Goal: Task Accomplishment & Management: Use online tool/utility

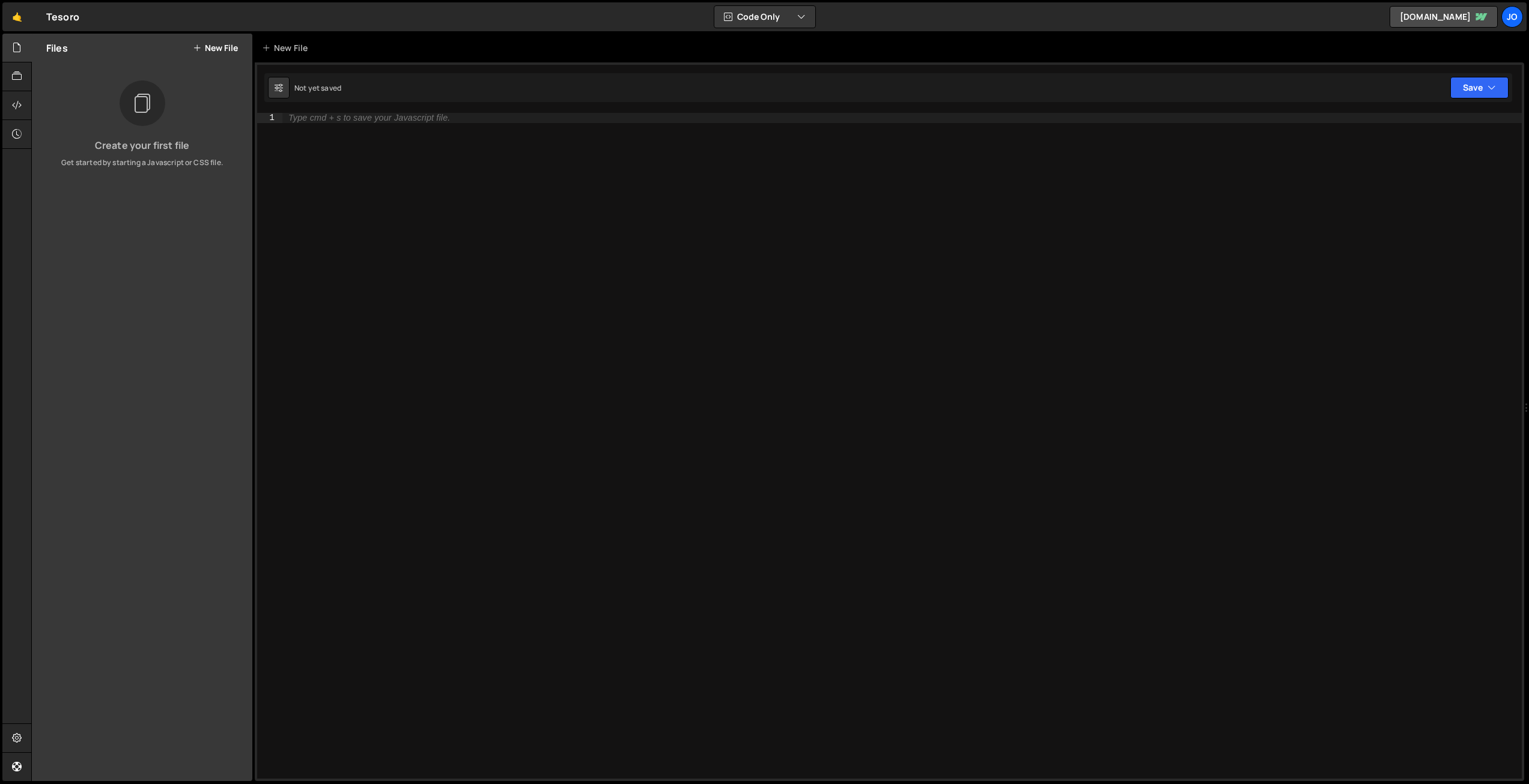
click at [212, 50] on button "New File" at bounding box center [215, 48] width 45 height 10
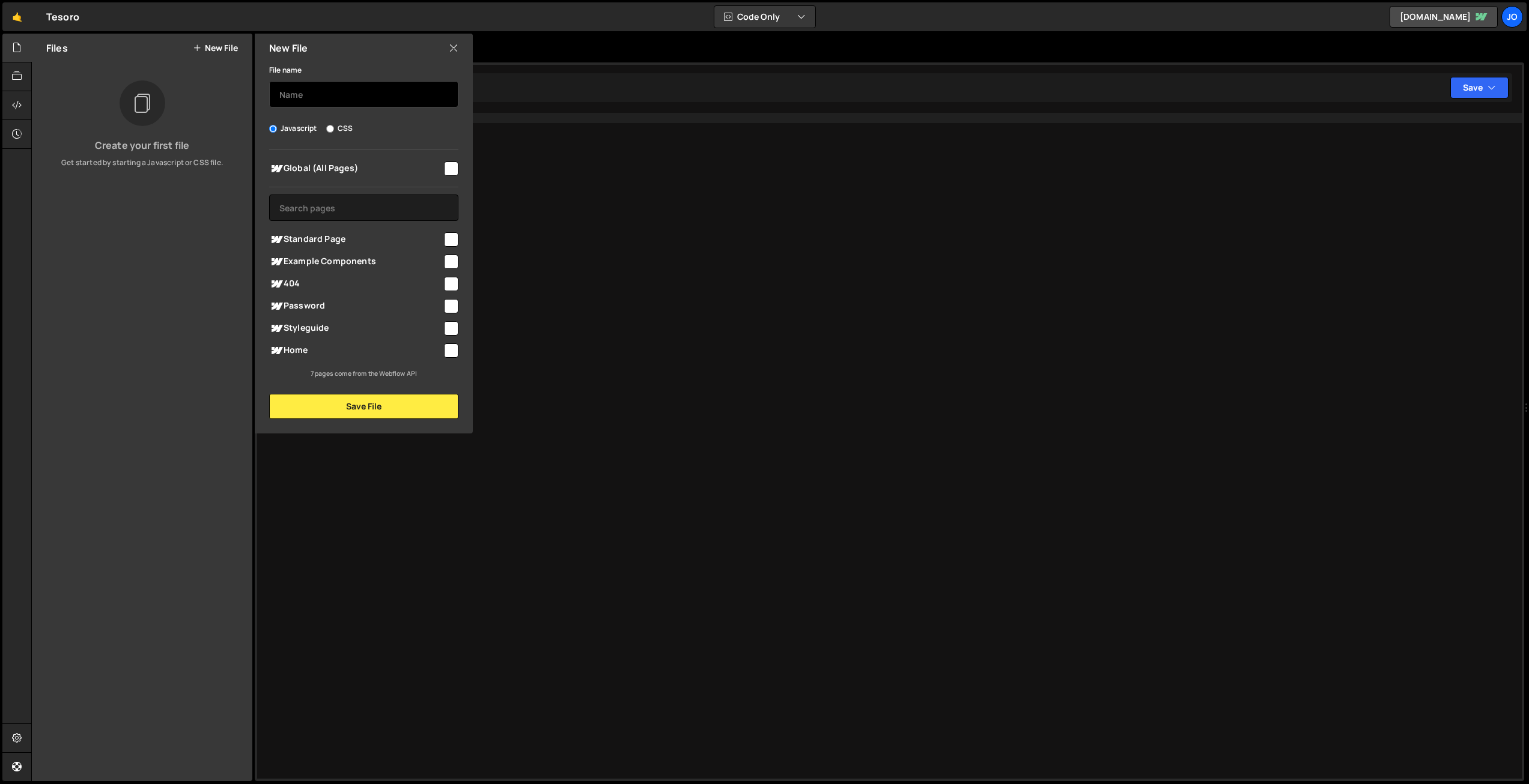
click at [329, 98] on input "text" at bounding box center [364, 94] width 189 height 26
type input "Button Main Hover"
click at [452, 170] on input "checkbox" at bounding box center [451, 169] width 14 height 14
checkbox input "true"
click at [368, 407] on button "Save File" at bounding box center [364, 407] width 189 height 26
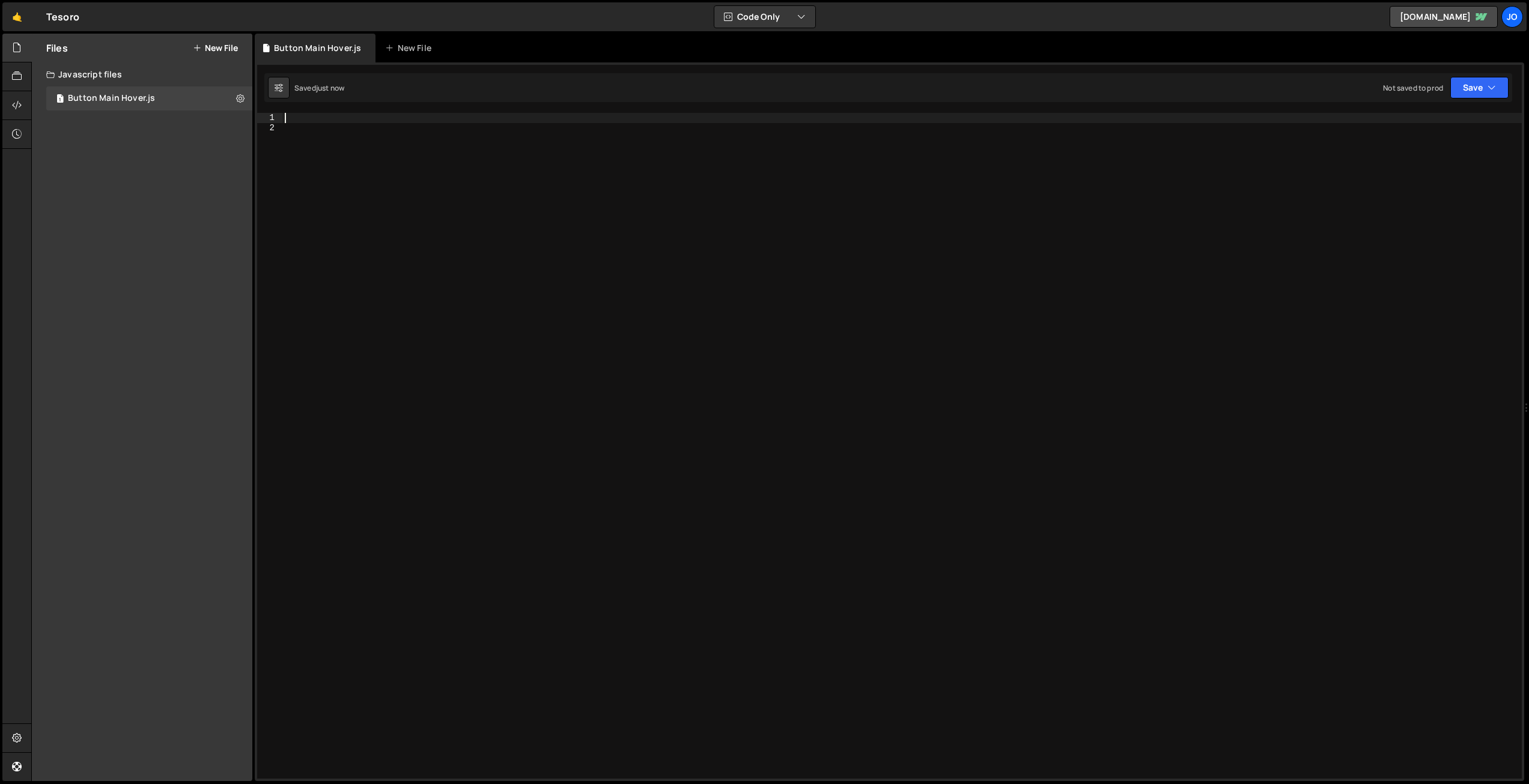
click at [294, 118] on div at bounding box center [902, 455] width 1239 height 685
click at [20, 77] on icon at bounding box center [17, 76] width 10 height 13
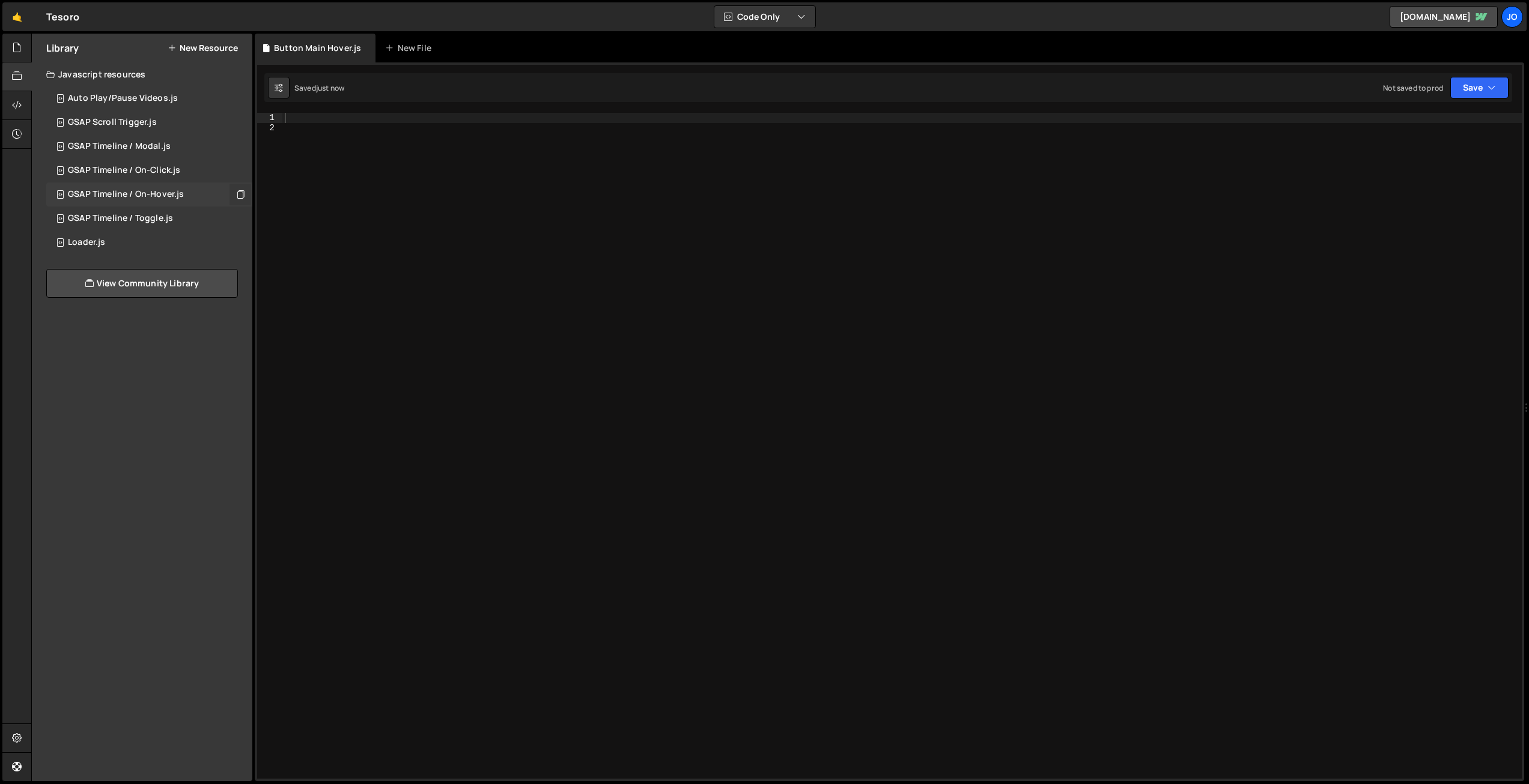
click at [240, 194] on icon at bounding box center [240, 194] width 9 height 11
click at [343, 144] on div at bounding box center [902, 455] width 1239 height 685
click at [320, 121] on div at bounding box center [902, 455] width 1239 height 685
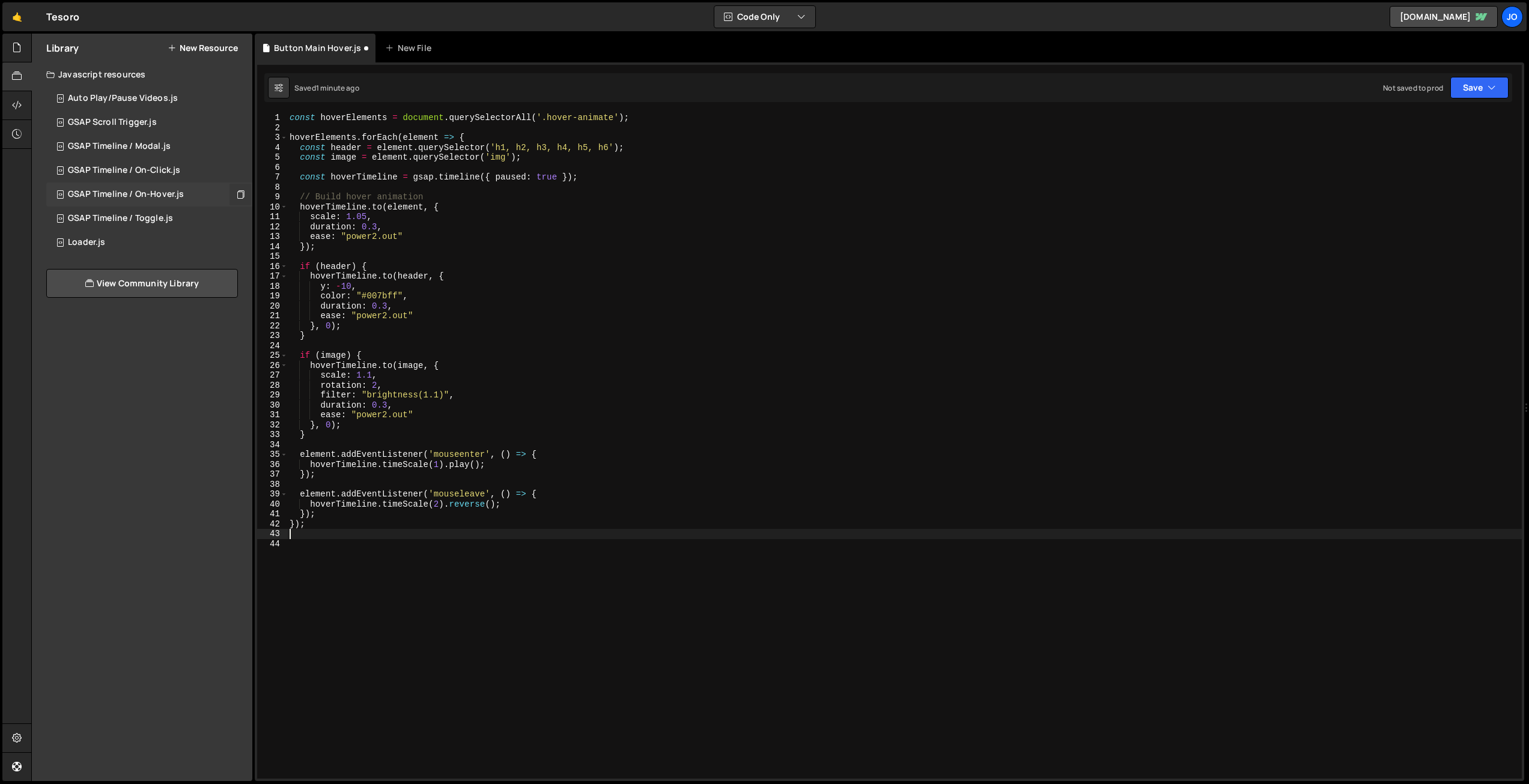
click at [517, 283] on div "const hoverElements = document . querySelectorAll ( '.hover-animate' ) ; hoverE…" at bounding box center [904, 455] width 1234 height 685
type textarea "y: -10,"
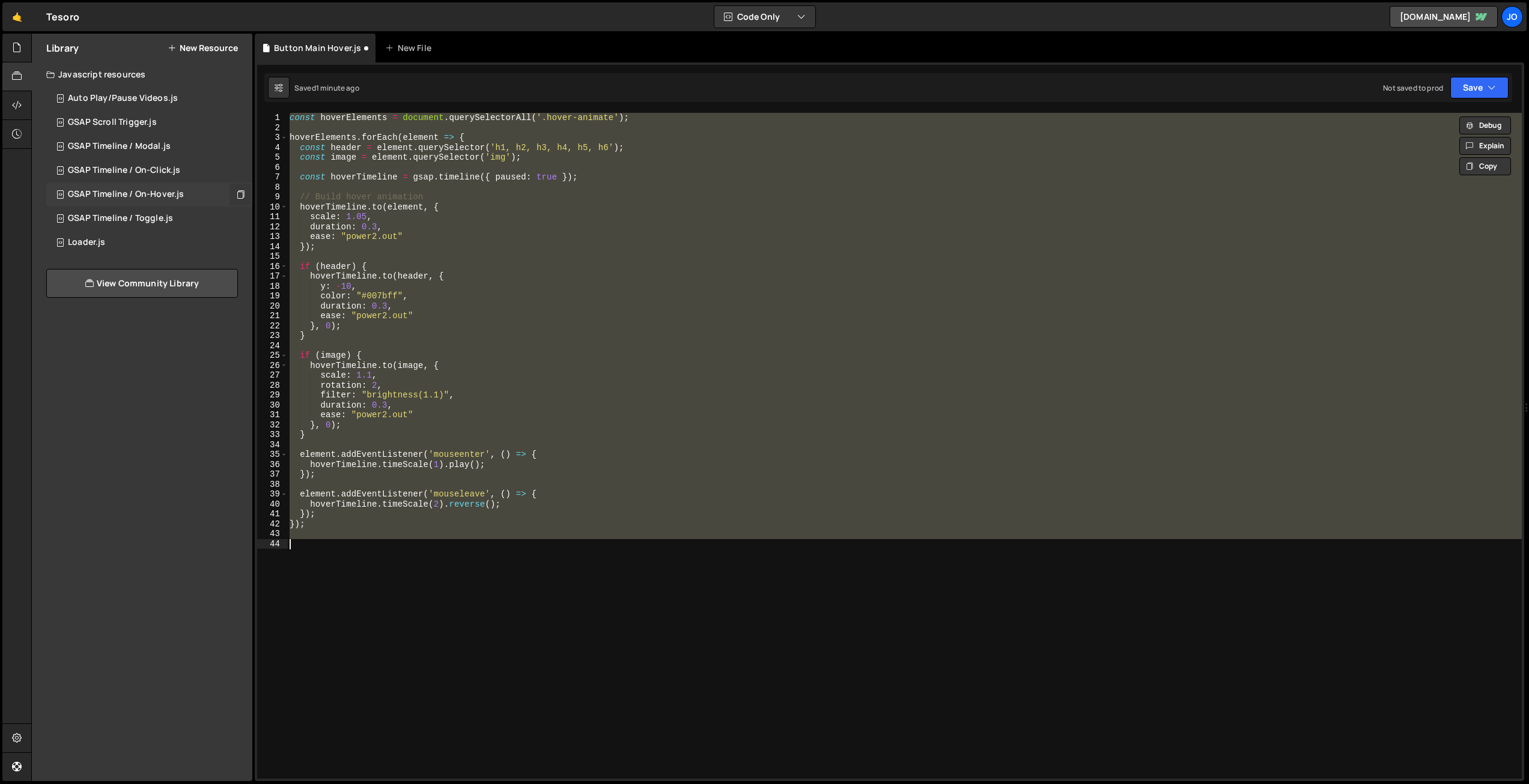
paste textarea "});"
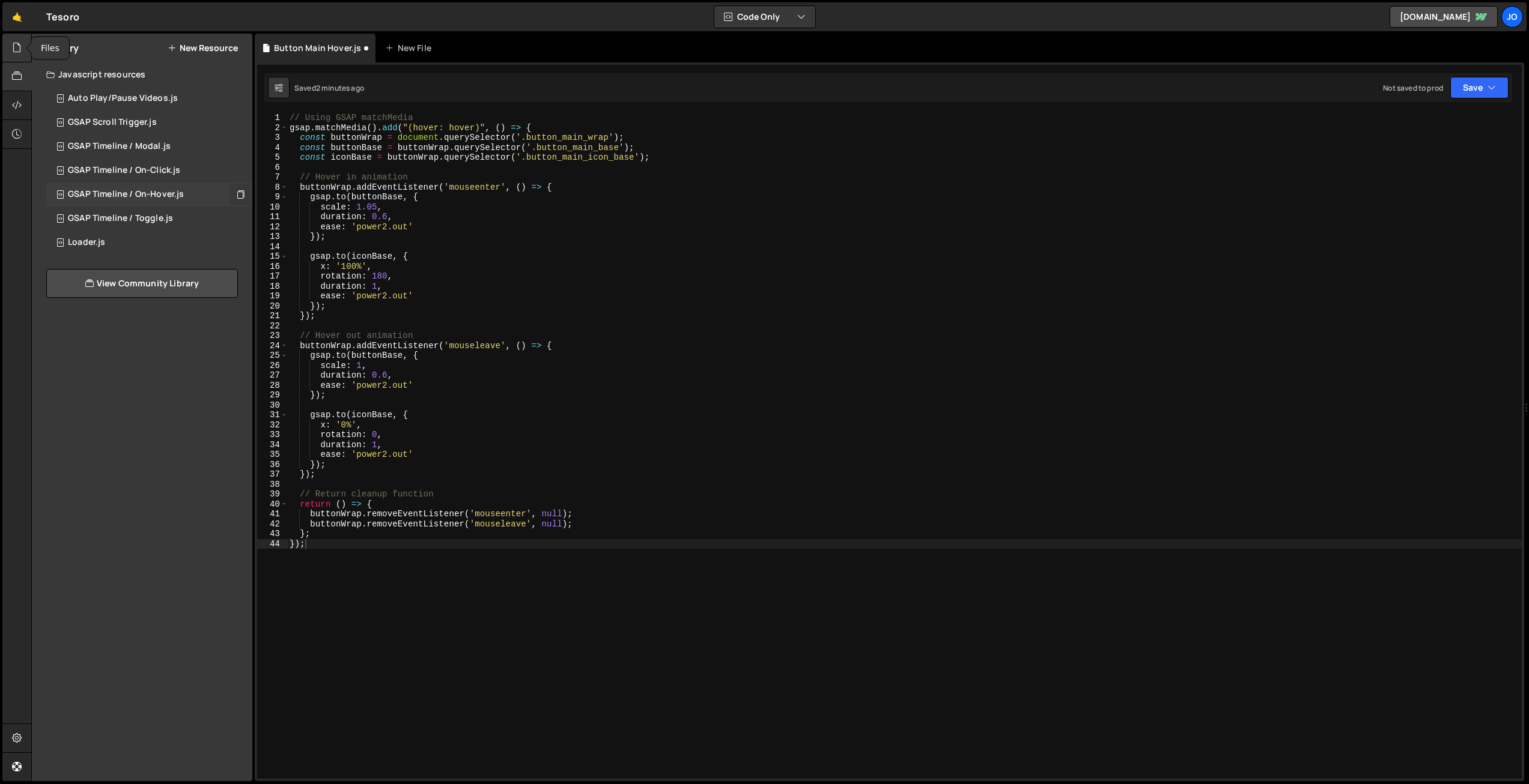
click at [19, 43] on icon at bounding box center [17, 47] width 10 height 13
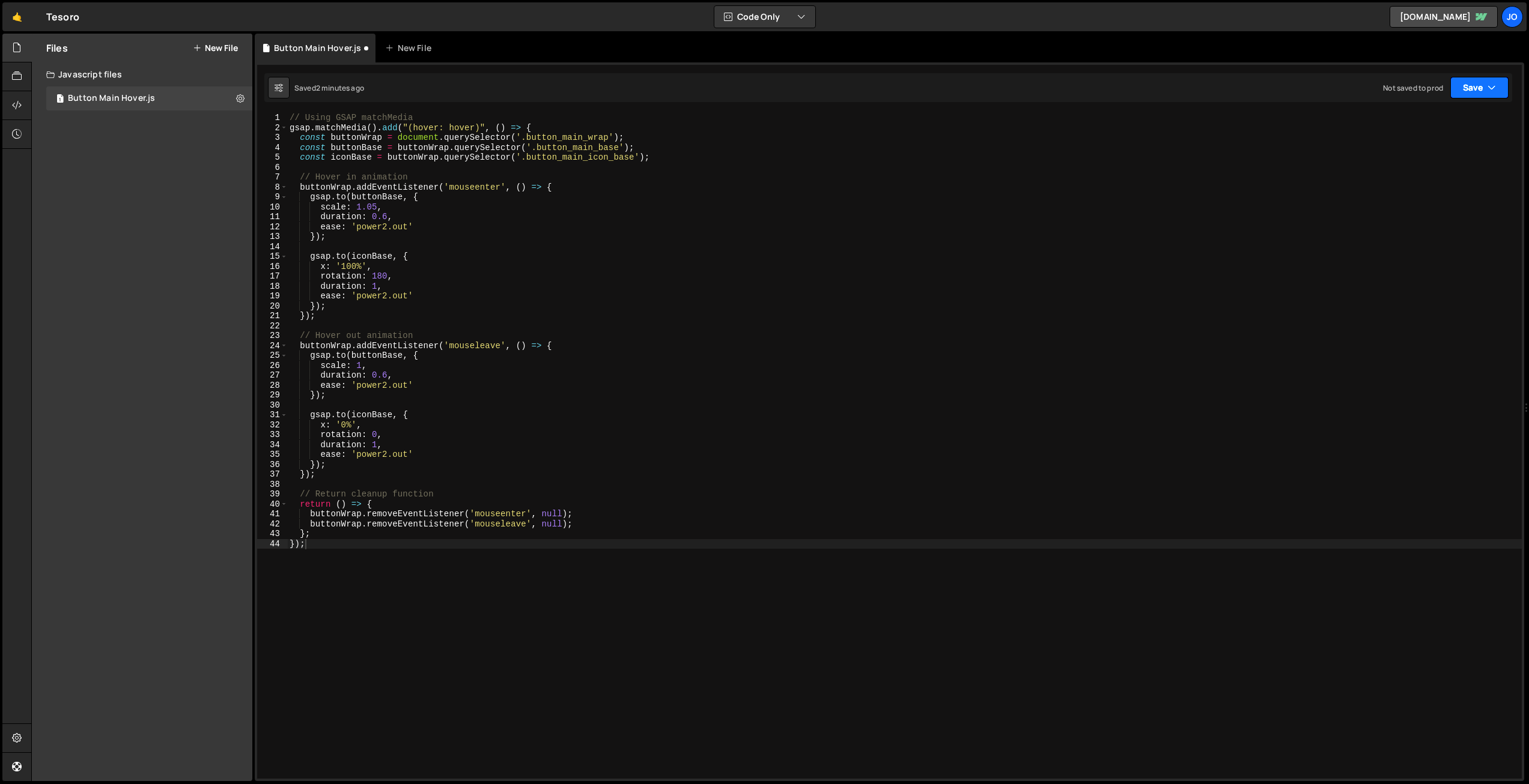
drag, startPoint x: 1469, startPoint y: 91, endPoint x: 1468, endPoint y: 102, distance: 11.0
click at [1469, 91] on button "Save" at bounding box center [1479, 87] width 58 height 22
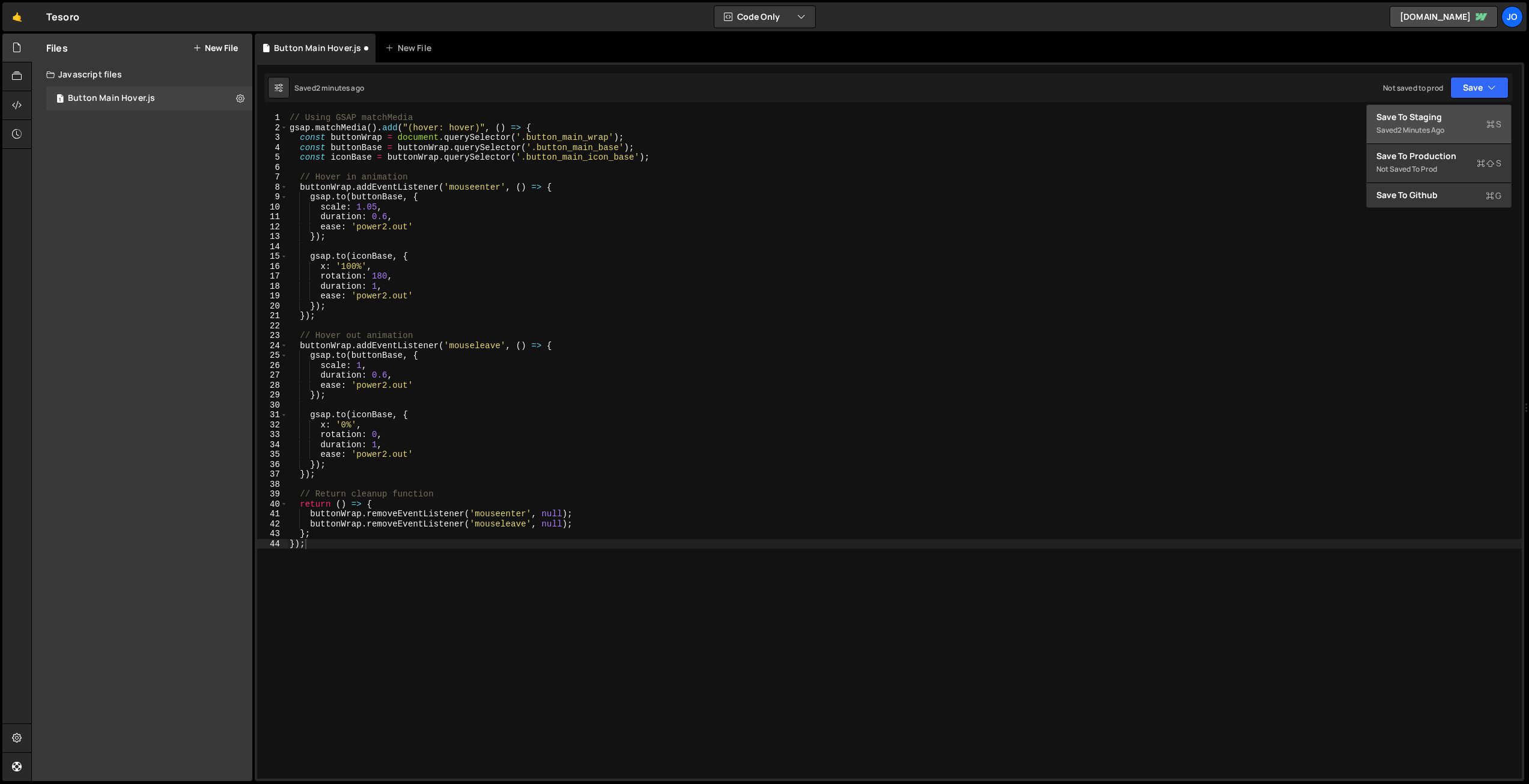
click at [1408, 126] on div "2 minutes ago" at bounding box center [1420, 130] width 47 height 11
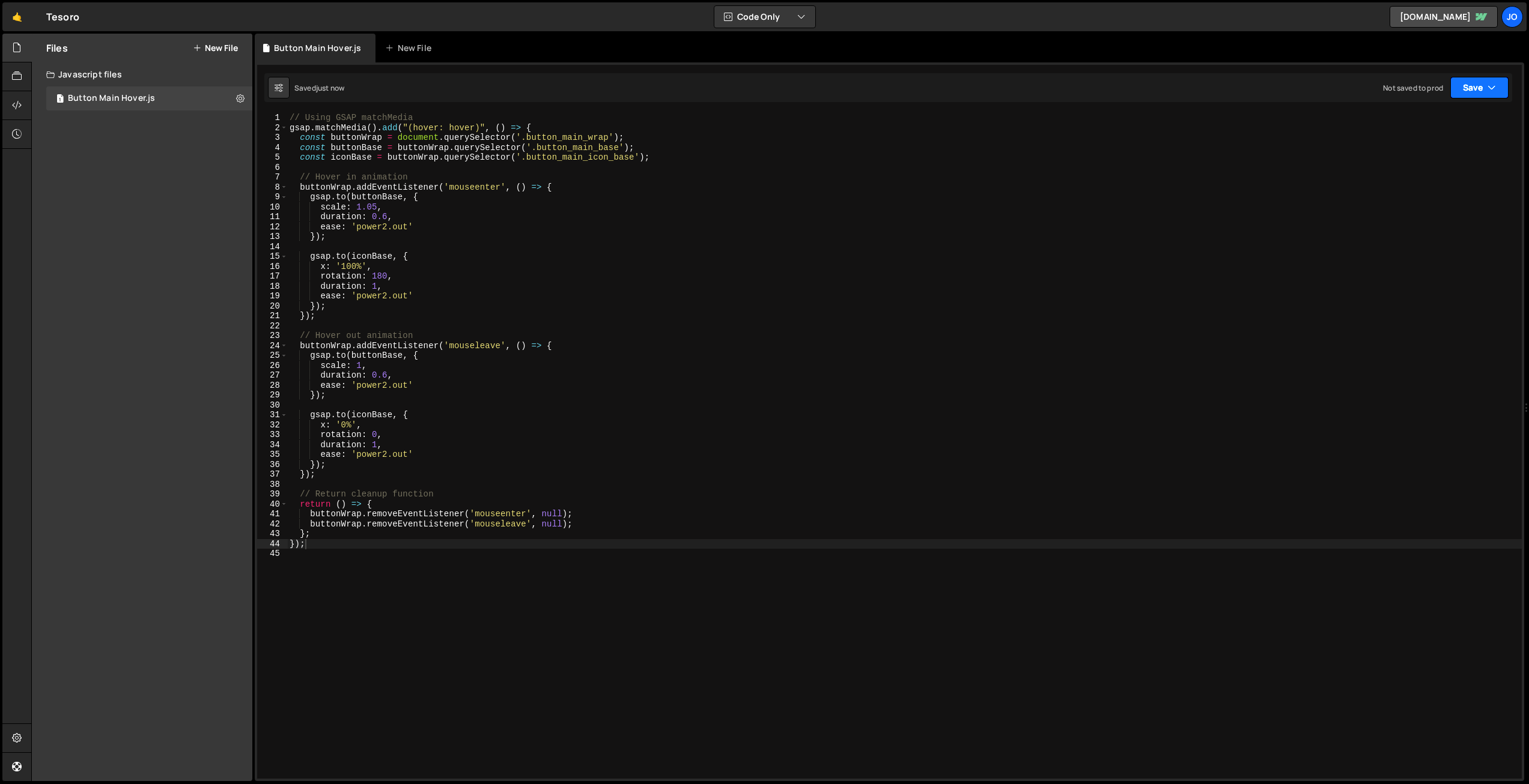
click at [1484, 88] on button "Save" at bounding box center [1479, 87] width 58 height 22
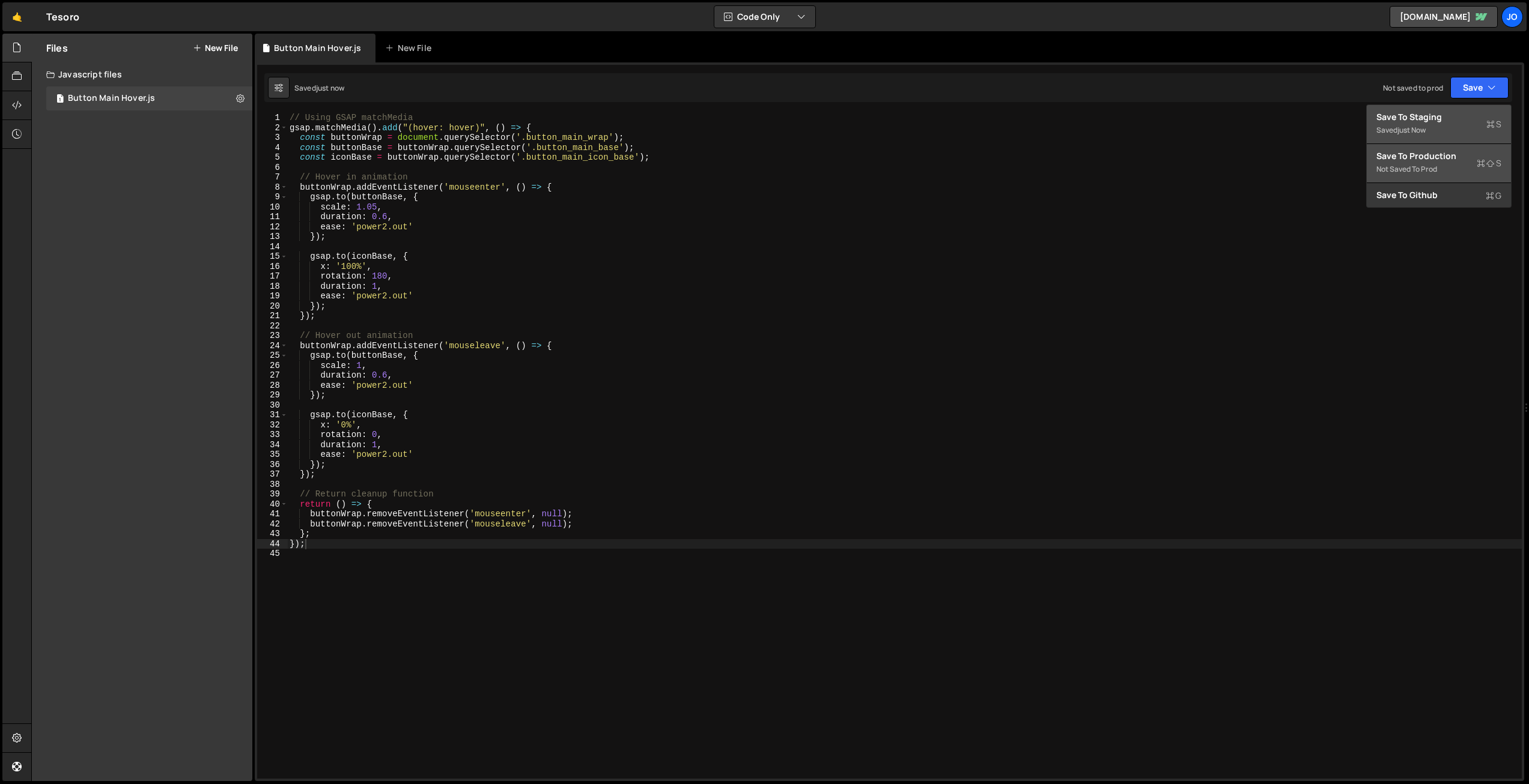
click at [1438, 156] on div "Save to Production S" at bounding box center [1439, 157] width 125 height 12
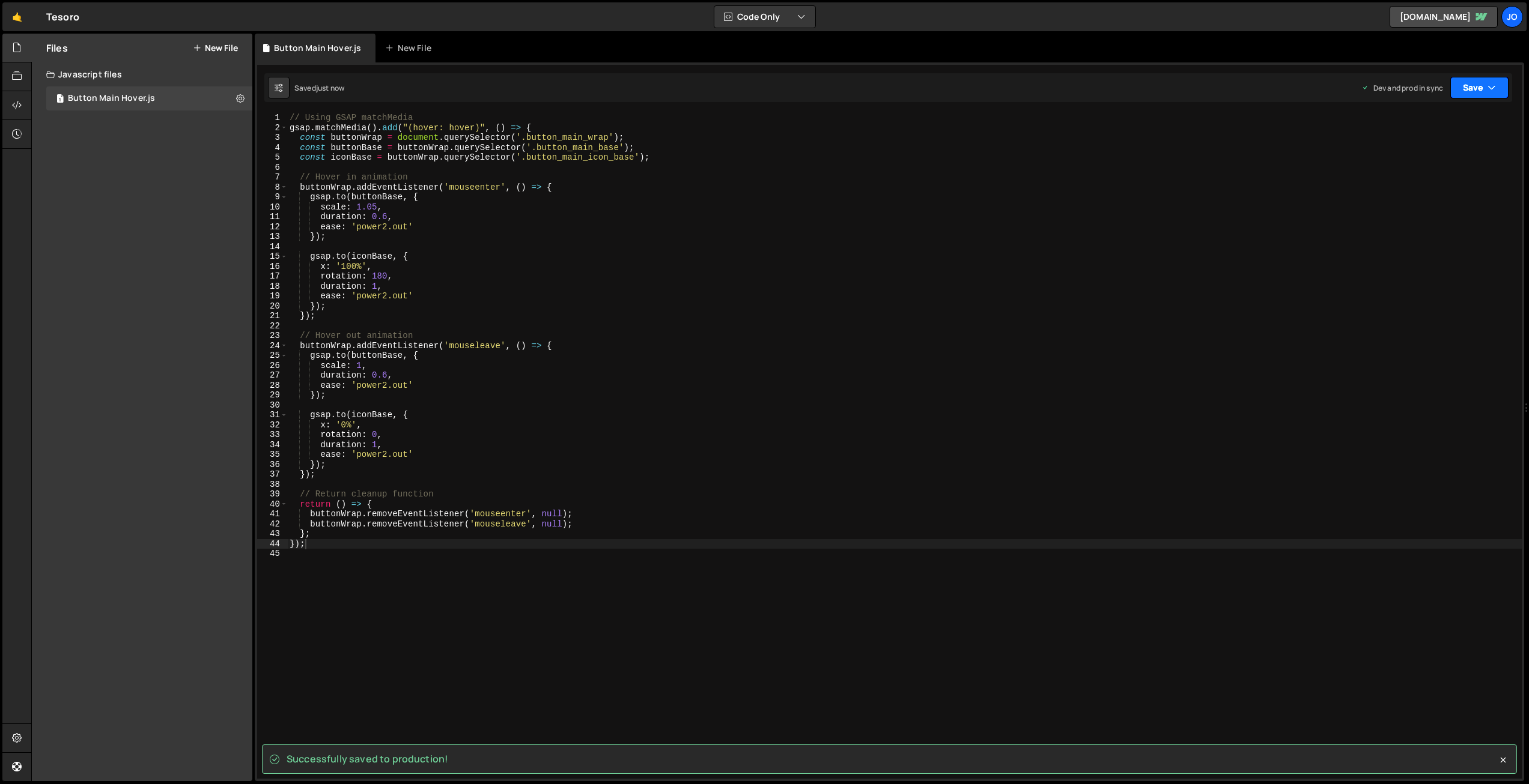
click at [1481, 93] on button "Save" at bounding box center [1479, 87] width 58 height 22
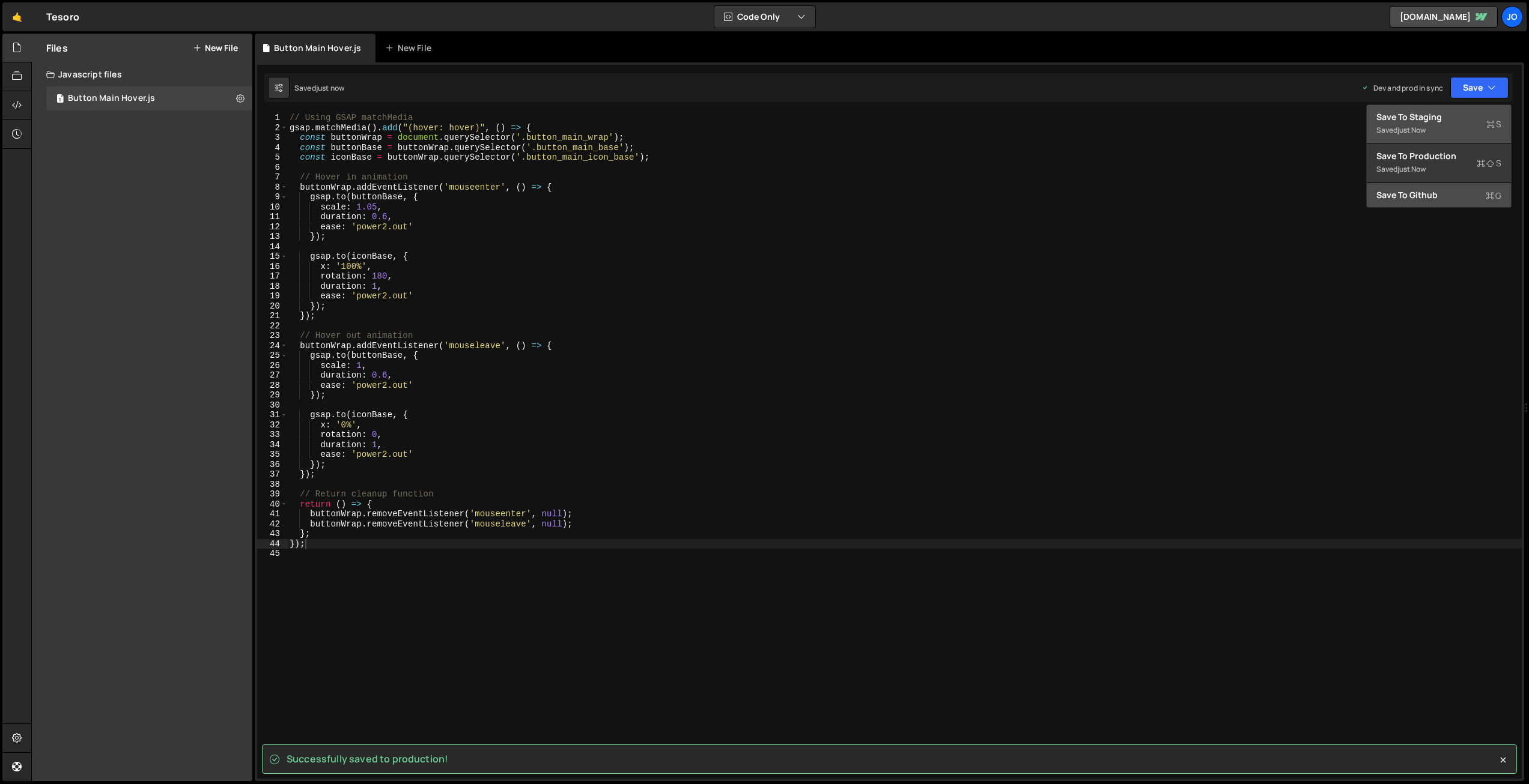
click at [1420, 191] on div "Save to Github G" at bounding box center [1439, 195] width 125 height 12
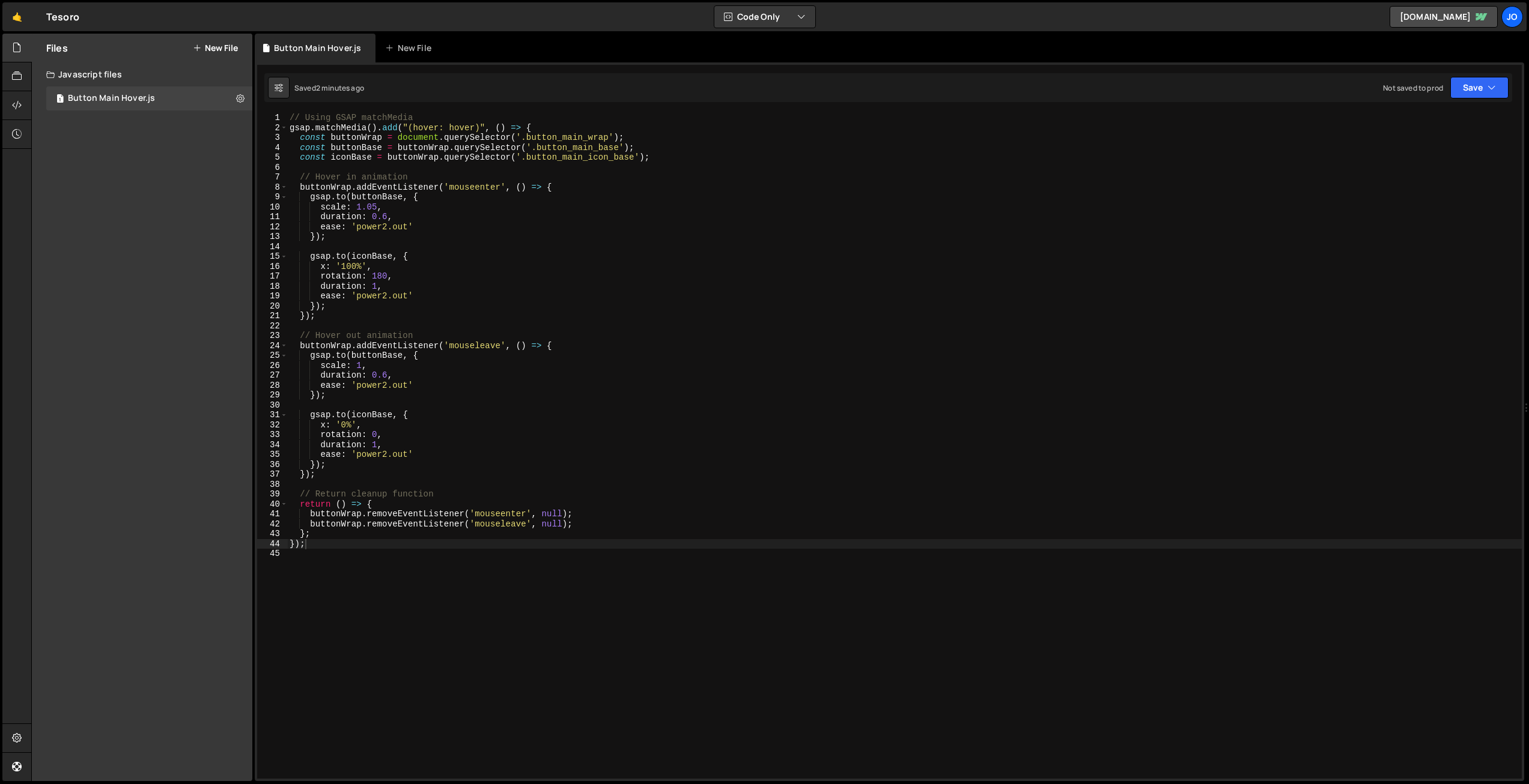
click at [575, 269] on div "// Using GSAP matchMedia gsap . matchMedia ( ) . add ( "(hover: hover)" , ( ) =…" at bounding box center [904, 455] width 1234 height 685
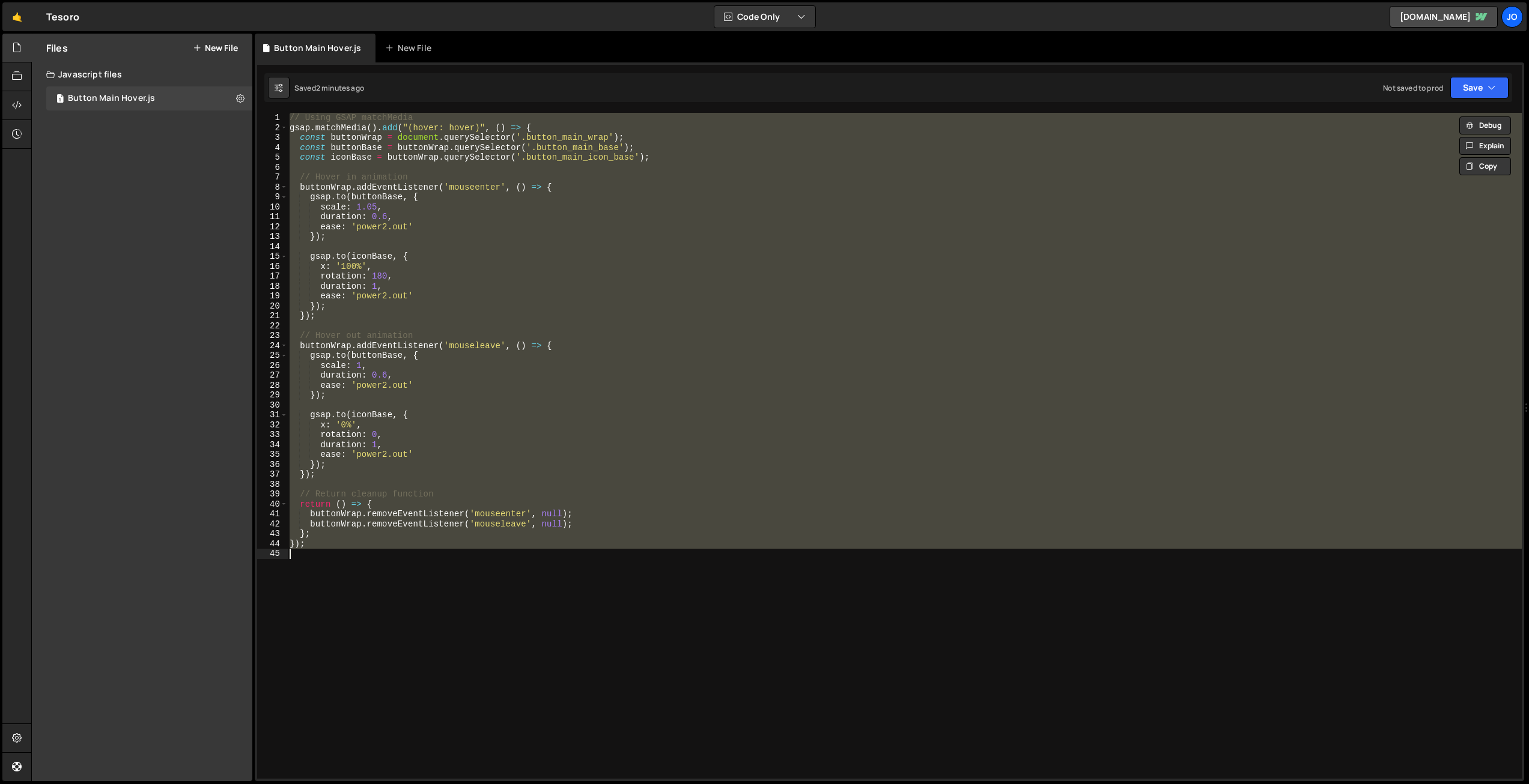
paste textarea
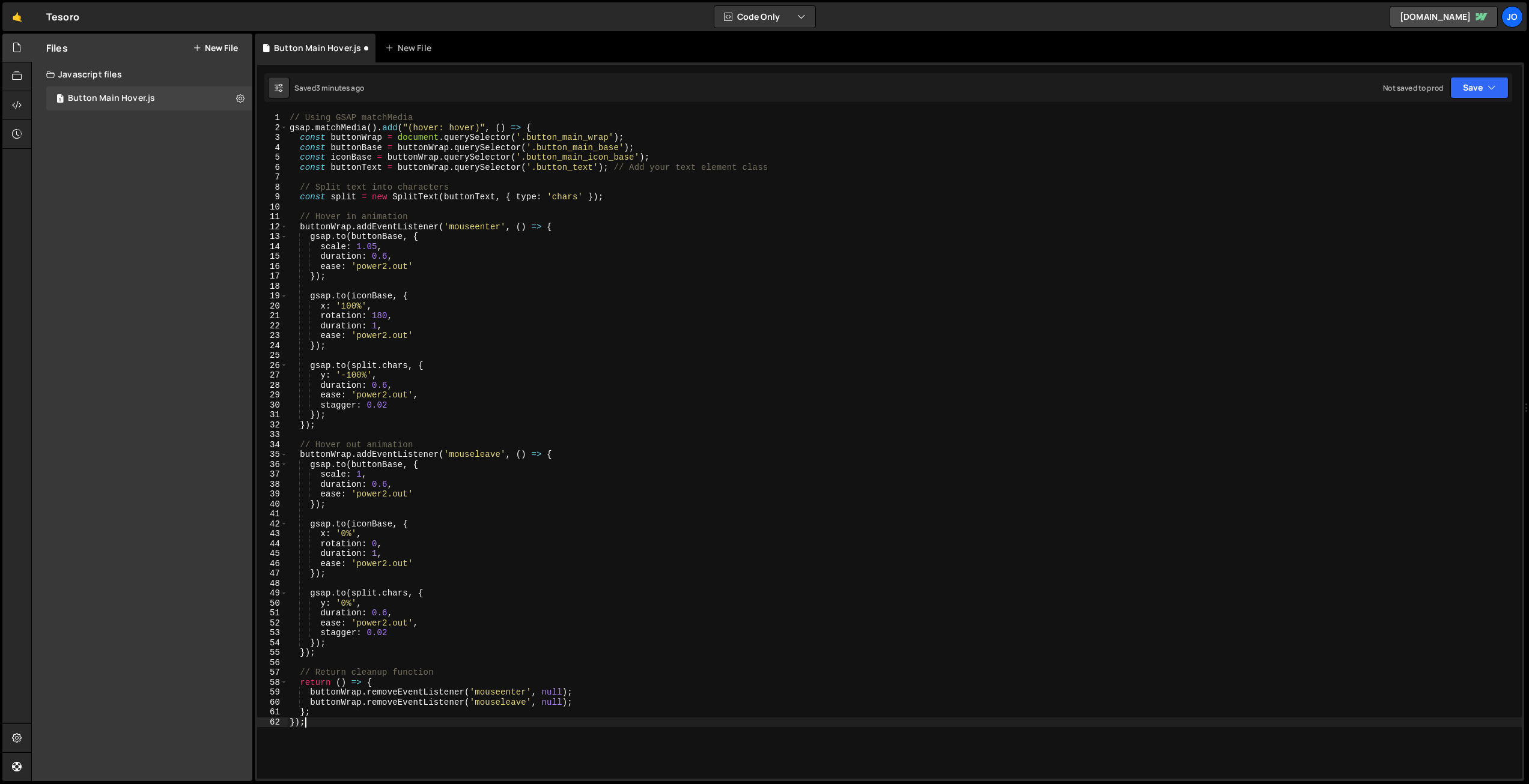
drag, startPoint x: 584, startPoint y: 195, endPoint x: 614, endPoint y: 253, distance: 65.3
click at [587, 201] on div "// Using GSAP matchMedia gsap . matchMedia ( ) . add ( "(hover: hover)" , ( ) =…" at bounding box center [904, 455] width 1234 height 685
drag, startPoint x: 583, startPoint y: 194, endPoint x: 551, endPoint y: 194, distance: 32.0
click at [549, 194] on div "// Using GSAP matchMedia gsap . matchMedia ( ) . add ( "(hover: hover)" , ( ) =…" at bounding box center [904, 455] width 1234 height 685
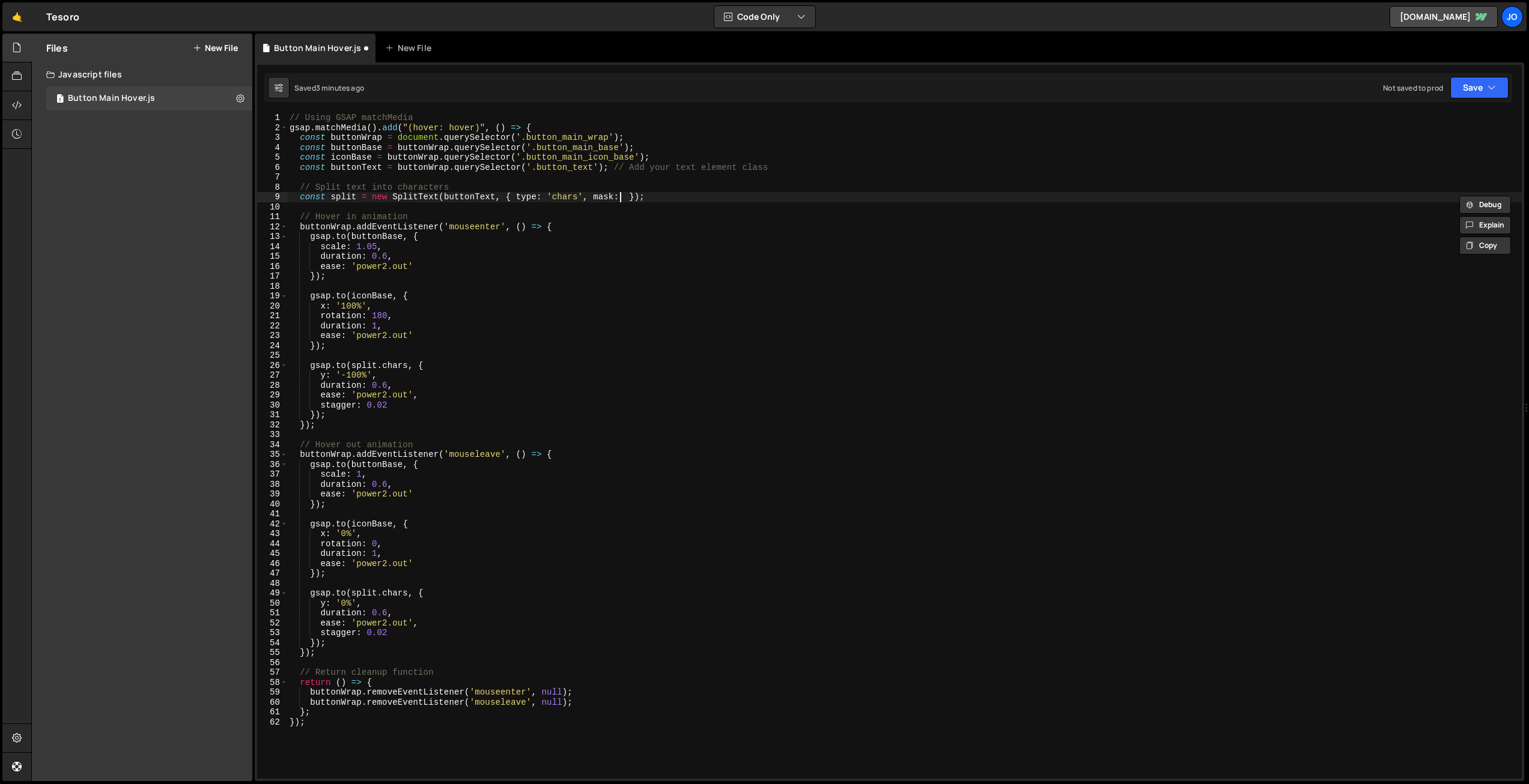
drag, startPoint x: 621, startPoint y: 198, endPoint x: 658, endPoint y: 211, distance: 39.2
click at [623, 198] on div "// Using GSAP matchMedia gsap . matchMedia ( ) . add ( "(hover: hover)" , ( ) =…" at bounding box center [904, 455] width 1234 height 685
paste textarea "'chars'"
click at [620, 195] on div "// Using GSAP matchMedia gsap . matchMedia ( ) . add ( "(hover: hover)" , ( ) =…" at bounding box center [904, 455] width 1234 height 685
click at [641, 241] on div "// Using GSAP matchMedia gsap . matchMedia ( ) . add ( "(hover: hover)" , ( ) =…" at bounding box center [904, 455] width 1234 height 685
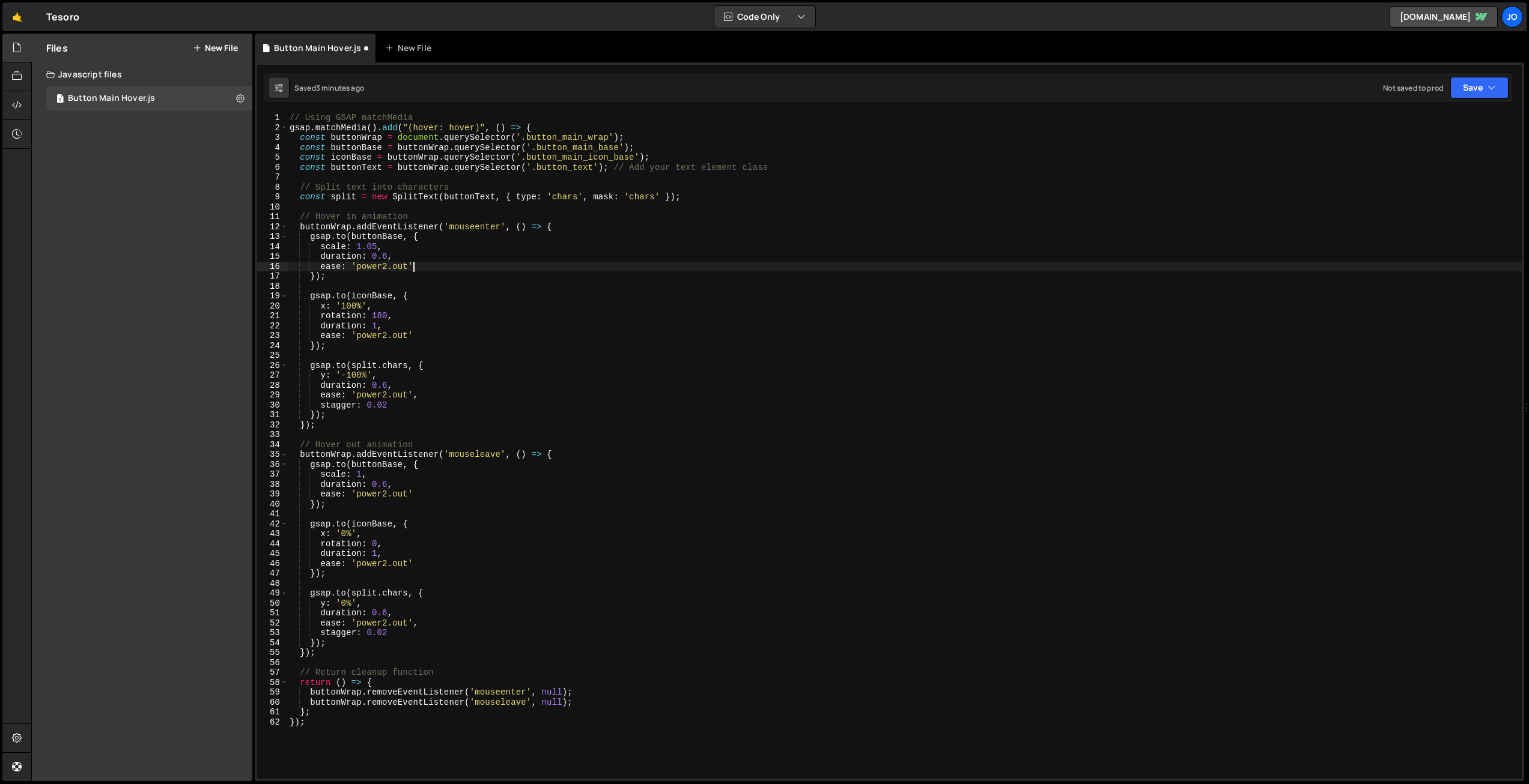
click at [692, 265] on div "// Using GSAP matchMedia gsap . matchMedia ( ) . add ( "(hover: hover)" , ( ) =…" at bounding box center [904, 455] width 1234 height 685
drag, startPoint x: 772, startPoint y: 165, endPoint x: 612, endPoint y: 165, distance: 160.0
click at [610, 165] on div "// Using GSAP matchMedia gsap . matchMedia ( ) . add ( "(hover: hover)" , ( ) =…" at bounding box center [904, 455] width 1234 height 685
drag, startPoint x: 592, startPoint y: 167, endPoint x: 576, endPoint y: 165, distance: 16.1
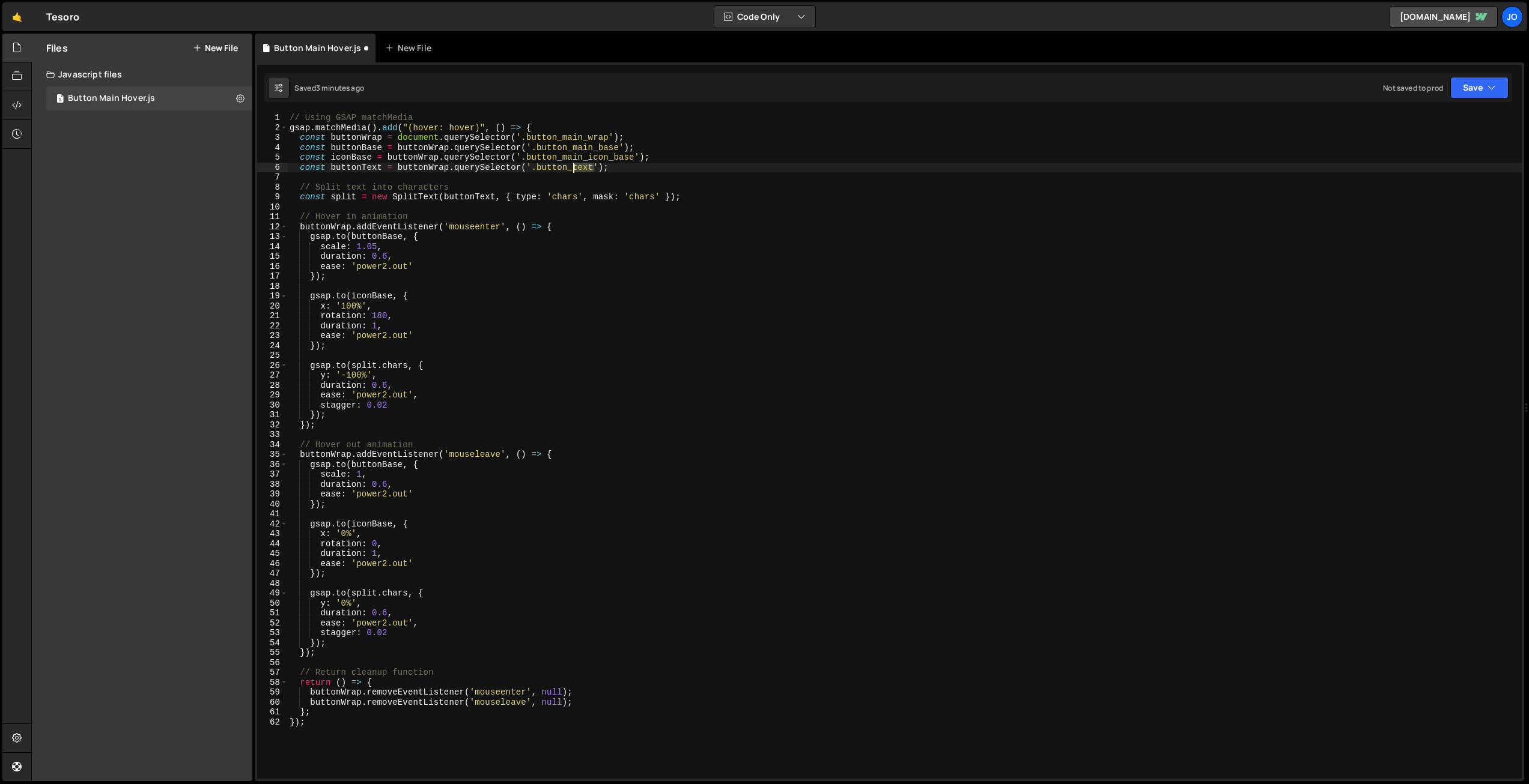
click at [574, 165] on div "// Using GSAP matchMedia gsap . matchMedia ( ) . add ( "(hover: hover)" , ( ) =…" at bounding box center [904, 455] width 1234 height 685
click at [1482, 89] on button "Save" at bounding box center [1479, 87] width 58 height 22
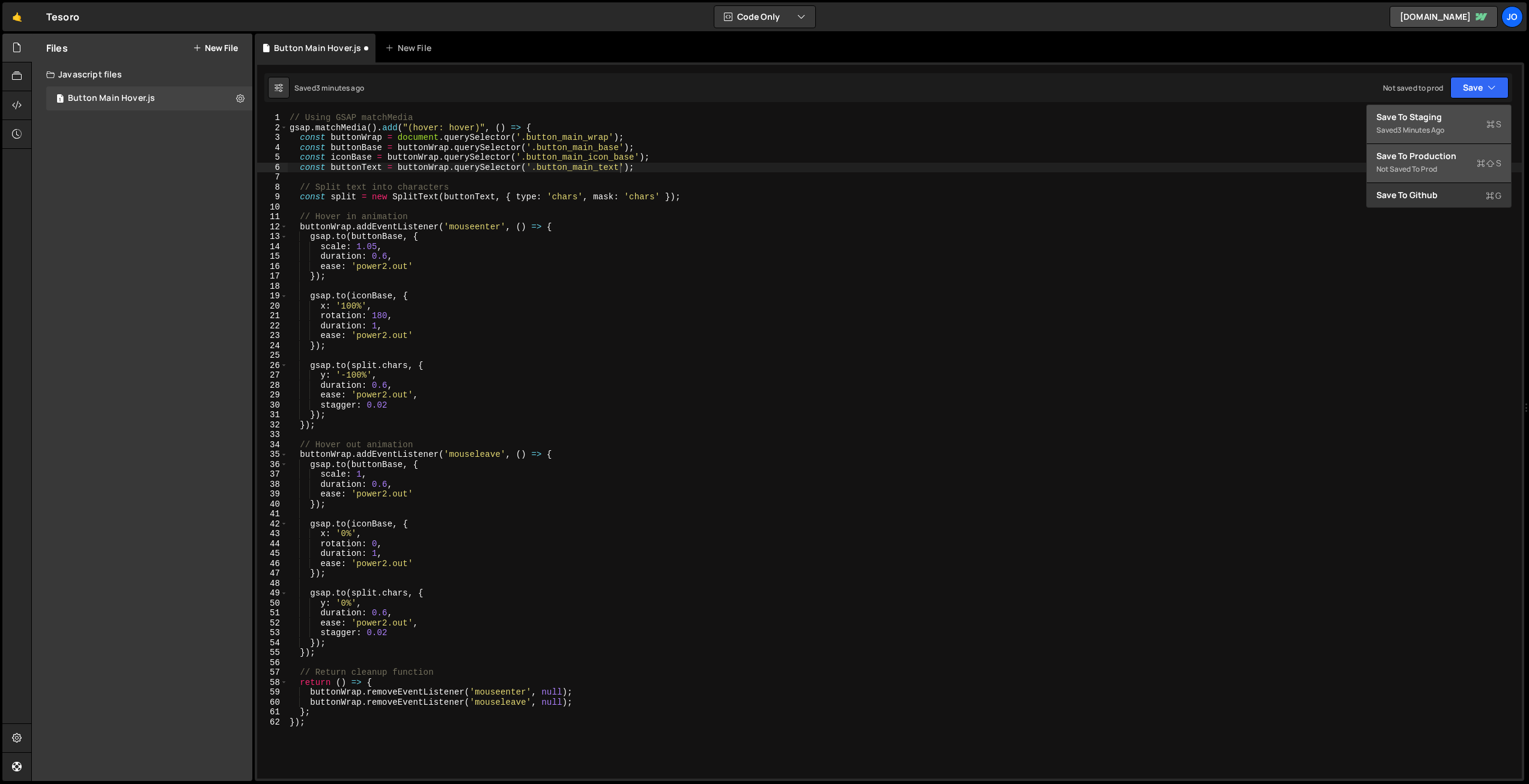
click at [1420, 165] on div "Not saved to prod" at bounding box center [1439, 169] width 125 height 14
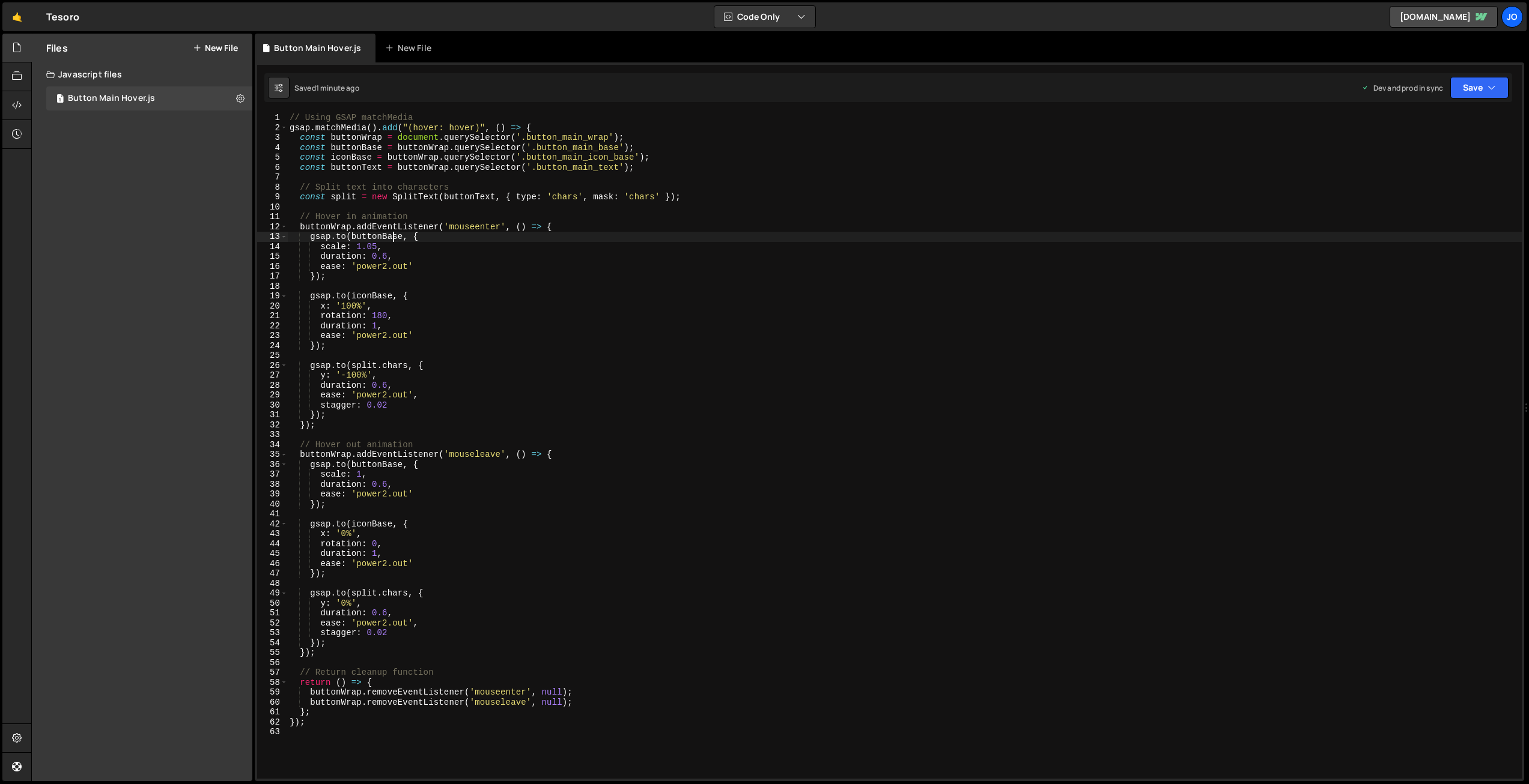
click at [393, 236] on div "// Using GSAP matchMedia gsap . matchMedia ( ) . add ( "(hover: hover)" , ( ) =…" at bounding box center [904, 455] width 1234 height 685
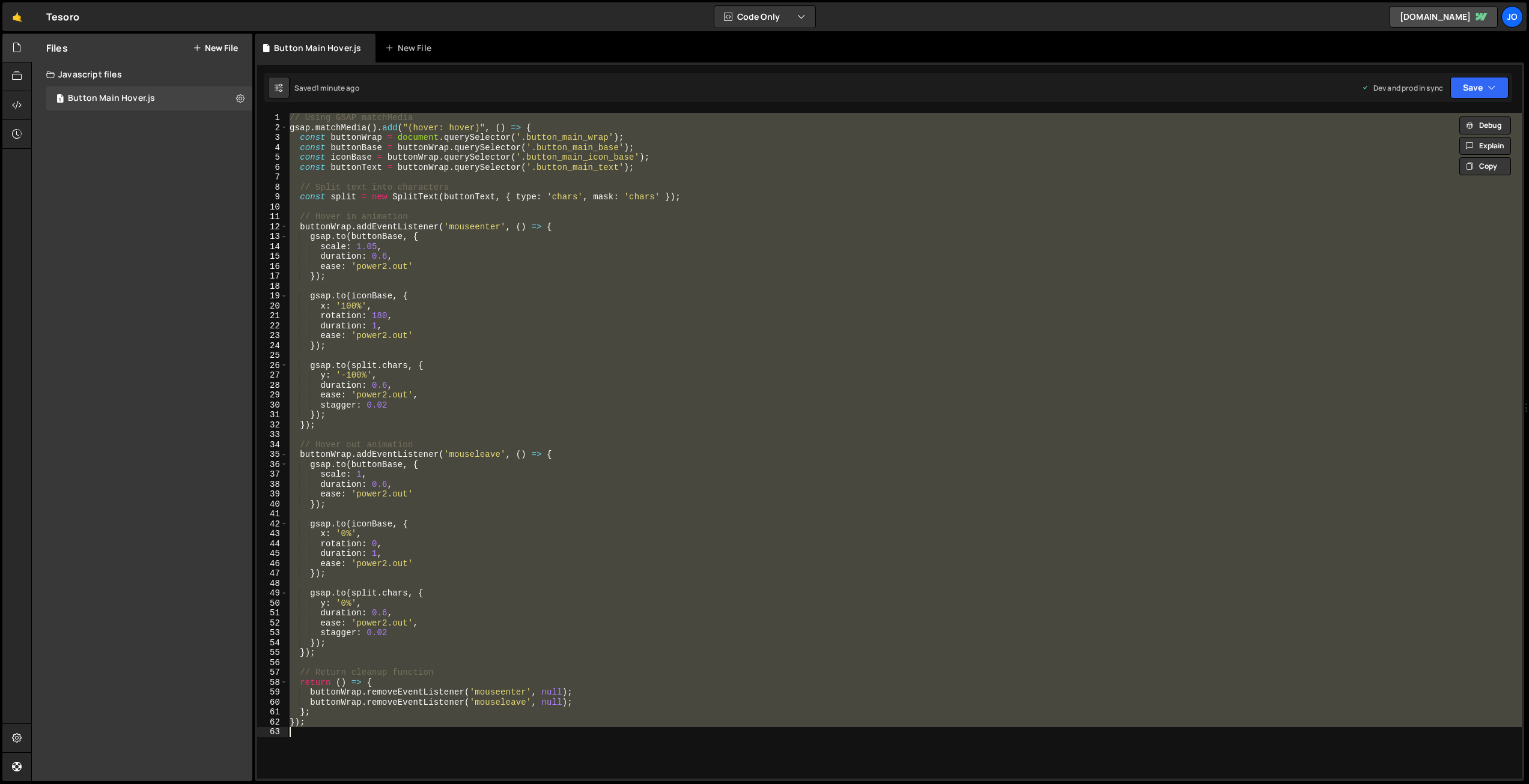
paste textarea
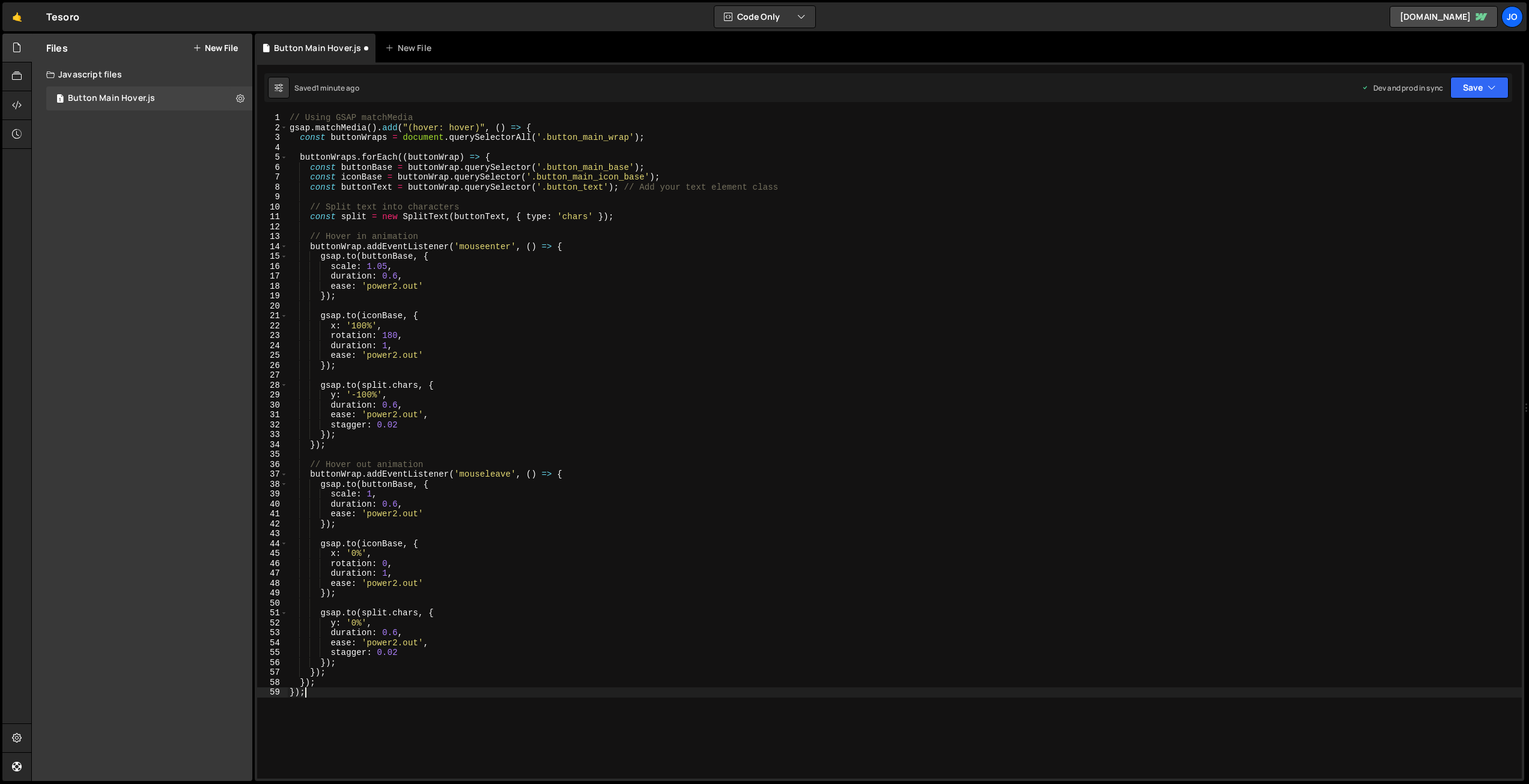
drag, startPoint x: 584, startPoint y: 186, endPoint x: 594, endPoint y: 195, distance: 13.5
click at [585, 187] on div "// Using GSAP matchMedia gsap . matchMedia ( ) . add ( "(hover: hover)" , ( ) =…" at bounding box center [904, 455] width 1234 height 685
click at [656, 275] on div "// Using GSAP matchMedia gsap . matchMedia ( ) . add ( "(hover: hover)" , ( ) =…" at bounding box center [904, 455] width 1234 height 685
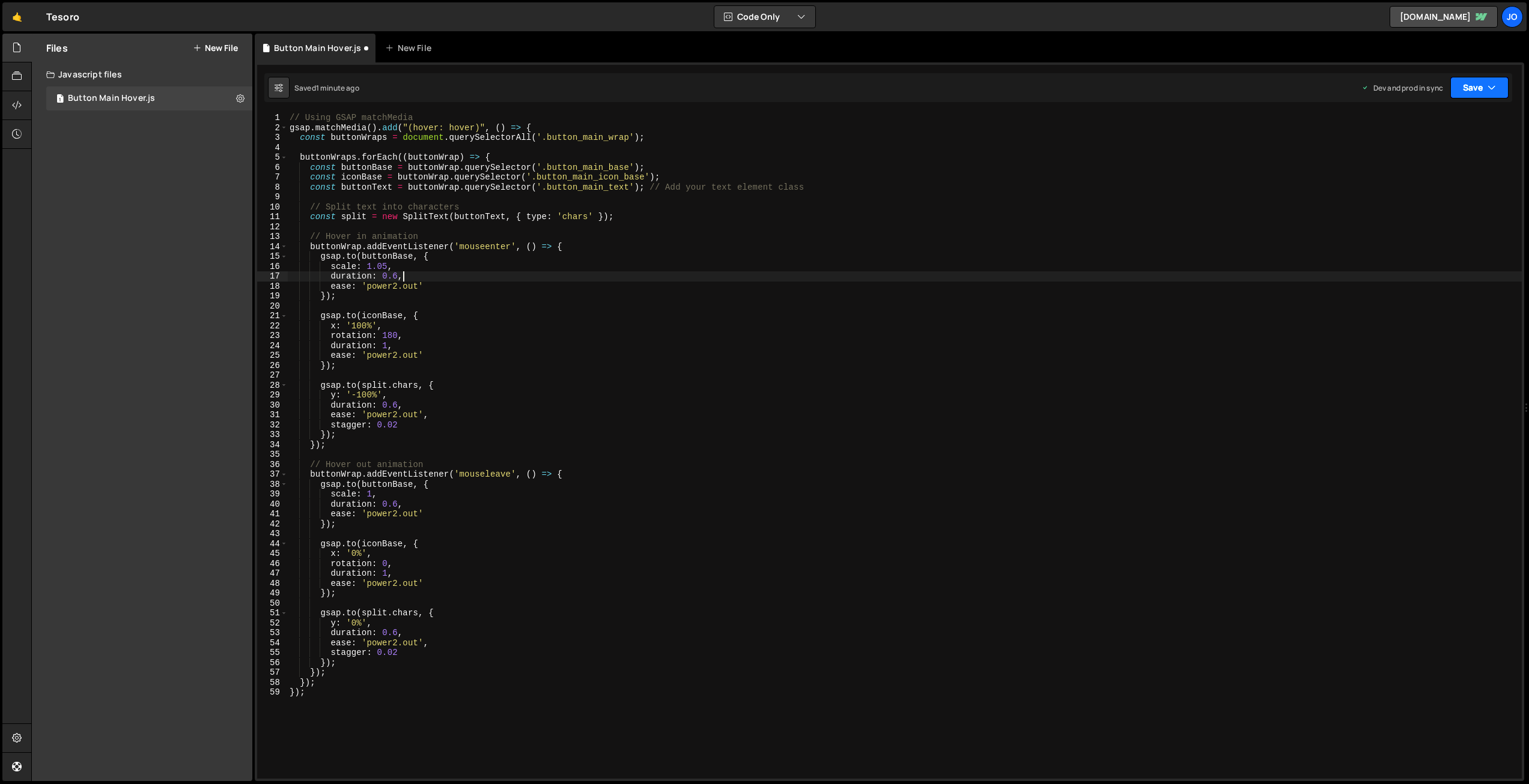
type textarea "duration: 0.6,"
drag, startPoint x: 1467, startPoint y: 92, endPoint x: 1464, endPoint y: 98, distance: 6.7
click at [1467, 92] on button "Save" at bounding box center [1479, 87] width 58 height 22
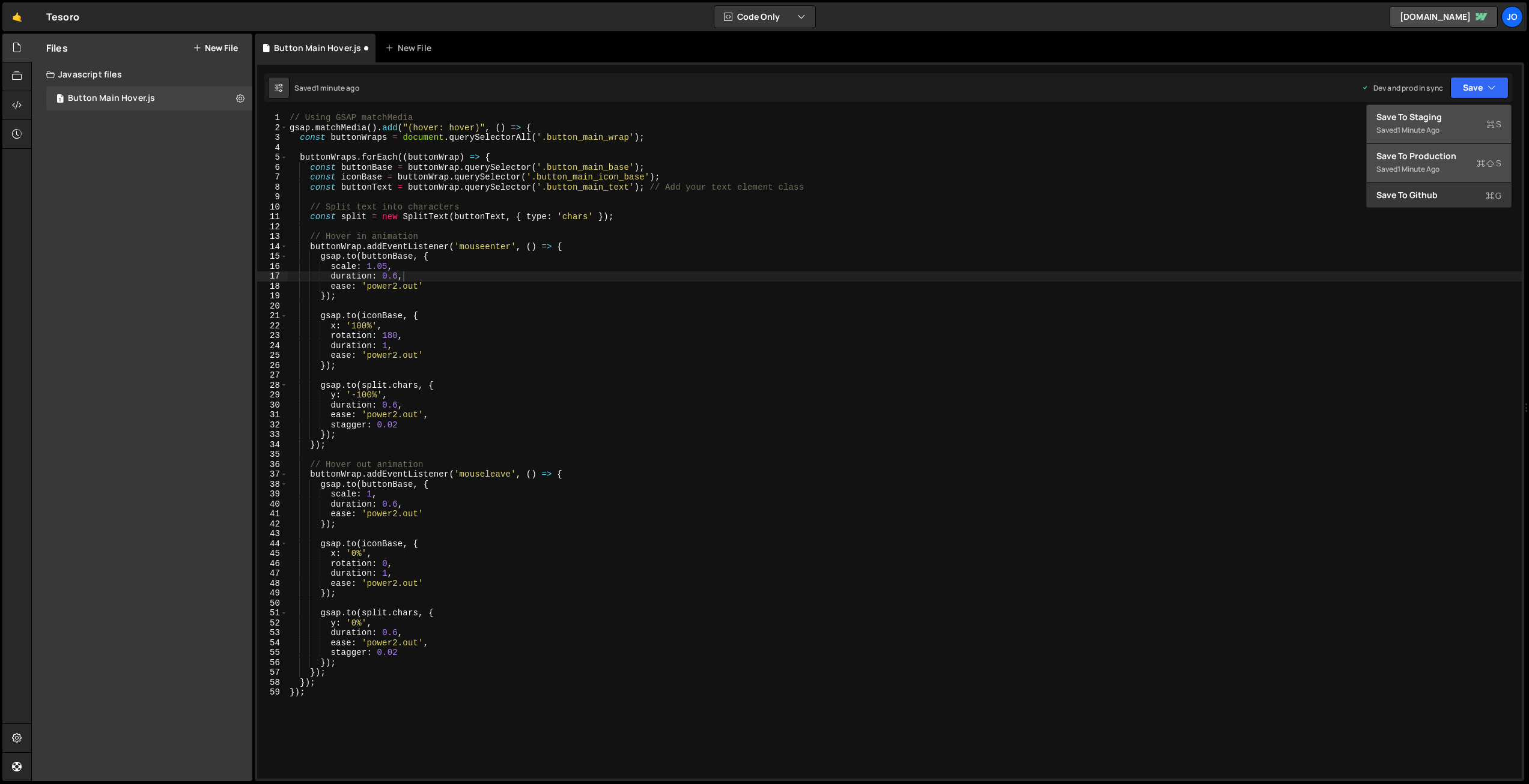
click at [1420, 163] on div "Saved 1 minute ago" at bounding box center [1439, 169] width 125 height 14
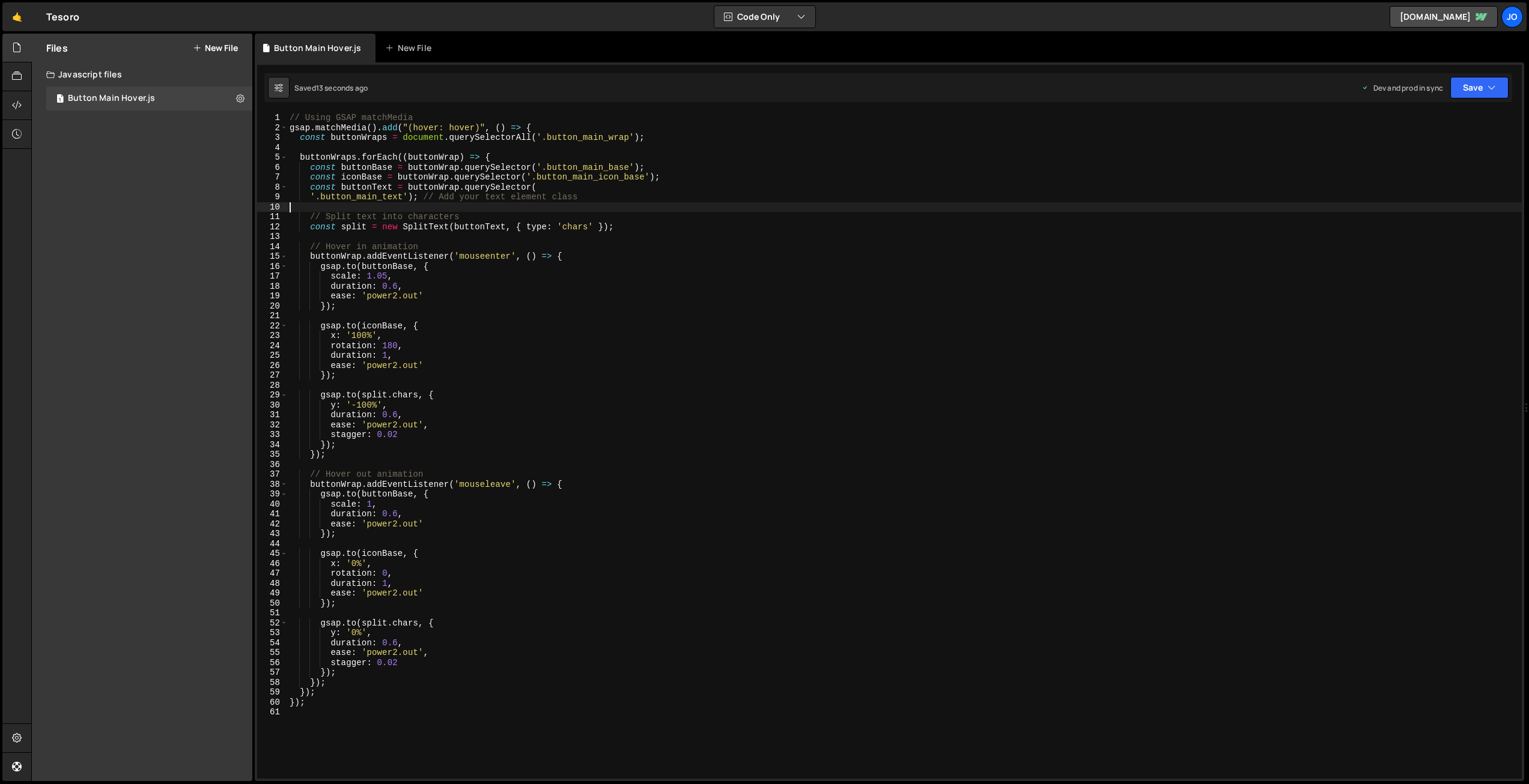
scroll to position [0, 0]
click at [356, 202] on div "// Using GSAP matchMedia gsap . matchMedia ( ) . add ( "(hover: hover)" , ( ) =…" at bounding box center [904, 455] width 1234 height 685
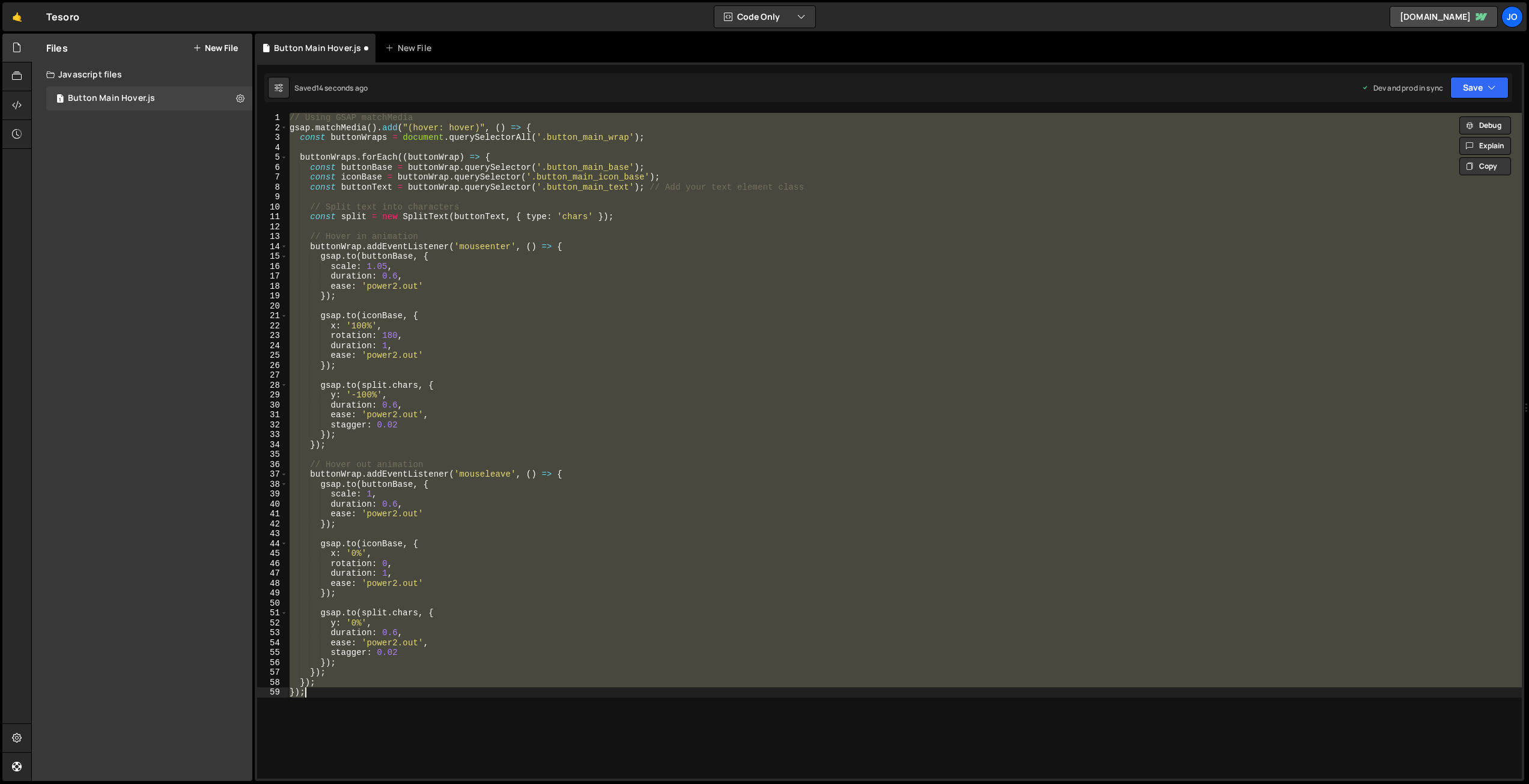
click at [580, 188] on div "// Using GSAP matchMedia gsap . matchMedia ( ) . add ( "(hover: hover)" , ( ) =…" at bounding box center [904, 445] width 1234 height 666
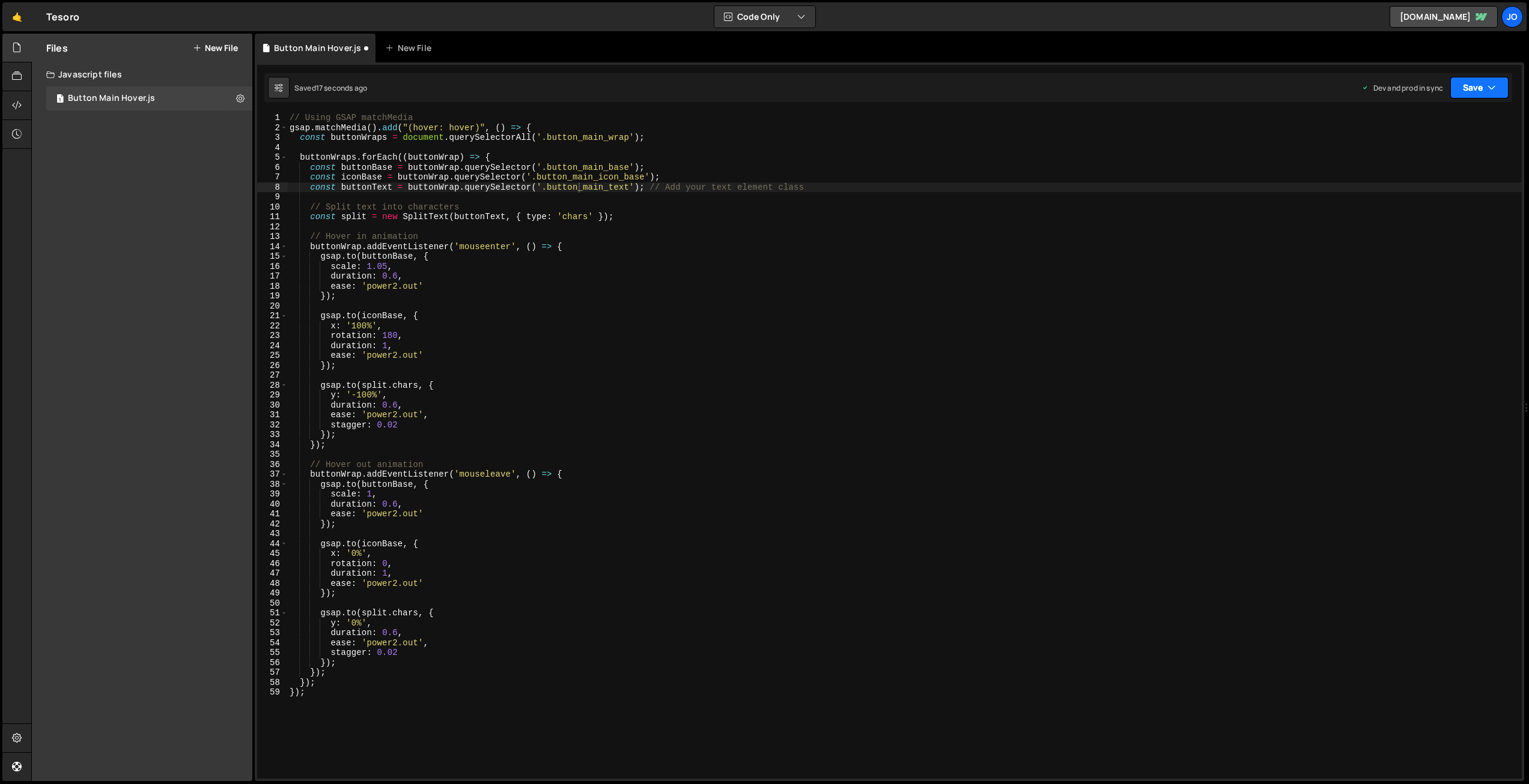
click at [1476, 82] on button "Save" at bounding box center [1479, 87] width 58 height 22
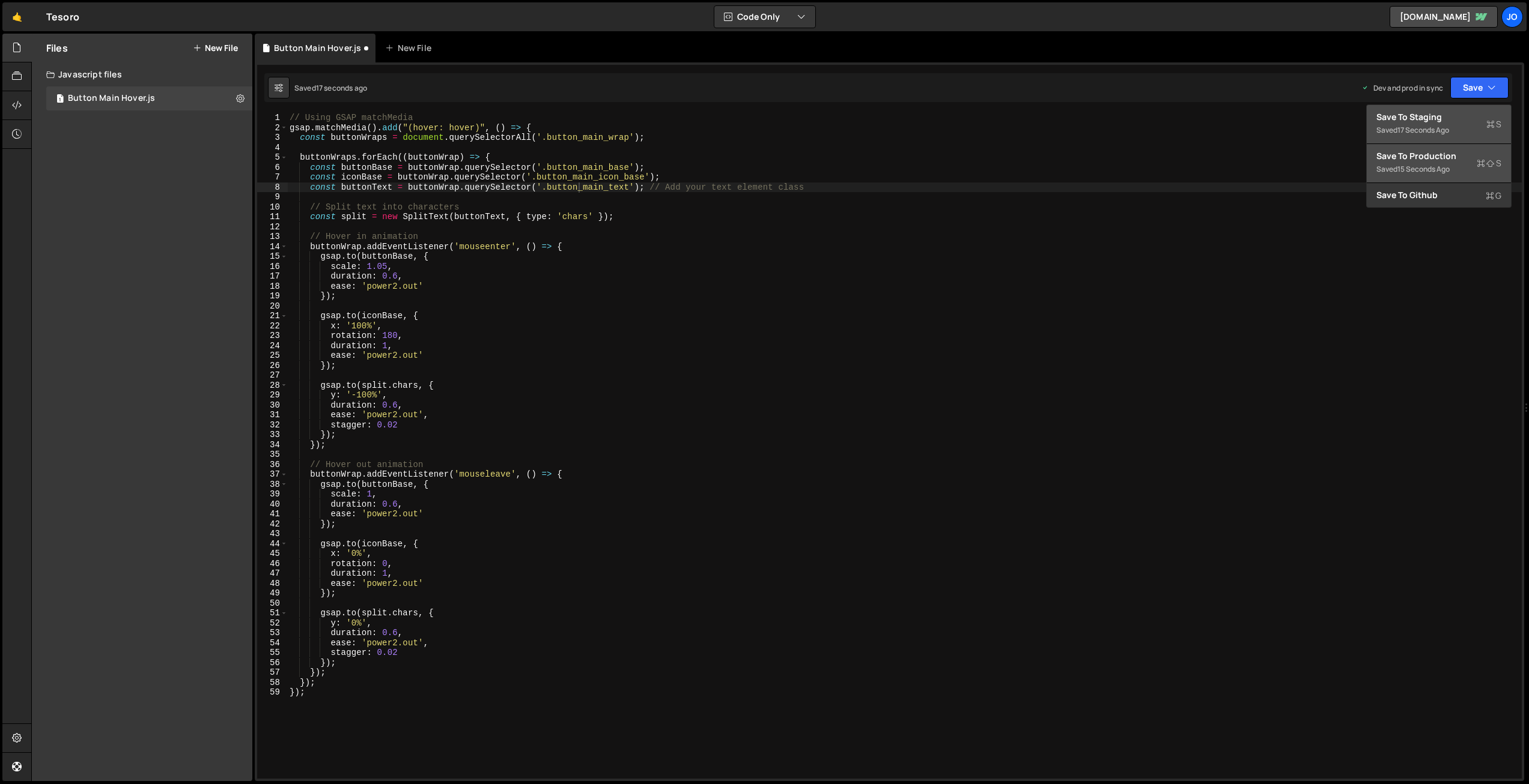
click at [1421, 165] on div "15 seconds ago" at bounding box center [1422, 169] width 52 height 11
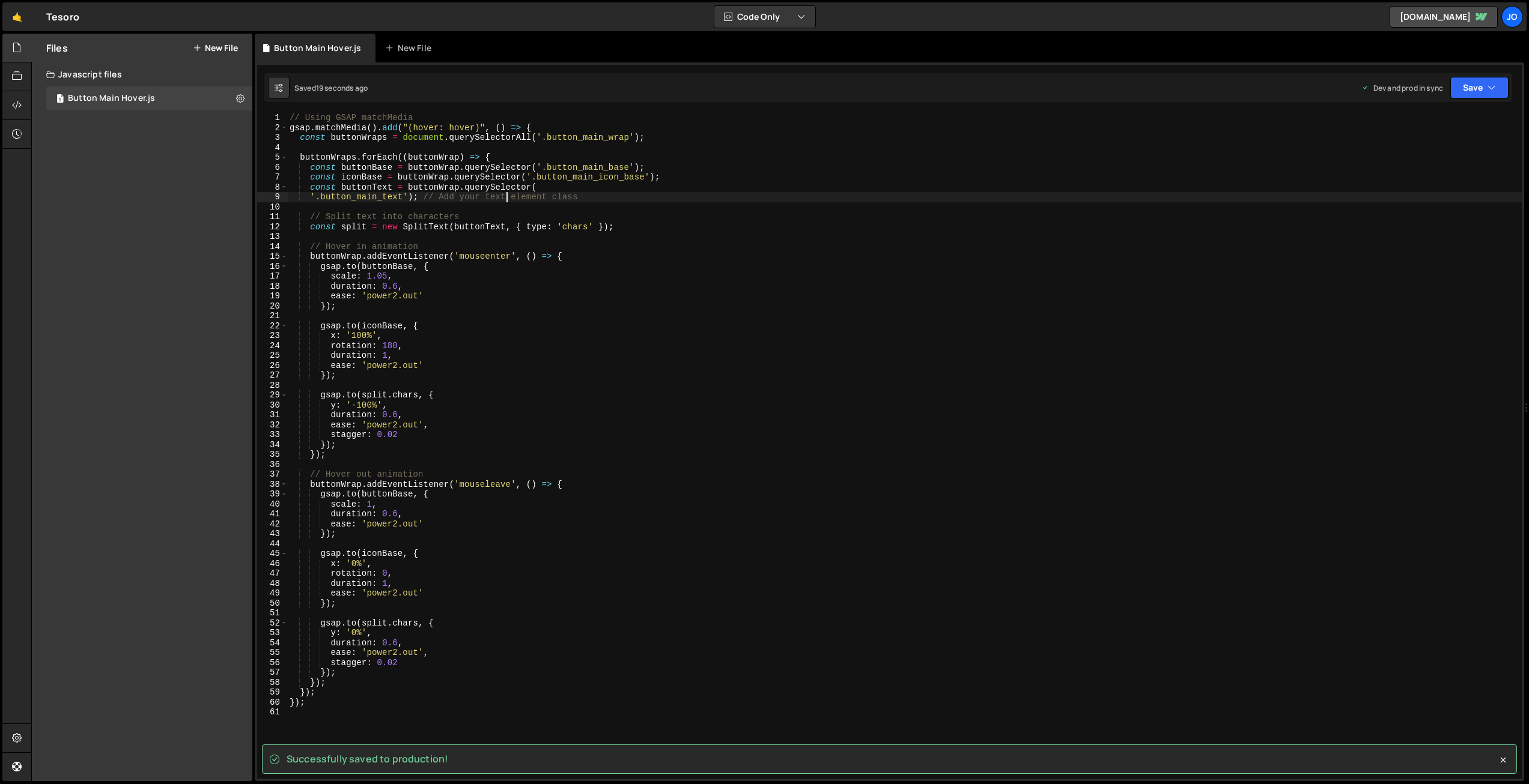
drag, startPoint x: 506, startPoint y: 200, endPoint x: 555, endPoint y: 199, distance: 49.0
click at [506, 200] on div "// Using GSAP matchMedia gsap . matchMedia ( ) . add ( "(hover: hover)" , ( ) =…" at bounding box center [904, 455] width 1234 height 685
drag, startPoint x: 559, startPoint y: 195, endPoint x: 401, endPoint y: 200, distance: 158.1
click at [421, 196] on div "// Using GSAP matchMedia gsap . matchMedia ( ) . add ( "(hover: hover)" , ( ) =…" at bounding box center [904, 455] width 1234 height 685
click at [310, 195] on div "// Using GSAP matchMedia gsap . matchMedia ( ) . add ( "(hover: hover)" , ( ) =…" at bounding box center [904, 455] width 1234 height 685
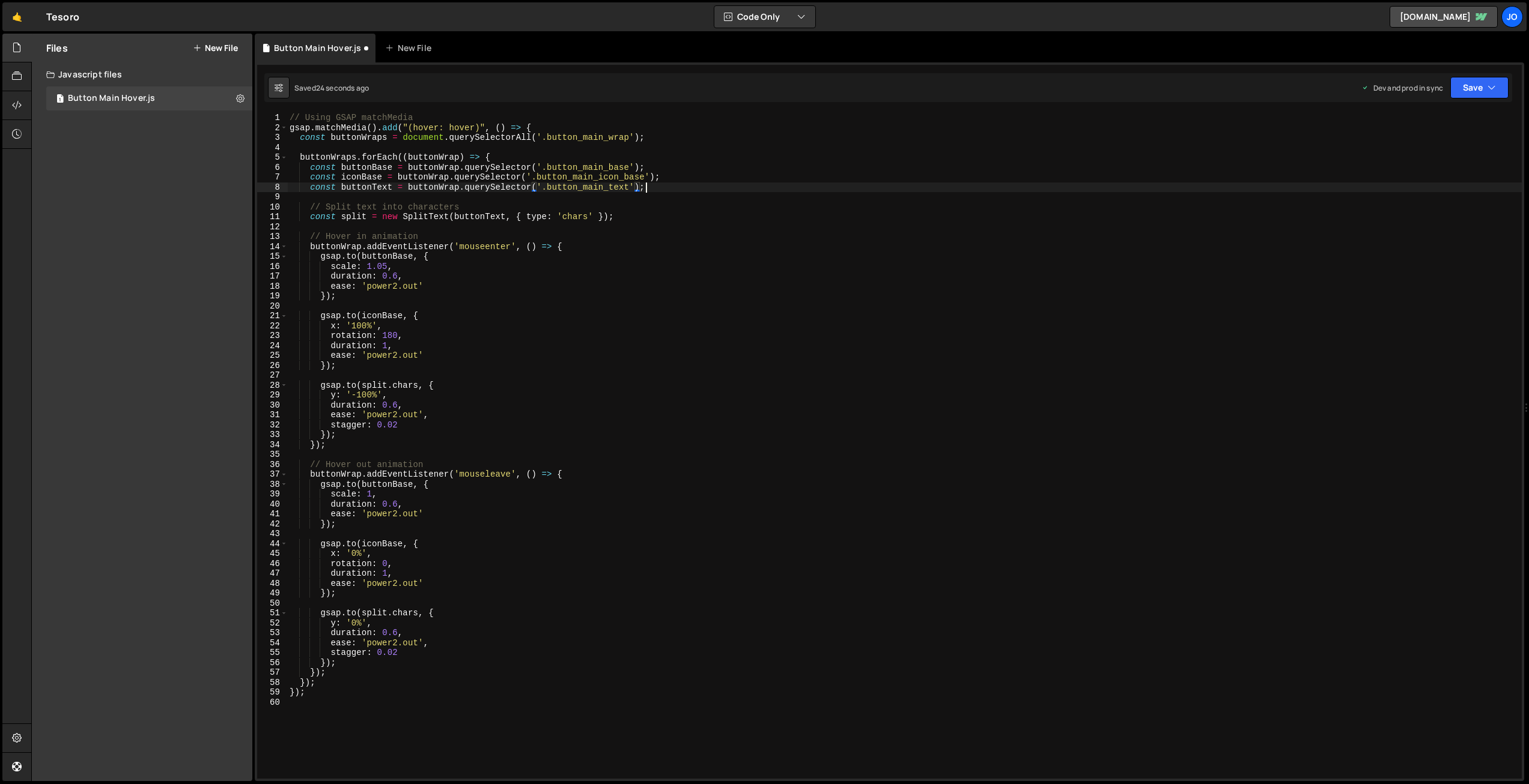
click at [671, 186] on div "// Using GSAP matchMedia gsap . matchMedia ( ) . add ( "(hover: hover)" , ( ) =…" at bounding box center [904, 455] width 1234 height 685
click at [1465, 93] on button "Save" at bounding box center [1479, 87] width 58 height 22
click at [1435, 153] on div "Save to Production S" at bounding box center [1439, 157] width 125 height 12
click at [396, 285] on div "// Using GSAP matchMedia gsap . matchMedia ( ) . add ( "(hover: hover)" , ( ) =…" at bounding box center [904, 455] width 1234 height 685
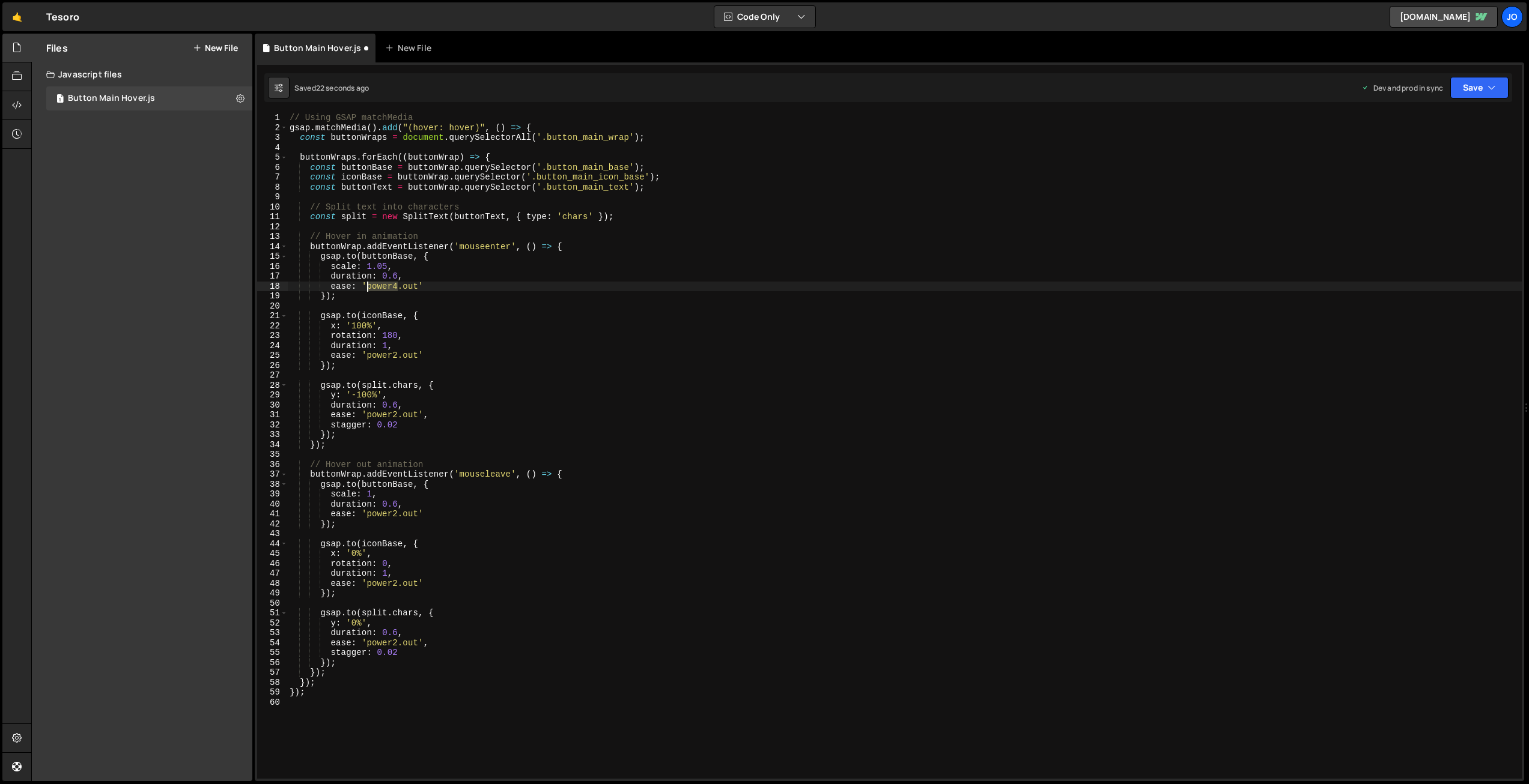
drag, startPoint x: 398, startPoint y: 285, endPoint x: 368, endPoint y: 284, distance: 30.0
click at [368, 284] on div "// Using GSAP matchMedia gsap . matchMedia ( ) . add ( "(hover: hover)" , ( ) =…" at bounding box center [904, 455] width 1234 height 685
drag, startPoint x: 398, startPoint y: 356, endPoint x: 368, endPoint y: 355, distance: 30.0
click at [368, 355] on div "// Using GSAP matchMedia gsap . matchMedia ( ) . add ( "(hover: hover)" , ( ) =…" at bounding box center [904, 455] width 1234 height 685
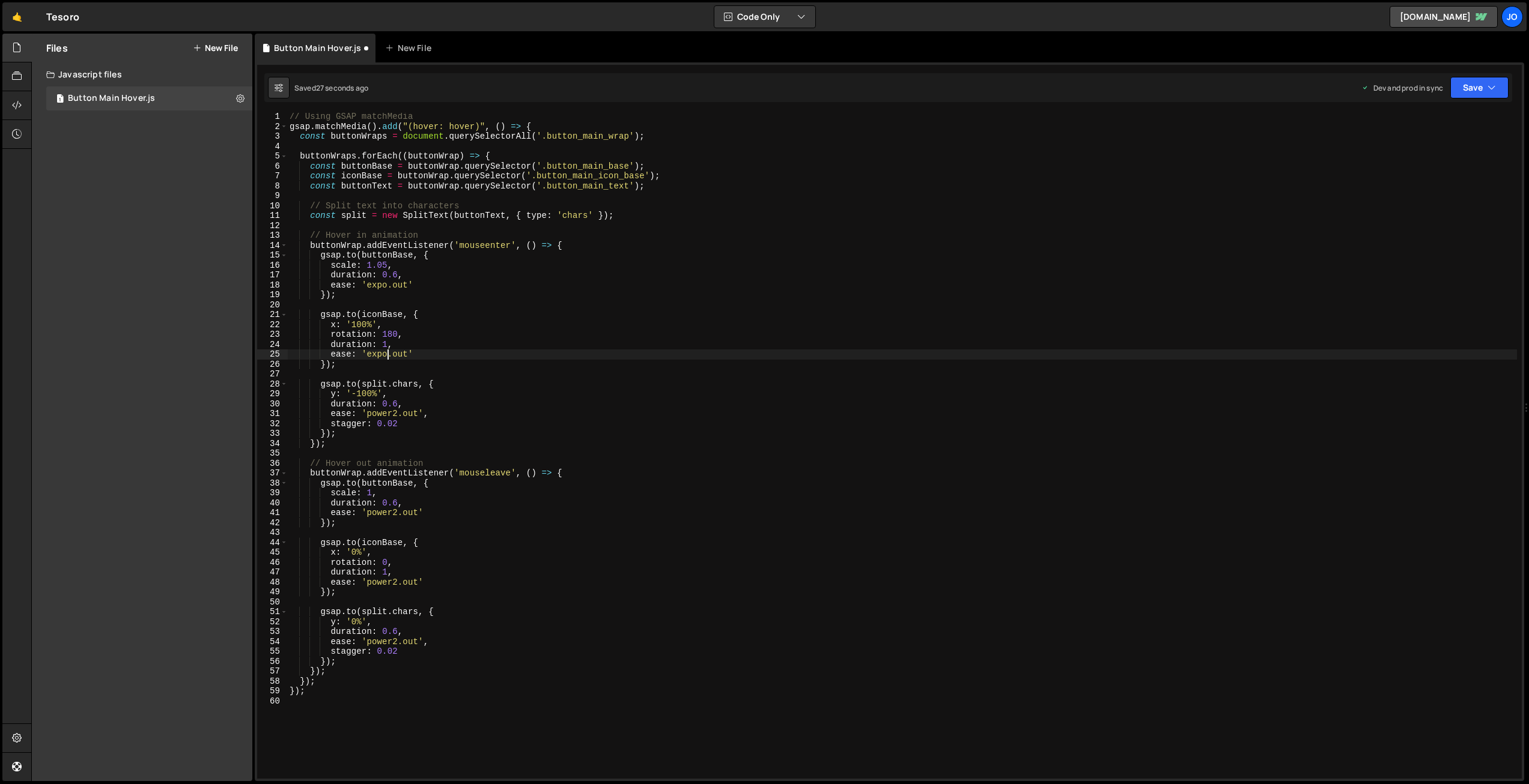
scroll to position [1, 0]
drag, startPoint x: 393, startPoint y: 414, endPoint x: 369, endPoint y: 413, distance: 24.0
click at [369, 413] on div "// Using GSAP matchMedia gsap . matchMedia ( ) . add ( "(hover: hover)" , ( ) =…" at bounding box center [901, 454] width 1230 height 685
drag, startPoint x: 397, startPoint y: 513, endPoint x: 371, endPoint y: 510, distance: 26.2
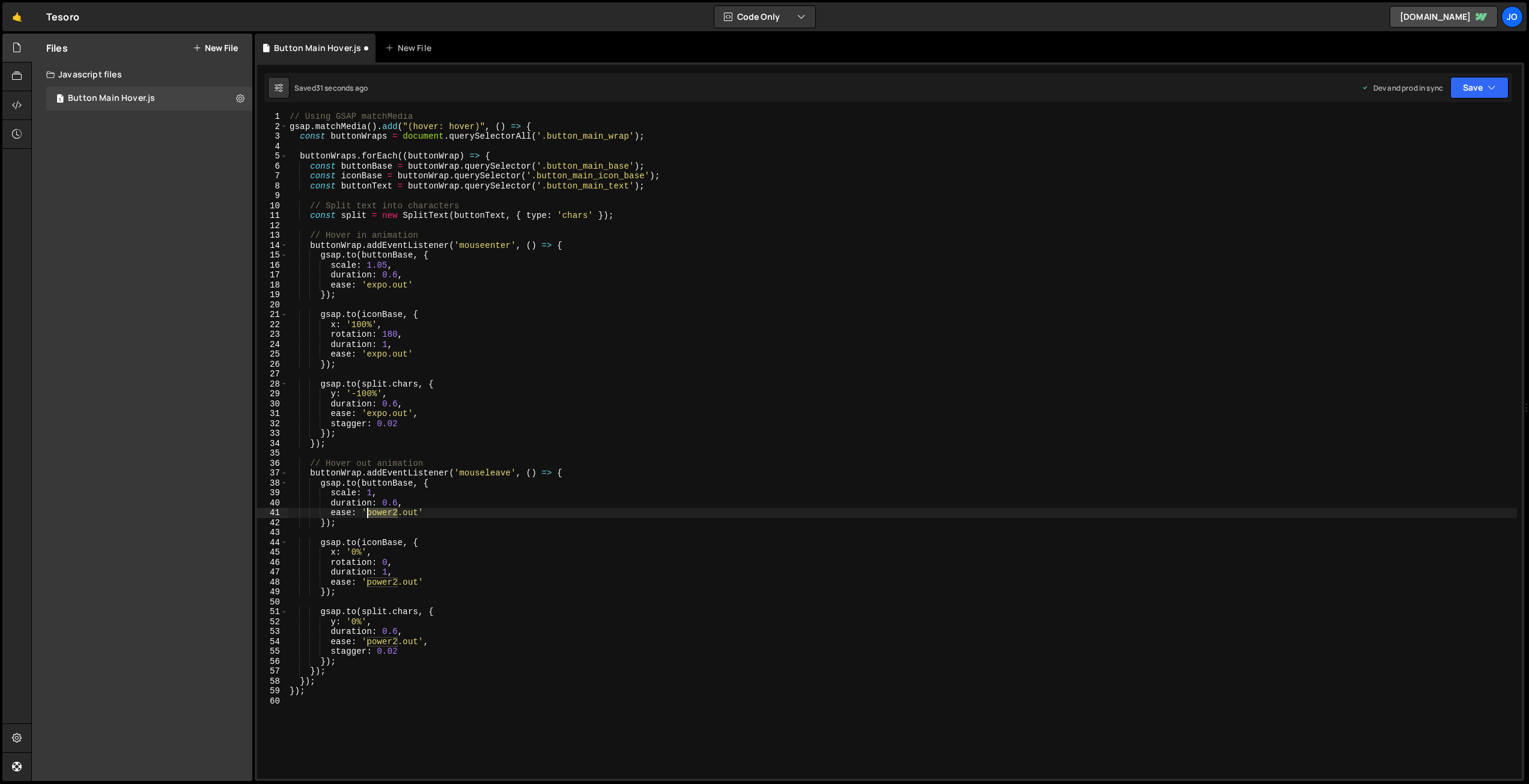
click at [369, 511] on div "// Using GSAP matchMedia gsap . matchMedia ( ) . add ( "(hover: hover)" , ( ) =…" at bounding box center [901, 454] width 1230 height 685
drag, startPoint x: 394, startPoint y: 582, endPoint x: 370, endPoint y: 581, distance: 24.0
click at [369, 582] on div "// Using GSAP matchMedia gsap . matchMedia ( ) . add ( "(hover: hover)" , ( ) =…" at bounding box center [901, 454] width 1230 height 685
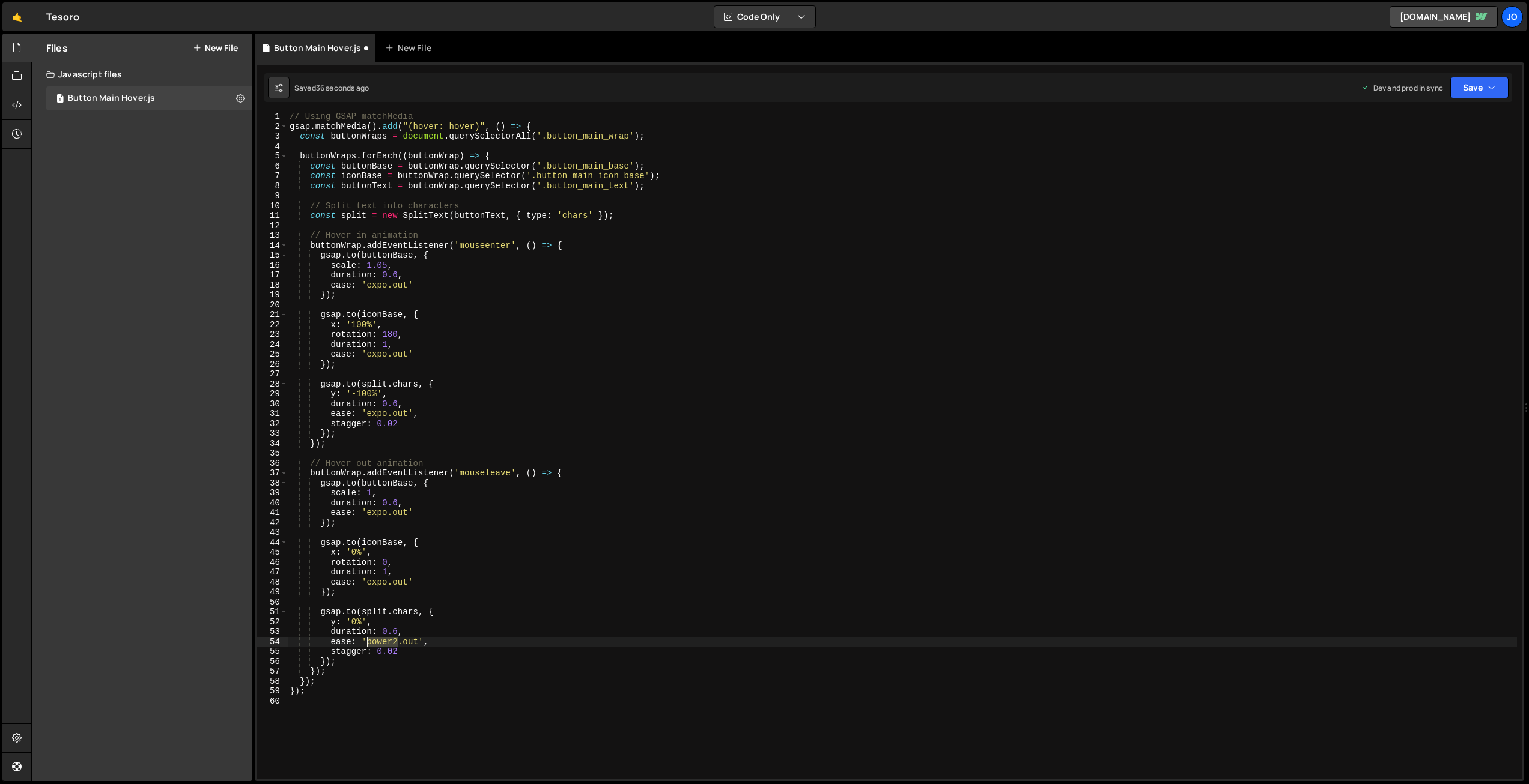
drag, startPoint x: 396, startPoint y: 641, endPoint x: 368, endPoint y: 641, distance: 28.0
click at [368, 641] on div "// Using GSAP matchMedia gsap . matchMedia ( ) . add ( "(hover: hover)" , ( ) =…" at bounding box center [901, 454] width 1230 height 685
click at [1465, 88] on button "Save" at bounding box center [1479, 87] width 58 height 22
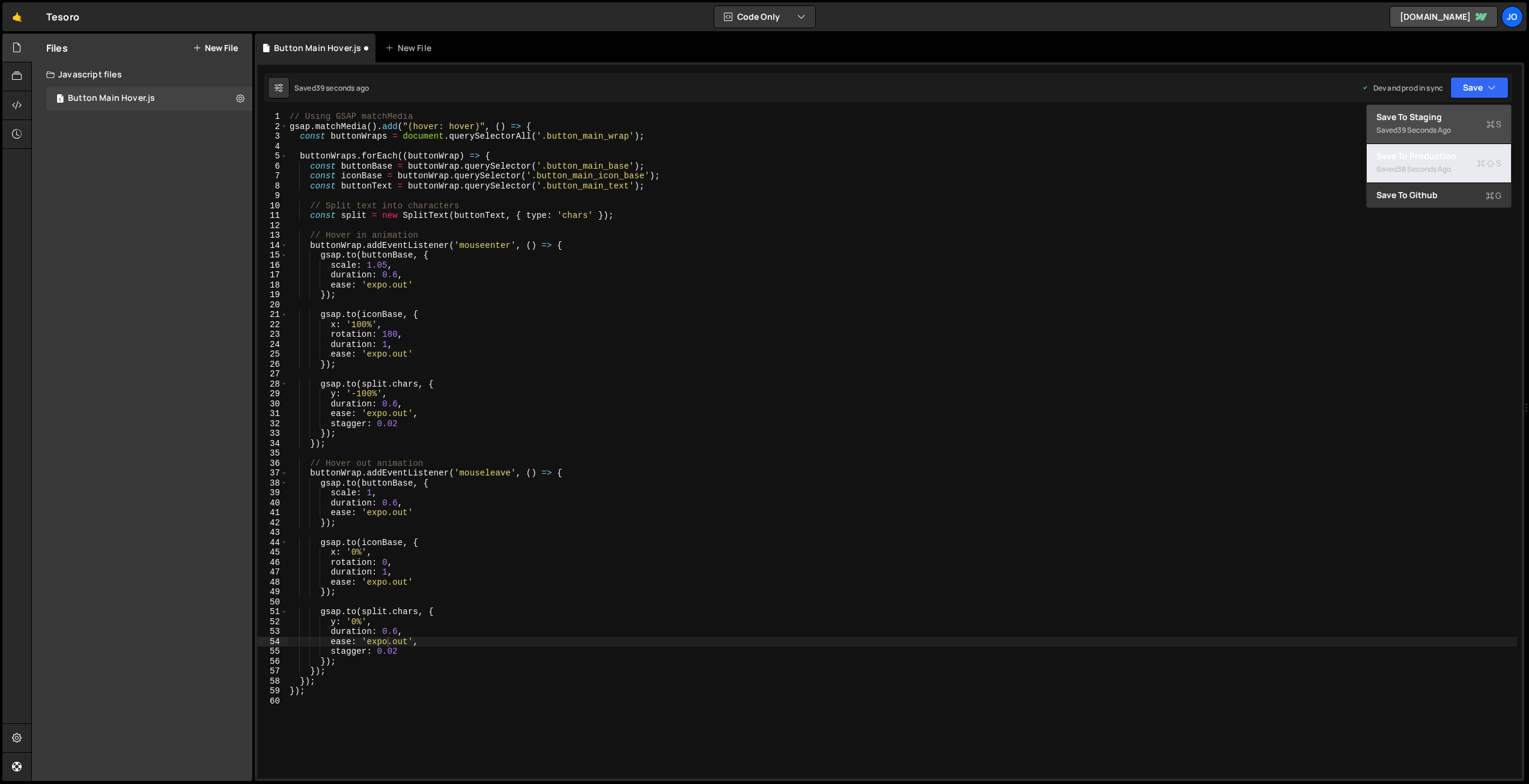
click at [1426, 167] on div "38 seconds ago" at bounding box center [1423, 169] width 54 height 11
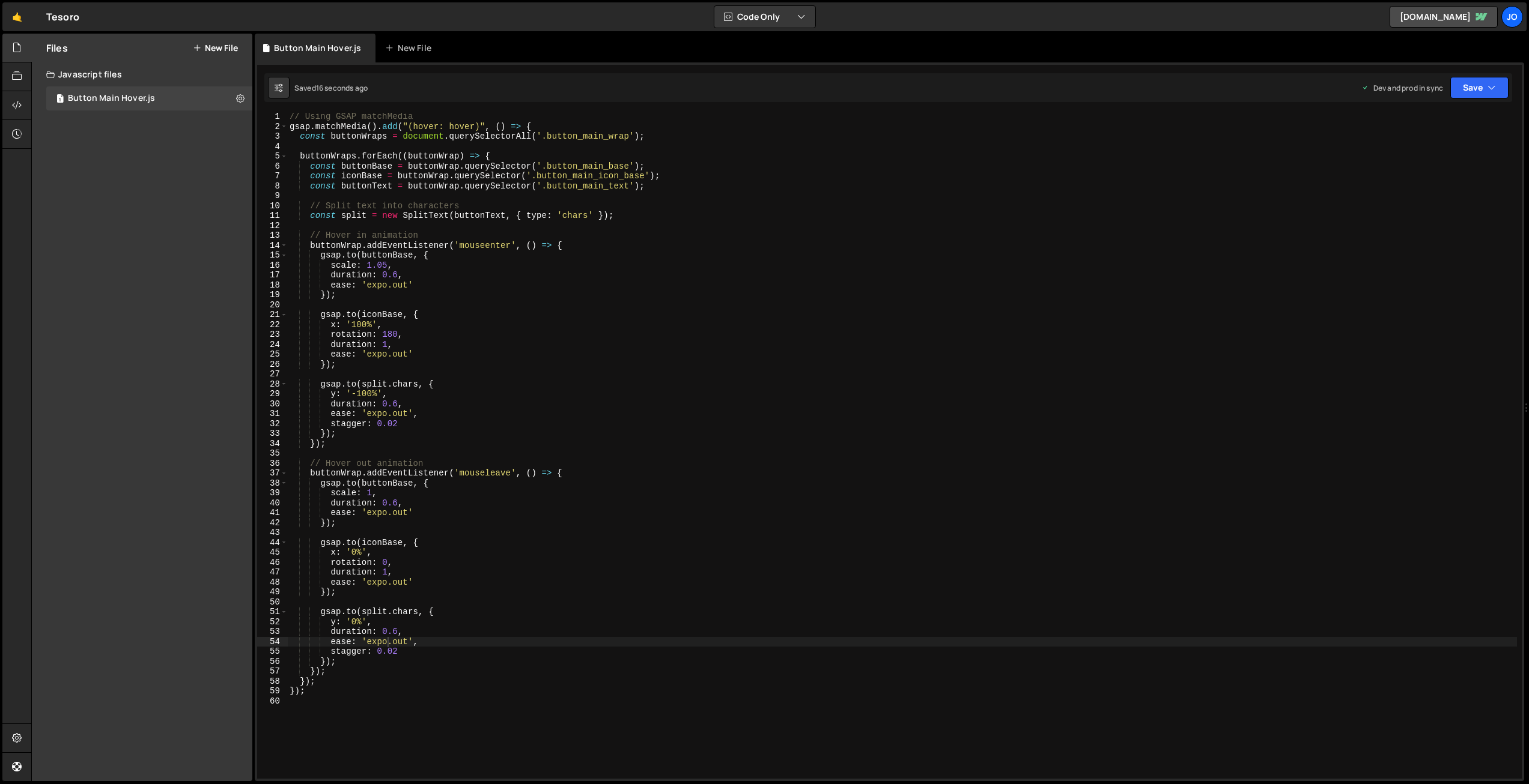
click at [515, 287] on div "// Using GSAP matchMedia gsap . matchMedia ( ) . add ( "(hover: hover)" , ( ) =…" at bounding box center [901, 454] width 1230 height 685
drag, startPoint x: 471, startPoint y: 206, endPoint x: 458, endPoint y: 206, distance: 13.0
click at [458, 206] on div "// Using GSAP matchMedia gsap . matchMedia ( ) . add ( "(hover: hover)" , ( ) =…" at bounding box center [901, 454] width 1230 height 685
type textarea "// Split text into characters"
click at [434, 373] on div "// Using GSAP matchMedia gsap . matchMedia ( ) . add ( "(hover: hover)" , ( ) =…" at bounding box center [901, 454] width 1230 height 685
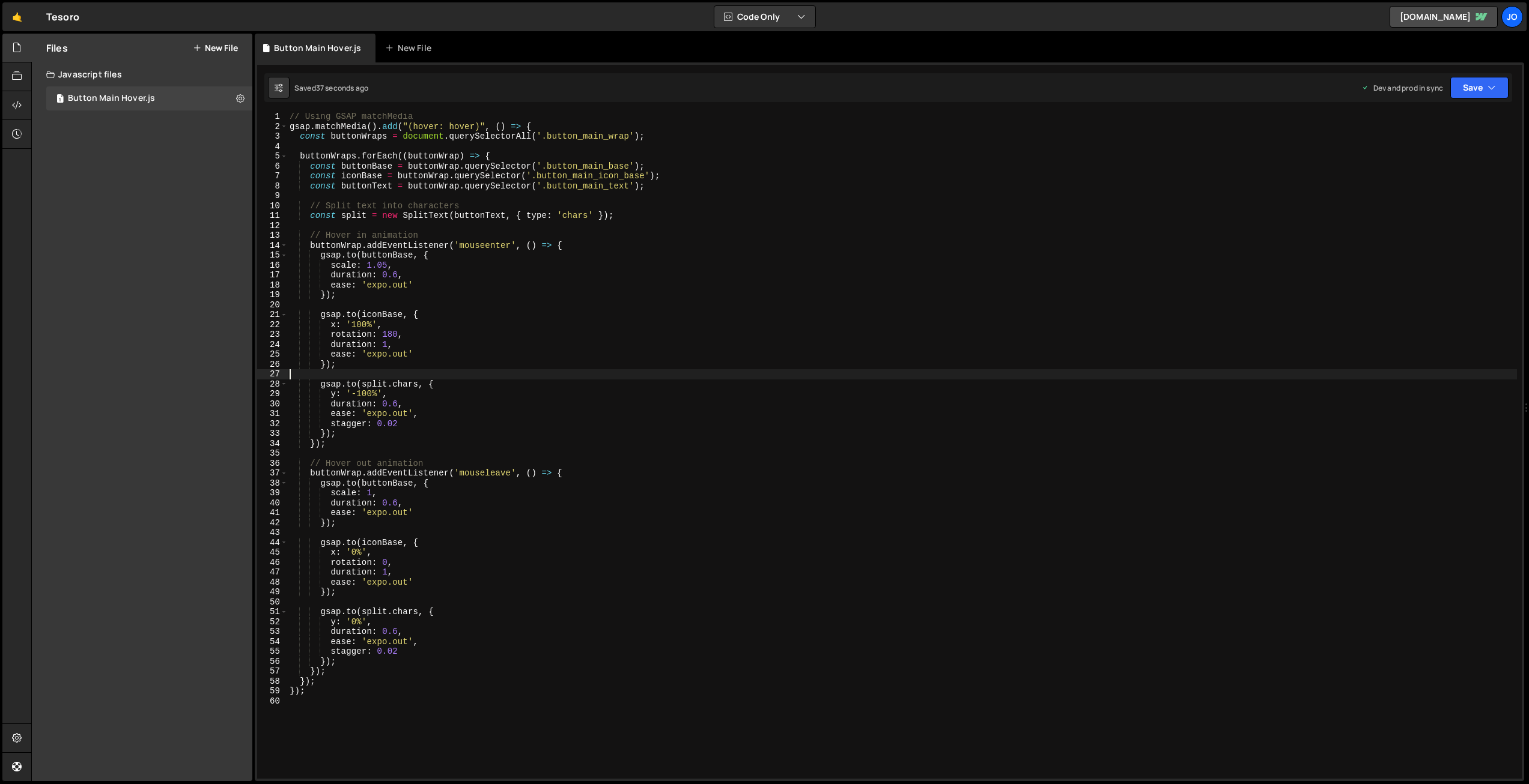
scroll to position [0, 0]
click at [602, 353] on div "// Using GSAP matchMedia gsap . matchMedia ( ) . add ( "(hover: hover)" , ( ) =…" at bounding box center [901, 454] width 1230 height 685
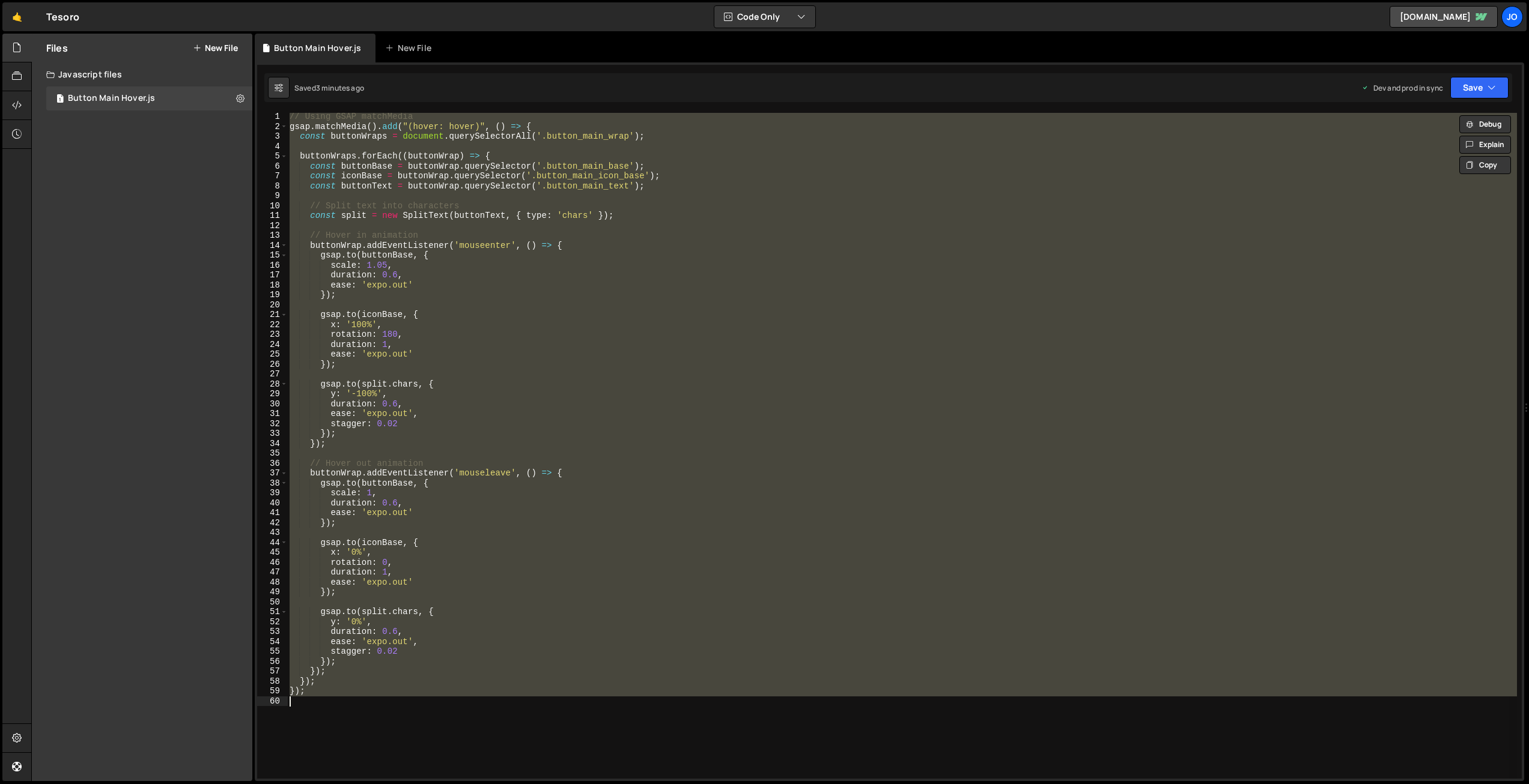
drag, startPoint x: 763, startPoint y: 387, endPoint x: 752, endPoint y: 387, distance: 11.0
click at [763, 387] on div "// Using GSAP matchMedia gsap . matchMedia ( ) . add ( "(hover: hover)" , ( ) =…" at bounding box center [901, 445] width 1230 height 666
paste textarea
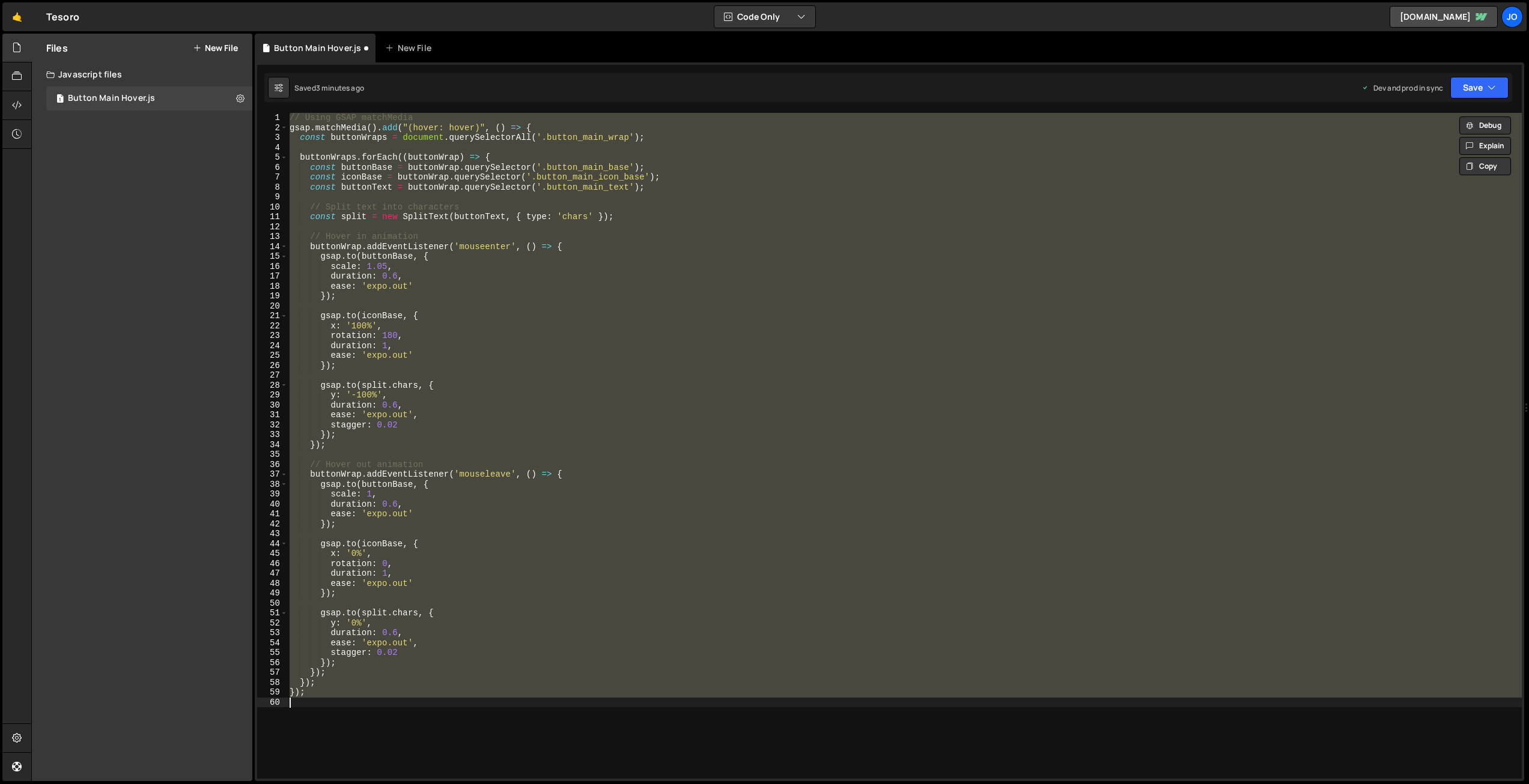
click at [437, 407] on div "// Using GSAP matchMedia gsap . matchMedia ( ) . add ( "(hover: hover)" , ( ) =…" at bounding box center [904, 445] width 1234 height 666
paste textarea
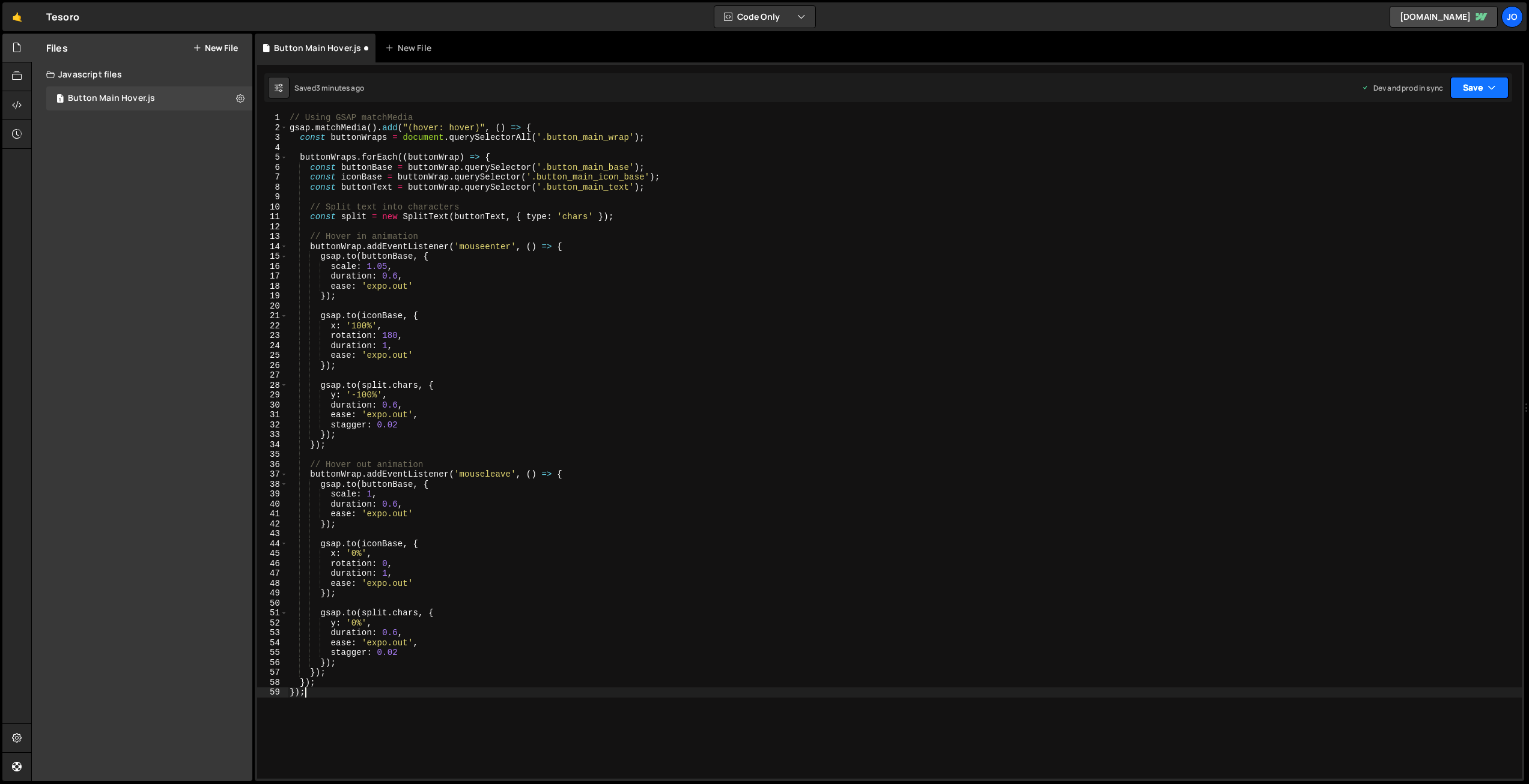
click at [1456, 93] on button "Save" at bounding box center [1479, 87] width 58 height 22
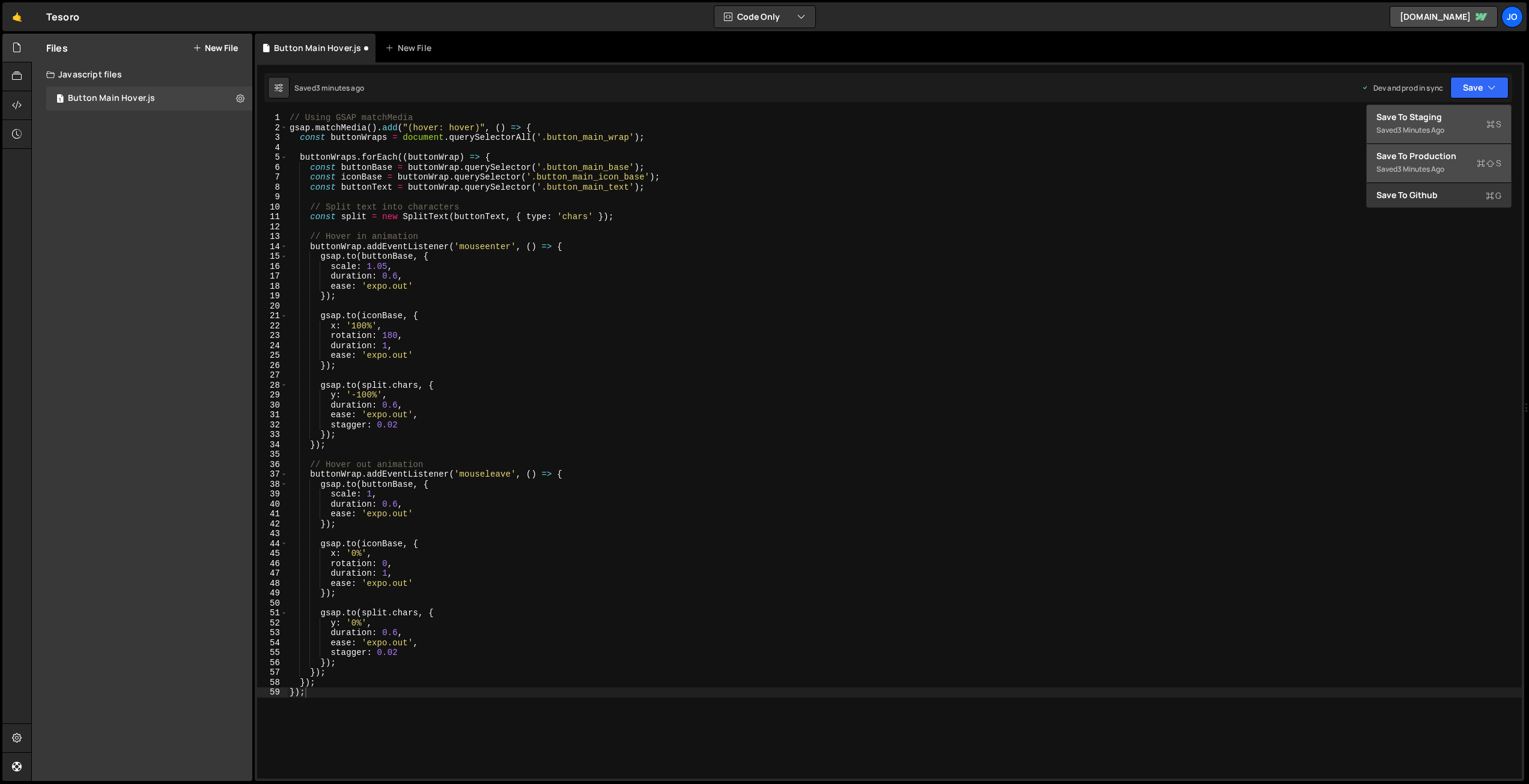
click at [1425, 158] on div "Save to Production S" at bounding box center [1439, 157] width 125 height 12
click at [410, 491] on div "// Using GSAP matchMedia gsap . matchMedia ( ) . add ( "(hover: hover)" , ( ) =…" at bounding box center [904, 455] width 1234 height 685
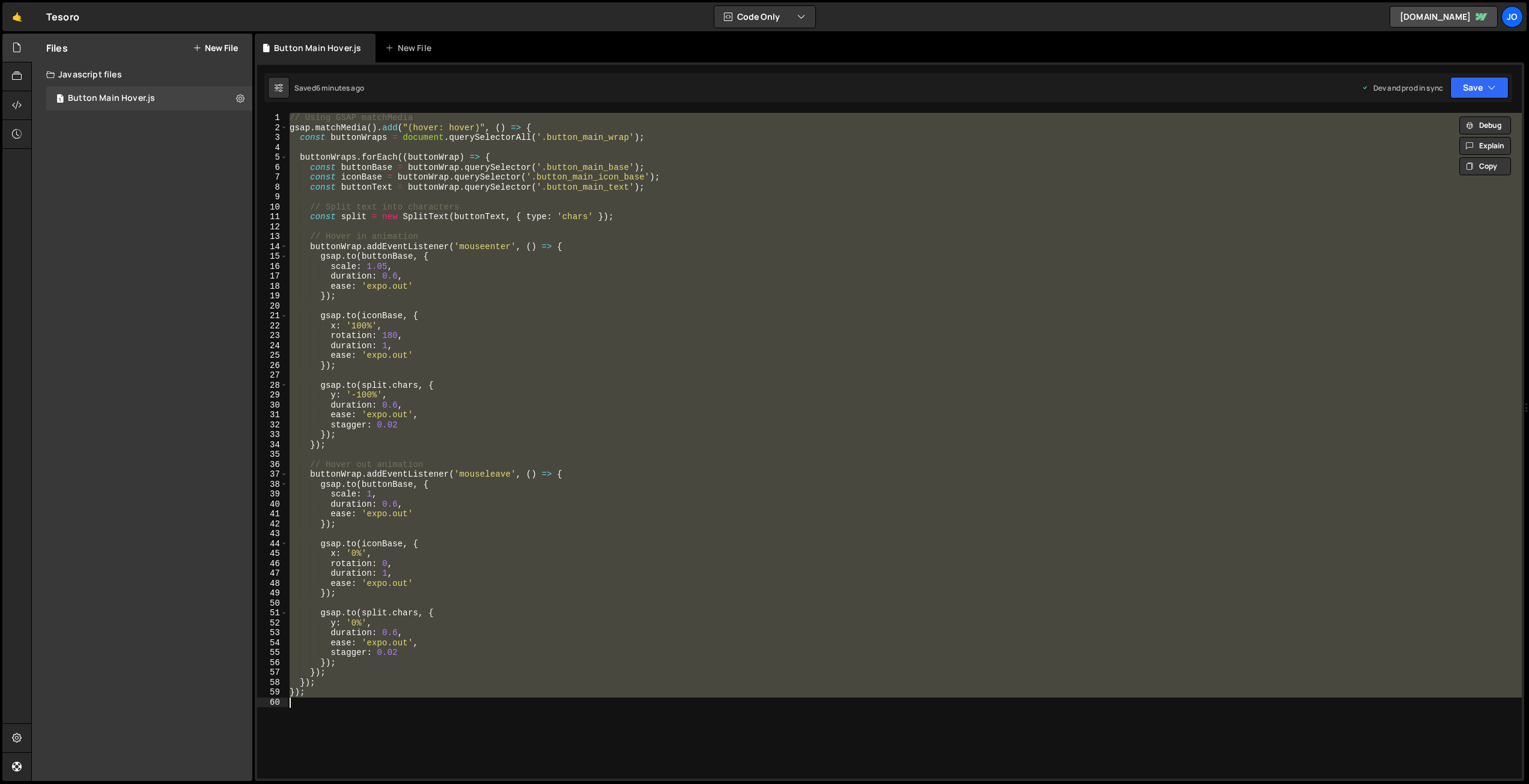
click at [563, 343] on div "// Using GSAP matchMedia gsap . matchMedia ( ) . add ( "(hover: hover)" , ( ) =…" at bounding box center [904, 445] width 1234 height 666
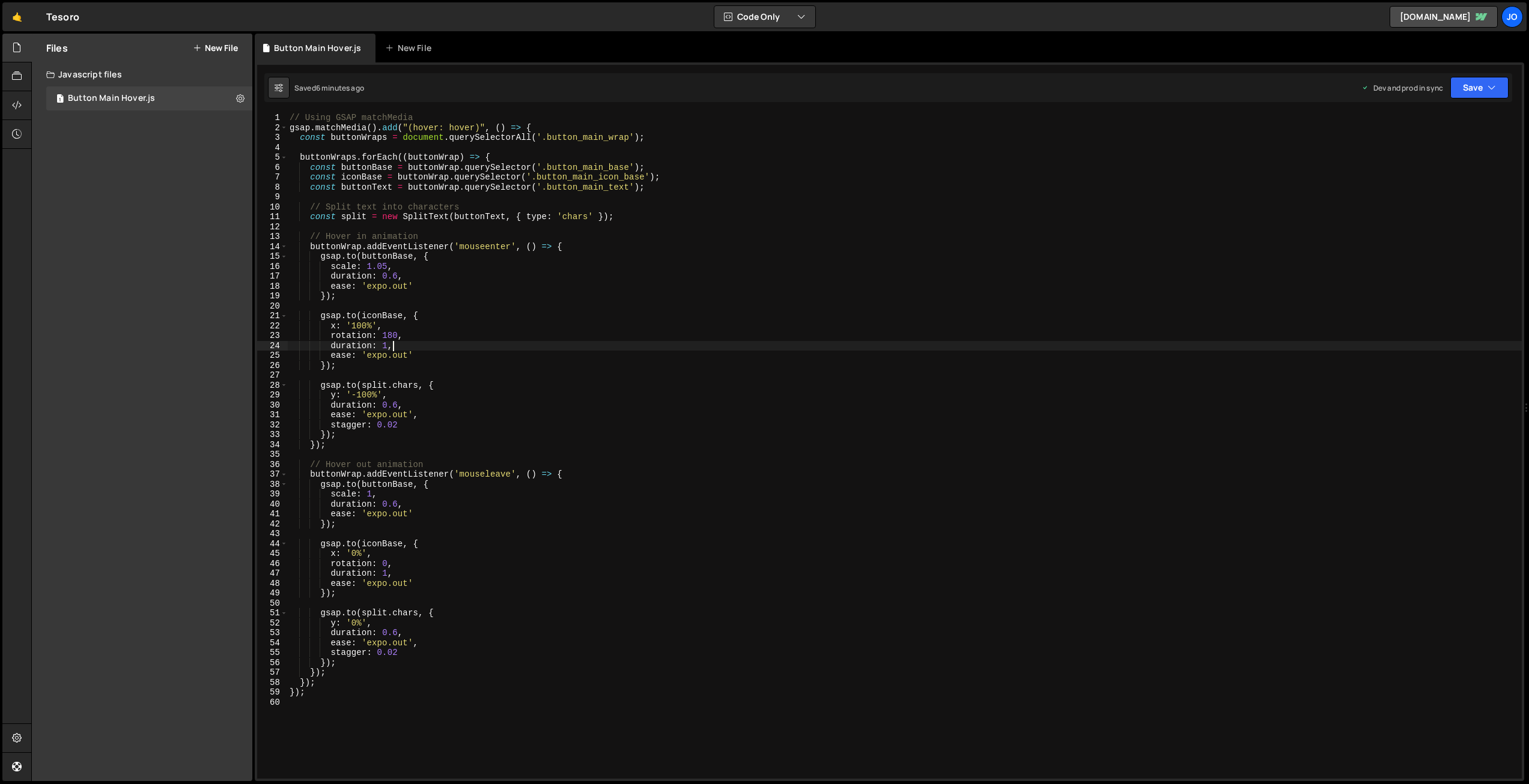
type textarea "});"
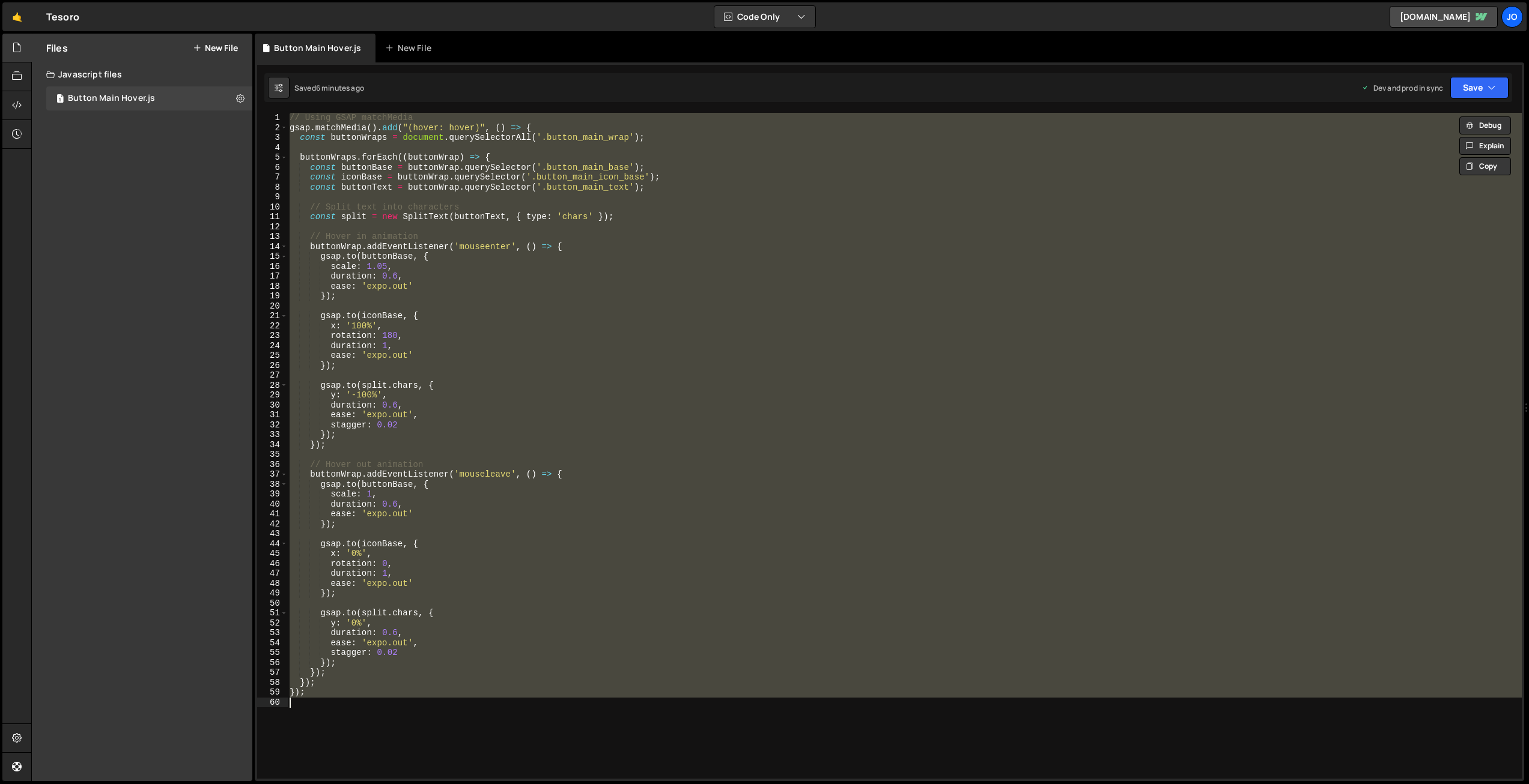
paste textarea
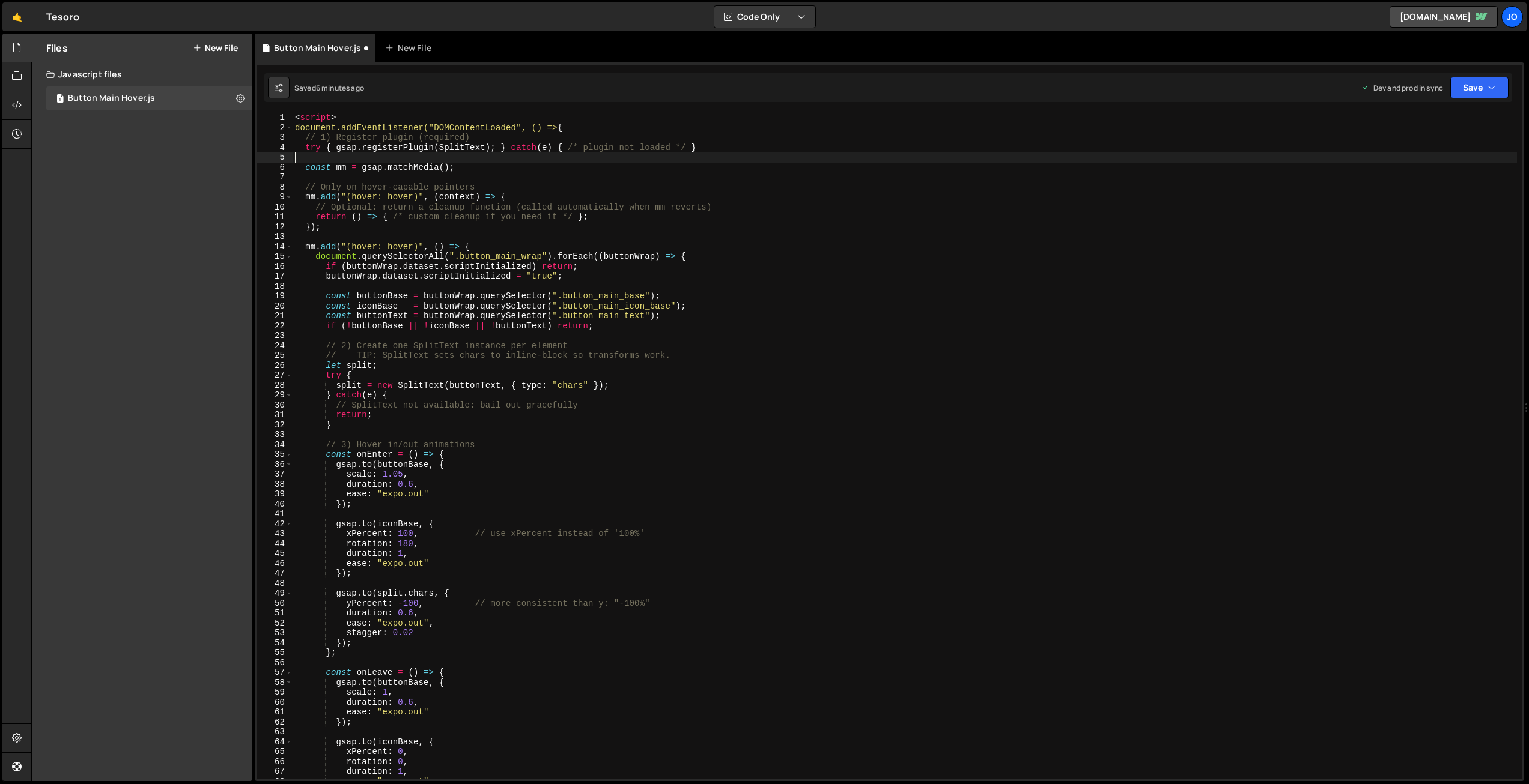
click at [533, 154] on div "< script > document.addEventListener("DOMContentLoaded", () => { // 1) Register…" at bounding box center [904, 455] width 1224 height 685
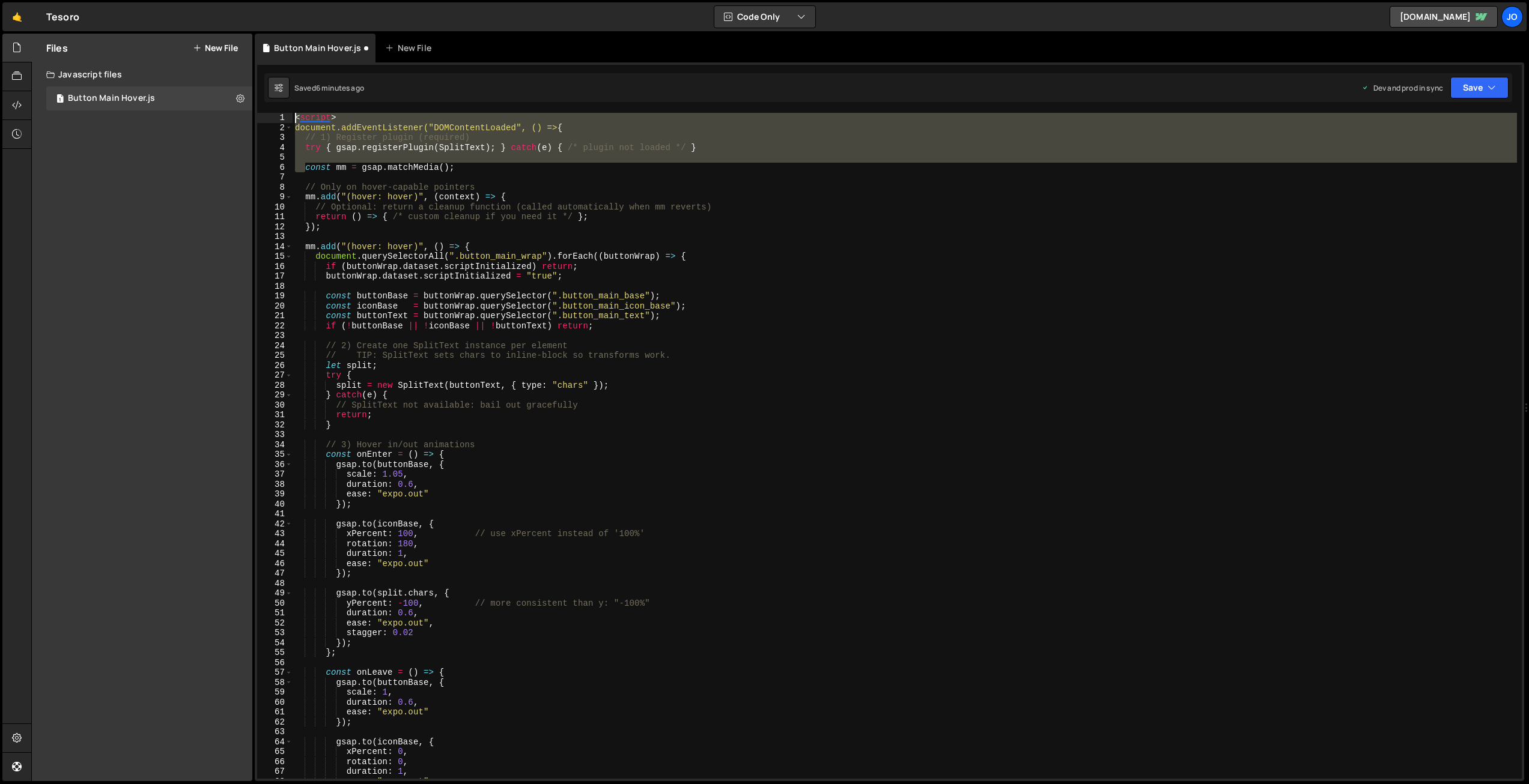
drag, startPoint x: 297, startPoint y: 159, endPoint x: 268, endPoint y: 115, distance: 52.7
click at [268, 115] on div "1 2 3 4 5 6 7 8 9 10 11 12 13 14 15 16 17 18 19 20 21 22 23 24 25 26 27 28 29 3…" at bounding box center [889, 445] width 1265 height 666
click at [567, 127] on div "< script > document.addEventListener("DOMContentLoaded", () => { // 1) Register…" at bounding box center [904, 445] width 1224 height 666
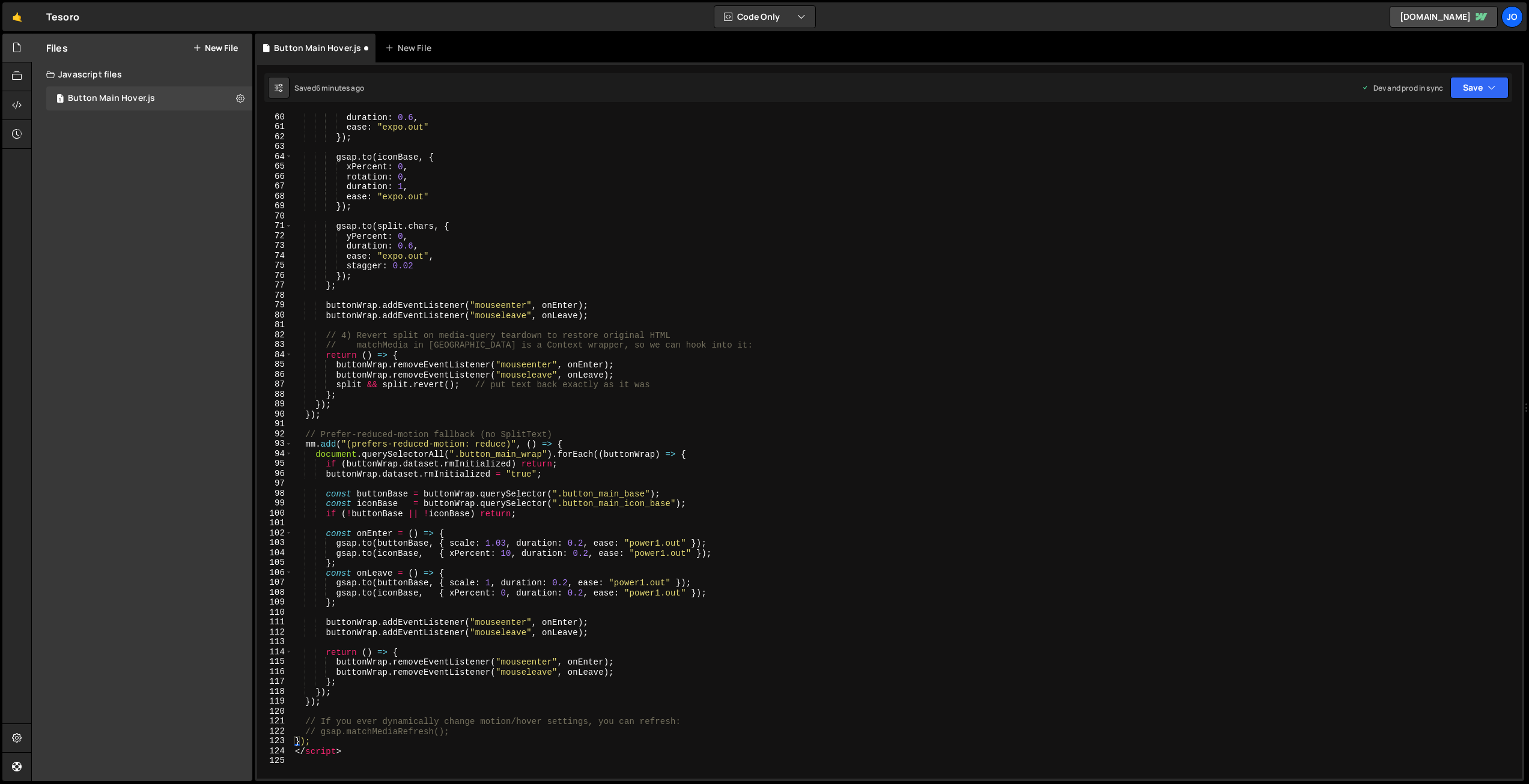
scroll to position [810, 0]
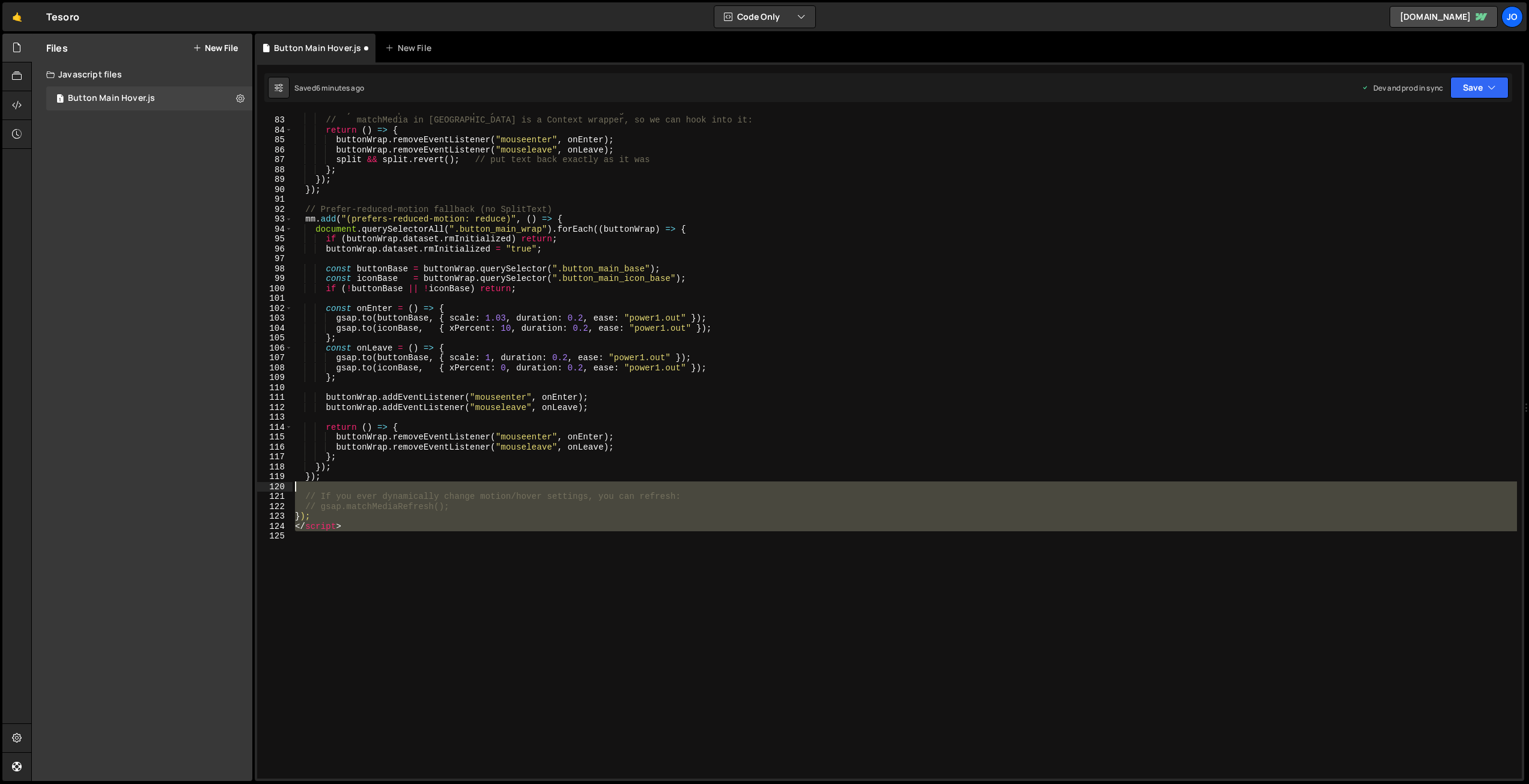
drag, startPoint x: 353, startPoint y: 532, endPoint x: 271, endPoint y: 491, distance: 91.7
click at [271, 491] on div "document.addEventListener("DOMContentLoaded", () => { 82 83 84 85 86 87 88 89 9…" at bounding box center [889, 445] width 1265 height 666
type textarea "// If you ever dynamically change motion/hover settings, you can refresh:"
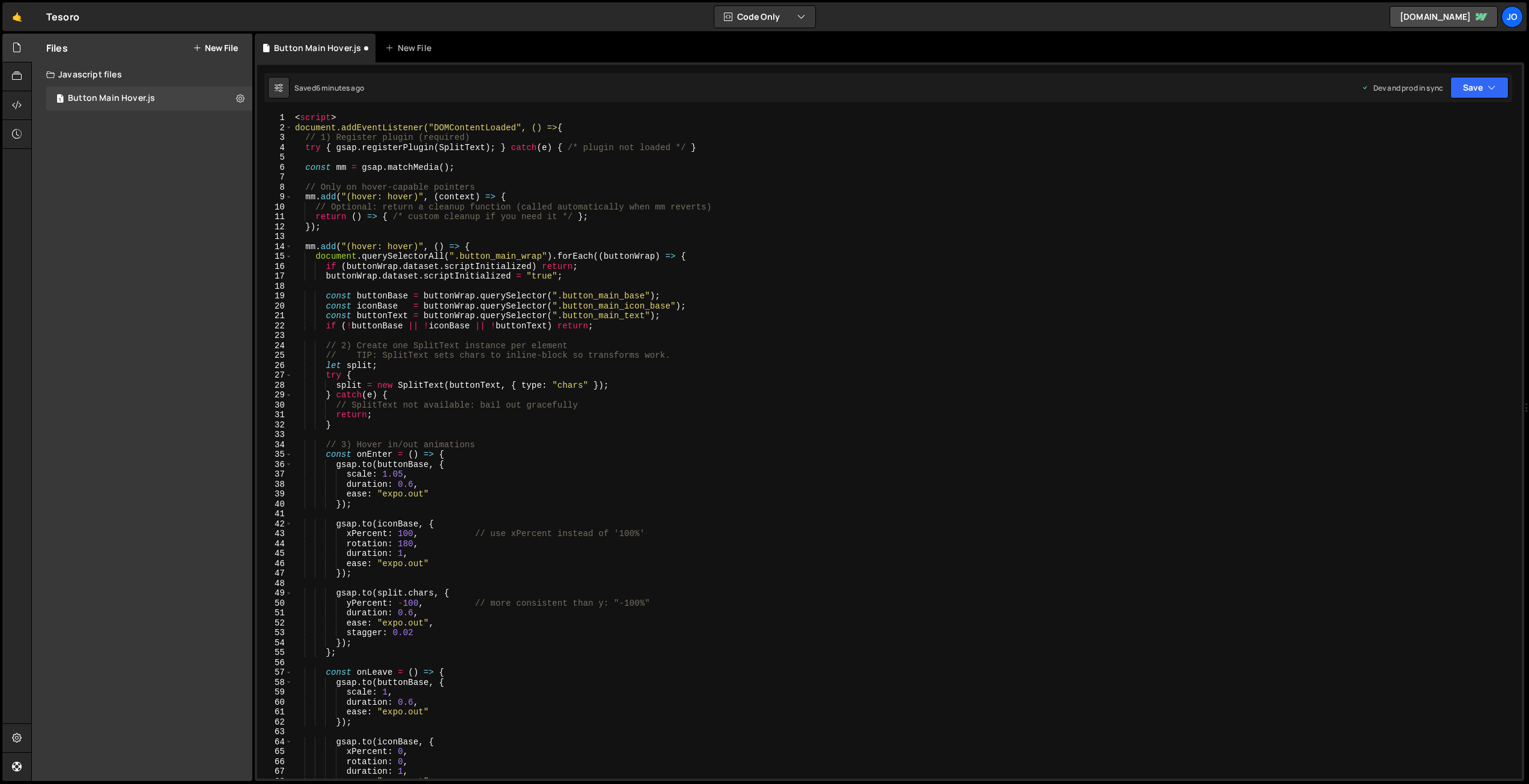
scroll to position [0, 0]
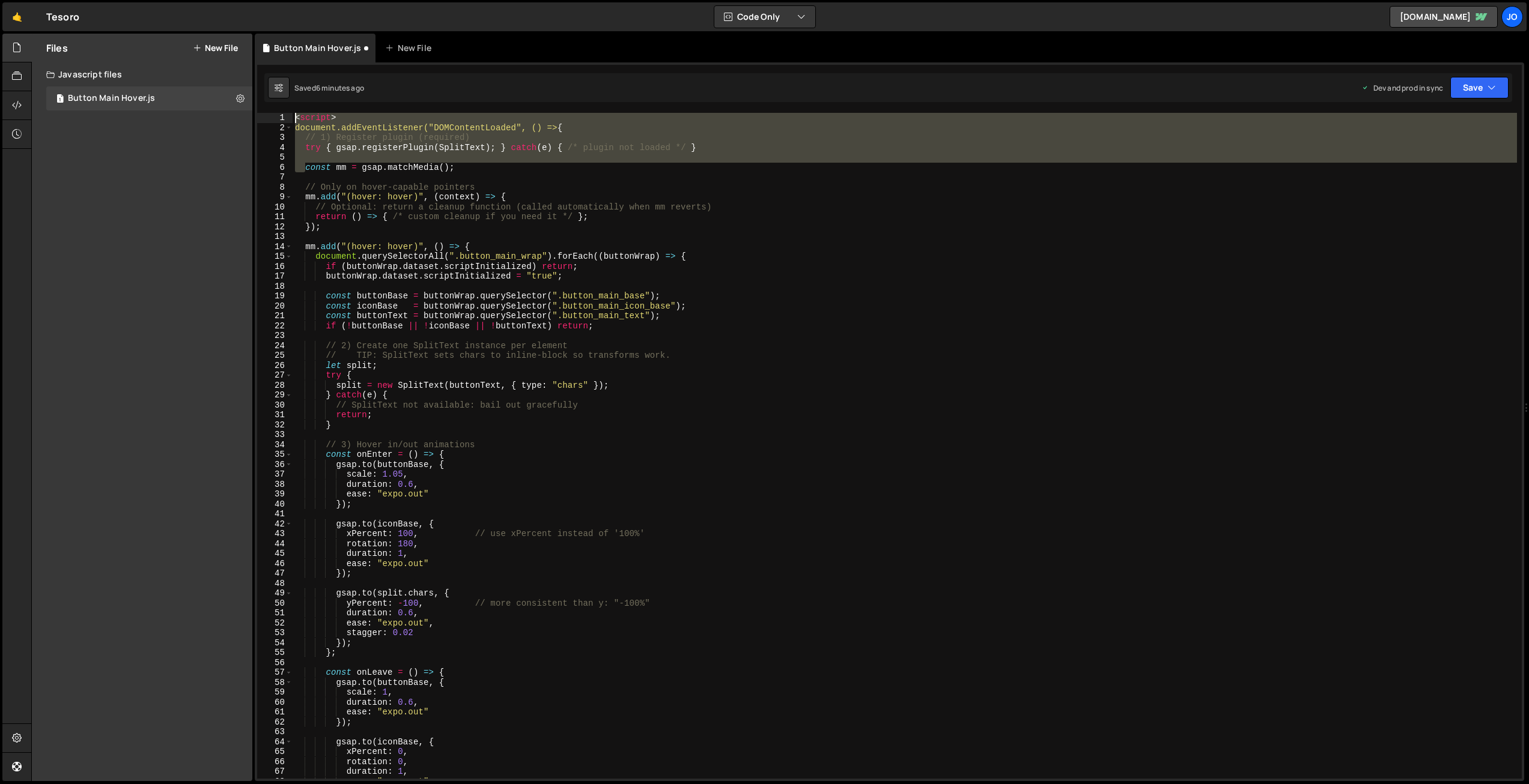
drag, startPoint x: 305, startPoint y: 165, endPoint x: 271, endPoint y: 114, distance: 61.3
click at [271, 114] on div "1 2 3 4 5 6 7 8 9 10 11 12 13 14 15 16 17 18 19 20 21 22 23 24 25 26 27 28 29 3…" at bounding box center [889, 445] width 1265 height 666
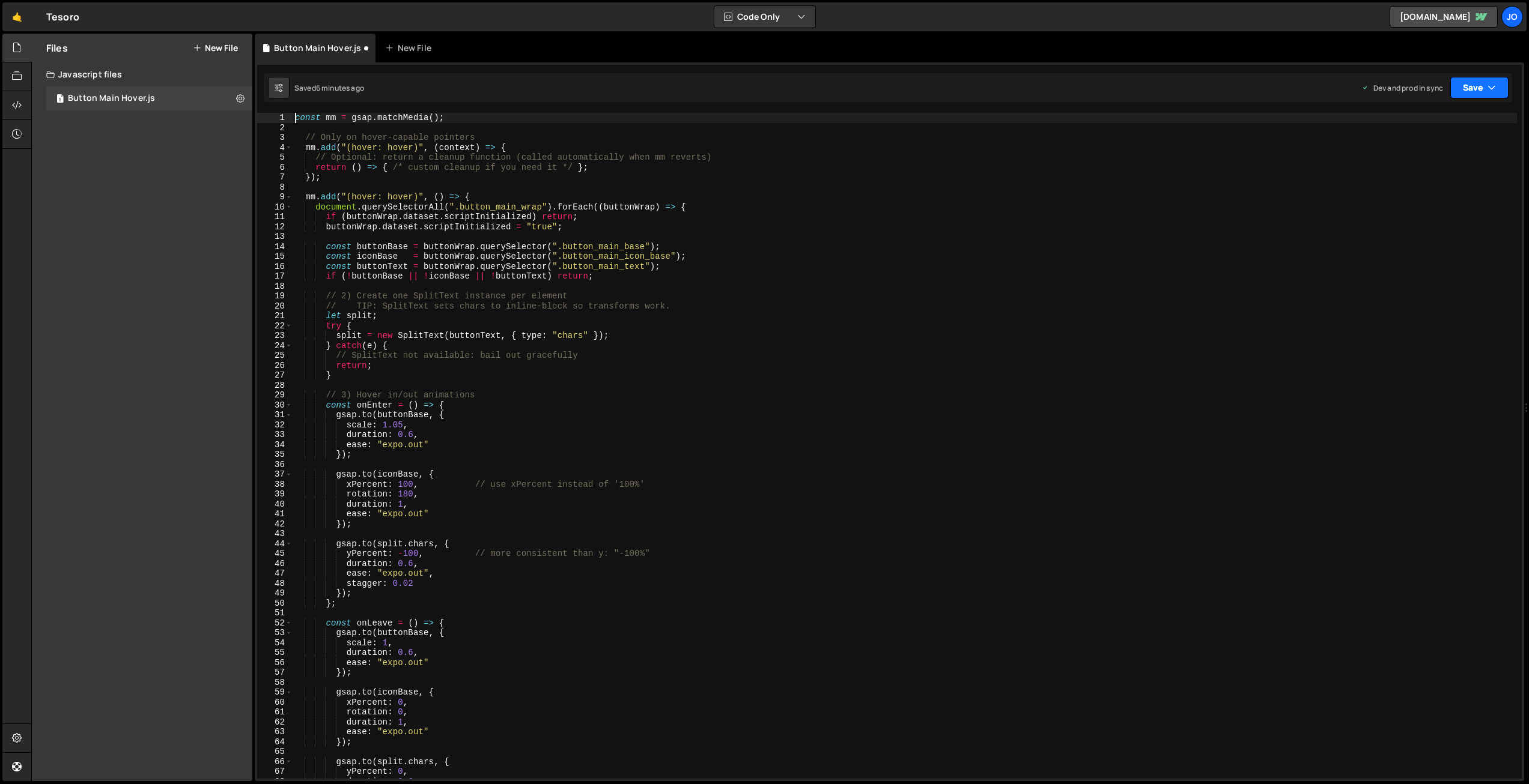
click at [1466, 88] on button "Save" at bounding box center [1479, 87] width 58 height 22
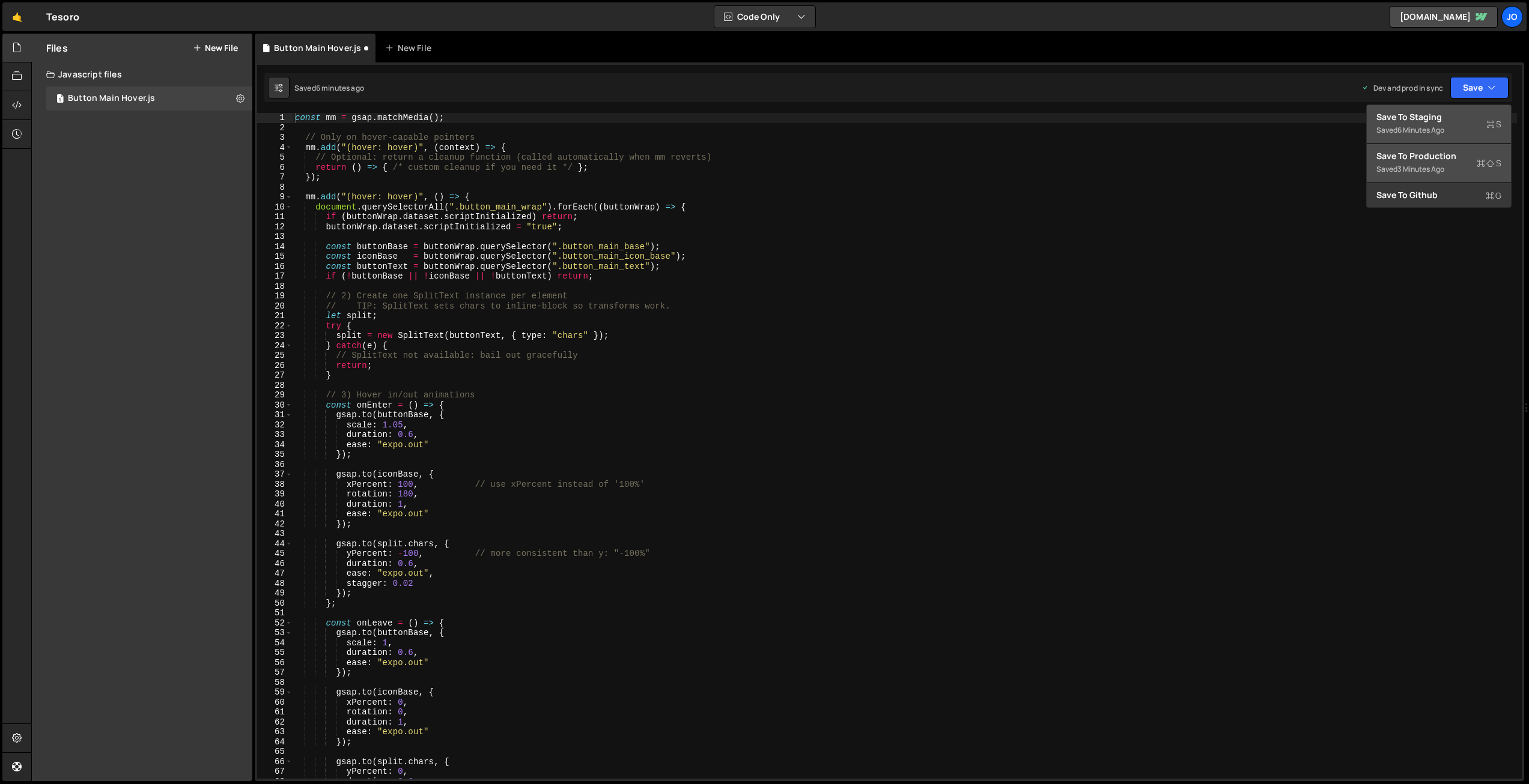
click at [1424, 164] on div "3 minutes ago" at bounding box center [1420, 169] width 47 height 11
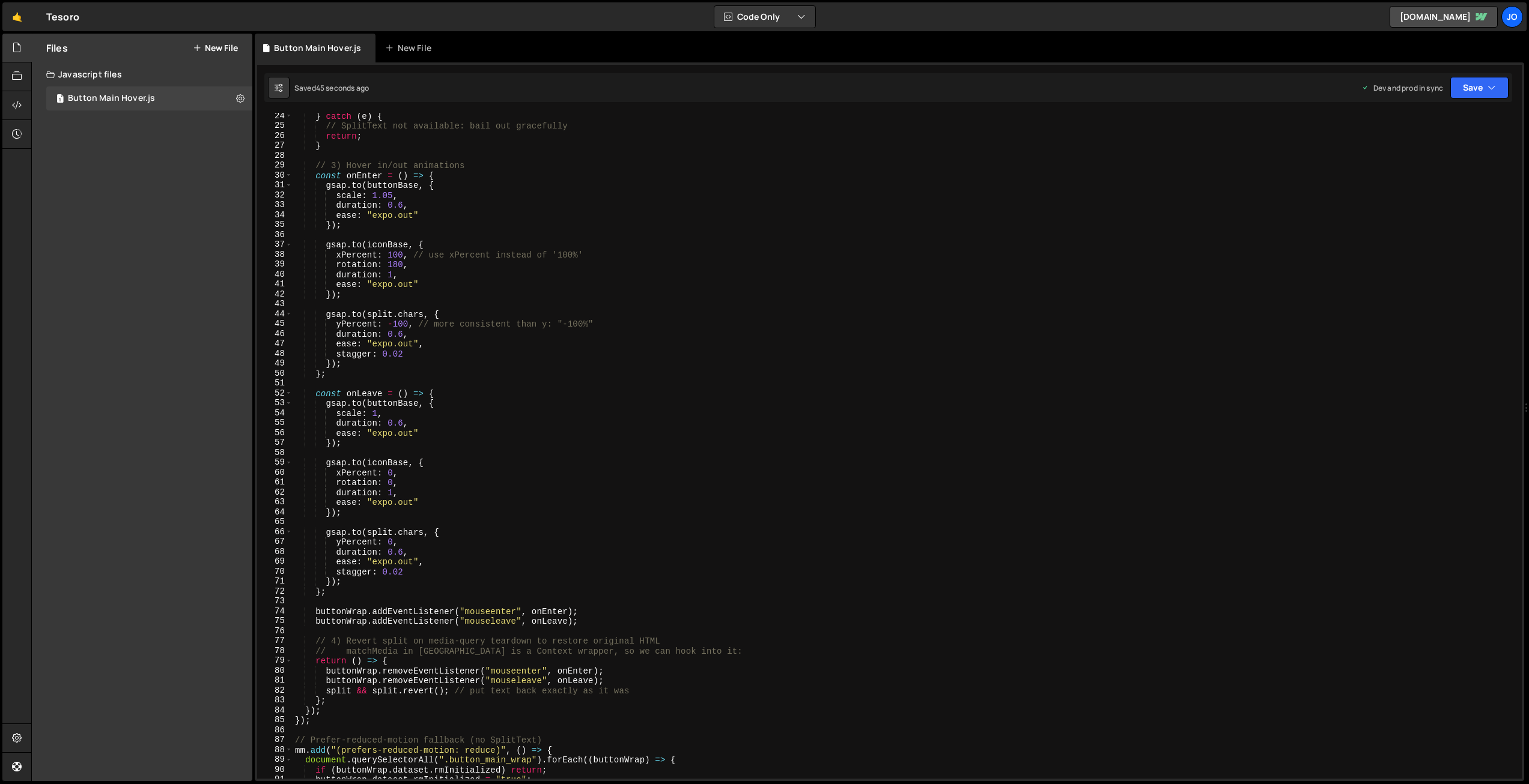
scroll to position [231, 0]
click at [580, 251] on div "} catch ( e ) { // SplitText not available: bail out gracefully return ; } // 3…" at bounding box center [904, 452] width 1224 height 685
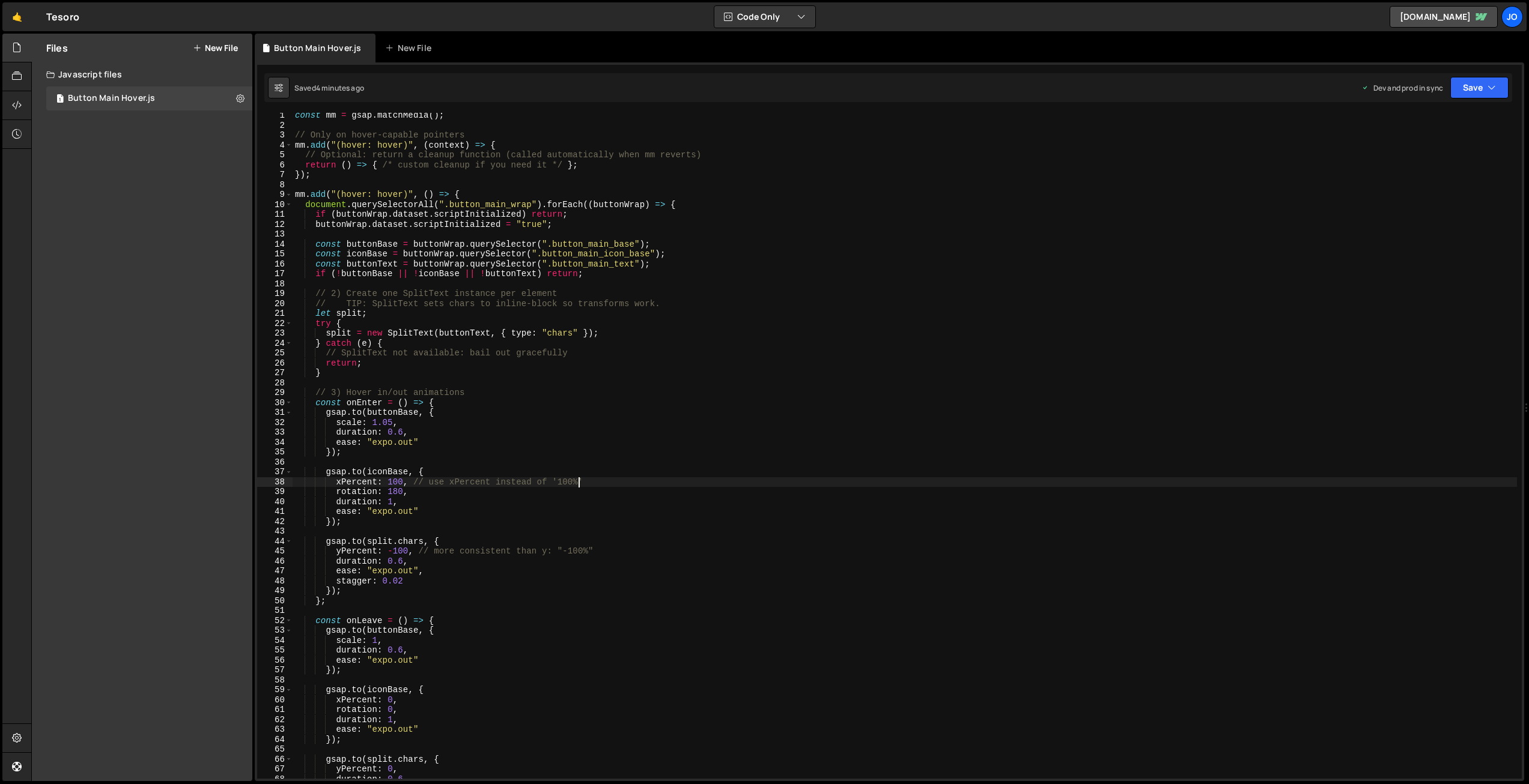
scroll to position [0, 0]
click at [678, 358] on div "const mm = gsap . matchMedia ( ) ; // Only on hover-capable pointers mm . add (…" at bounding box center [904, 455] width 1224 height 685
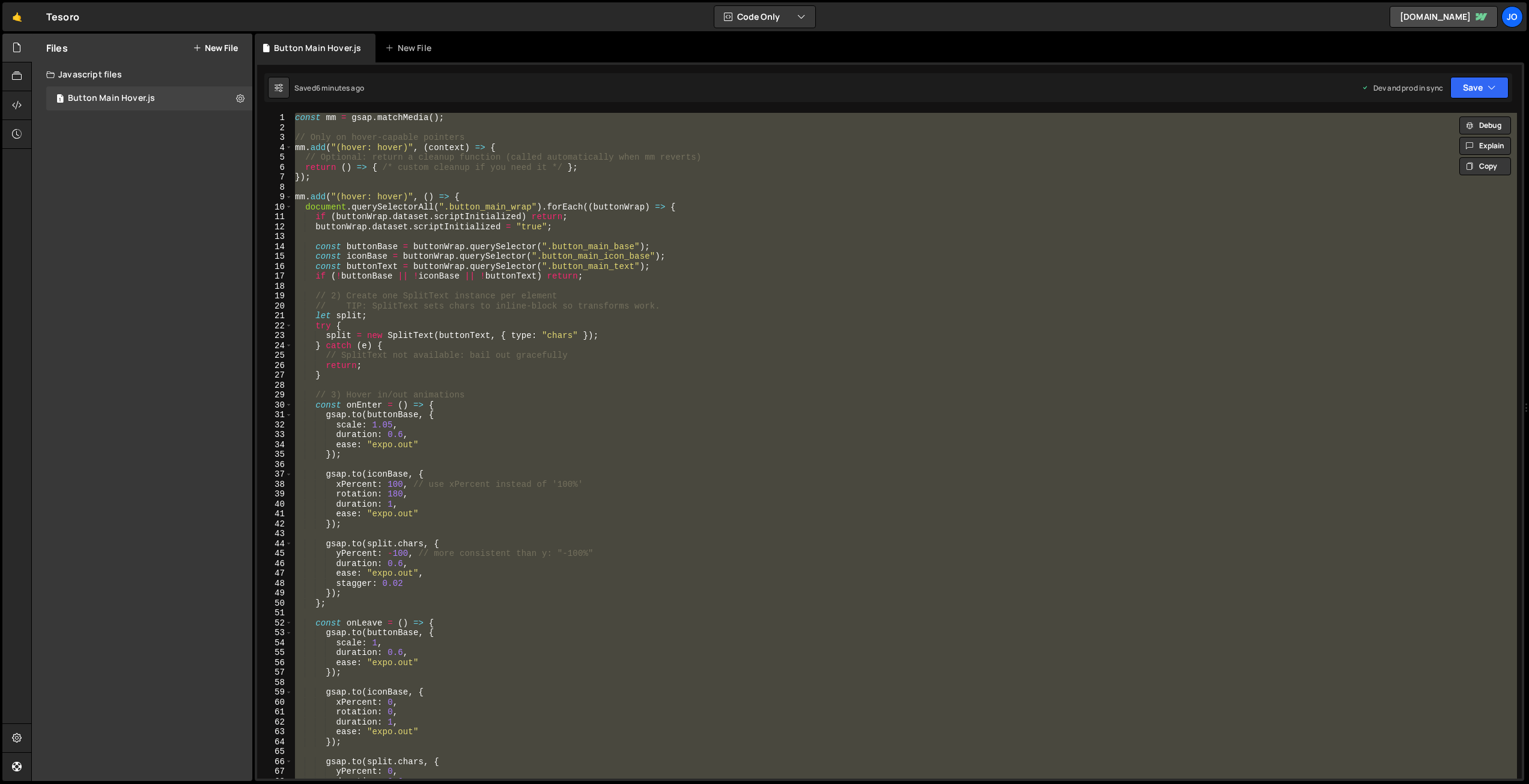
paste textarea
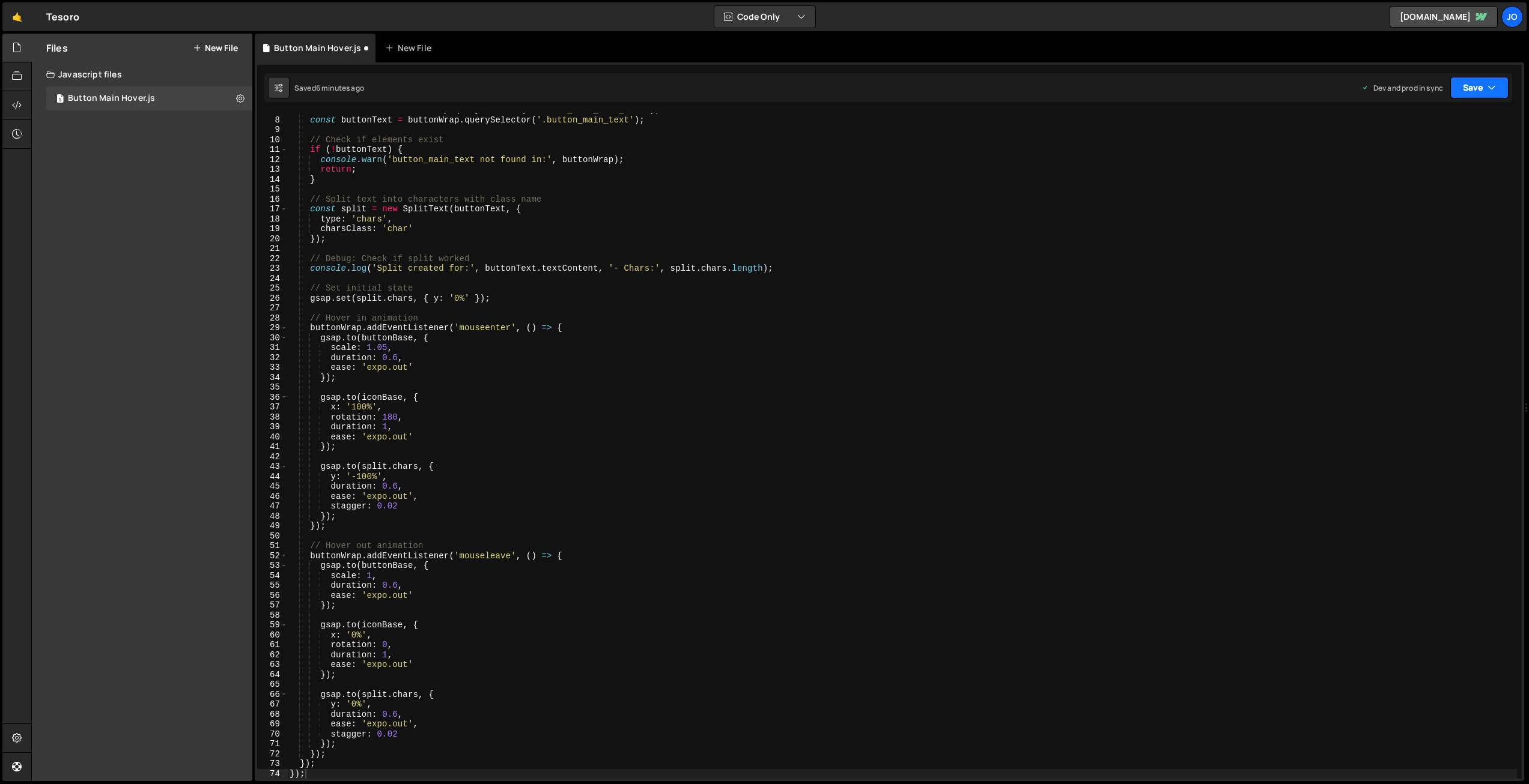
click at [1471, 85] on button "Save" at bounding box center [1479, 87] width 58 height 22
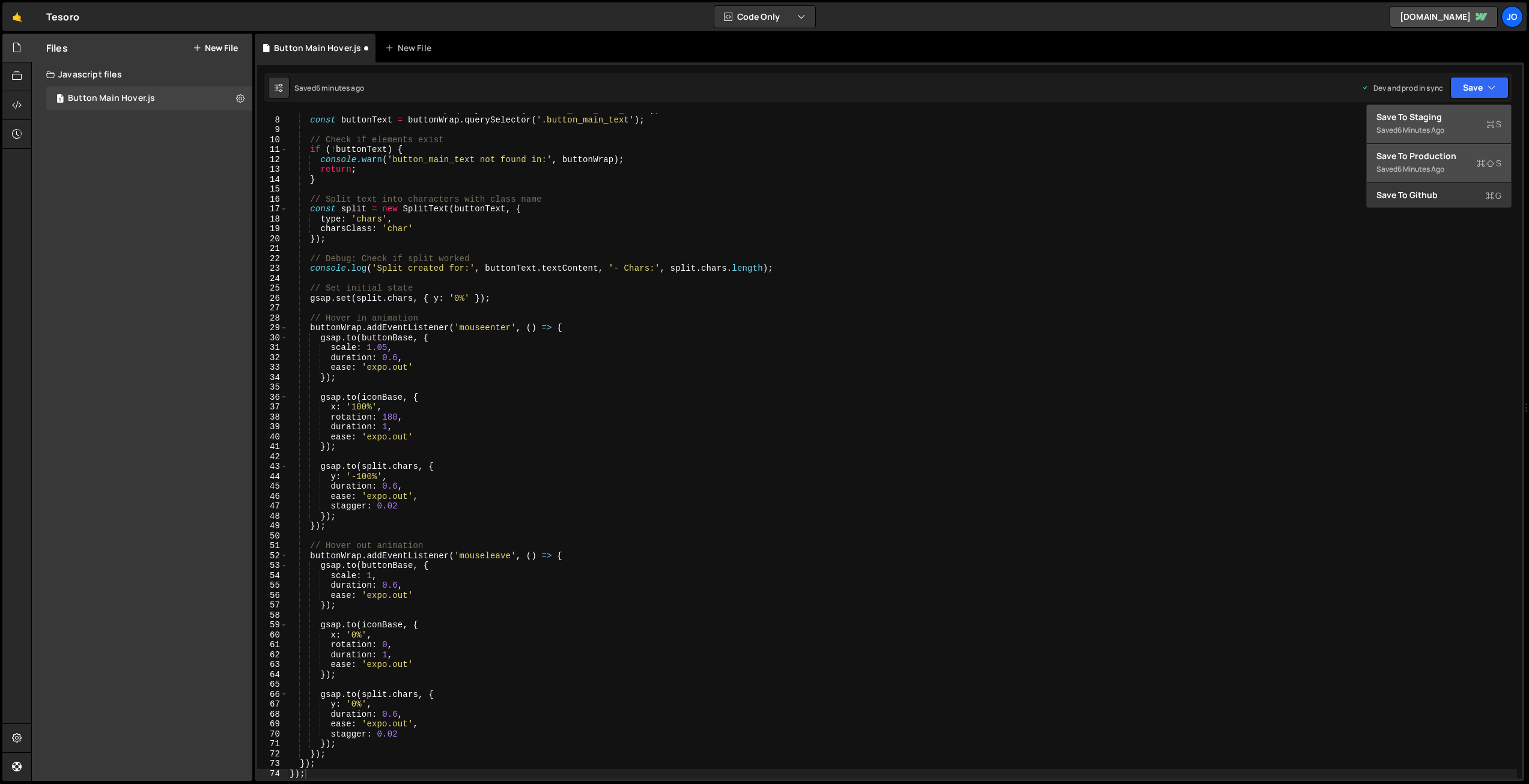
click at [1441, 160] on div "Save to Production S" at bounding box center [1439, 157] width 125 height 12
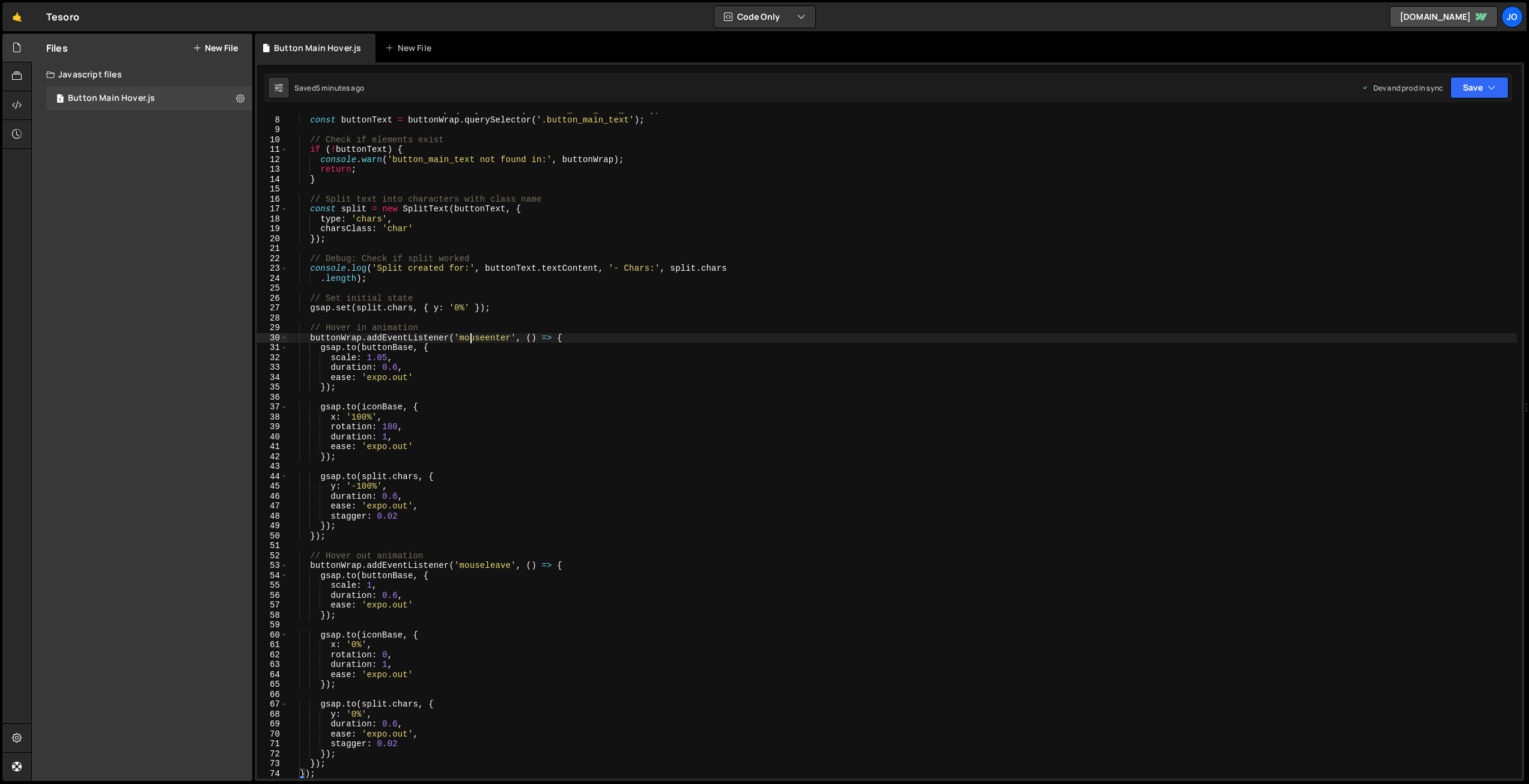
click at [473, 335] on div "const iconBase = buttonWrap . querySelector ( '.button_main_icon_base' ) ; cons…" at bounding box center [901, 447] width 1230 height 685
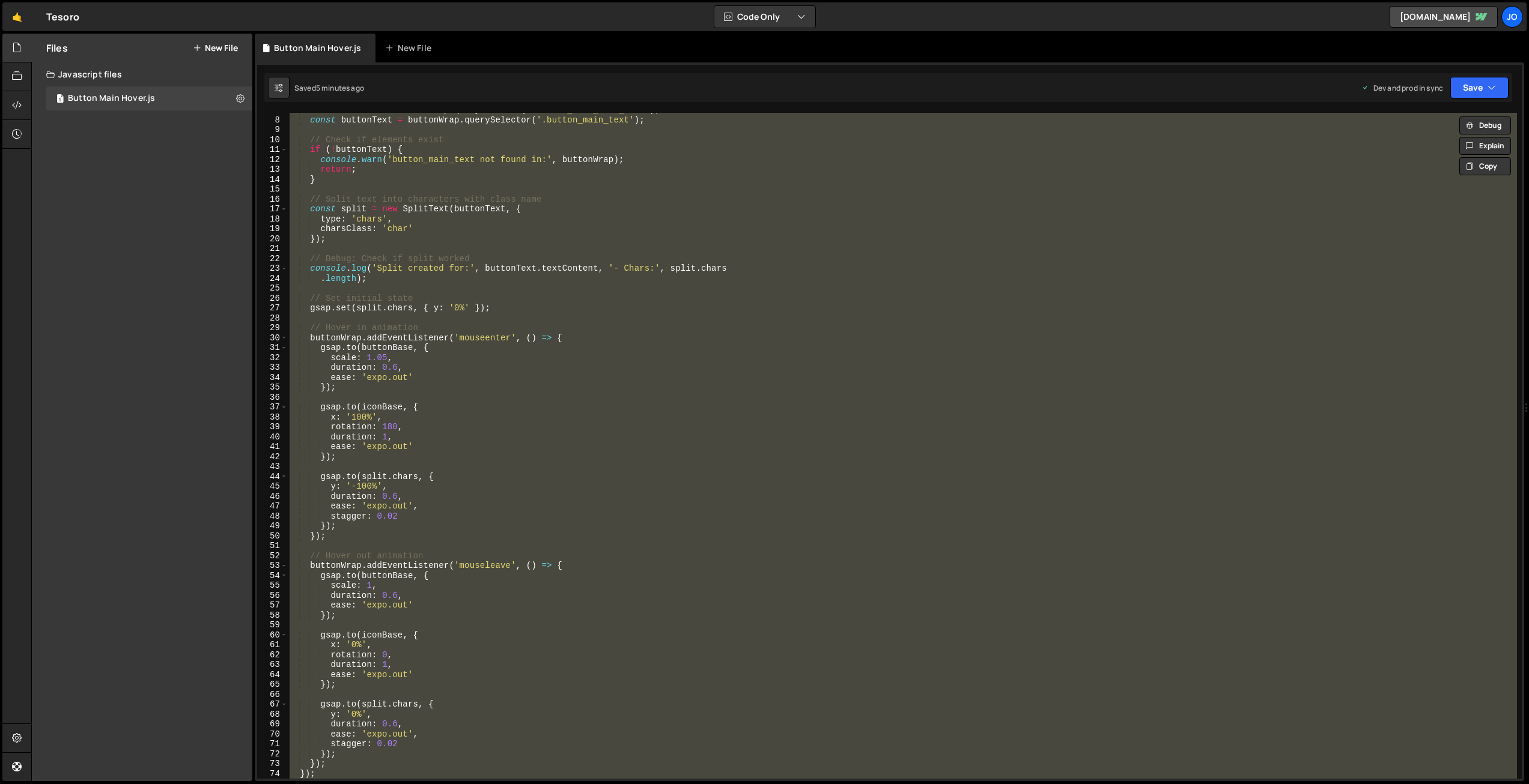
paste textarea
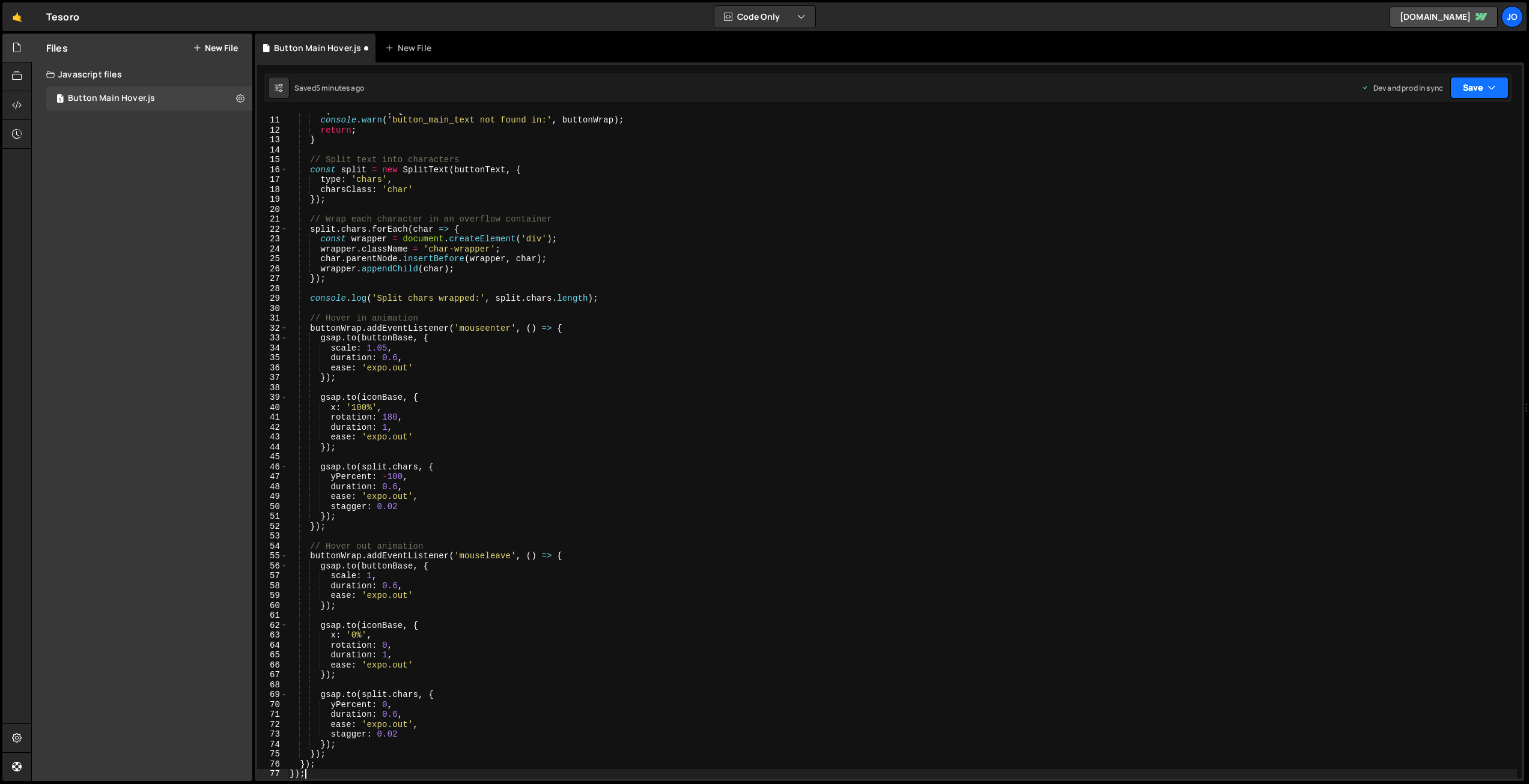
click at [1476, 91] on button "Save" at bounding box center [1479, 87] width 58 height 22
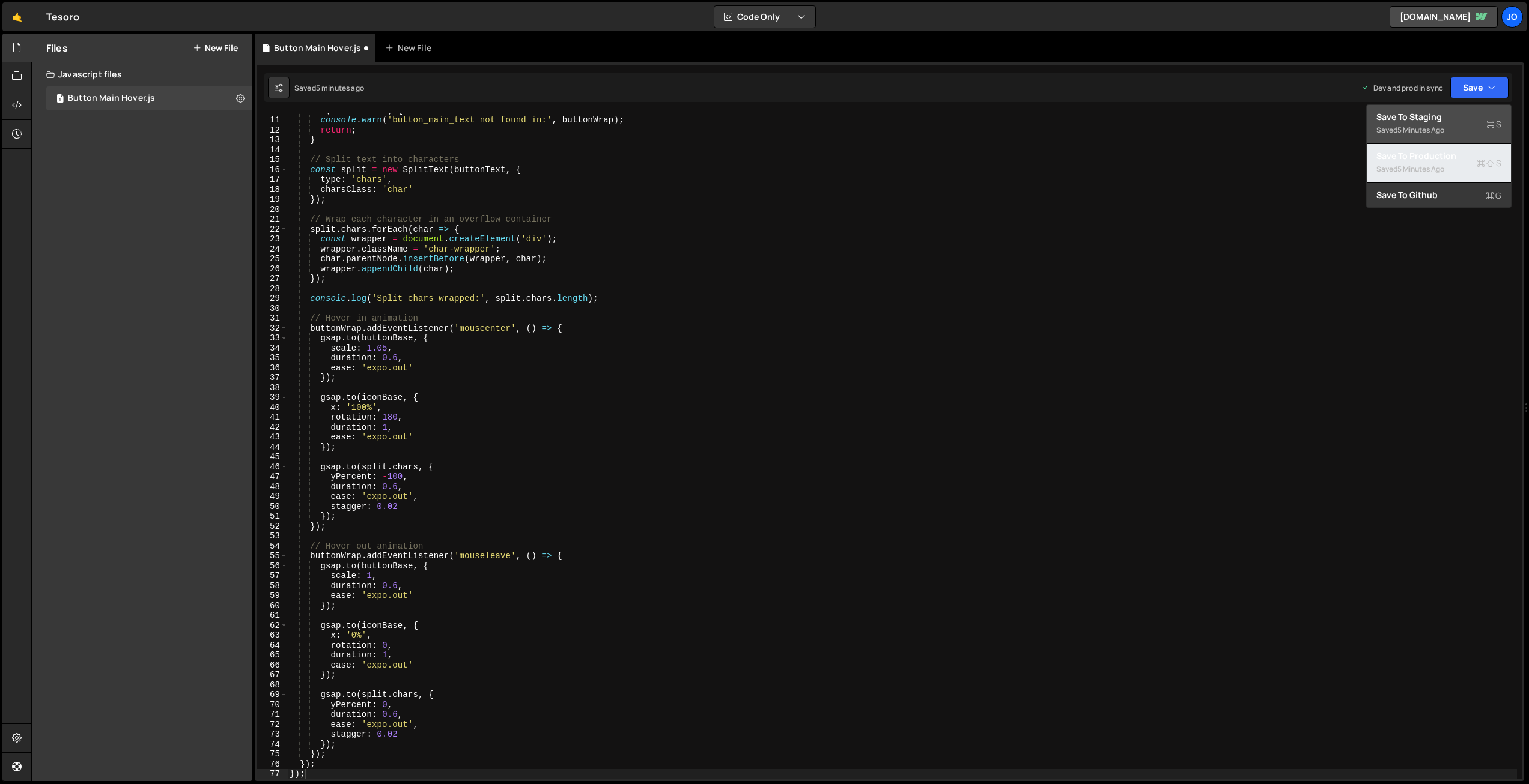
drag, startPoint x: 1416, startPoint y: 165, endPoint x: 1367, endPoint y: 155, distance: 50.0
click at [1416, 165] on div "5 minutes ago" at bounding box center [1420, 169] width 47 height 11
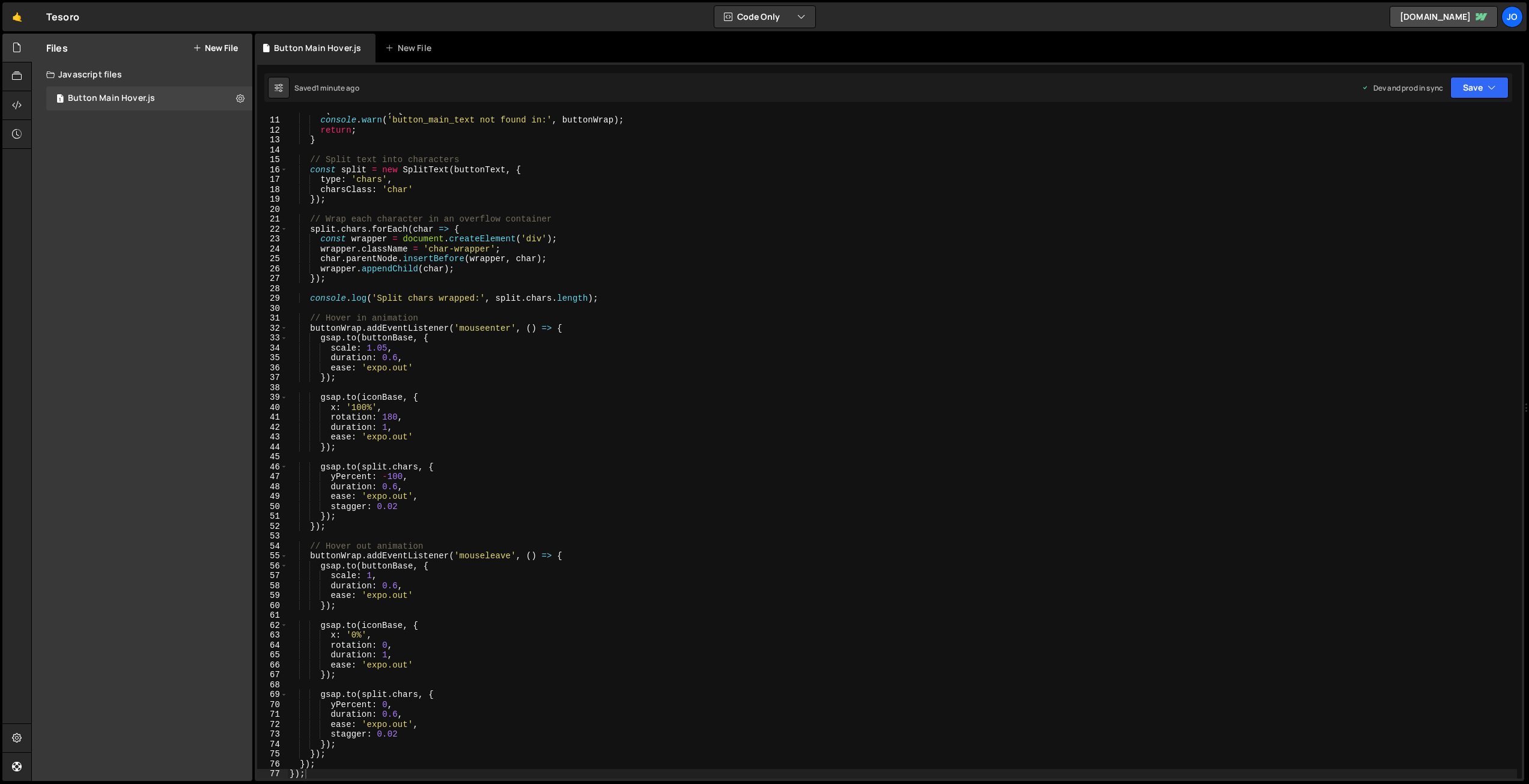
click at [530, 623] on div "if ( ! buttonText ) { console . warn ( 'button_main_text not found in:' , butto…" at bounding box center [901, 447] width 1230 height 685
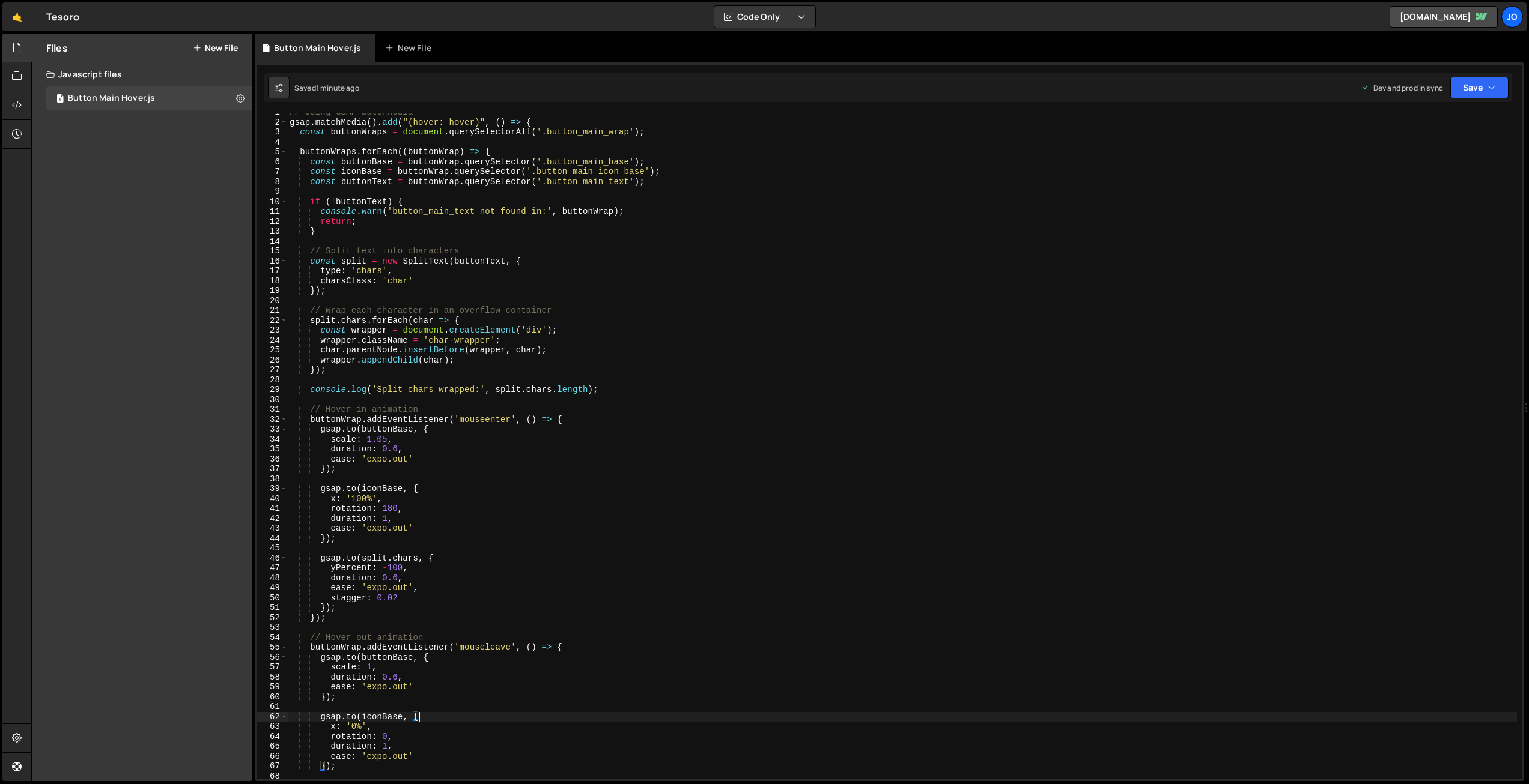
scroll to position [0, 0]
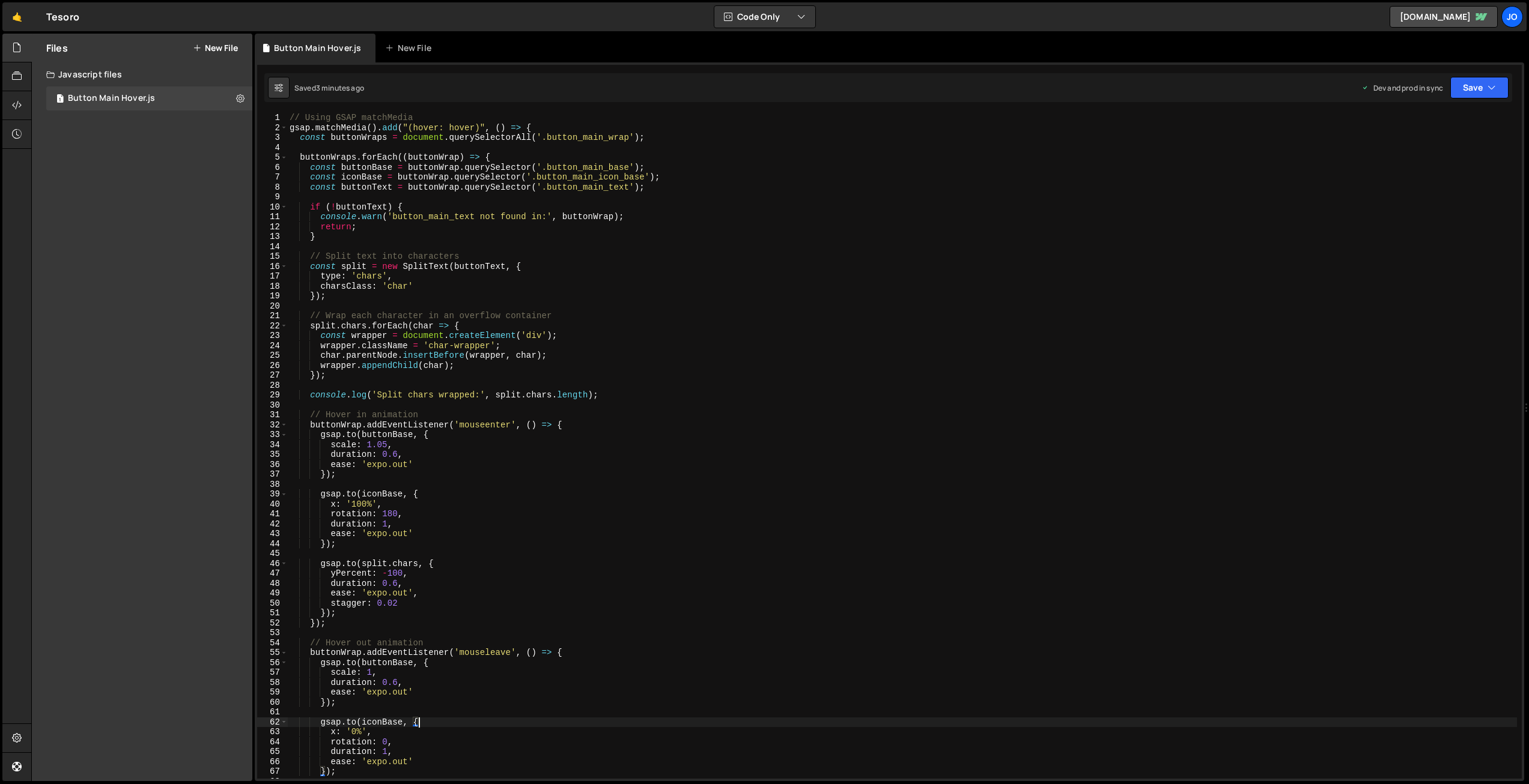
click at [527, 322] on div "// Using GSAP matchMedia gsap . matchMedia ( ) . add ( "(hover: hover)" , ( ) =…" at bounding box center [901, 455] width 1230 height 685
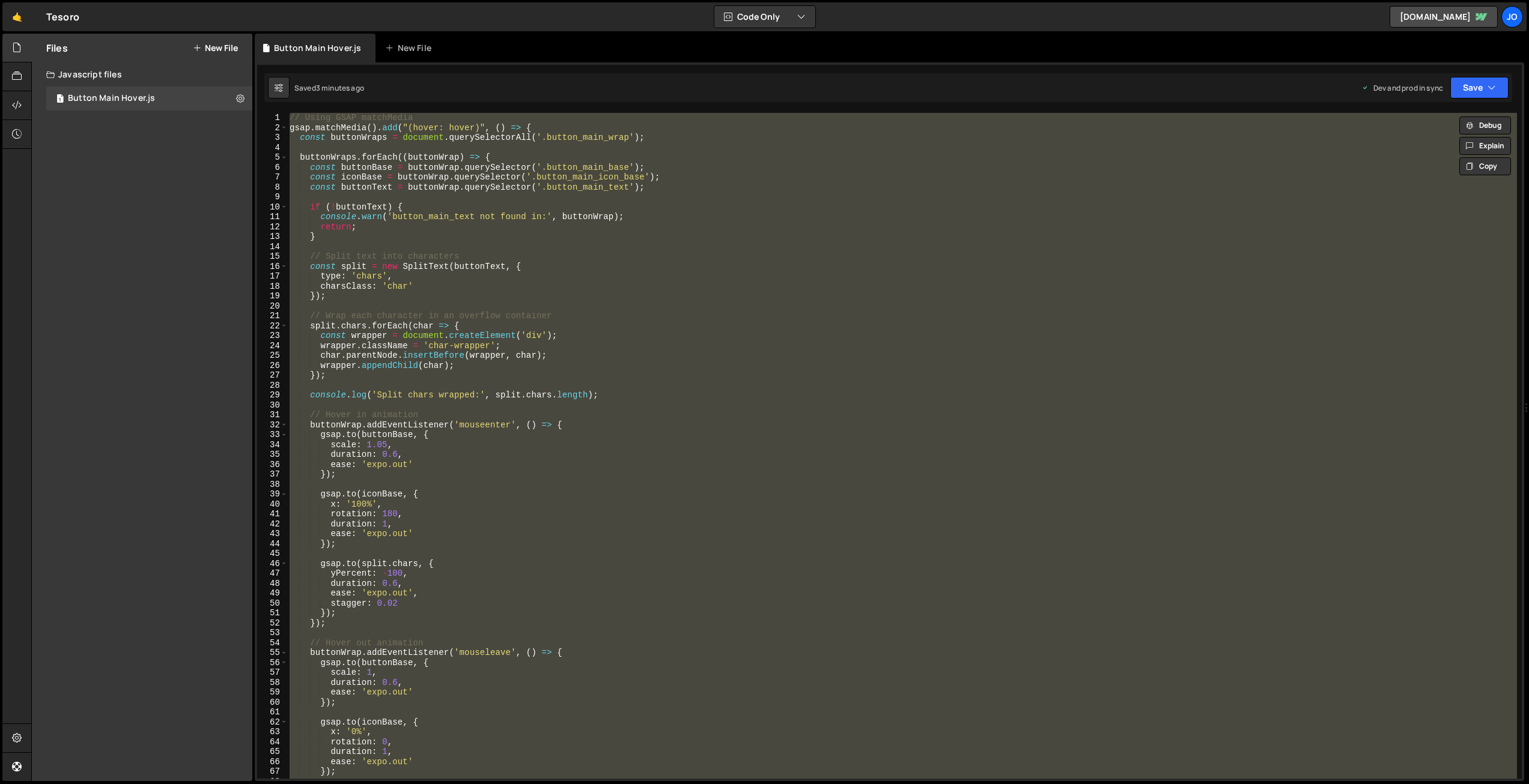
paste textarea
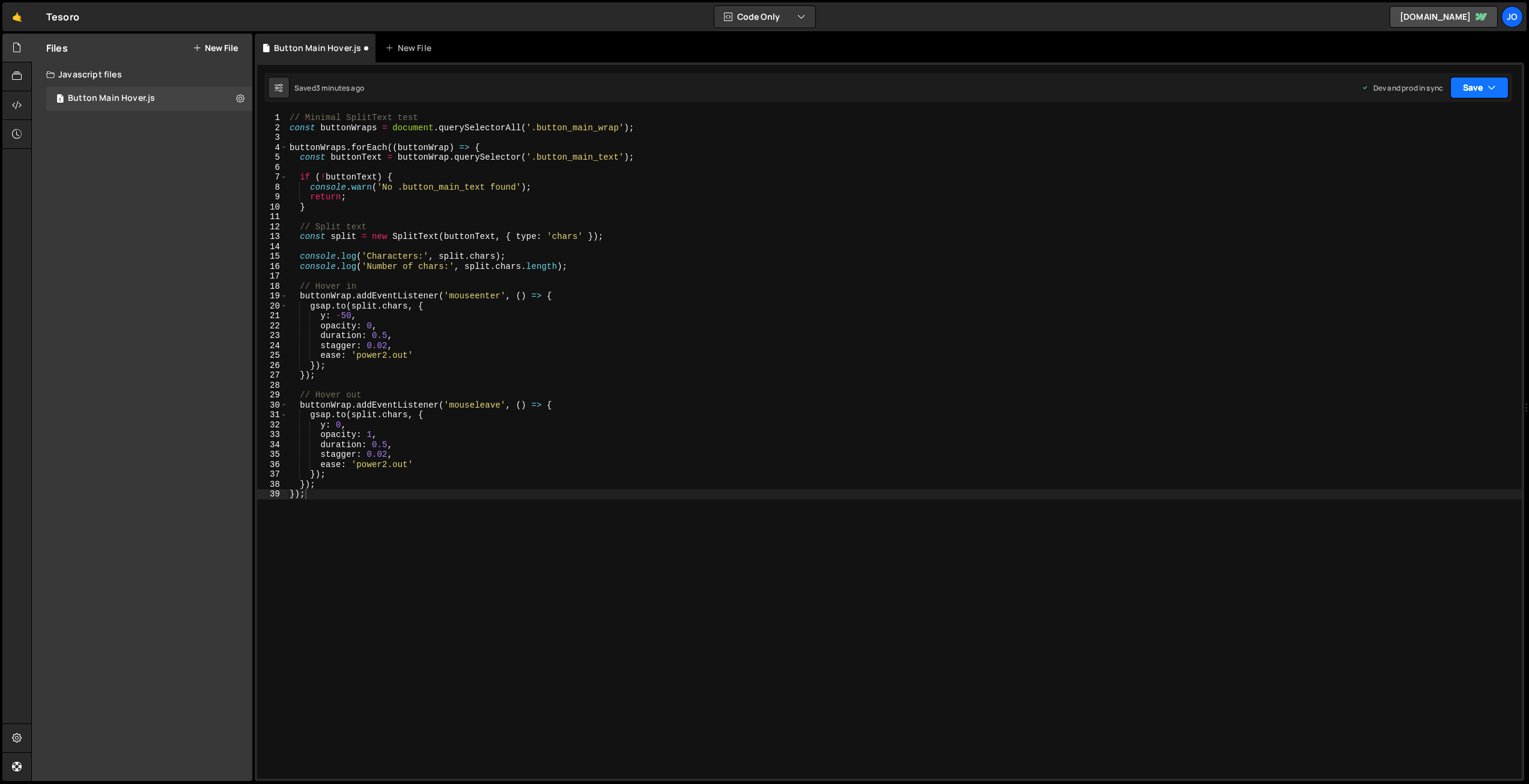
click at [1489, 80] on button "Save" at bounding box center [1479, 87] width 58 height 22
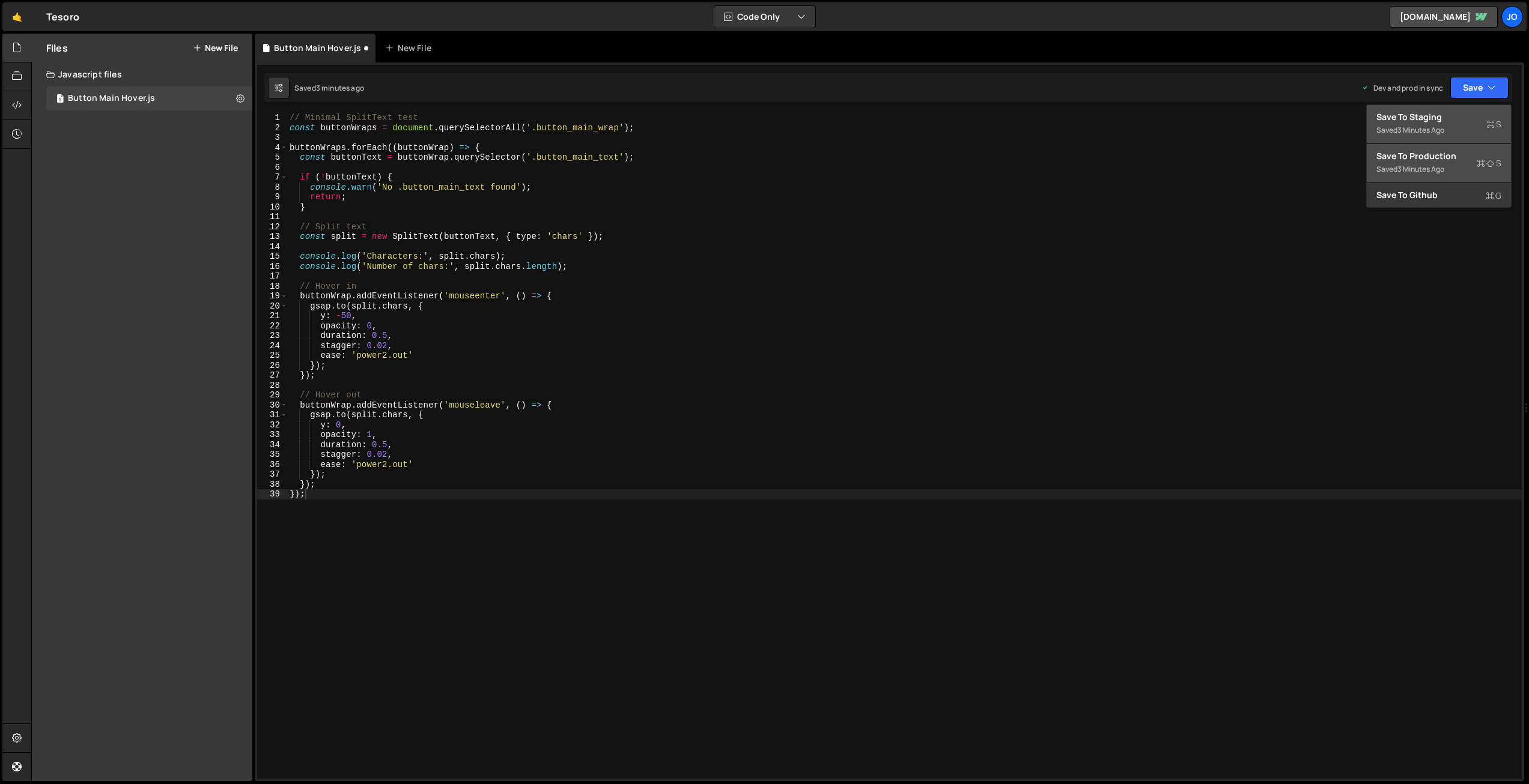
click at [1474, 154] on div "Save to Production S" at bounding box center [1439, 157] width 125 height 12
click at [629, 203] on div "// Minimal SplitText test const buttonWraps = document . querySelectorAll ( '.b…" at bounding box center [904, 455] width 1234 height 685
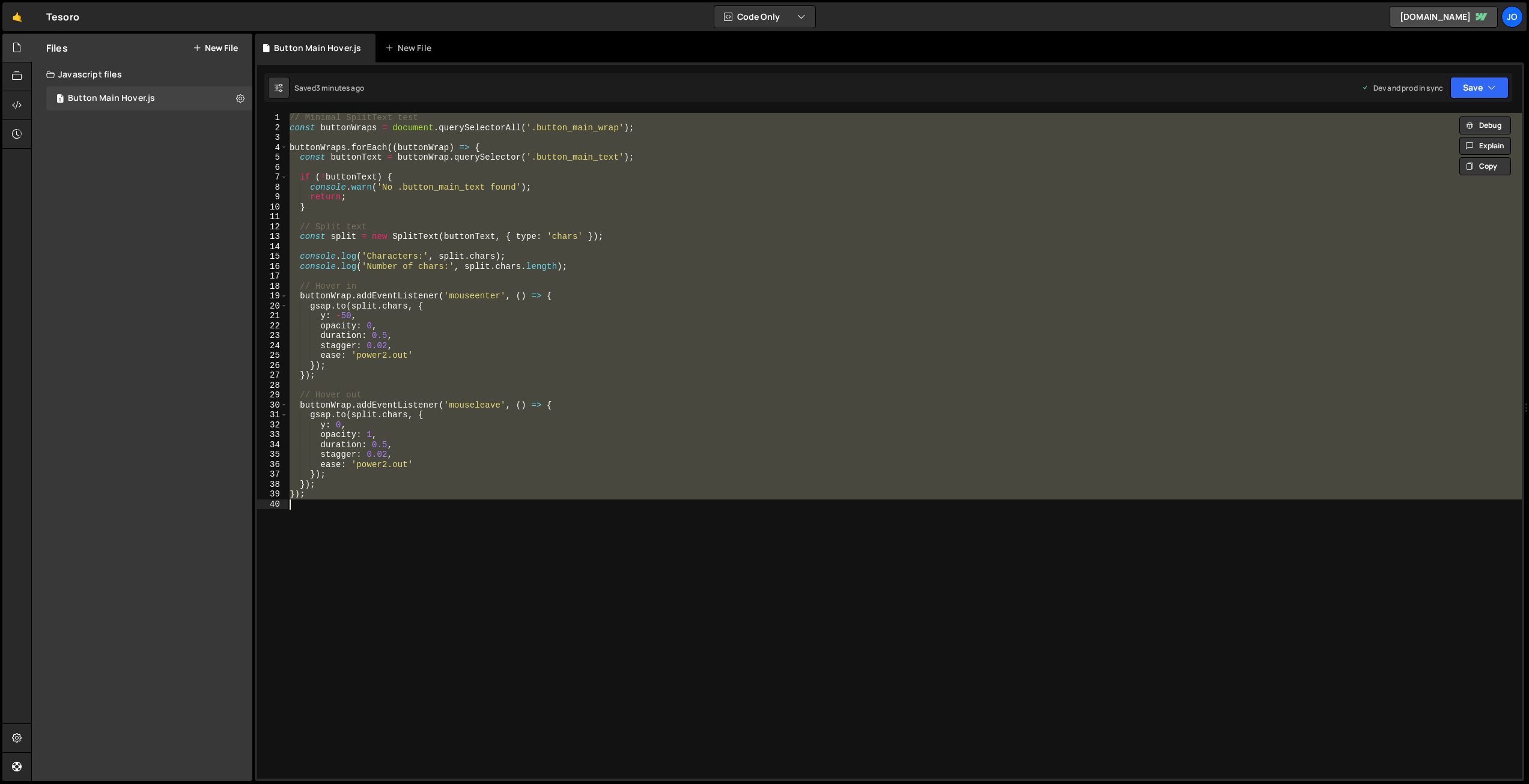
paste textarea
type textarea "});"
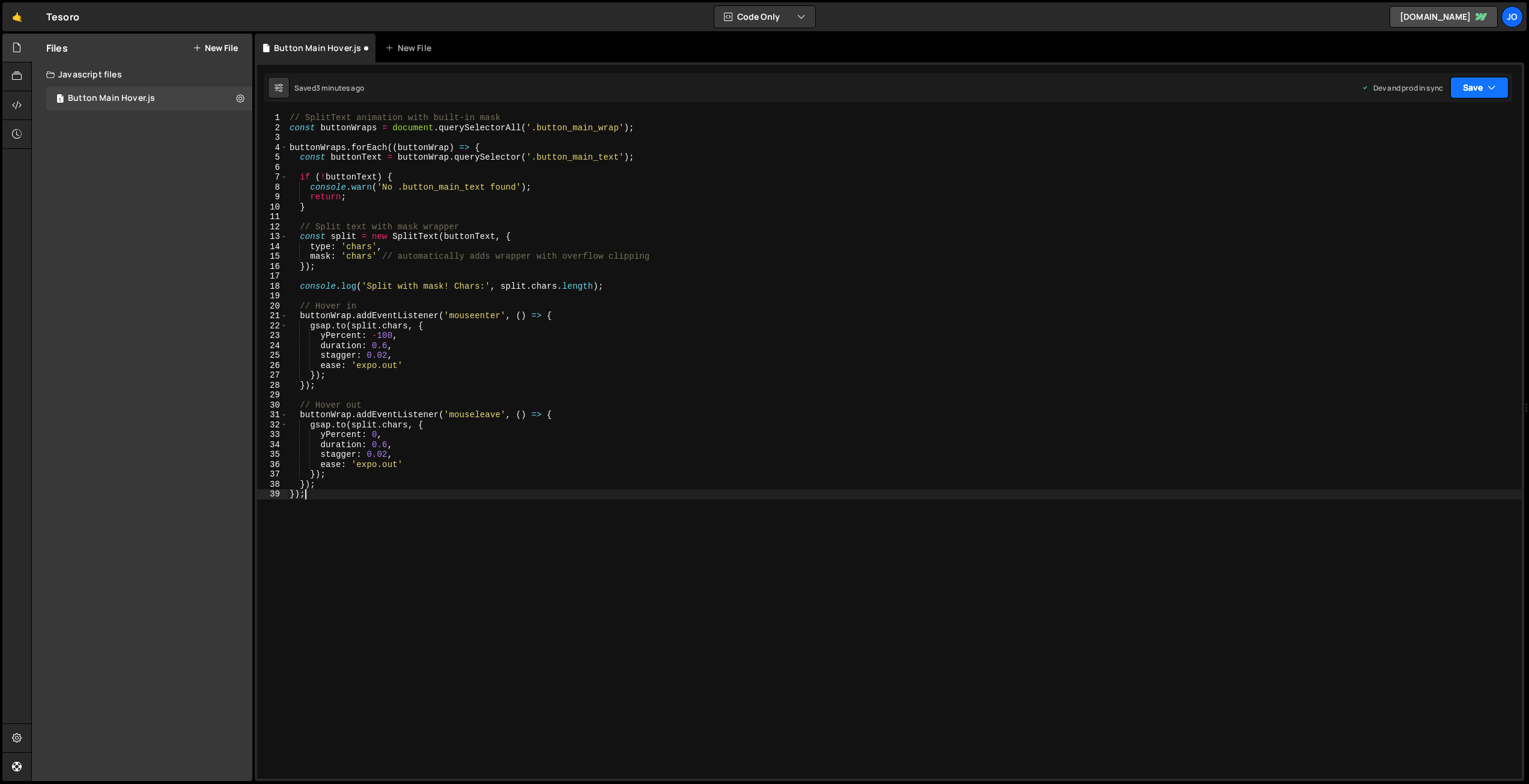
click at [1489, 88] on icon "button" at bounding box center [1492, 88] width 9 height 12
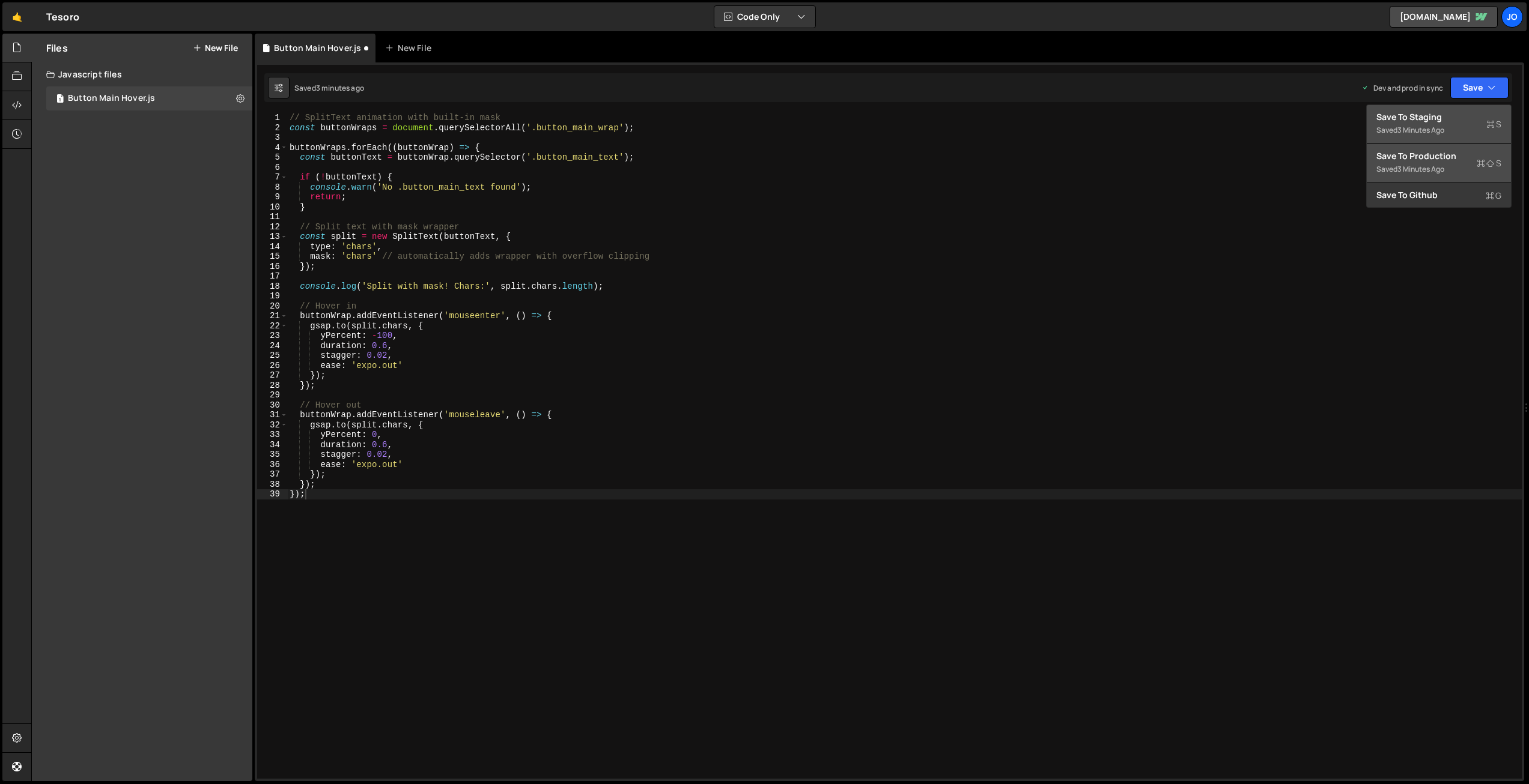
click at [1482, 159] on icon at bounding box center [1481, 164] width 9 height 12
click at [342, 529] on div "// SplitText animation with built-in mask const buttonWraps = document . queryS…" at bounding box center [904, 455] width 1234 height 685
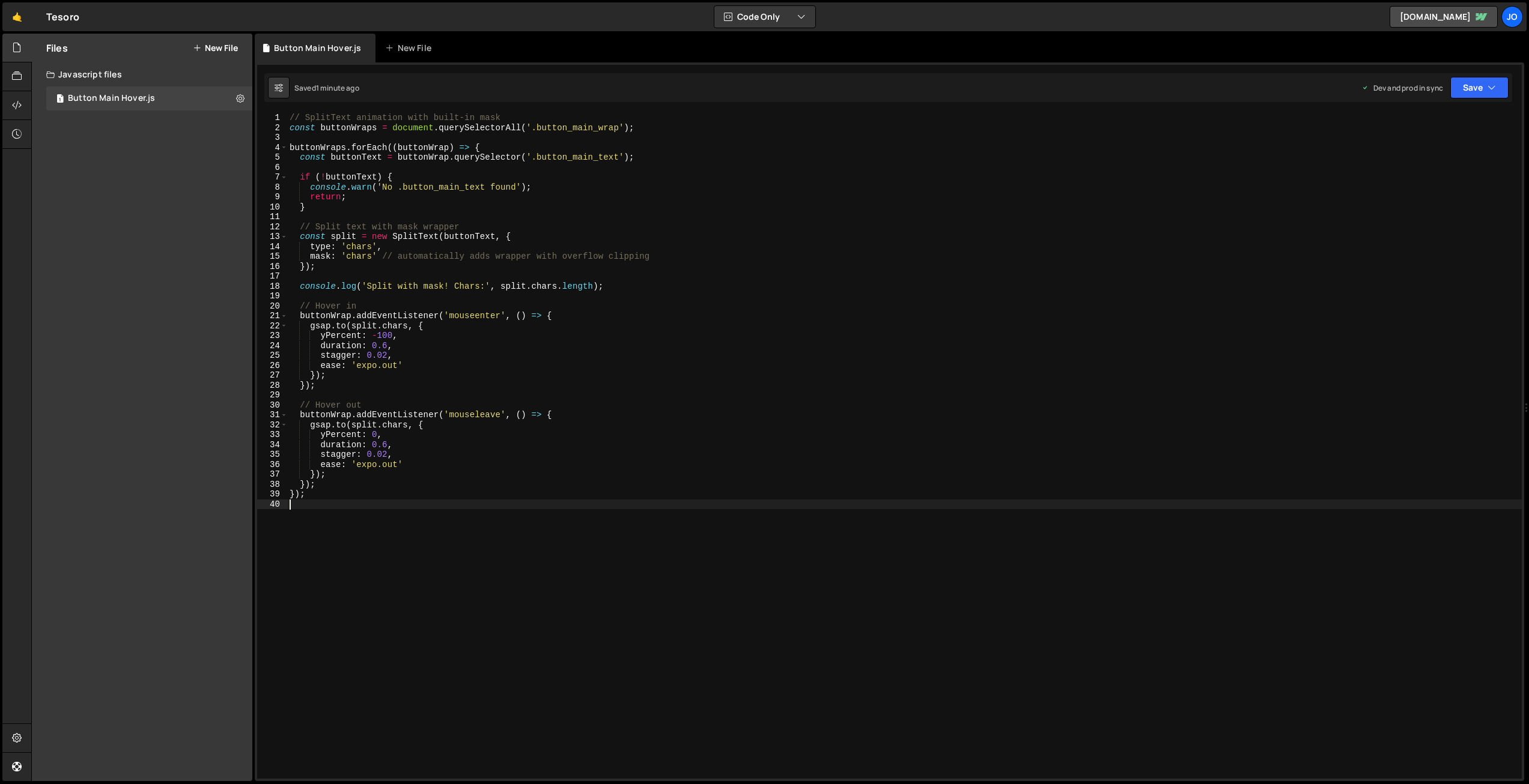
click at [547, 326] on div "// SplitText animation with built-in mask const buttonWraps = document . queryS…" at bounding box center [904, 455] width 1234 height 685
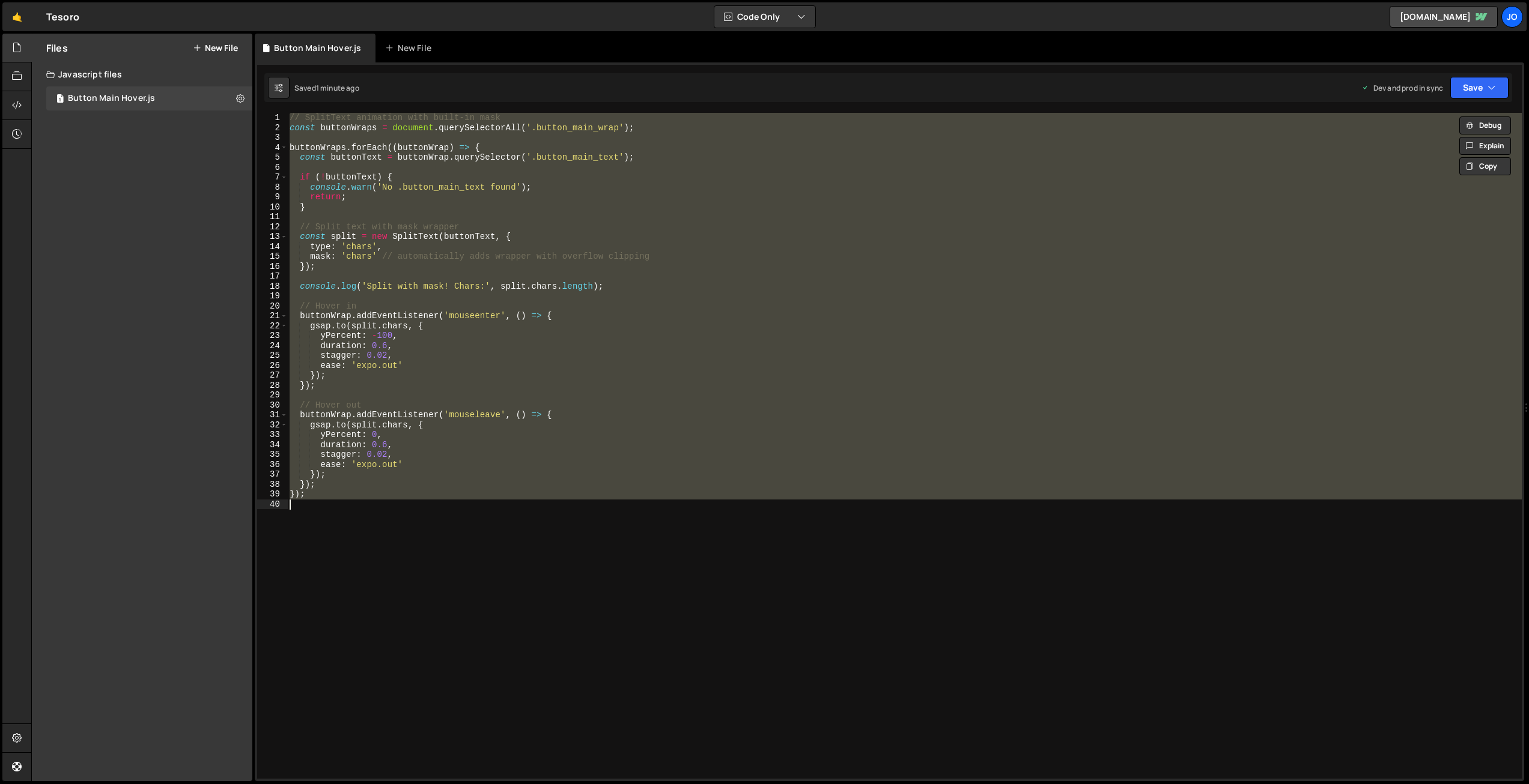
paste textarea
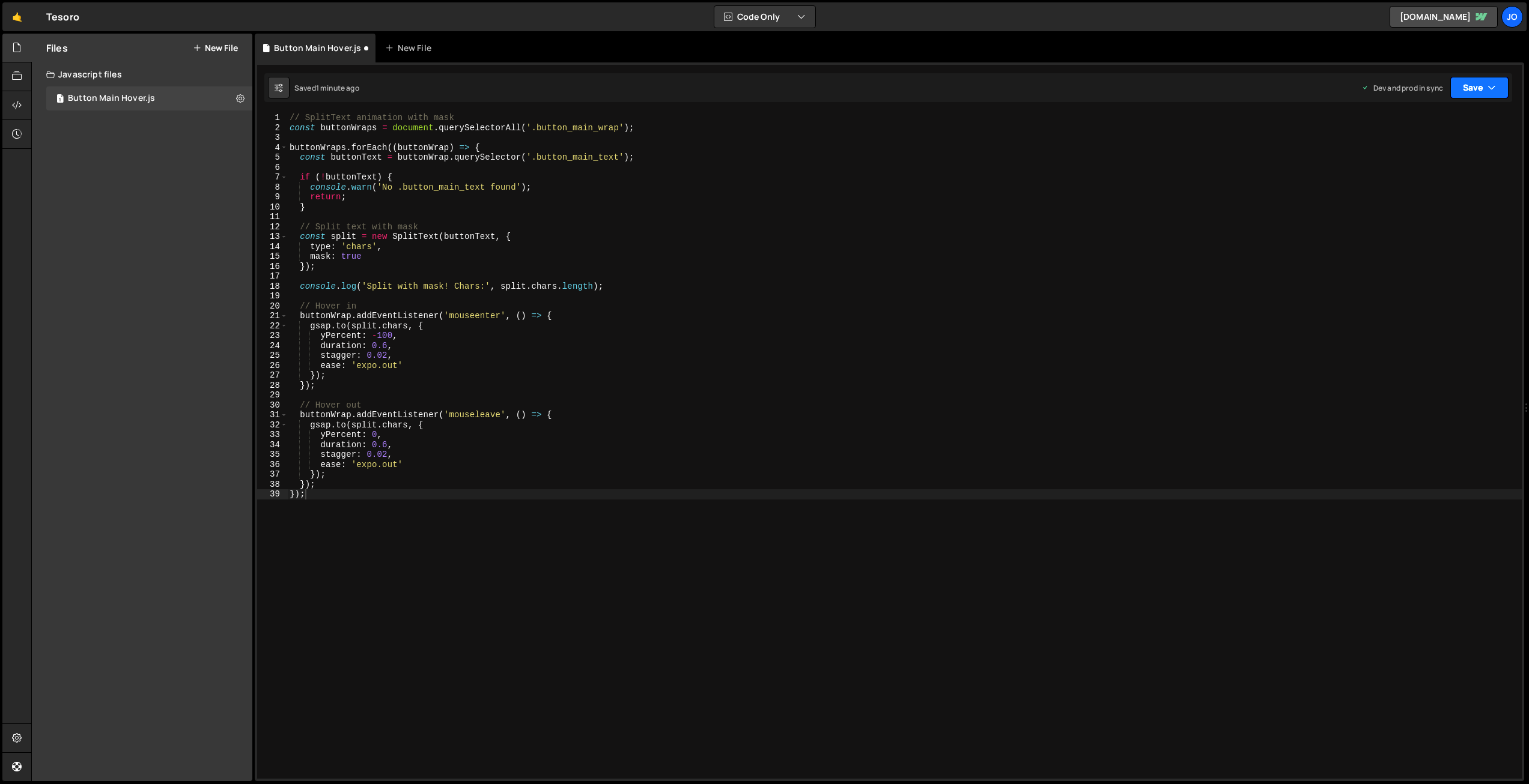
drag, startPoint x: 1473, startPoint y: 84, endPoint x: 1451, endPoint y: 114, distance: 37.2
click at [1473, 84] on button "Save" at bounding box center [1479, 87] width 58 height 22
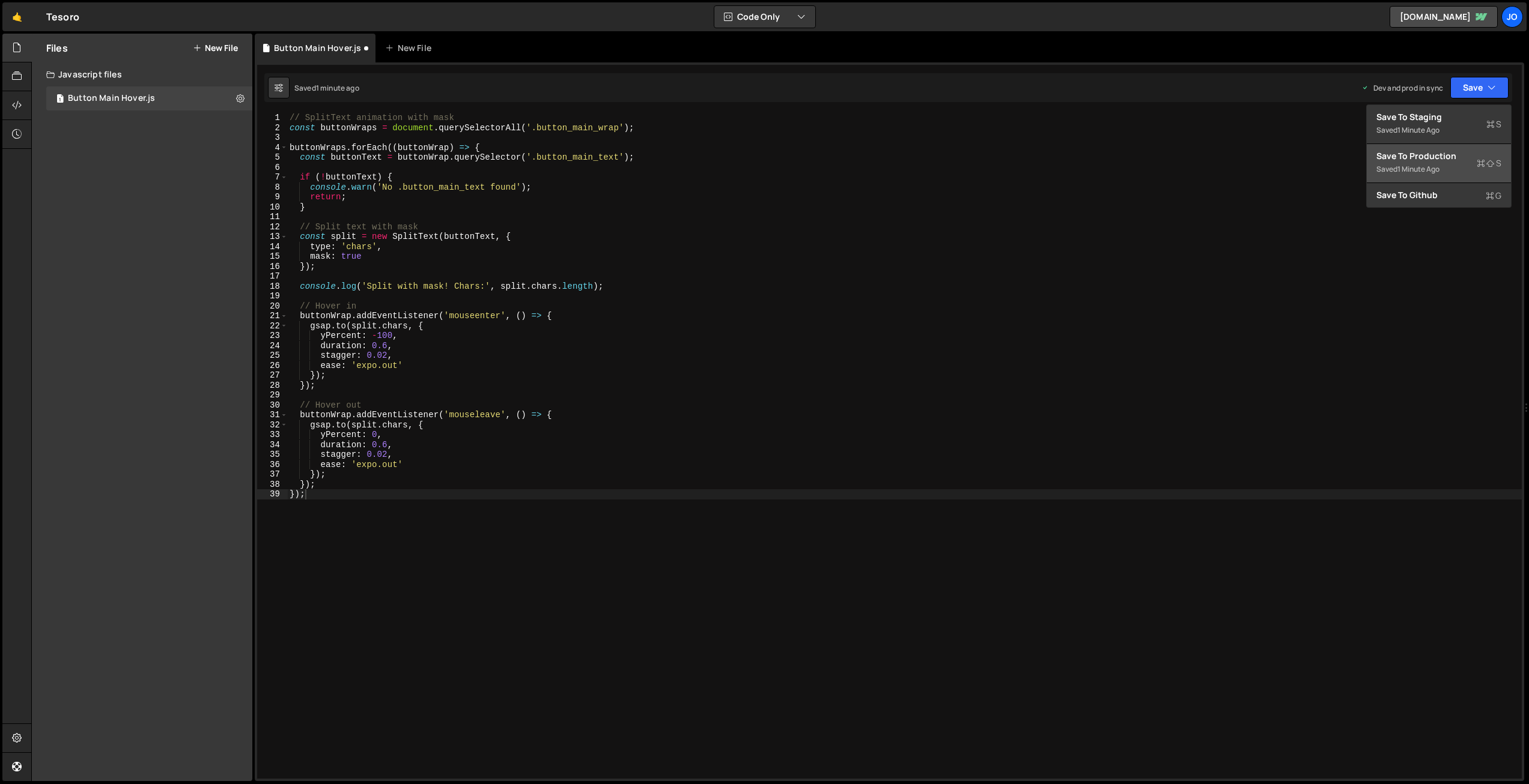
click at [1405, 165] on div "1 minute ago" at bounding box center [1418, 169] width 42 height 11
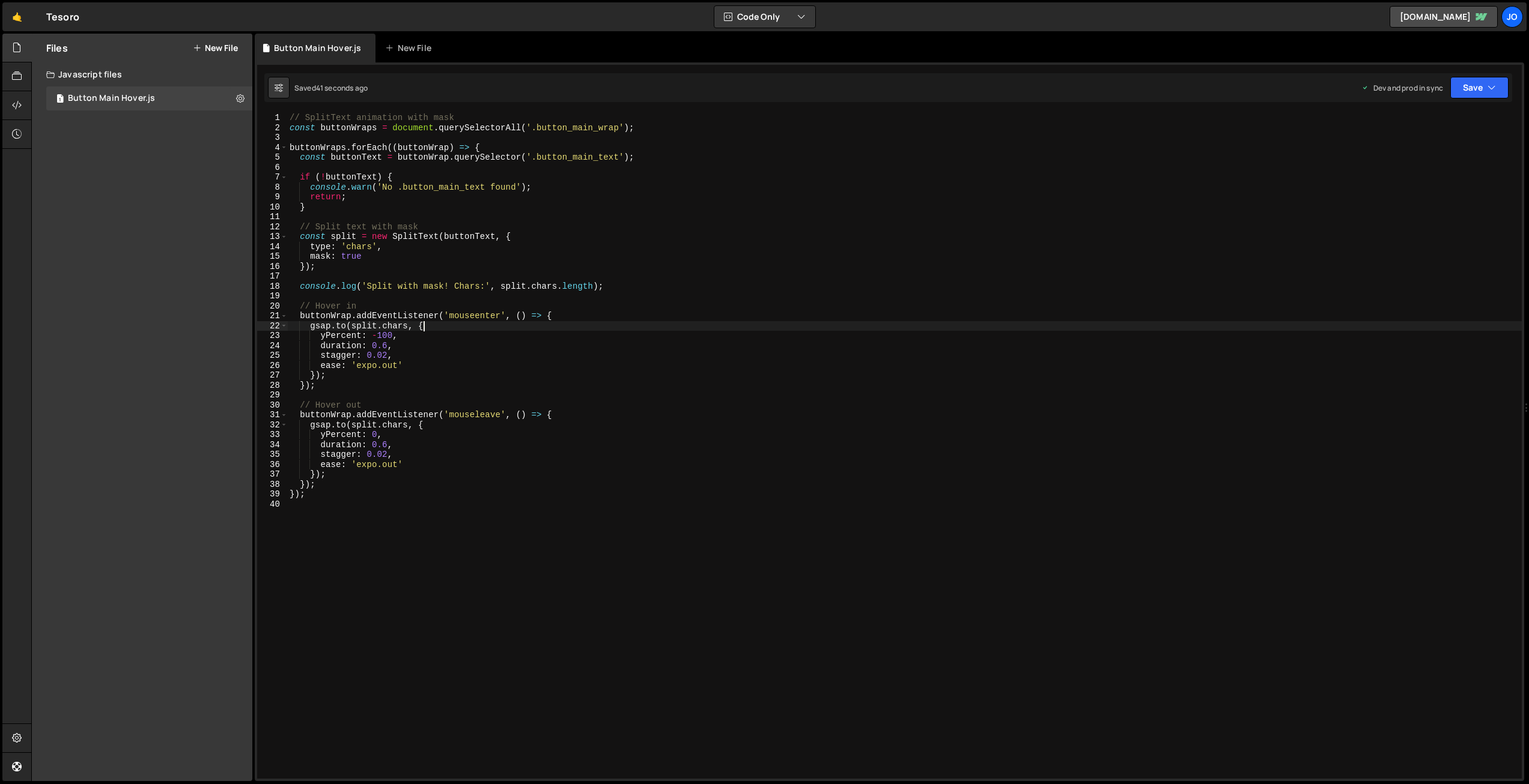
click at [629, 325] on div "// SplitText animation with mask const buttonWraps = document . querySelectorAl…" at bounding box center [904, 455] width 1234 height 685
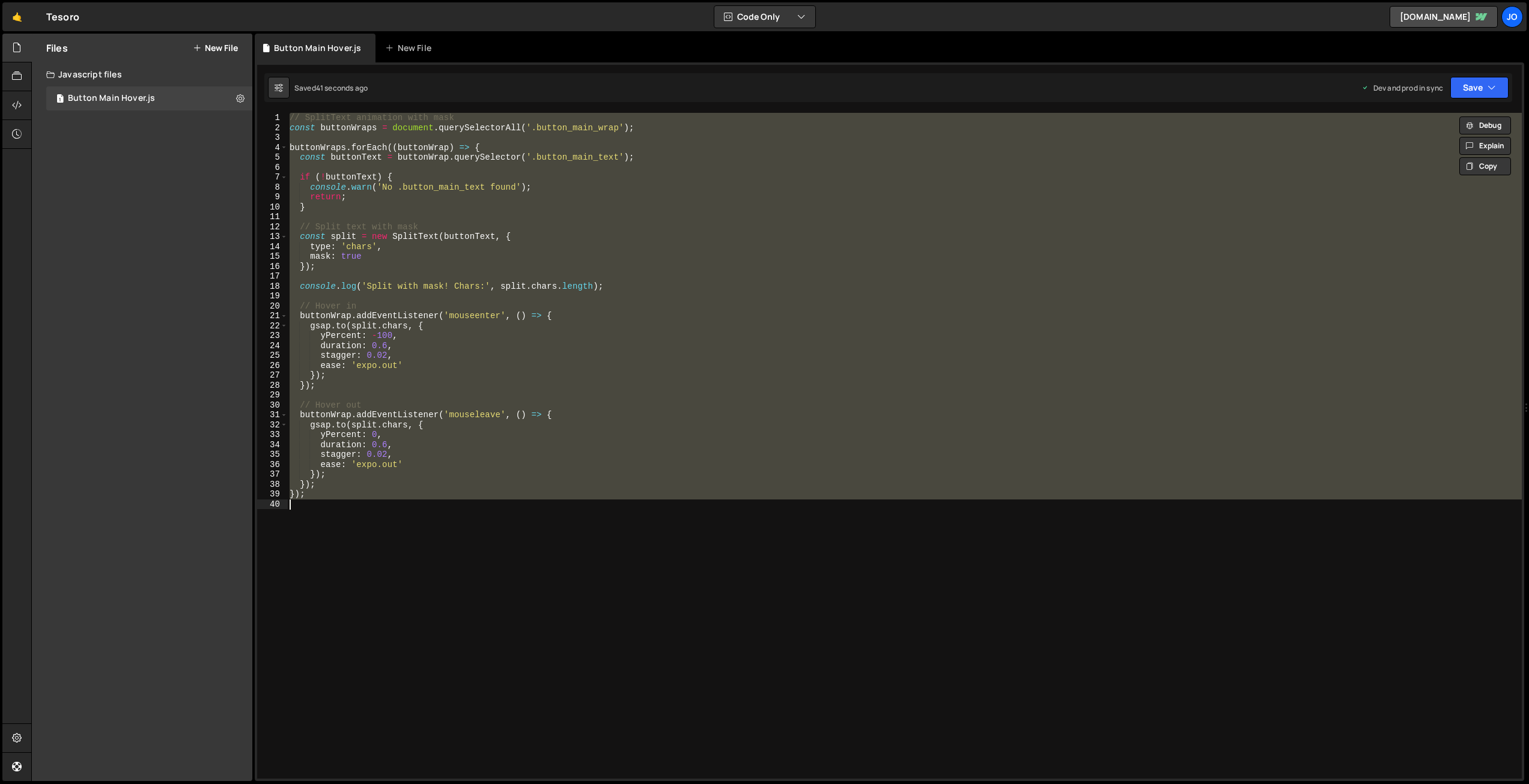
paste textarea
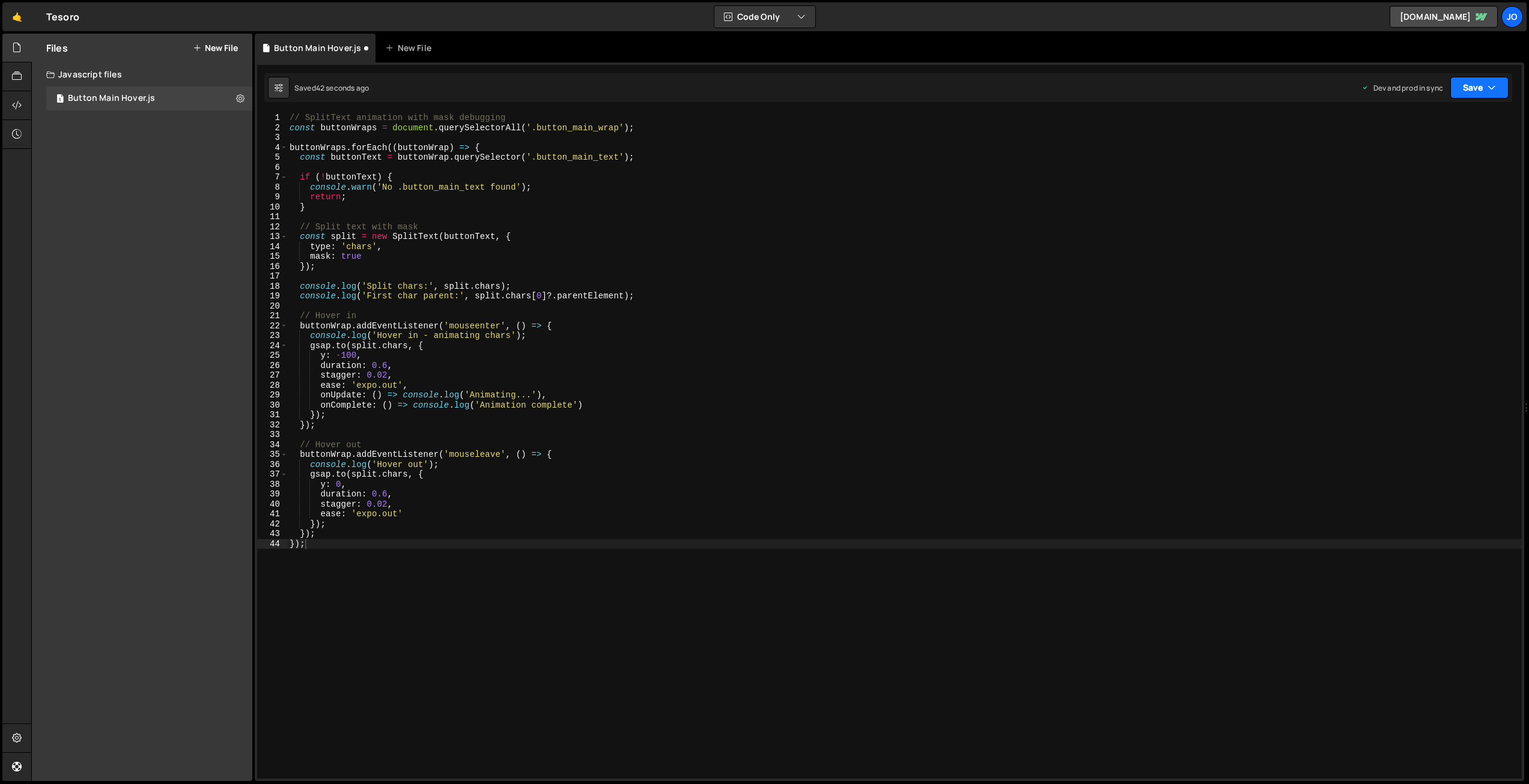
drag, startPoint x: 1461, startPoint y: 87, endPoint x: 1459, endPoint y: 117, distance: 30.1
click at [1461, 87] on button "Save" at bounding box center [1479, 87] width 58 height 22
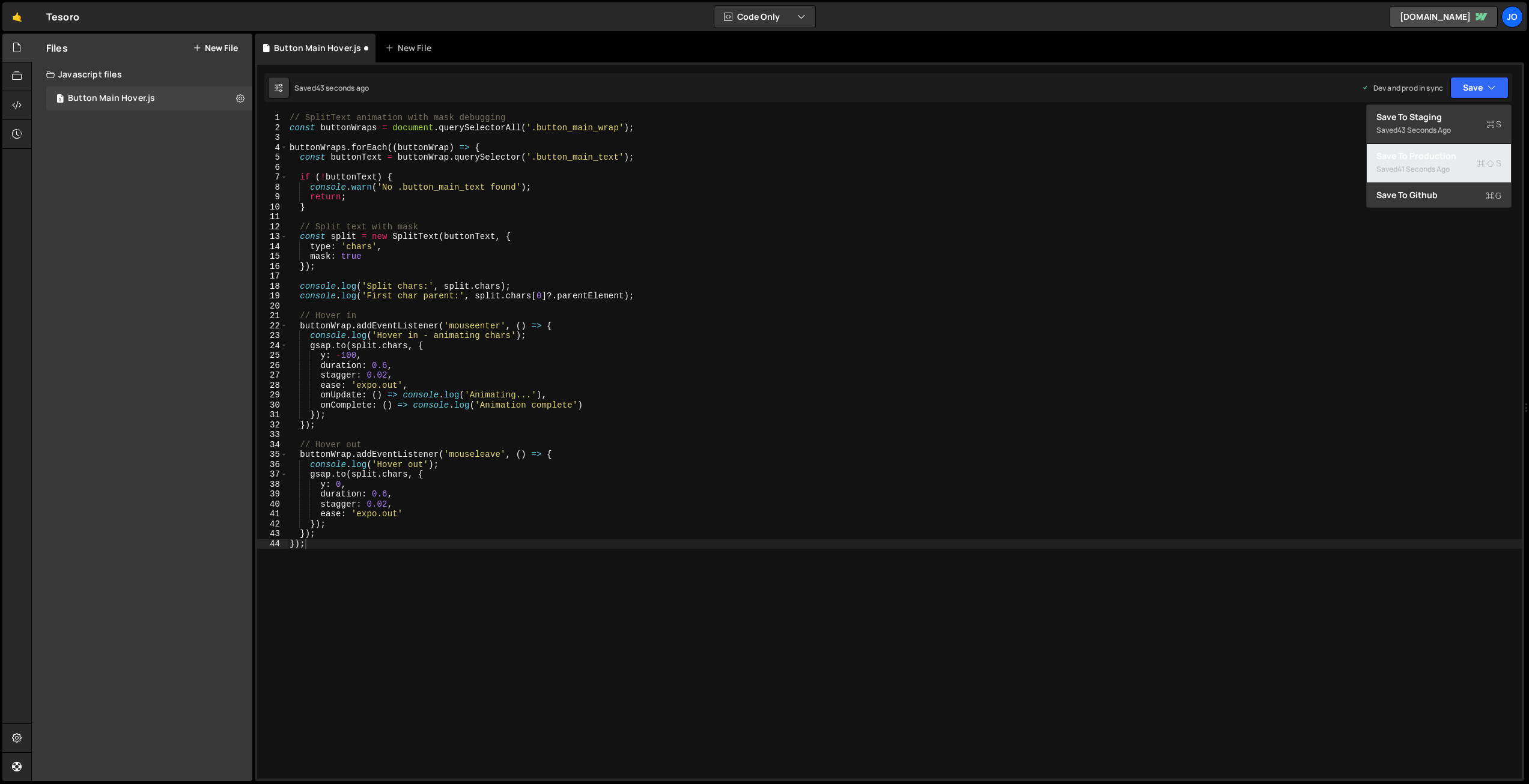
drag, startPoint x: 1426, startPoint y: 159, endPoint x: 1399, endPoint y: 156, distance: 27.2
click at [1426, 159] on div "Save to Production S" at bounding box center [1439, 157] width 125 height 12
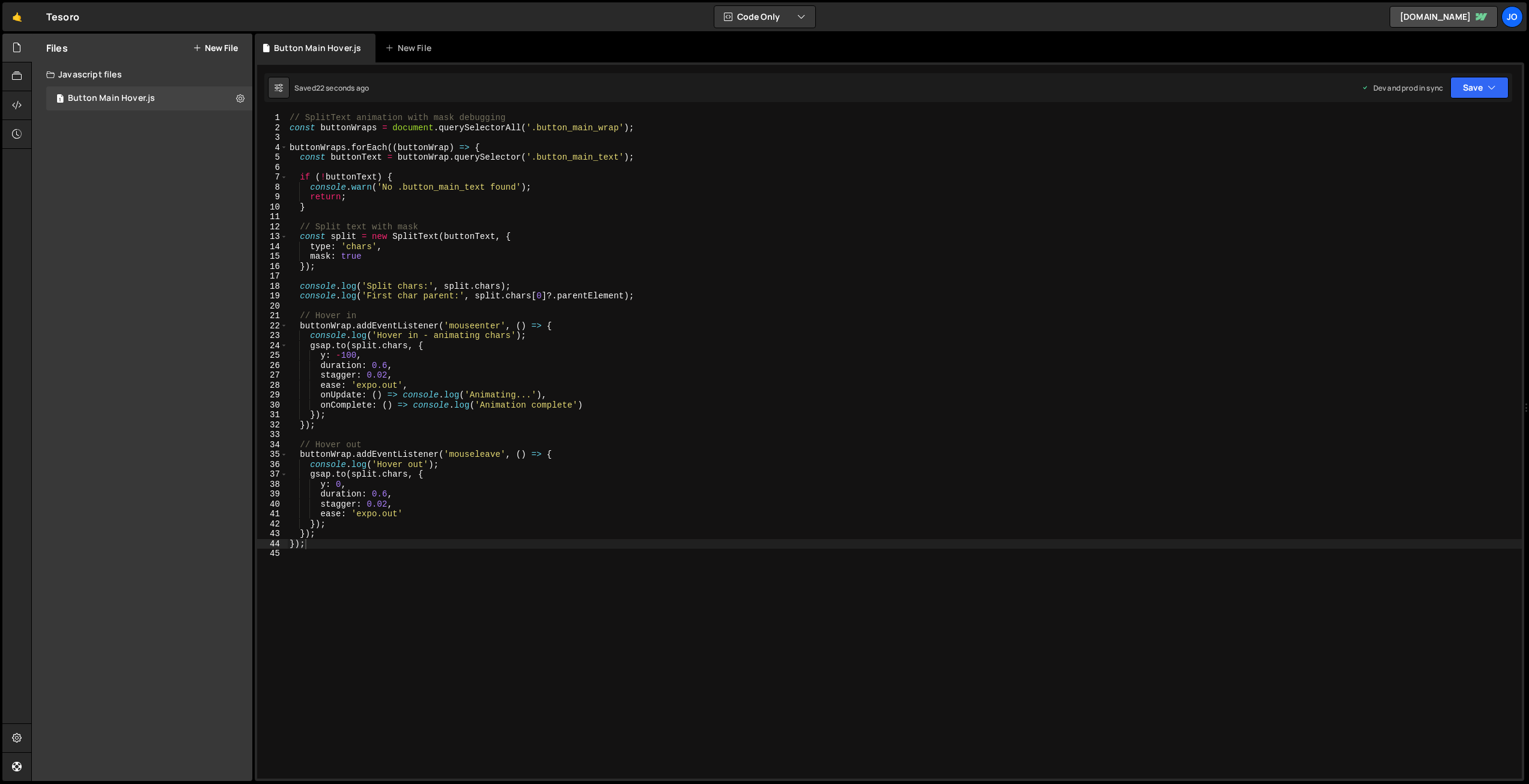
click at [327, 358] on div "// SplitText animation with mask debugging const buttonWraps = document . query…" at bounding box center [904, 455] width 1234 height 685
click at [325, 485] on div "// SplitText animation with mask debugging const buttonWraps = document . query…" at bounding box center [904, 455] width 1234 height 685
click at [1458, 84] on button "Save" at bounding box center [1479, 87] width 58 height 22
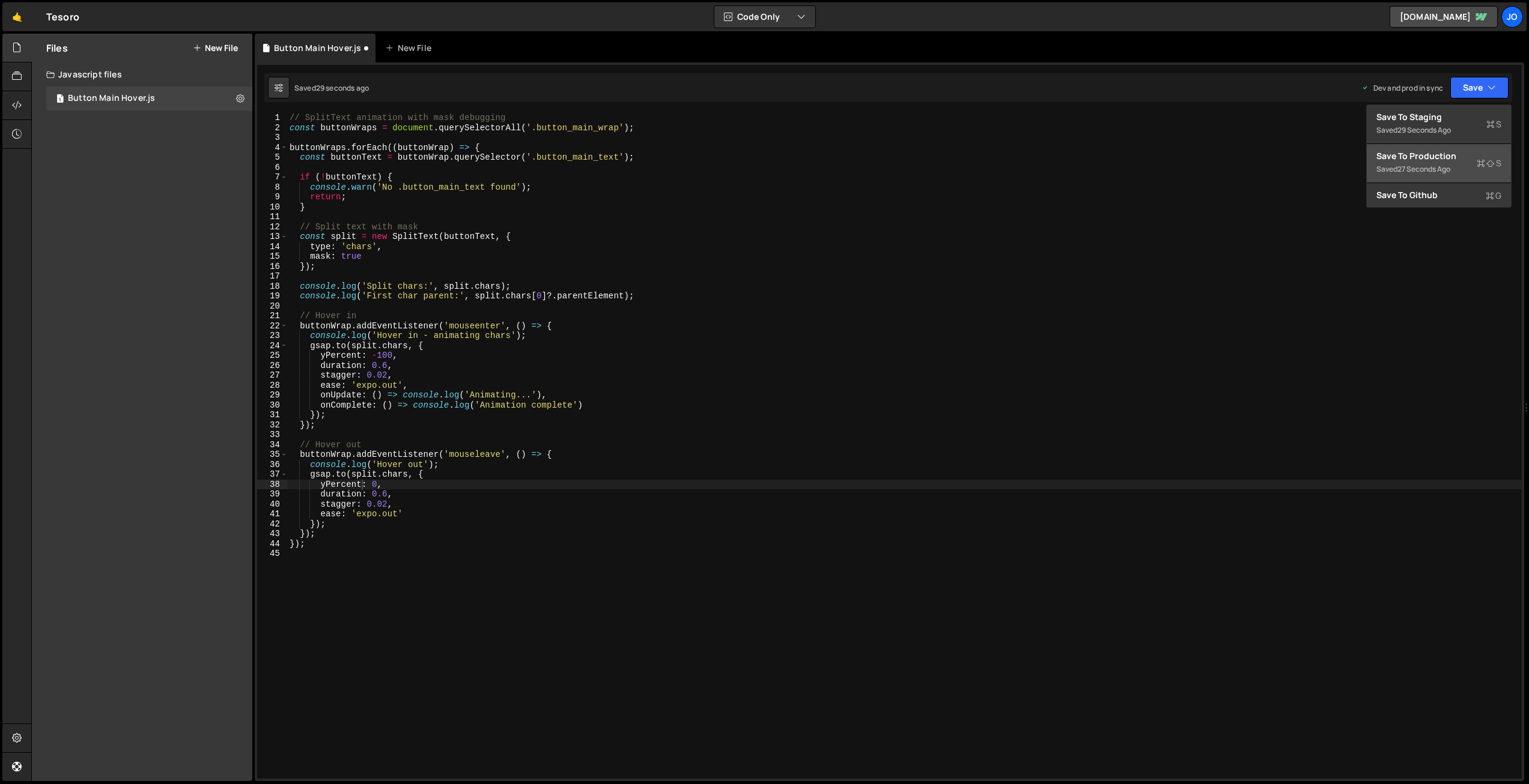
click at [1422, 161] on div "Save to Production S" at bounding box center [1439, 157] width 125 height 12
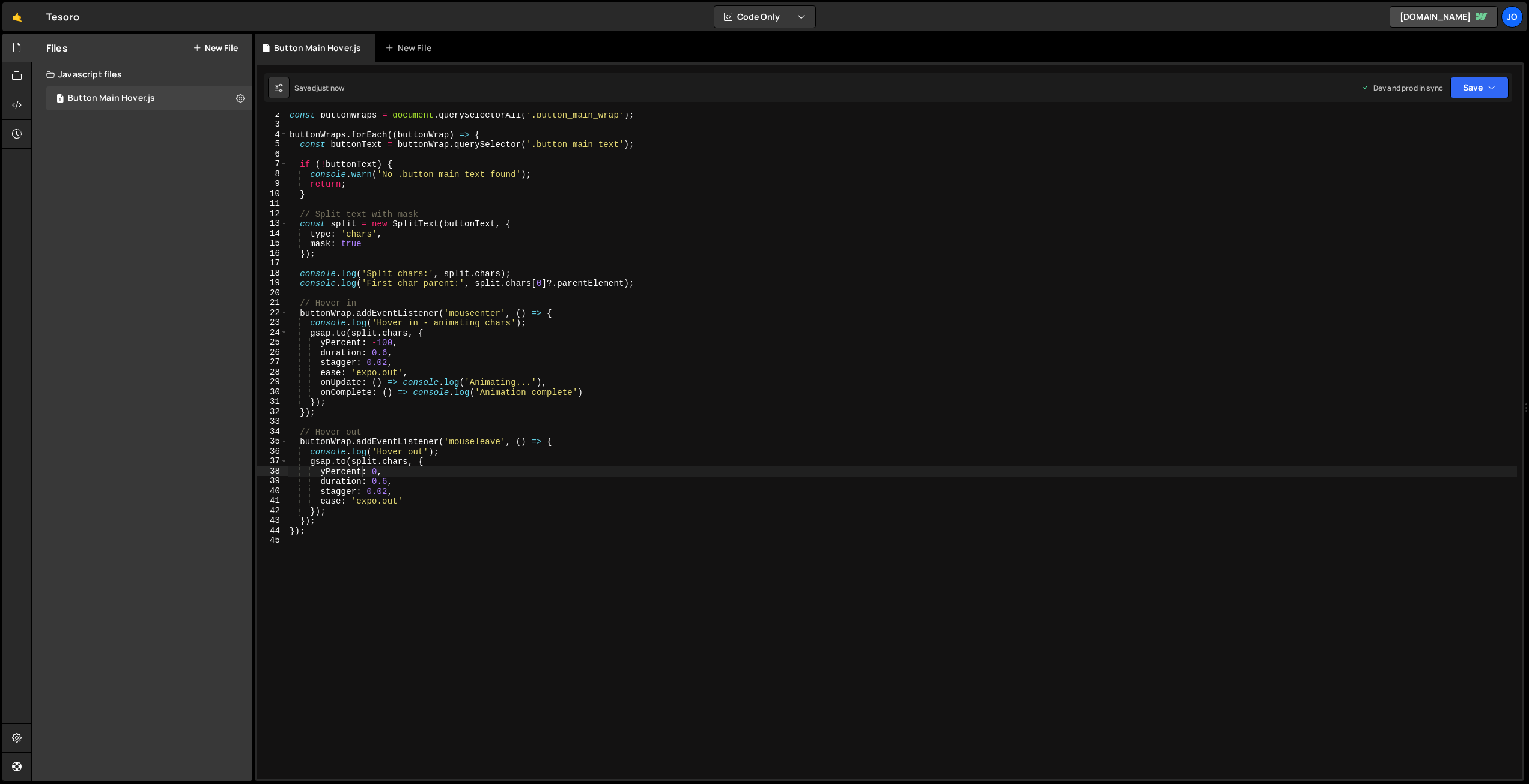
scroll to position [14, 0]
type textarea "mask: true"
drag, startPoint x: 358, startPoint y: 244, endPoint x: 257, endPoint y: 244, distance: 101.0
click at [257, 244] on div "mask: true 2 3 4 5 6 7 8 9 10 11 12 13 14 15 16 17 18 19 20 21 22 23 24 25 26 2…" at bounding box center [889, 445] width 1265 height 666
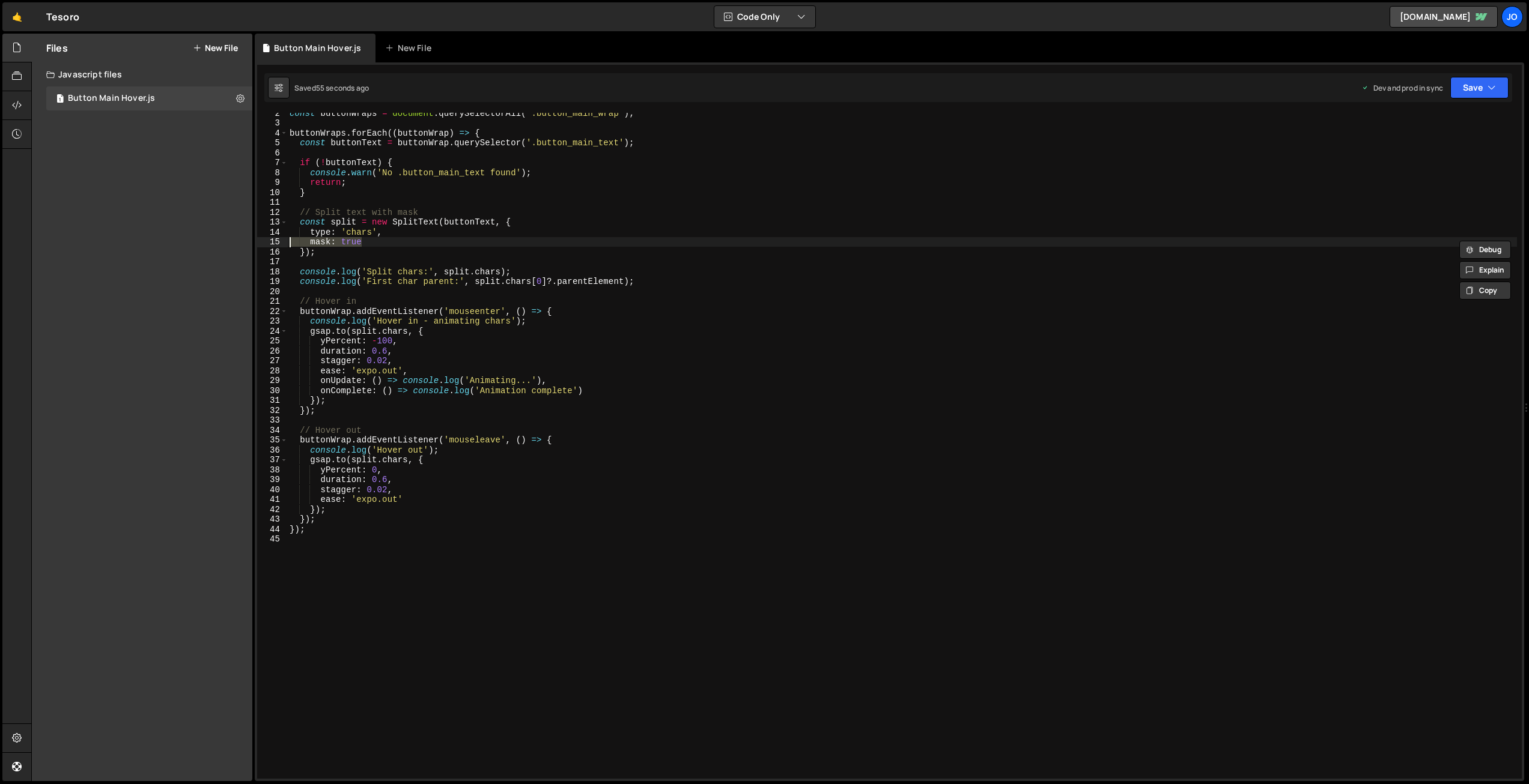
scroll to position [0, 0]
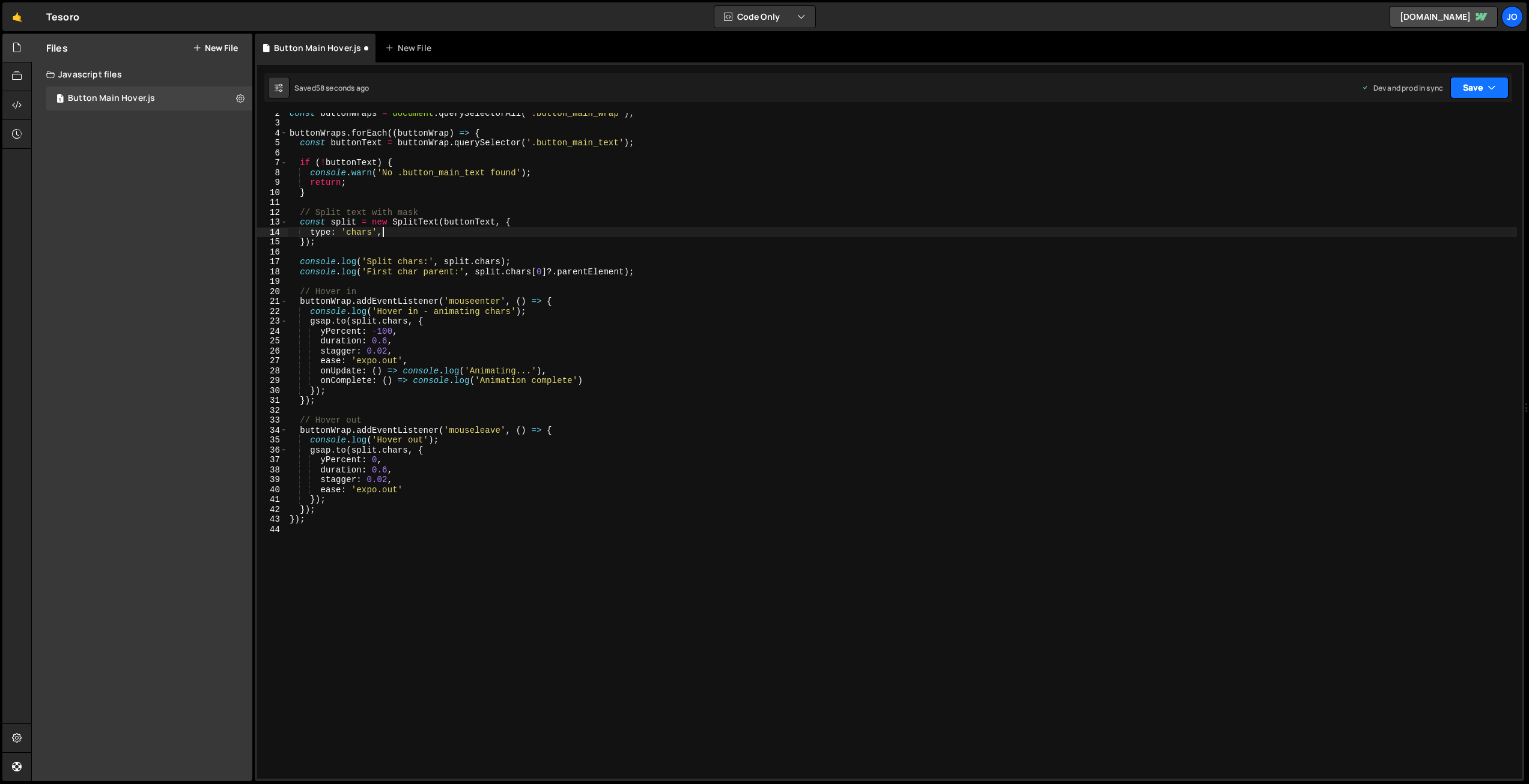
click at [1466, 87] on button "Save" at bounding box center [1479, 87] width 58 height 22
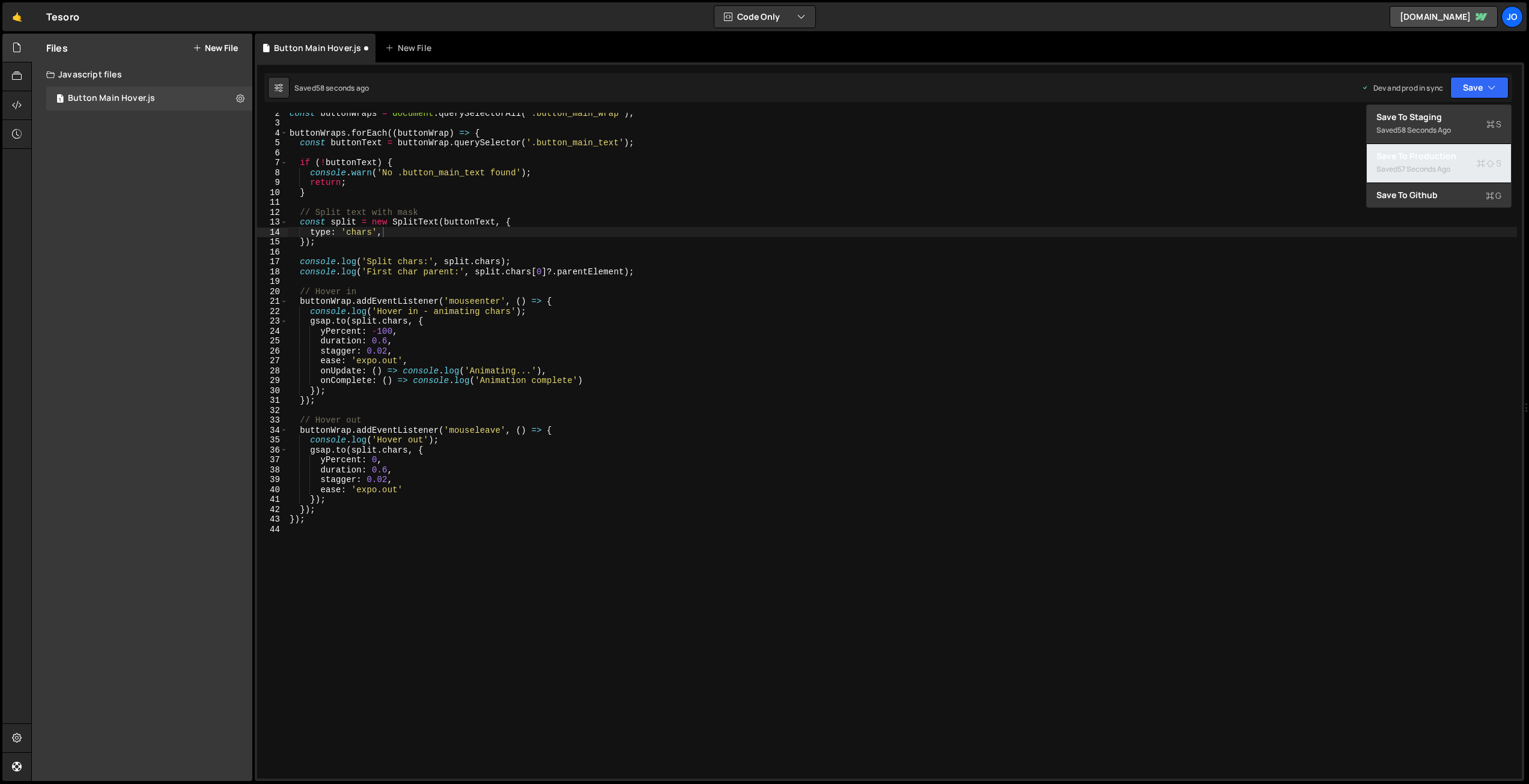
click at [1429, 171] on div "57 seconds ago" at bounding box center [1423, 169] width 53 height 11
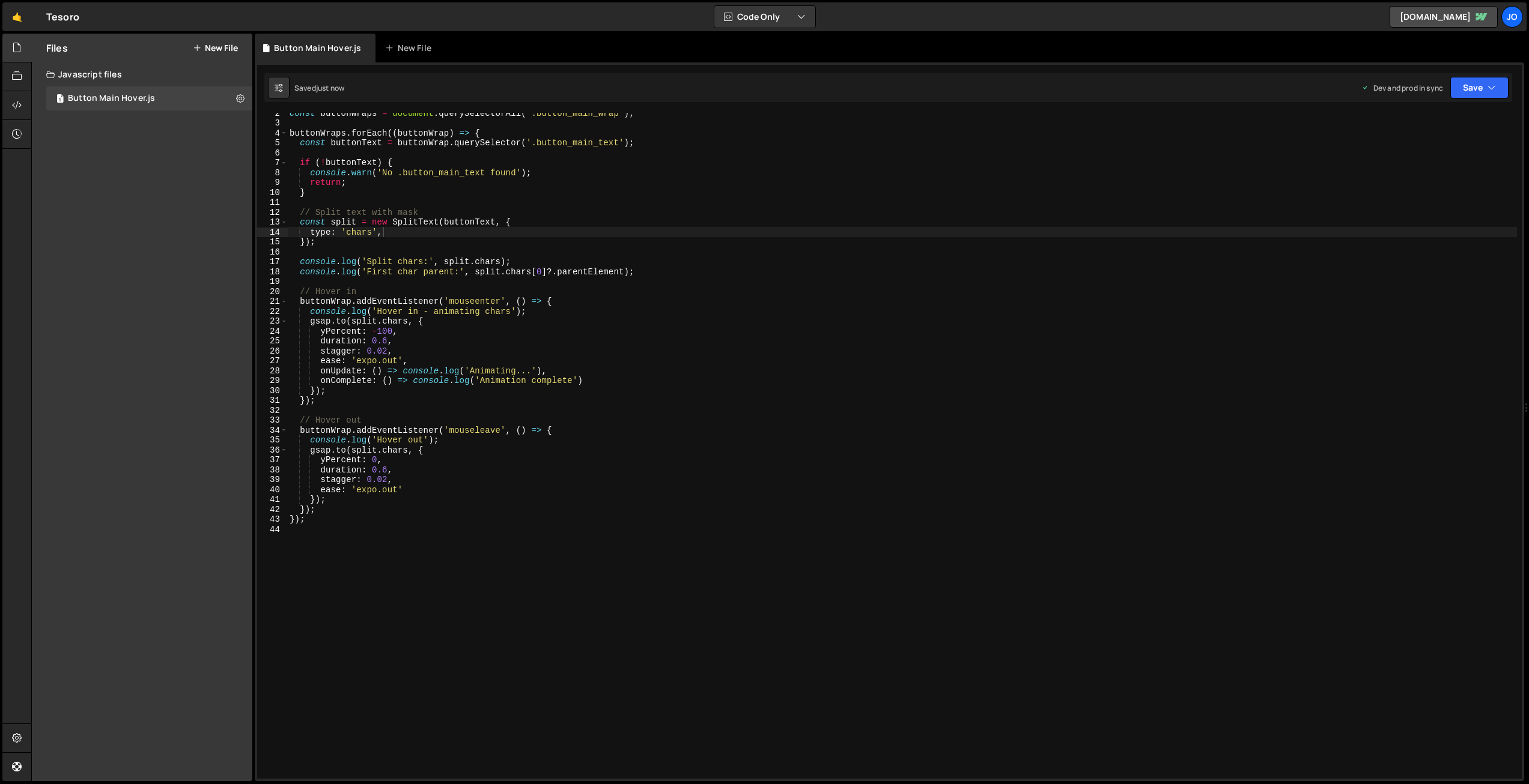
click at [408, 228] on div "const buttonWraps = document . querySelectorAll ( '.button_main_wrap' ) ; butto…" at bounding box center [901, 451] width 1230 height 685
drag, startPoint x: 1474, startPoint y: 84, endPoint x: 1467, endPoint y: 99, distance: 16.6
click at [1474, 84] on button "Save" at bounding box center [1479, 87] width 58 height 22
click at [1432, 158] on div "Save to Production S" at bounding box center [1439, 157] width 125 height 12
click at [407, 355] on div "const buttonWraps = document . querySelectorAll ( '.button_main_wrap' ) ; butto…" at bounding box center [901, 451] width 1230 height 685
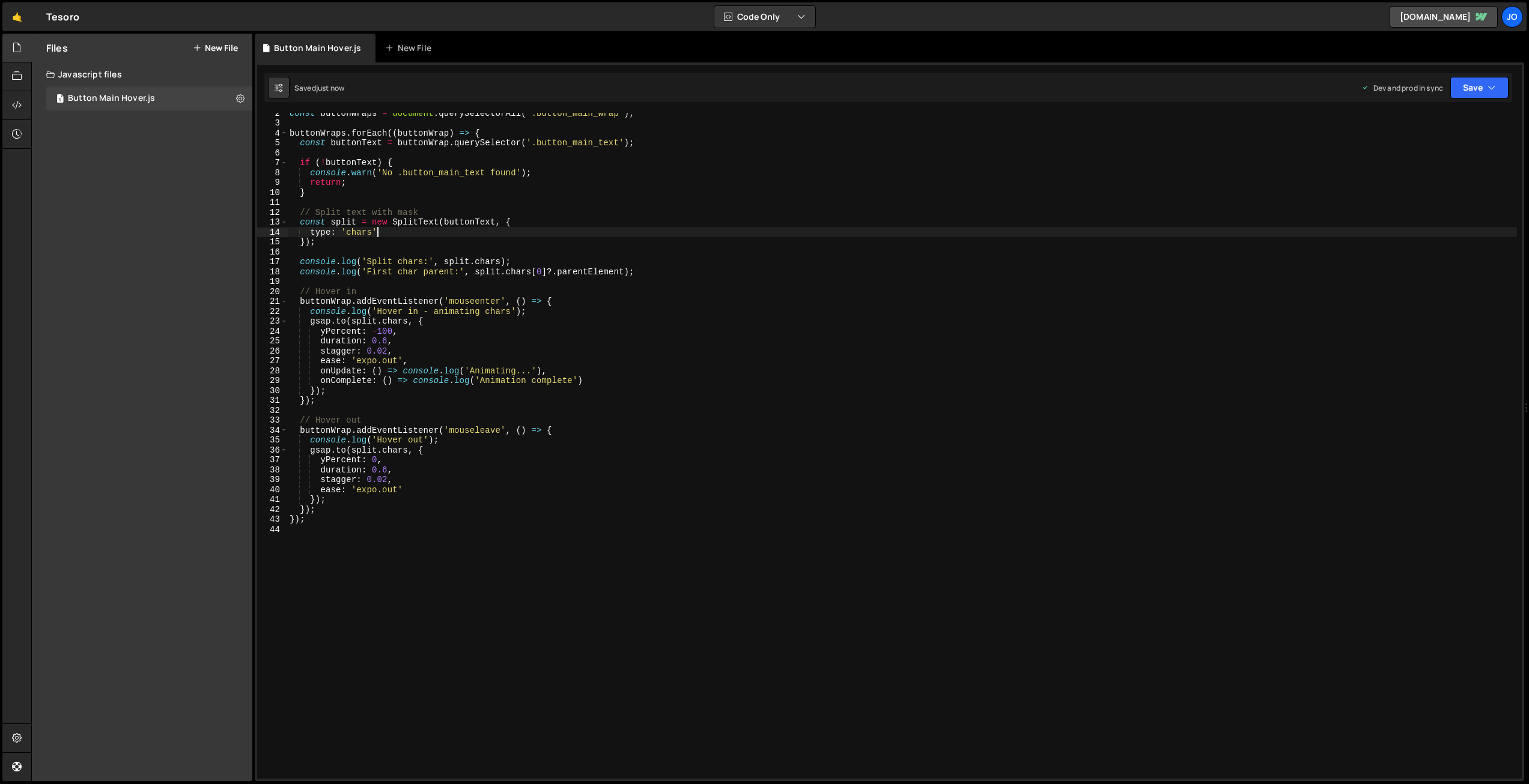
click at [383, 231] on div "const buttonWraps = document . querySelectorAll ( '.button_main_wrap' ) ; butto…" at bounding box center [901, 451] width 1230 height 685
type textarea "type: 'chars',"
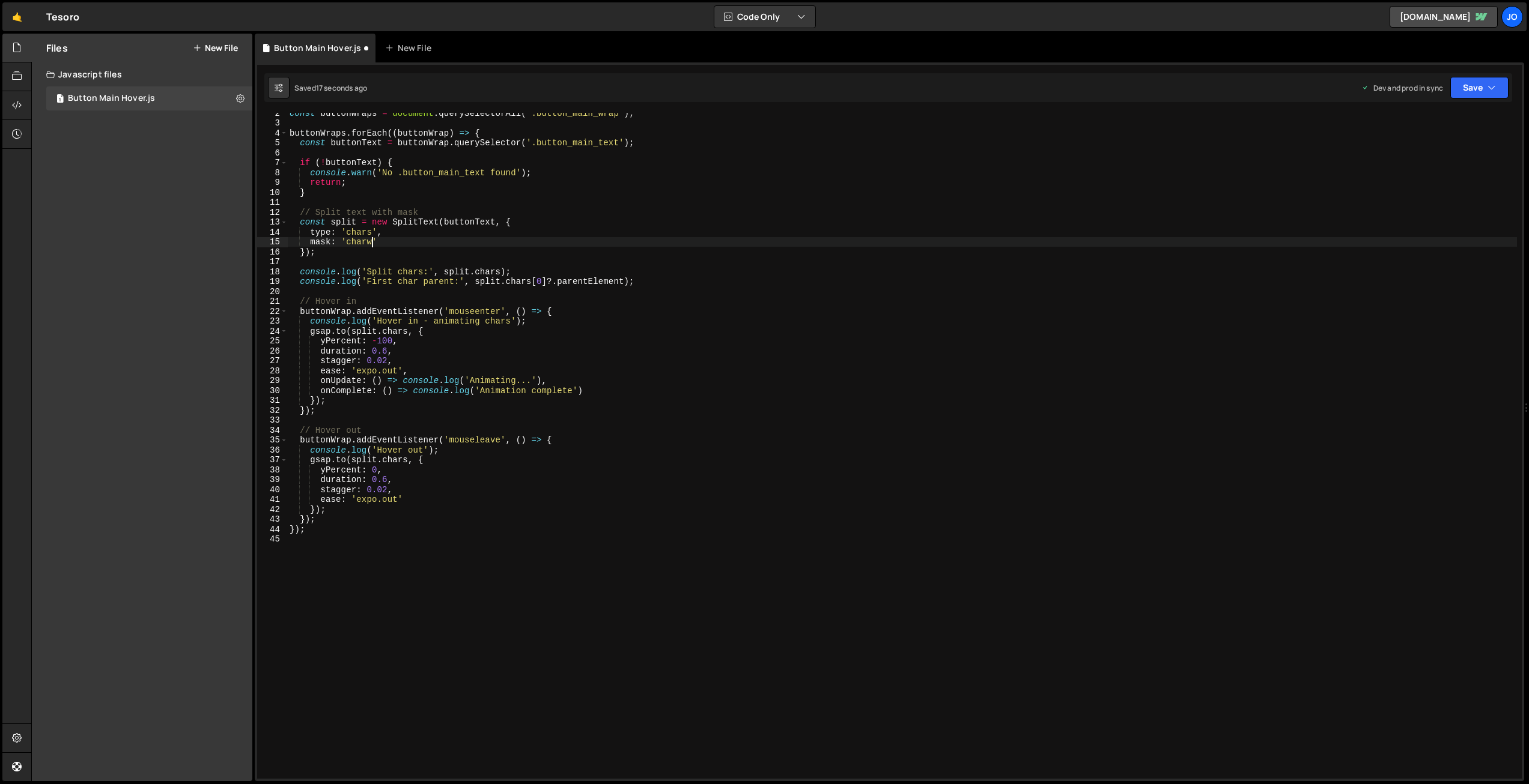
scroll to position [0, 5]
drag, startPoint x: 358, startPoint y: 340, endPoint x: 332, endPoint y: 363, distance: 34.7
click at [327, 340] on div "const buttonWraps = document . querySelectorAll ( '.button_main_wrap' ) ; butto…" at bounding box center [901, 451] width 1230 height 685
drag, startPoint x: 361, startPoint y: 470, endPoint x: 327, endPoint y: 469, distance: 34.0
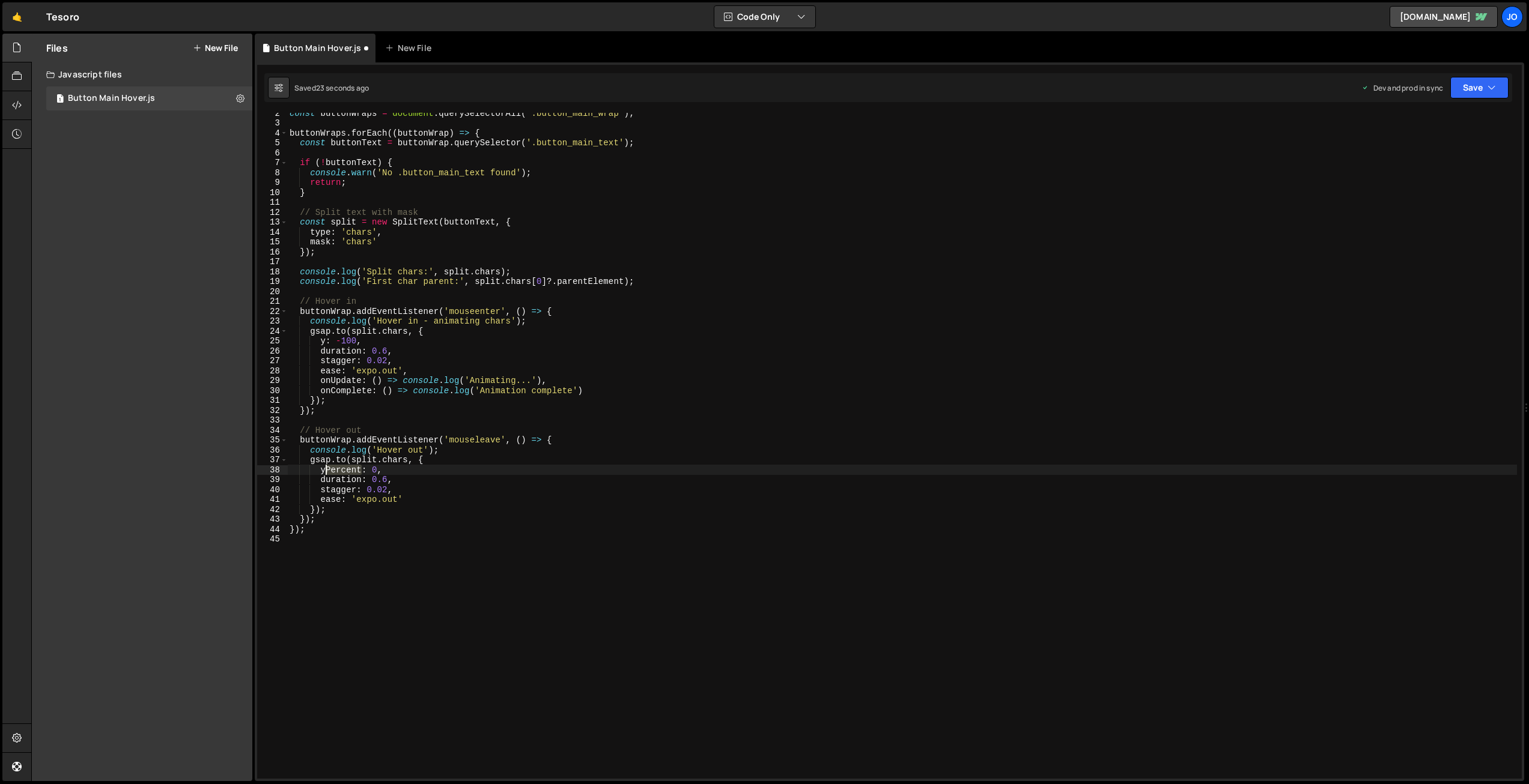
click at [327, 469] on div "const buttonWraps = document . querySelectorAll ( '.button_main_wrap' ) ; butto…" at bounding box center [901, 451] width 1230 height 685
click at [1465, 88] on button "Save" at bounding box center [1479, 87] width 58 height 22
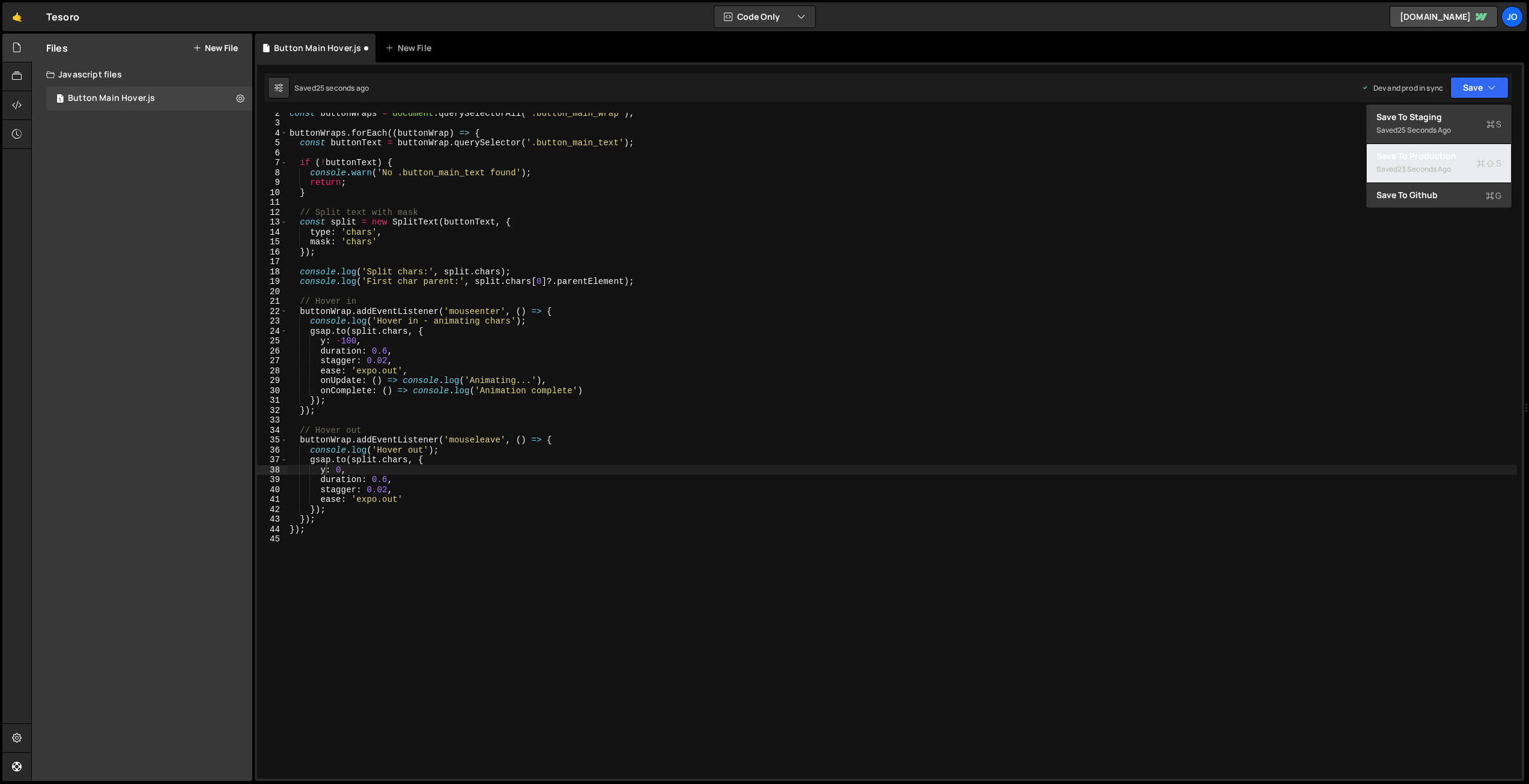
click at [1433, 158] on div "Save to Production S" at bounding box center [1439, 157] width 125 height 12
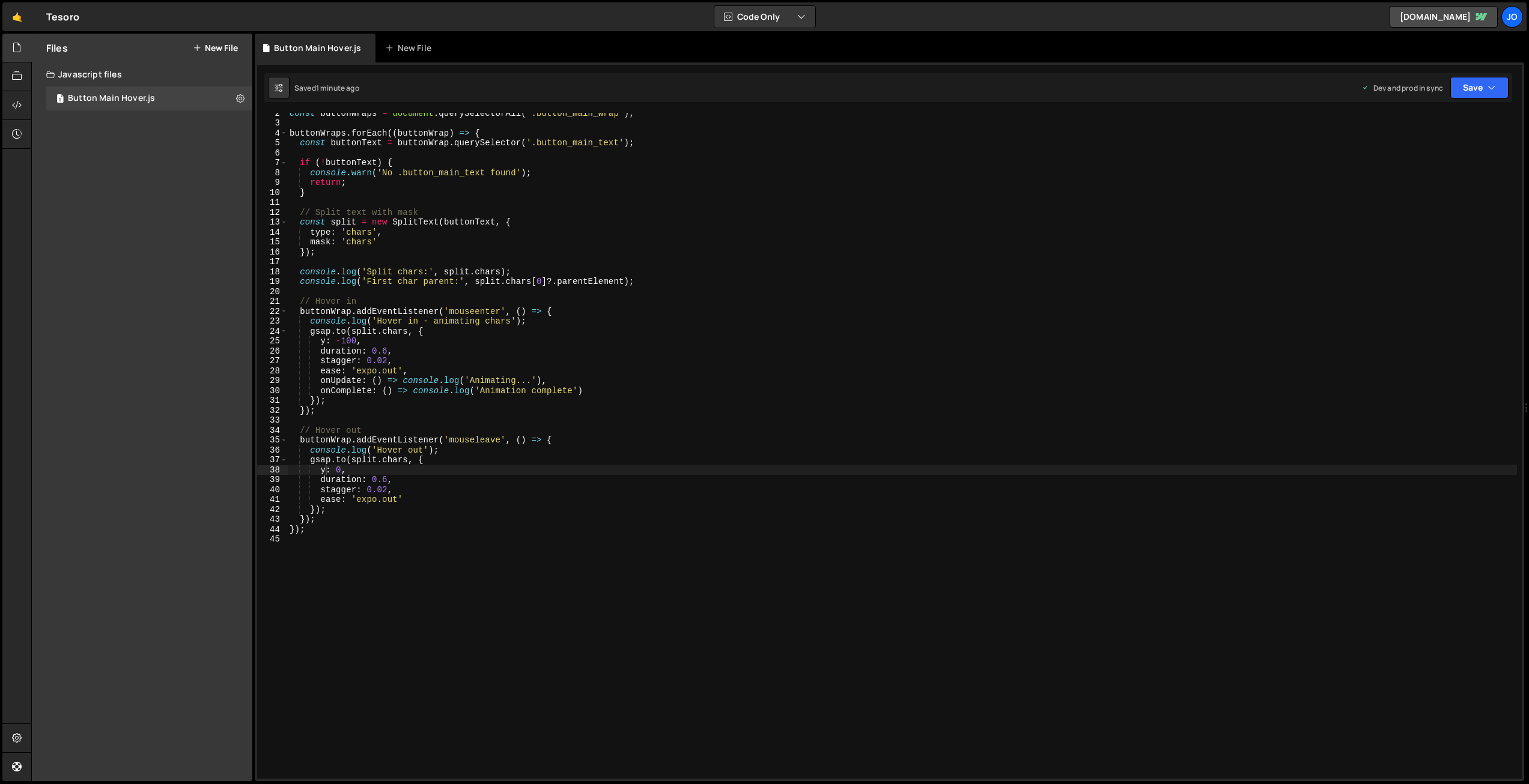
scroll to position [14, 0]
click at [301, 223] on div "const buttonWraps = document . querySelectorAll ( '.button_main_wrap' ) ; butto…" at bounding box center [901, 451] width 1230 height 685
paste textarea "});"
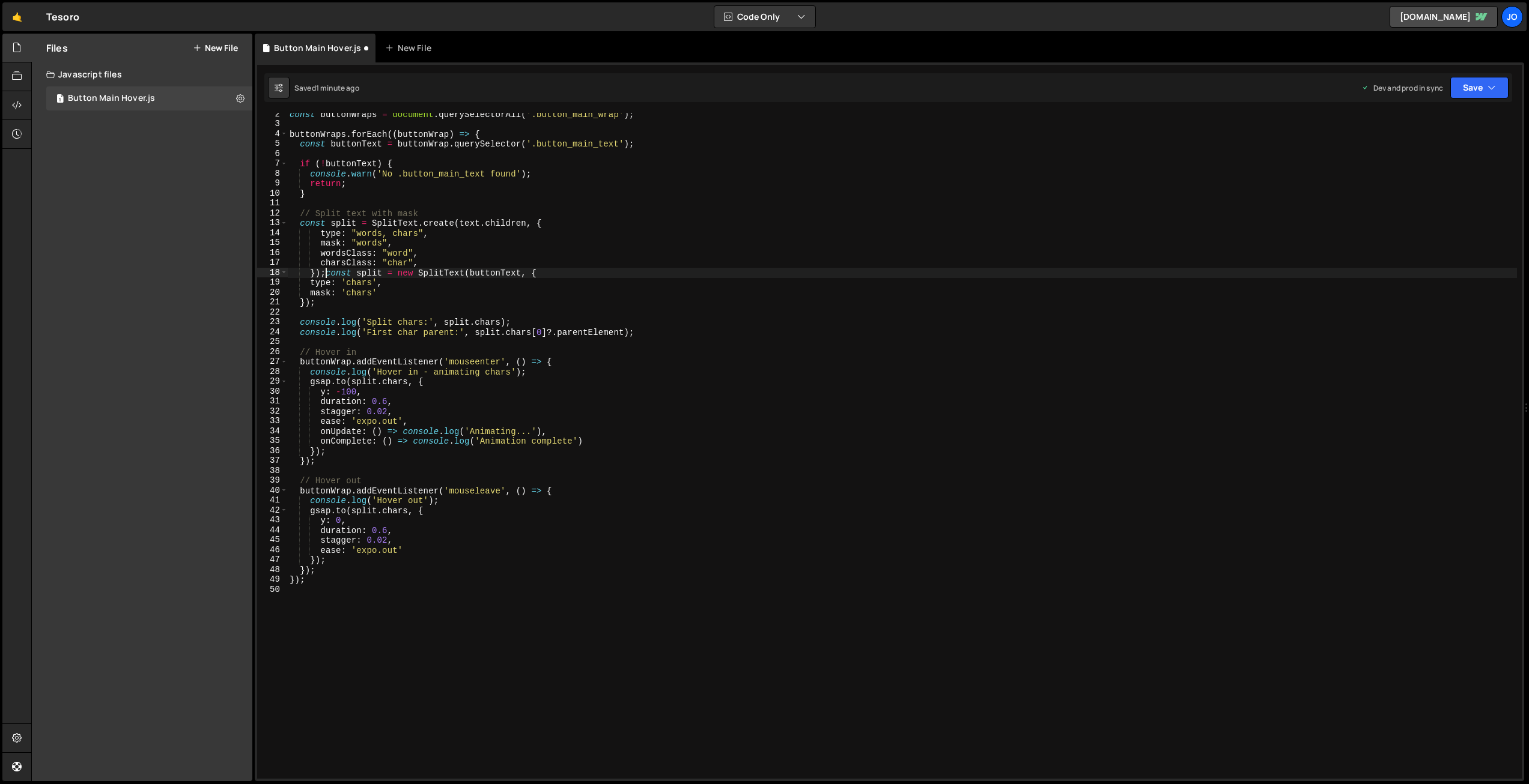
scroll to position [0, 2]
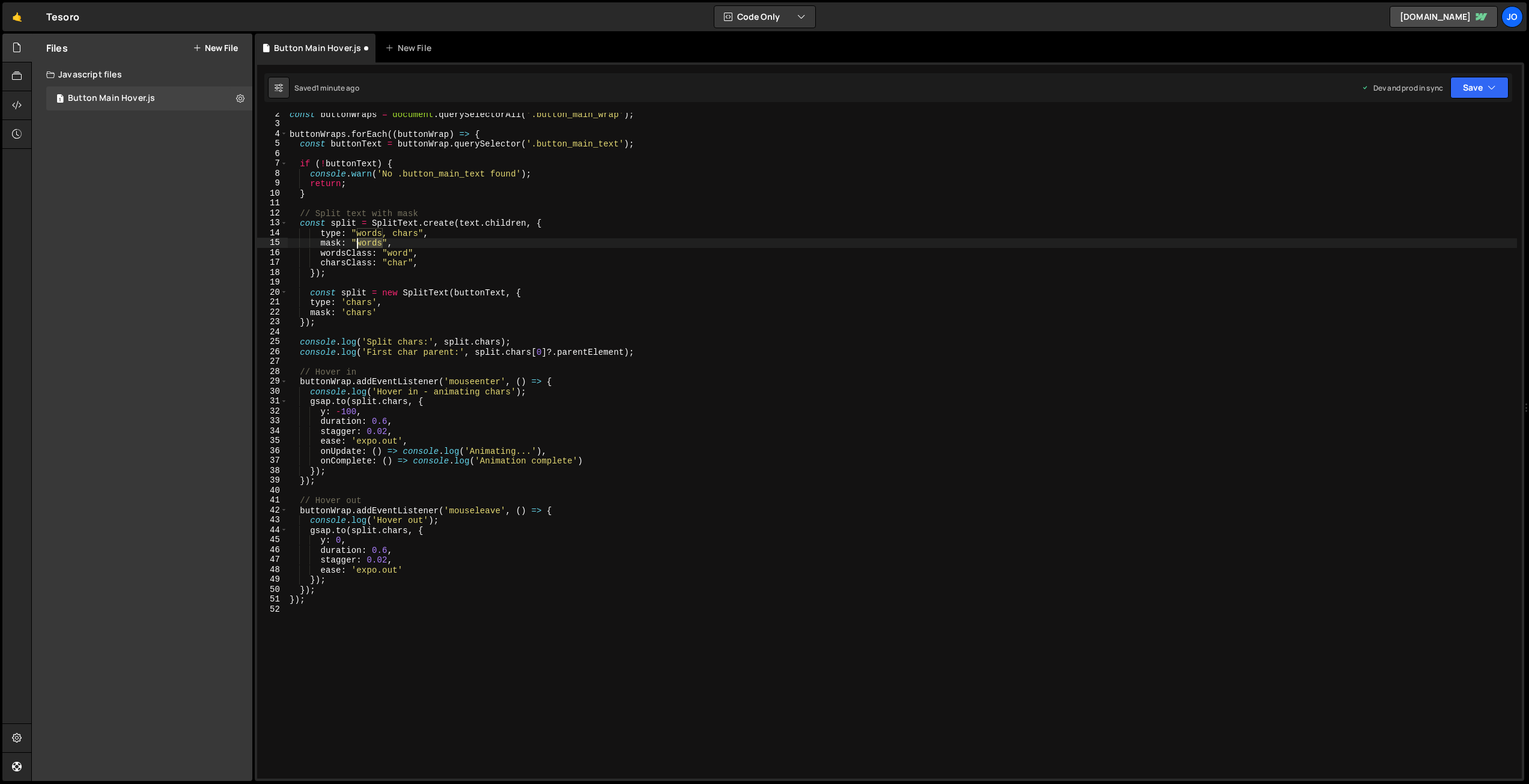
drag, startPoint x: 381, startPoint y: 243, endPoint x: 357, endPoint y: 242, distance: 24.0
click at [357, 242] on div "const buttonWraps = document . querySelectorAll ( '.button_main_wrap' ) ; butto…" at bounding box center [901, 451] width 1230 height 685
click at [451, 237] on div "const buttonWraps = document . querySelectorAll ( '.button_main_wrap' ) ; butto…" at bounding box center [901, 451] width 1230 height 685
drag, startPoint x: 507, startPoint y: 293, endPoint x: 457, endPoint y: 291, distance: 50.0
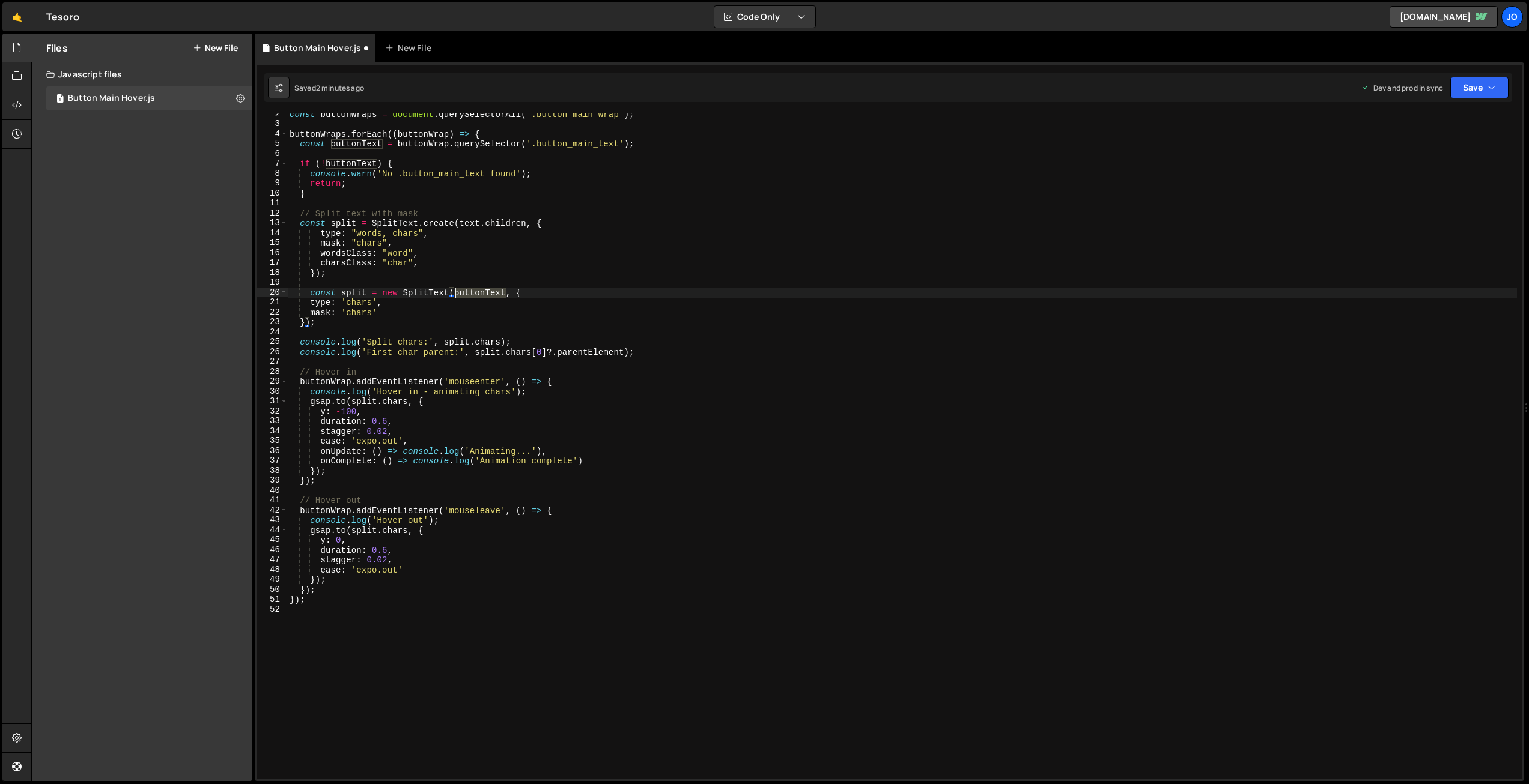
click at [457, 291] on div "const buttonWraps = document . querySelectorAll ( '.button_main_wrap' ) ; butto…" at bounding box center [901, 451] width 1230 height 685
drag, startPoint x: 527, startPoint y: 222, endPoint x: 461, endPoint y: 220, distance: 66.0
click at [461, 220] on div "const buttonWraps = document . querySelectorAll ( '.button_main_wrap' ) ; butto…" at bounding box center [901, 451] width 1230 height 685
paste textarea "buttonText"
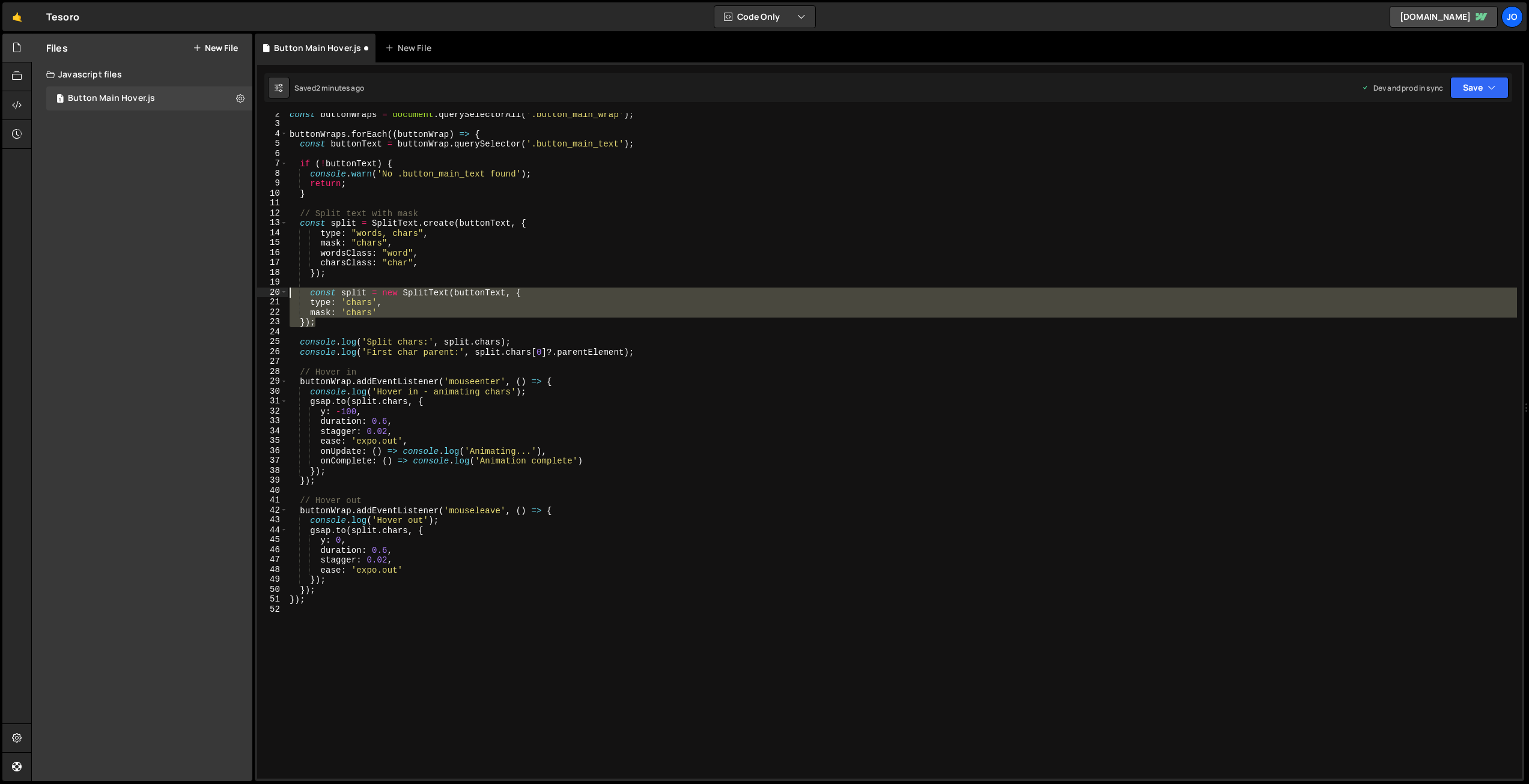
drag, startPoint x: 325, startPoint y: 325, endPoint x: 262, endPoint y: 289, distance: 72.6
click at [262, 289] on div "const split = SplitText.create(buttonText, { 2 3 4 5 6 7 8 9 10 11 12 13 14 15 …" at bounding box center [889, 445] width 1265 height 666
type textarea "const split = new SplitText(buttonText, { type: 'chars',"
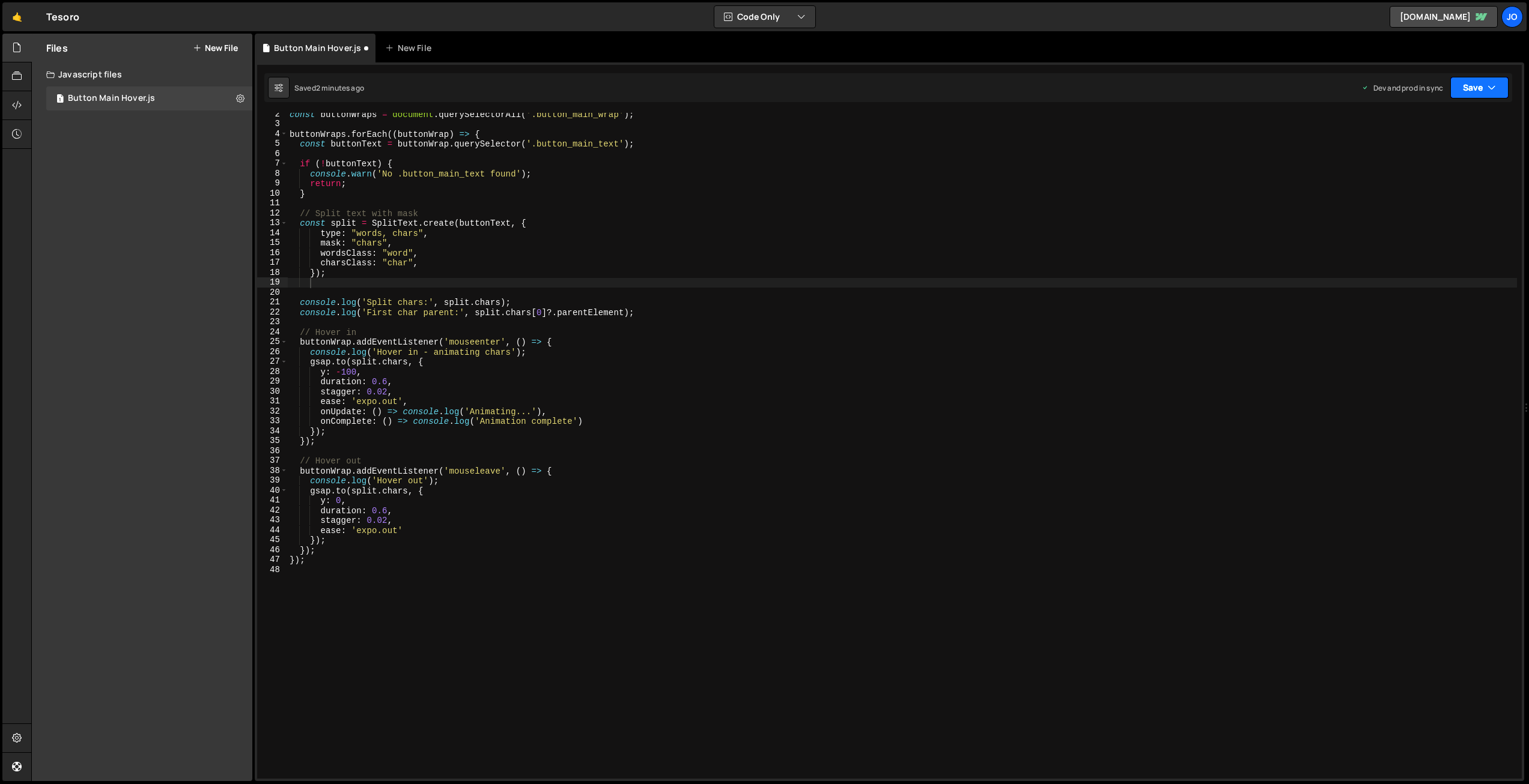
drag, startPoint x: 1473, startPoint y: 84, endPoint x: 1449, endPoint y: 134, distance: 55.5
click at [1473, 84] on button "Save" at bounding box center [1479, 87] width 58 height 22
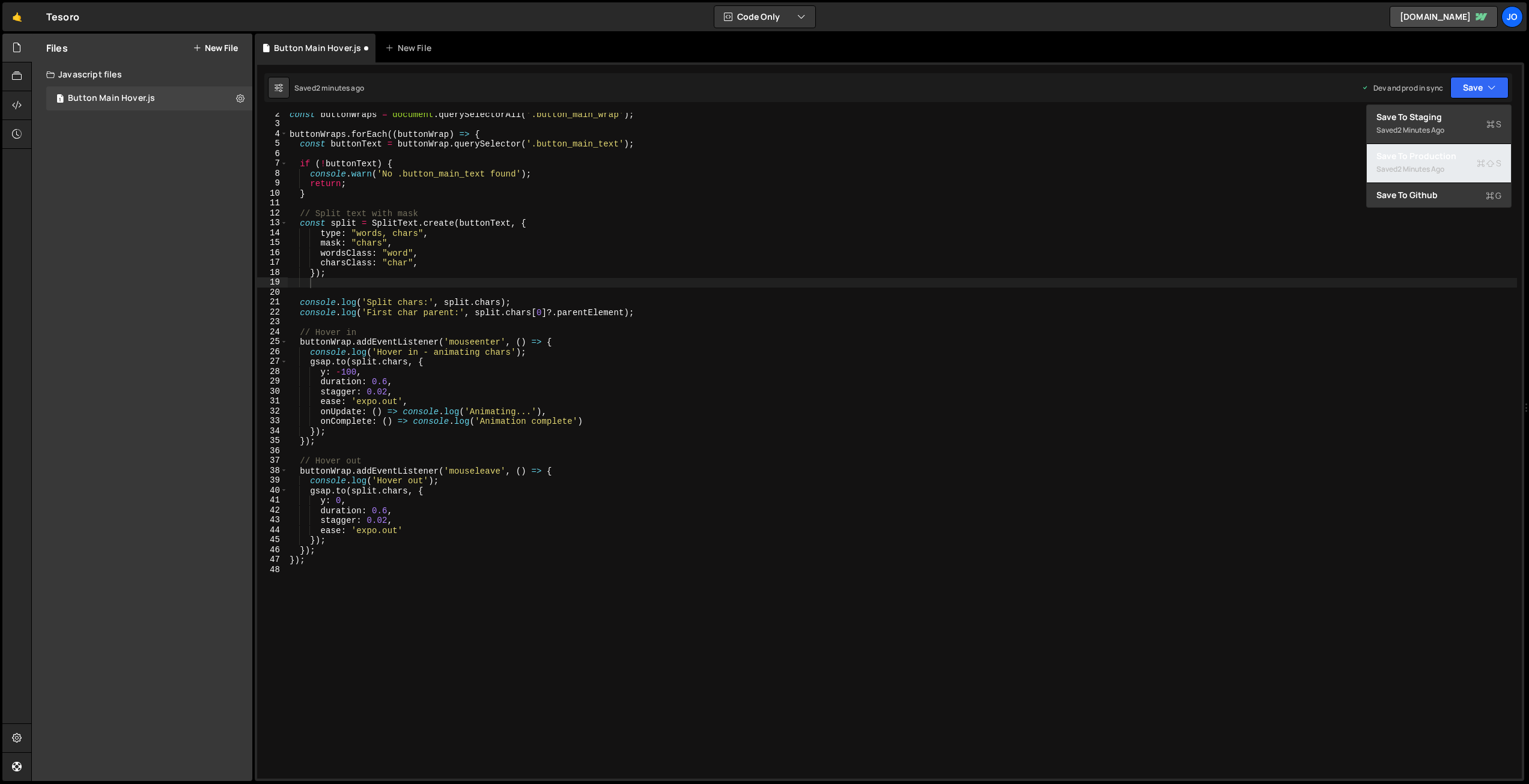
click at [1437, 164] on div "2 minutes ago" at bounding box center [1420, 169] width 47 height 11
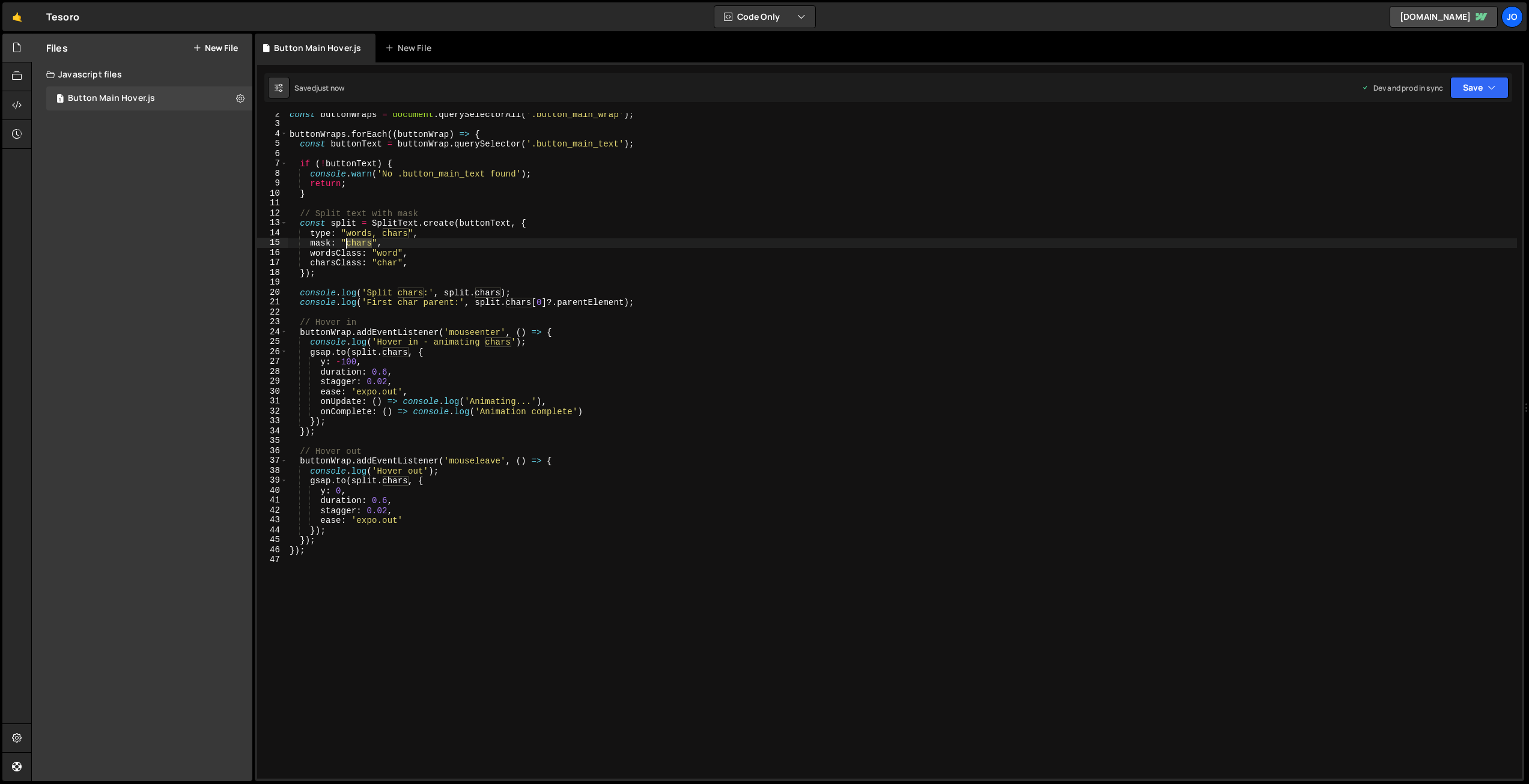
drag, startPoint x: 372, startPoint y: 243, endPoint x: 348, endPoint y: 243, distance: 24.0
click at [348, 243] on div "const buttonWraps = document . querySelectorAll ( '.button_main_wrap' ) ; butto…" at bounding box center [901, 451] width 1230 height 685
type textarea "mask: "words","
drag, startPoint x: 1488, startPoint y: 84, endPoint x: 1444, endPoint y: 115, distance: 53.8
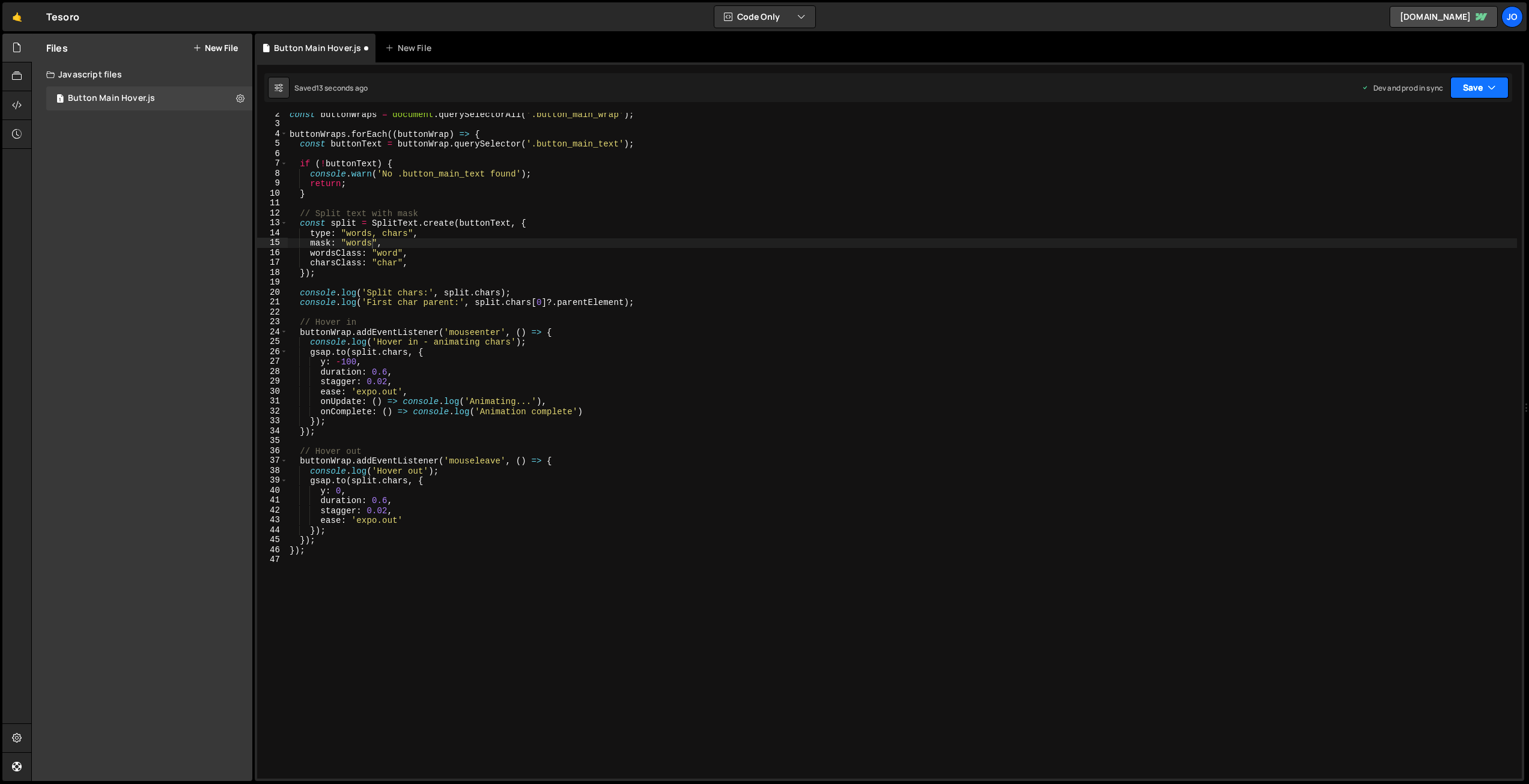
click at [1488, 83] on icon "button" at bounding box center [1492, 88] width 9 height 12
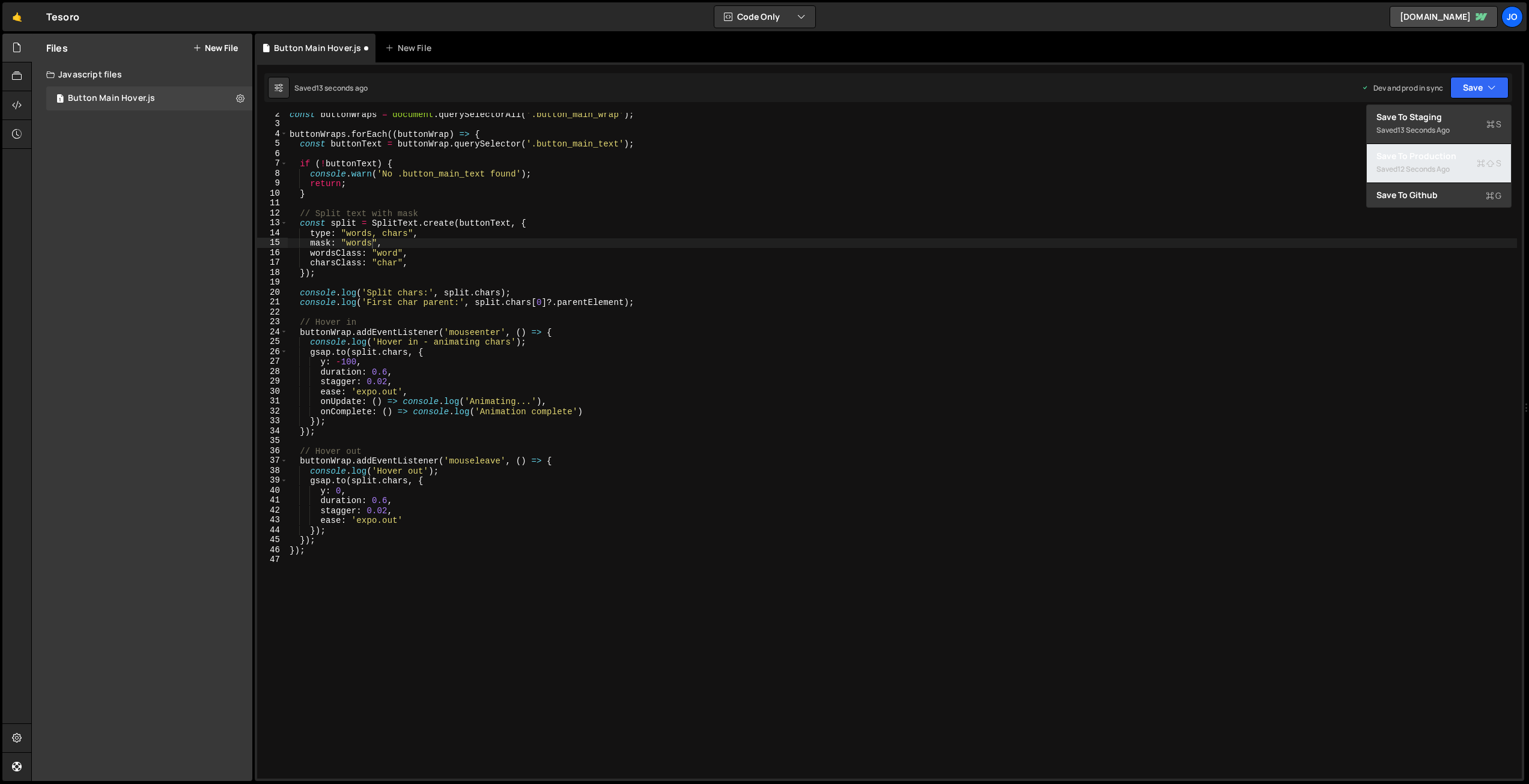
click at [1410, 165] on div "12 seconds ago" at bounding box center [1422, 169] width 52 height 11
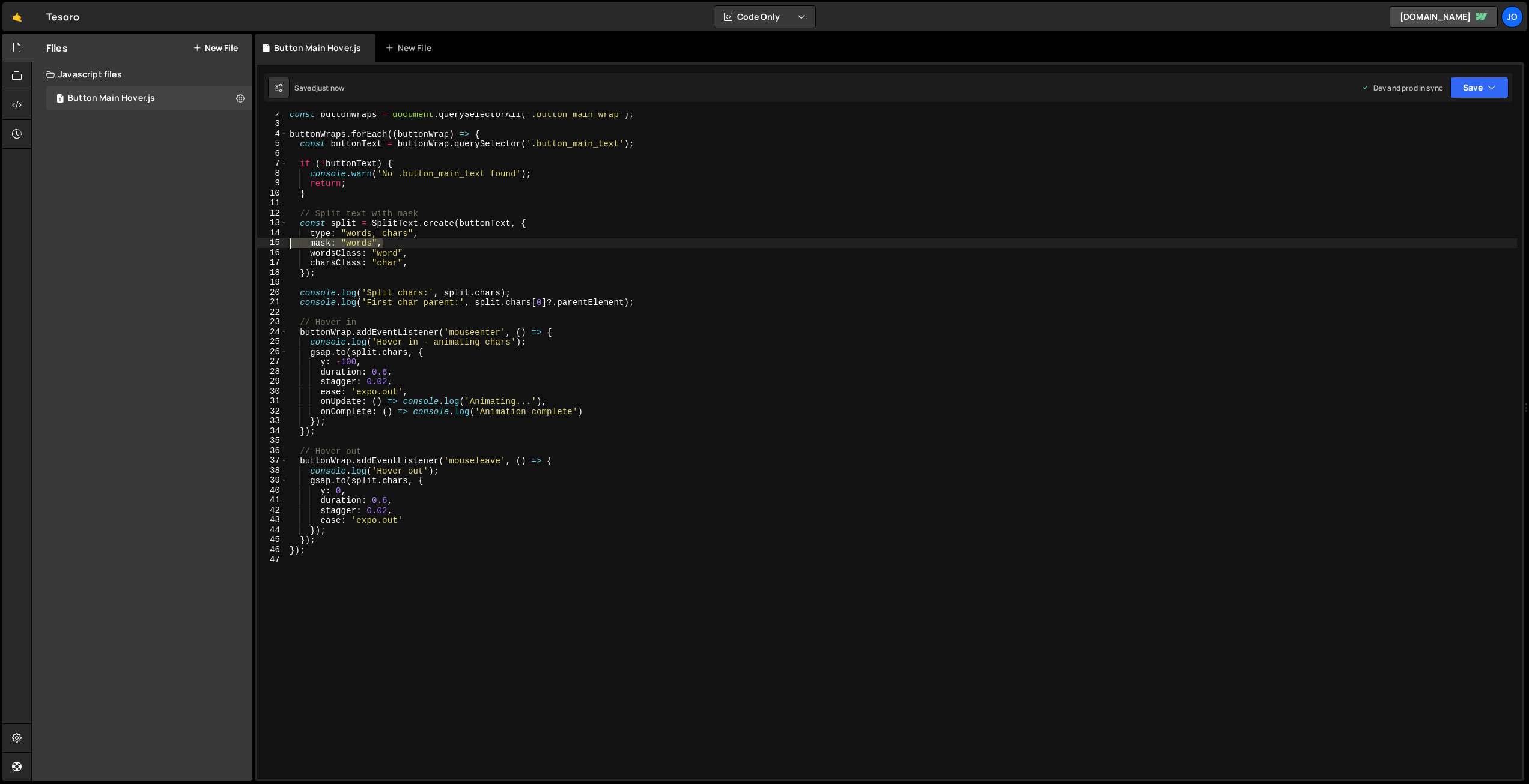
drag, startPoint x: 379, startPoint y: 241, endPoint x: 264, endPoint y: 245, distance: 115.1
click at [264, 245] on div "mask: "words", 2 3 4 5 6 7 8 9 10 11 12 13 14 15 16 17 18 19 20 21 22 23 24 25 …" at bounding box center [889, 445] width 1265 height 666
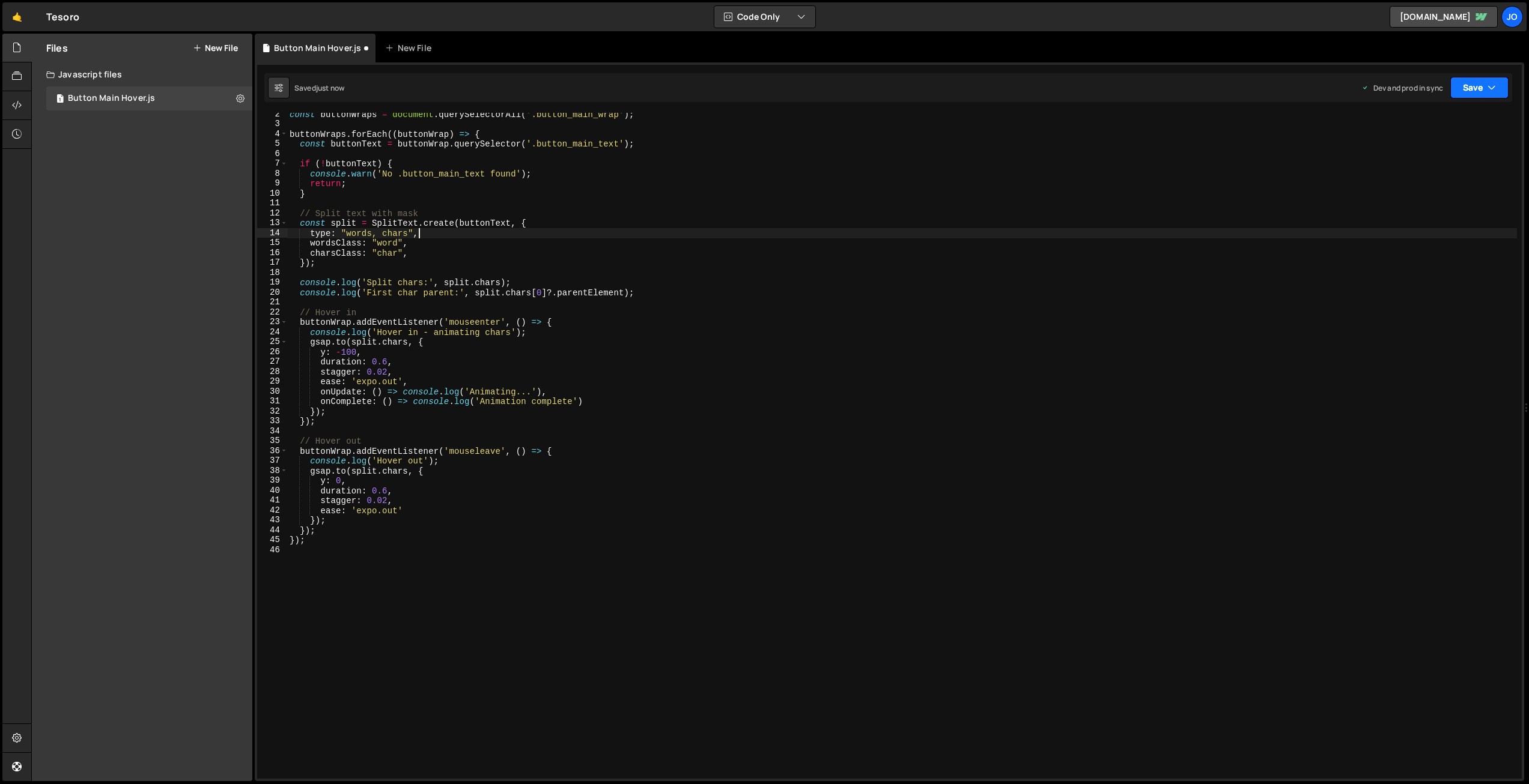
click at [1473, 89] on button "Save" at bounding box center [1479, 87] width 58 height 22
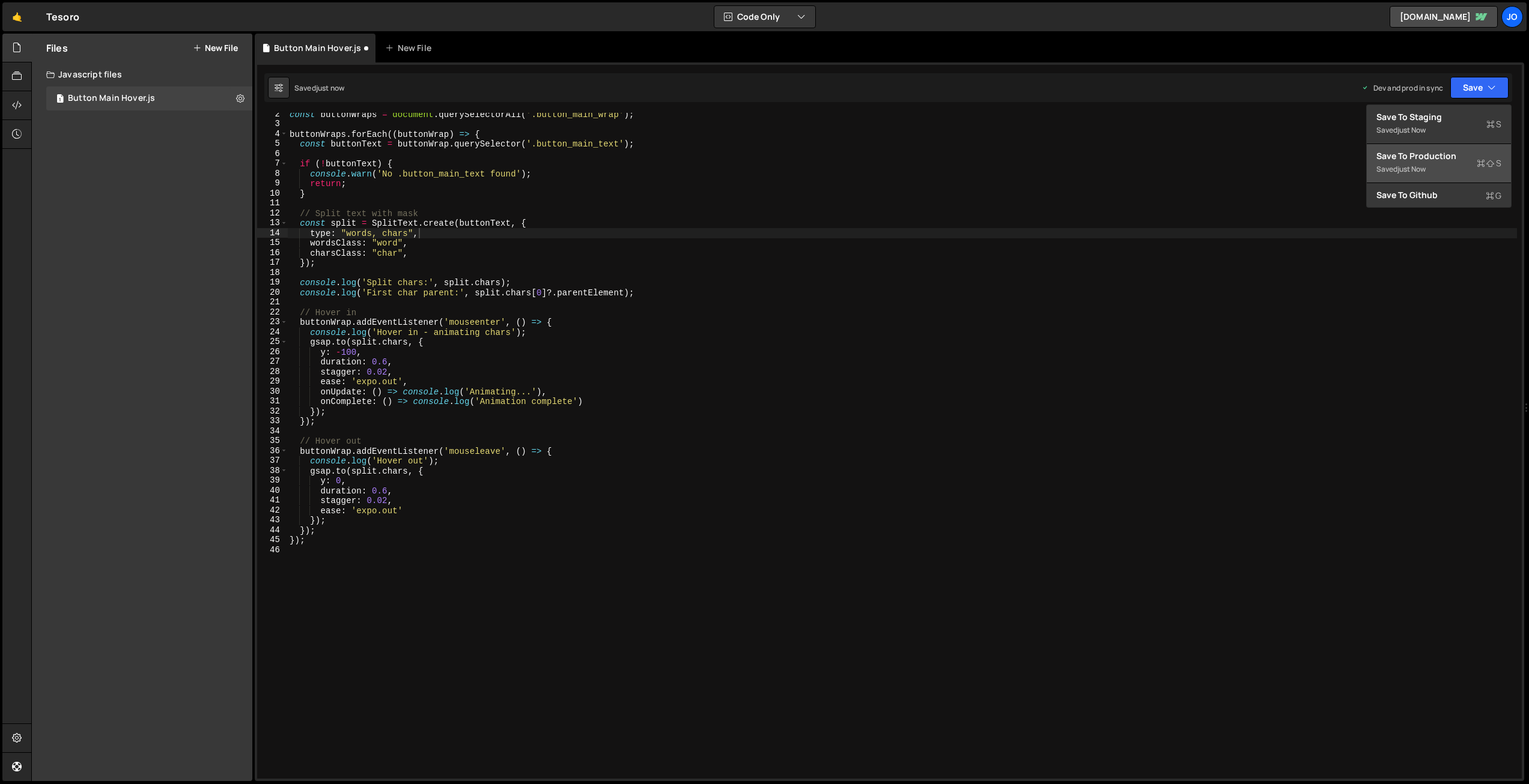
click at [1423, 158] on div "Save to Production S" at bounding box center [1439, 157] width 125 height 12
drag, startPoint x: 327, startPoint y: 352, endPoint x: 335, endPoint y: 366, distance: 16.1
click at [327, 352] on div "const buttonWraps = document . querySelectorAll ( '.button_main_wrap' ) ; butto…" at bounding box center [901, 451] width 1230 height 685
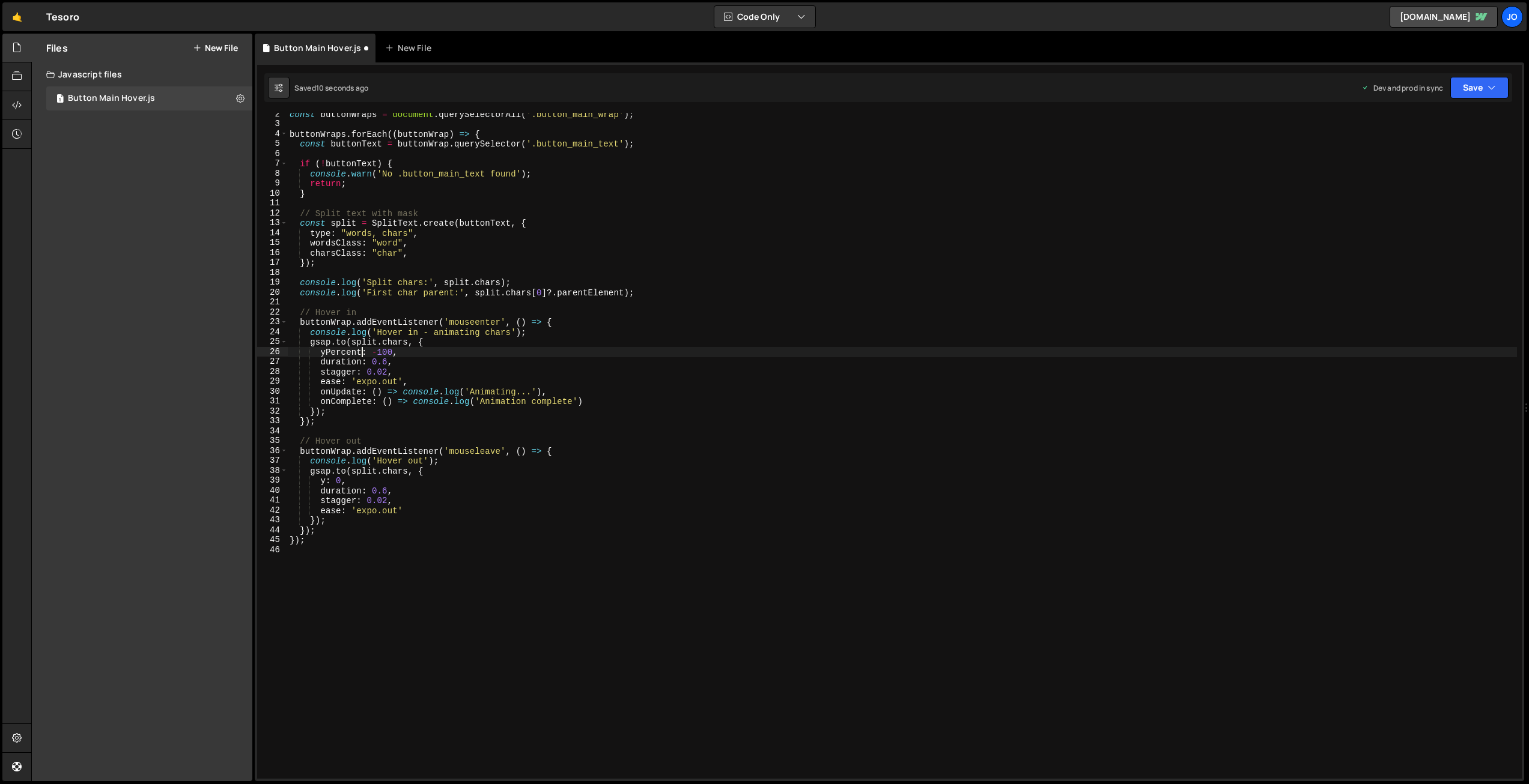
scroll to position [0, 4]
click at [327, 480] on div "const buttonWraps = document . querySelectorAll ( '.button_main_wrap' ) ; butto…" at bounding box center [901, 451] width 1230 height 685
click at [1467, 88] on button "Save" at bounding box center [1479, 87] width 58 height 22
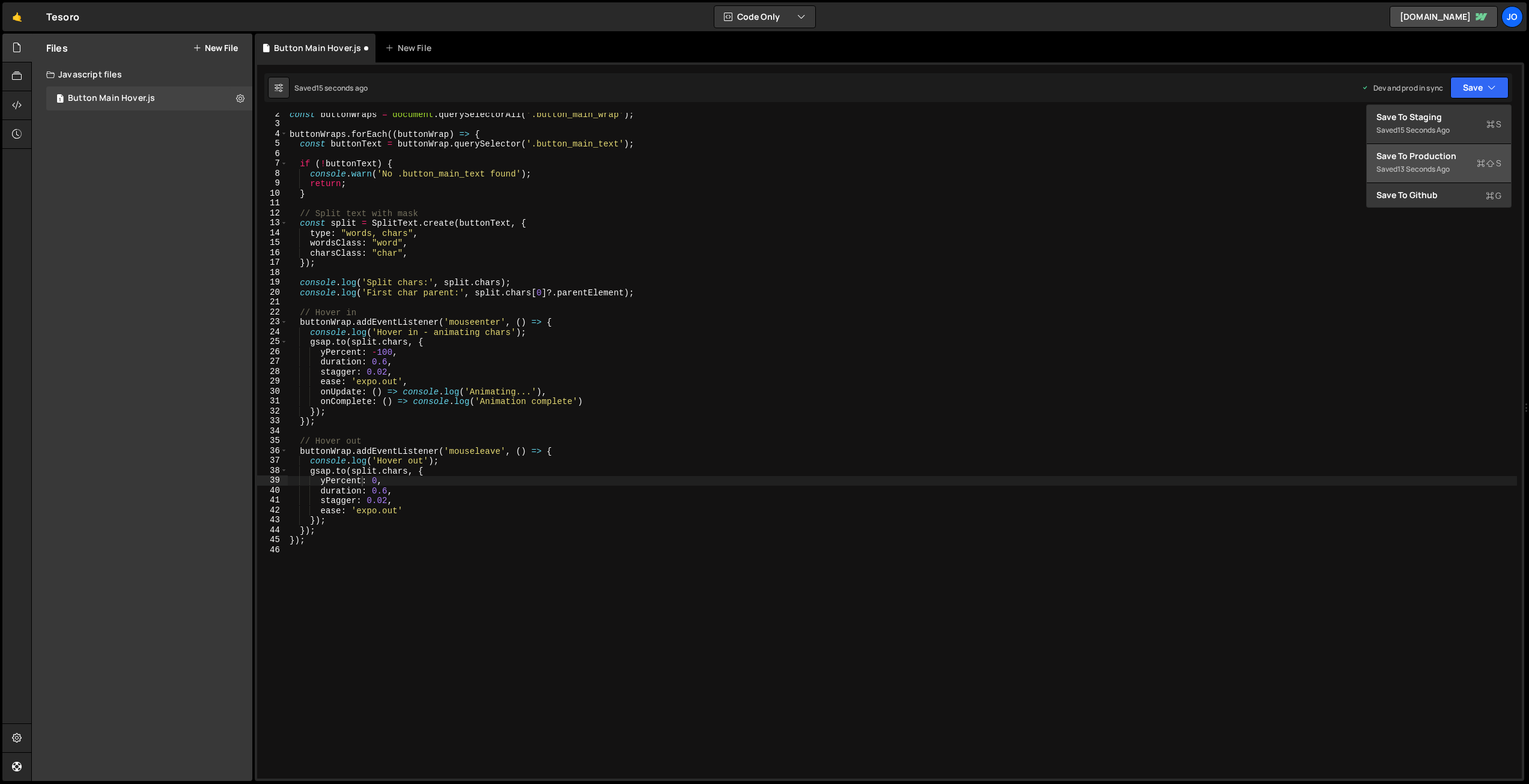
click at [1437, 154] on div "Save to Production S" at bounding box center [1439, 157] width 125 height 12
click at [620, 145] on div "const buttonWraps = document . querySelectorAll ( '.button_main_wrap' ) ; butto…" at bounding box center [901, 451] width 1230 height 685
paste textarea "u-text-style-h5"
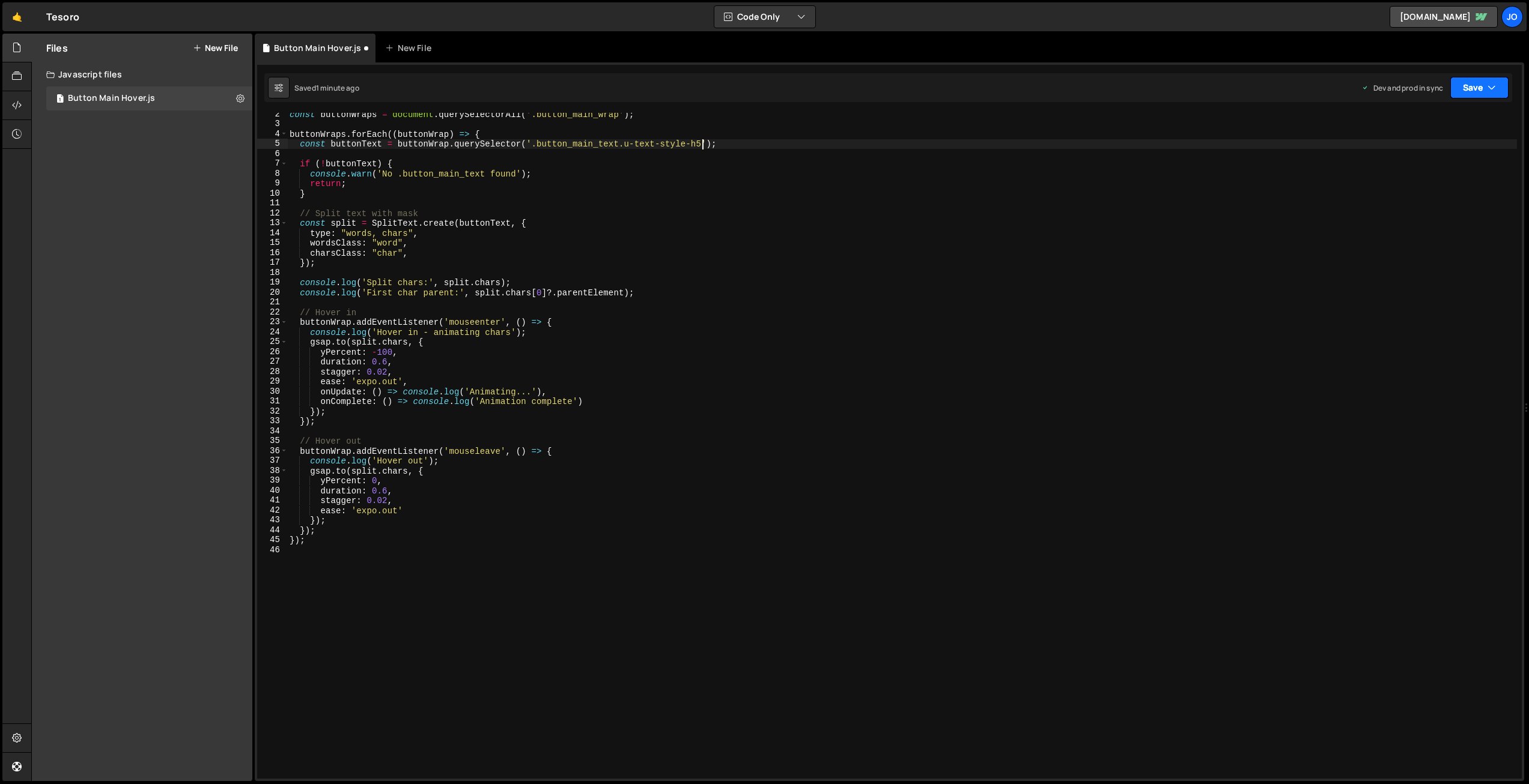
drag, startPoint x: 1469, startPoint y: 85, endPoint x: 1444, endPoint y: 109, distance: 34.7
click at [1469, 85] on button "Save" at bounding box center [1479, 87] width 58 height 22
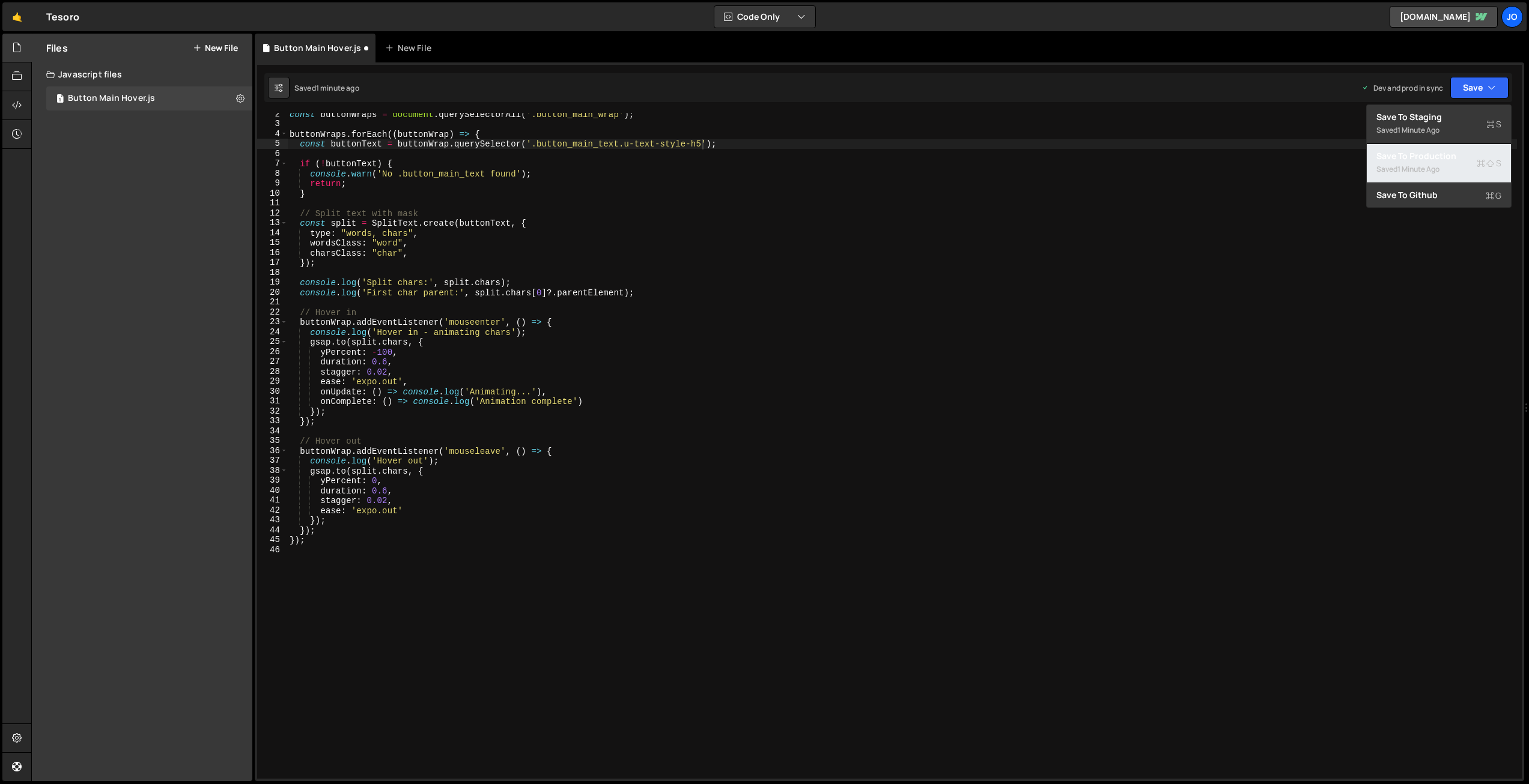
click at [1401, 163] on div "Saved 1 minute ago" at bounding box center [1439, 169] width 125 height 14
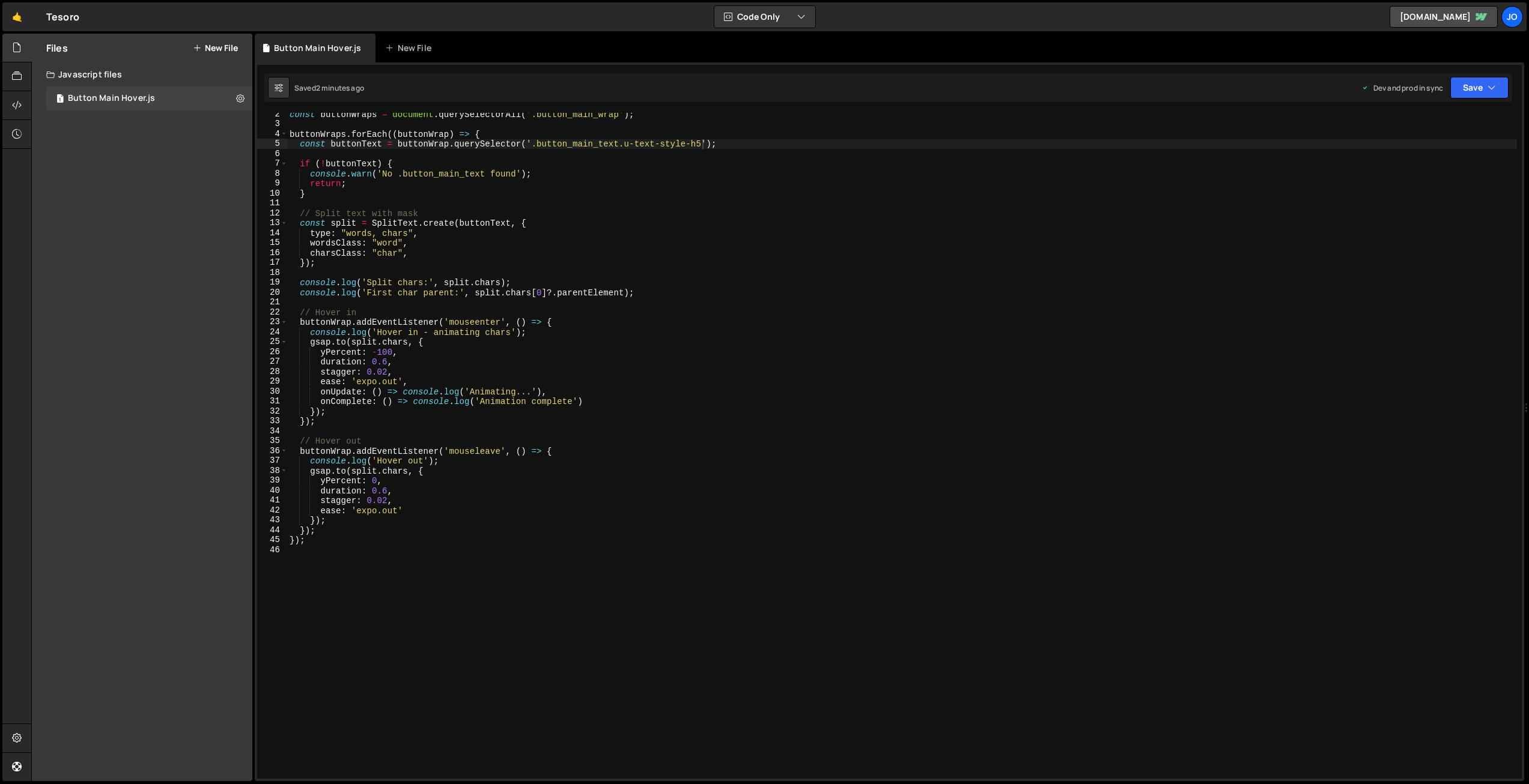
type textarea "type: "words, chars","
click at [417, 233] on div "const buttonWraps = document . querySelectorAll ( '.button_main_wrap' ) ; butto…" at bounding box center [901, 451] width 1230 height 685
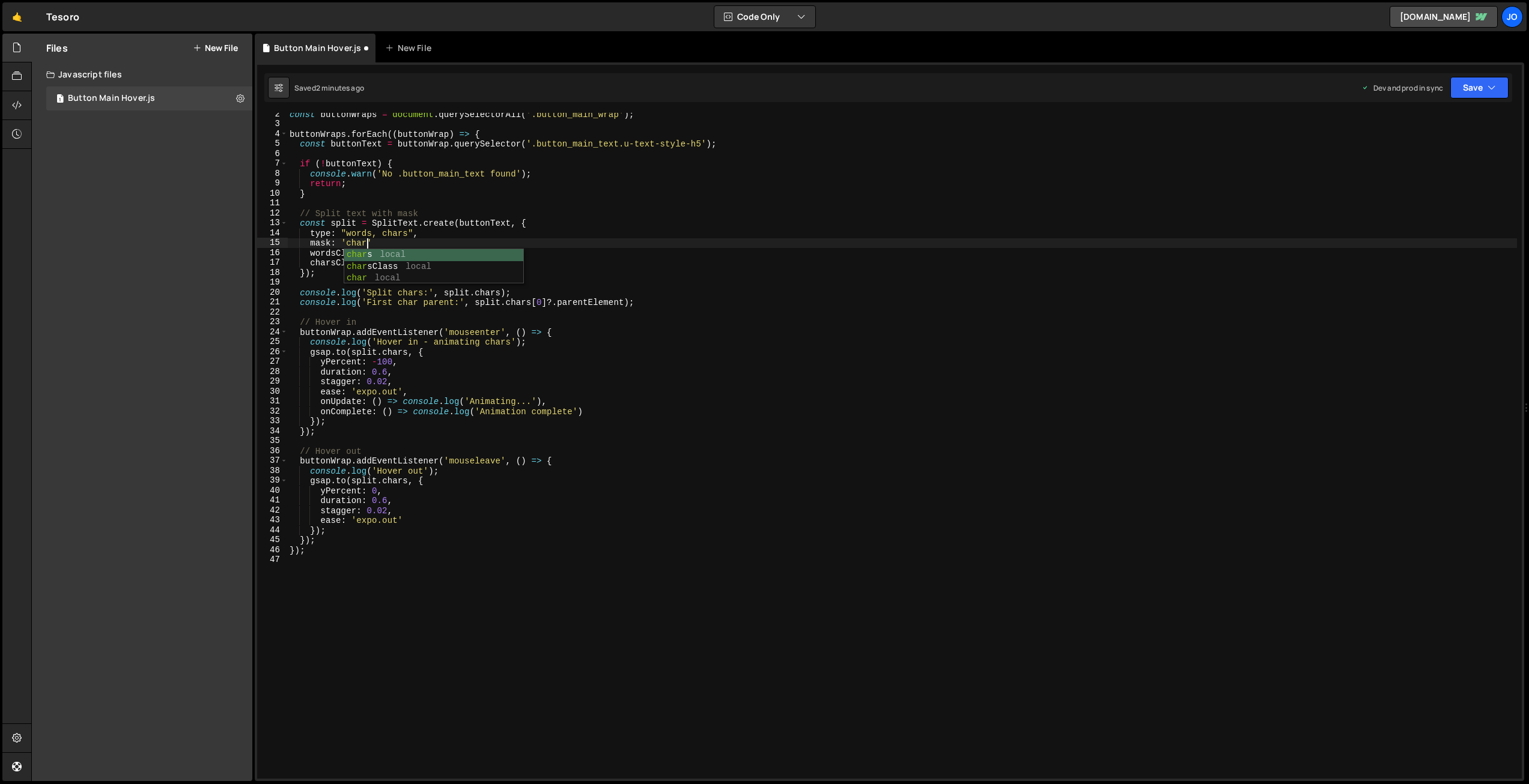
scroll to position [0, 5]
click at [386, 238] on div "const buttonWraps = document . querySelectorAll ( '.button_main_wrap' ) ; butto…" at bounding box center [901, 451] width 1230 height 685
click at [1461, 90] on button "Save" at bounding box center [1479, 87] width 58 height 22
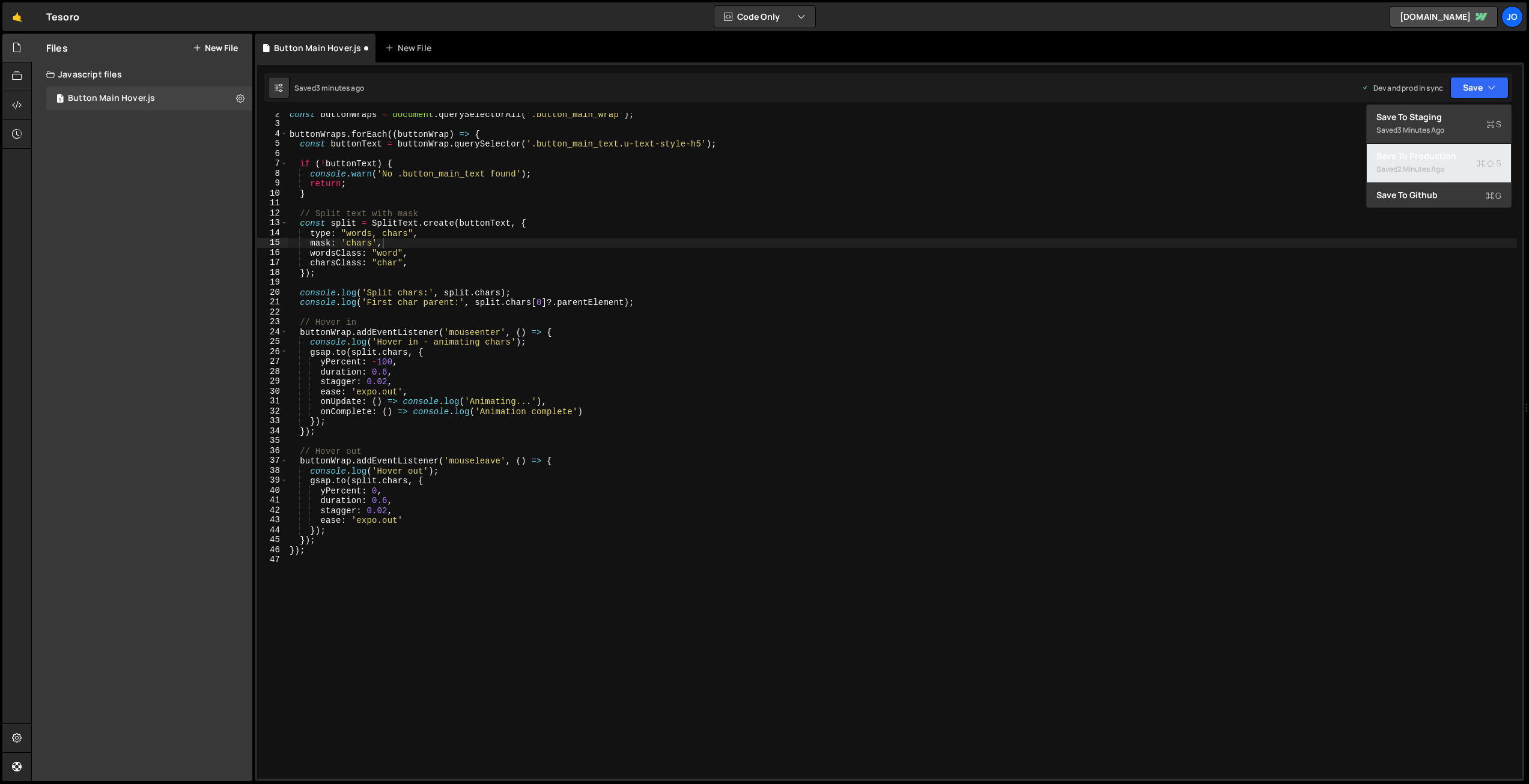
drag, startPoint x: 1415, startPoint y: 169, endPoint x: 1348, endPoint y: 158, distance: 67.9
click at [1415, 169] on div "2 minutes ago" at bounding box center [1420, 169] width 47 height 11
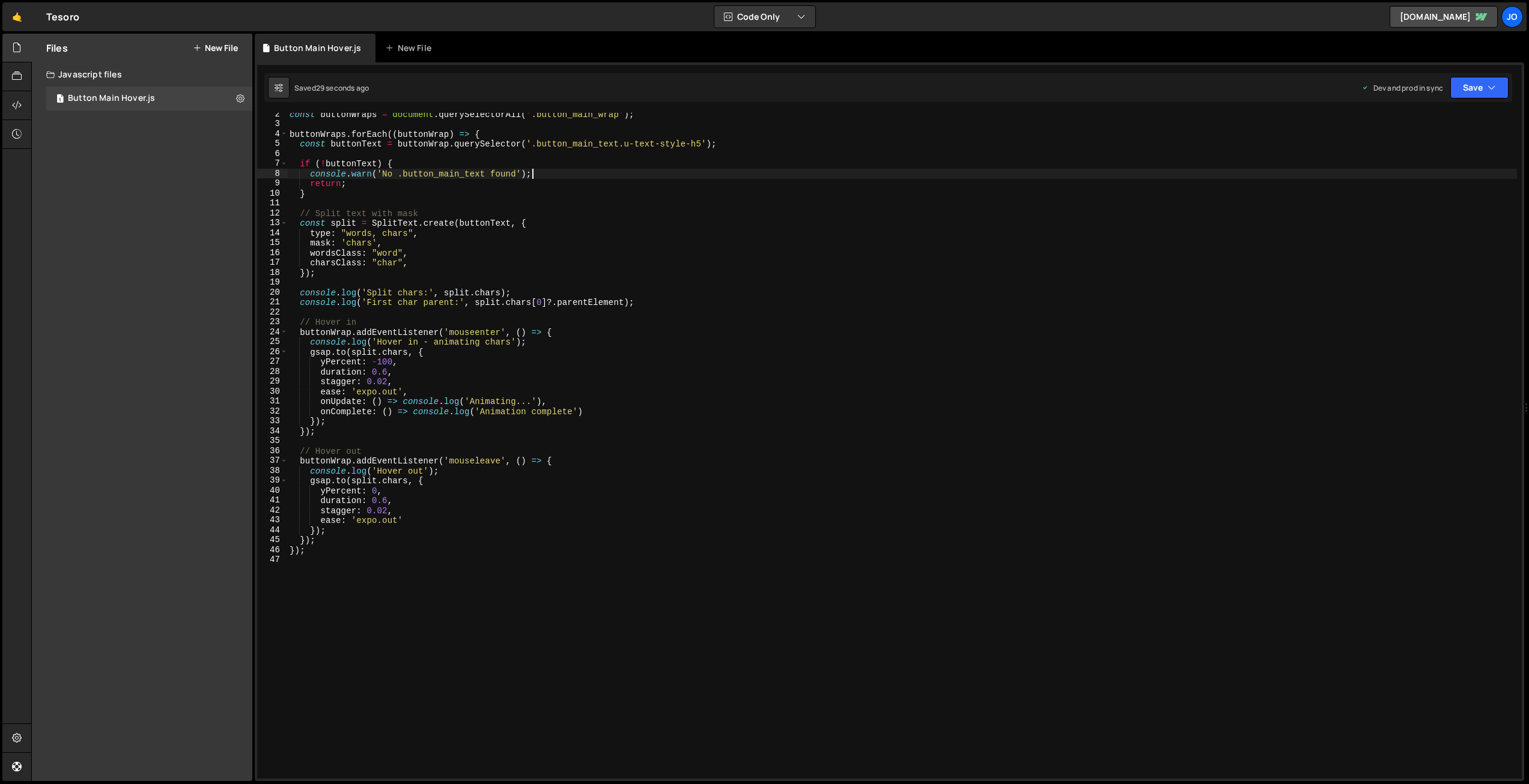
click at [561, 170] on div "const buttonWraps = document . querySelectorAll ( '.button_main_wrap' ) ; butto…" at bounding box center [901, 451] width 1230 height 685
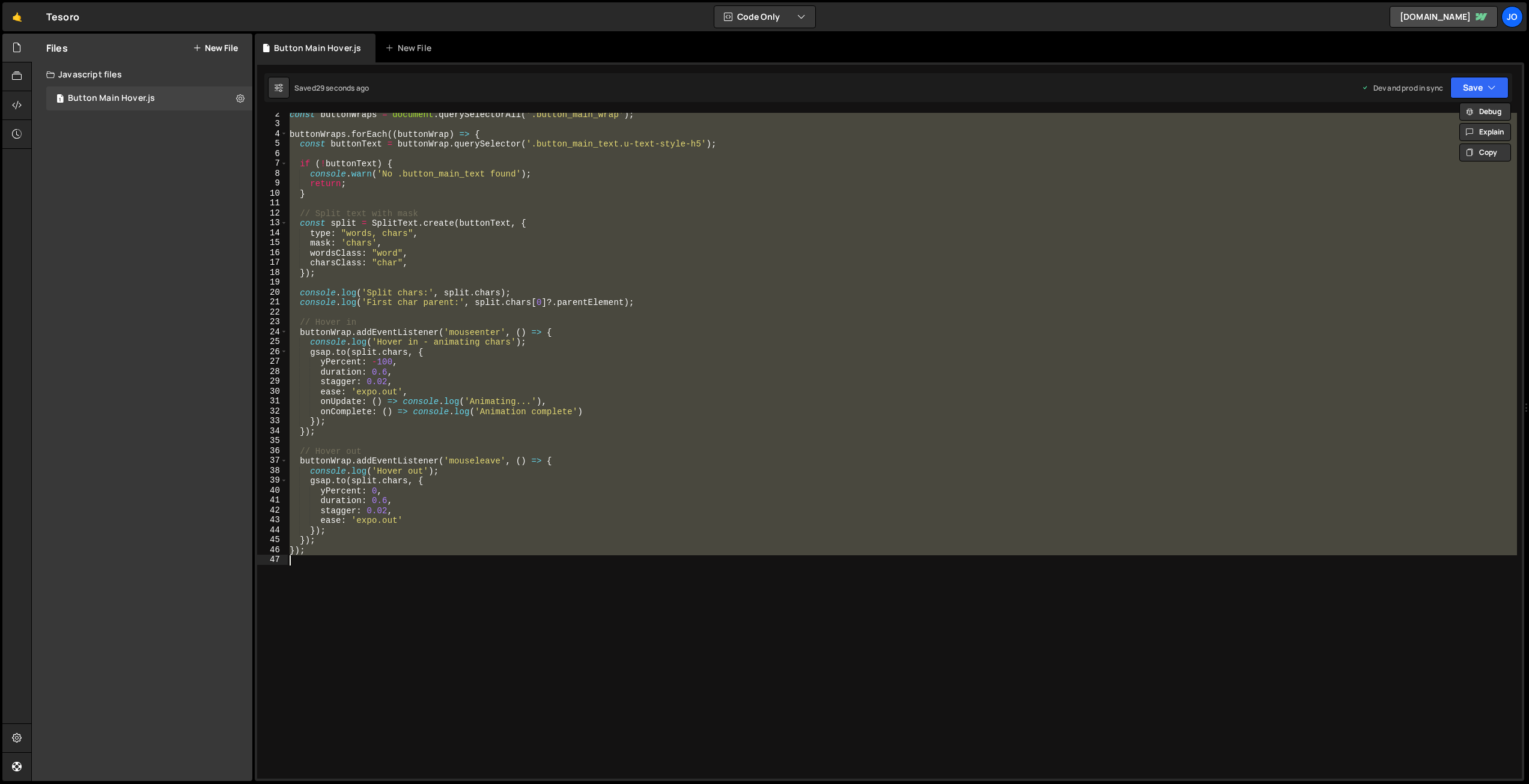
paste textarea
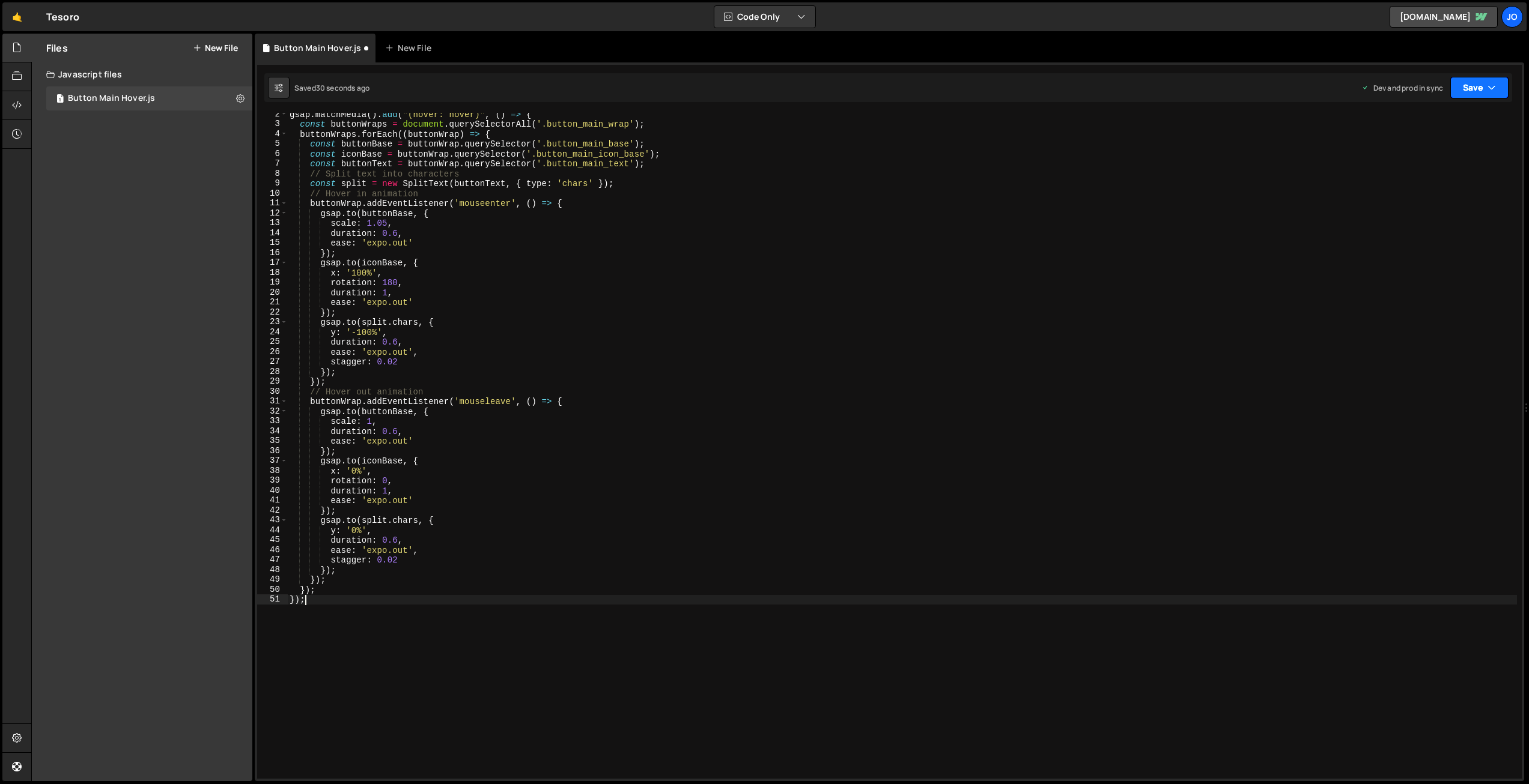
click at [1481, 78] on button "Save" at bounding box center [1479, 87] width 58 height 22
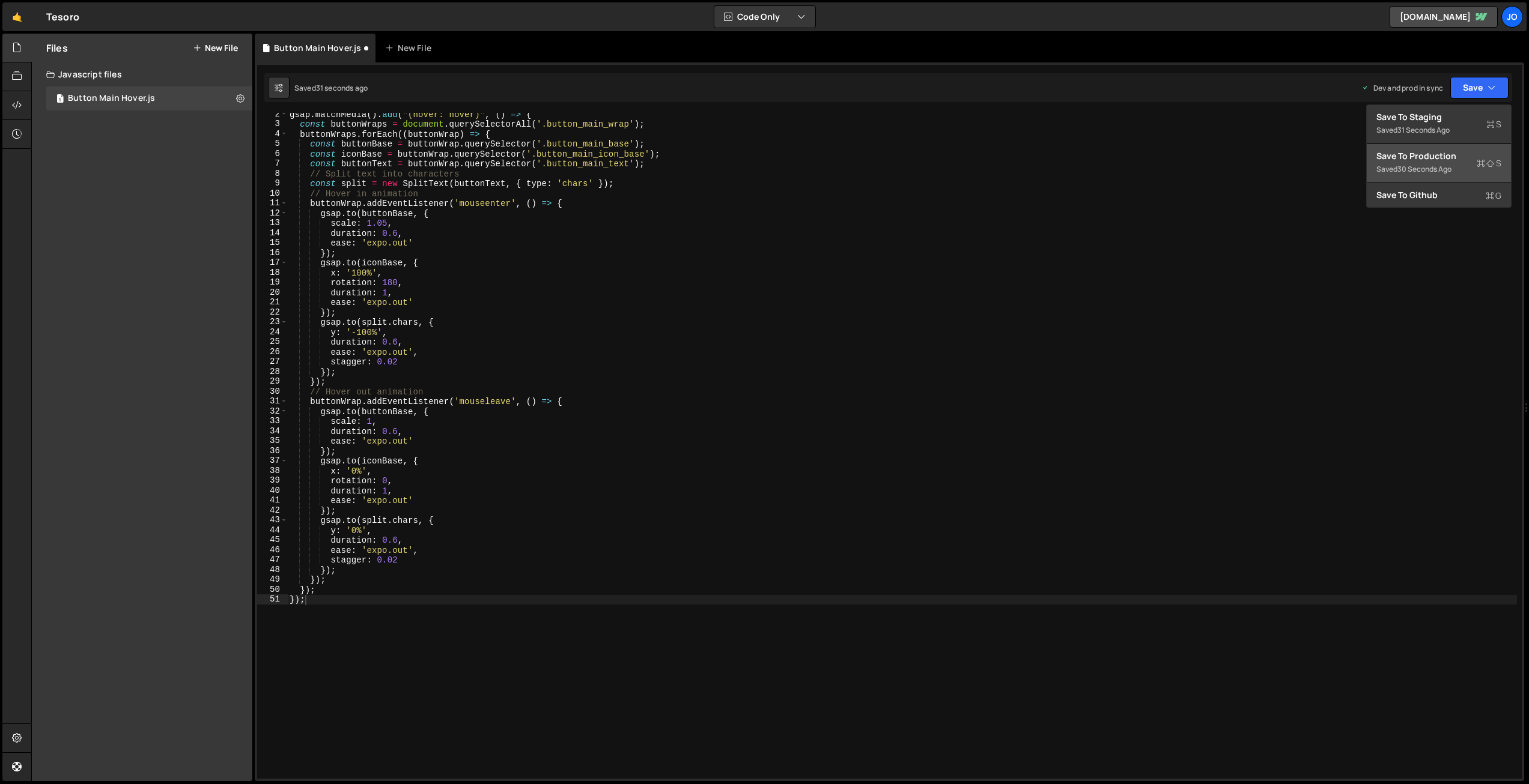
click at [1442, 161] on div "Save to Production S" at bounding box center [1439, 157] width 125 height 12
type textarea "// Split text into characters"
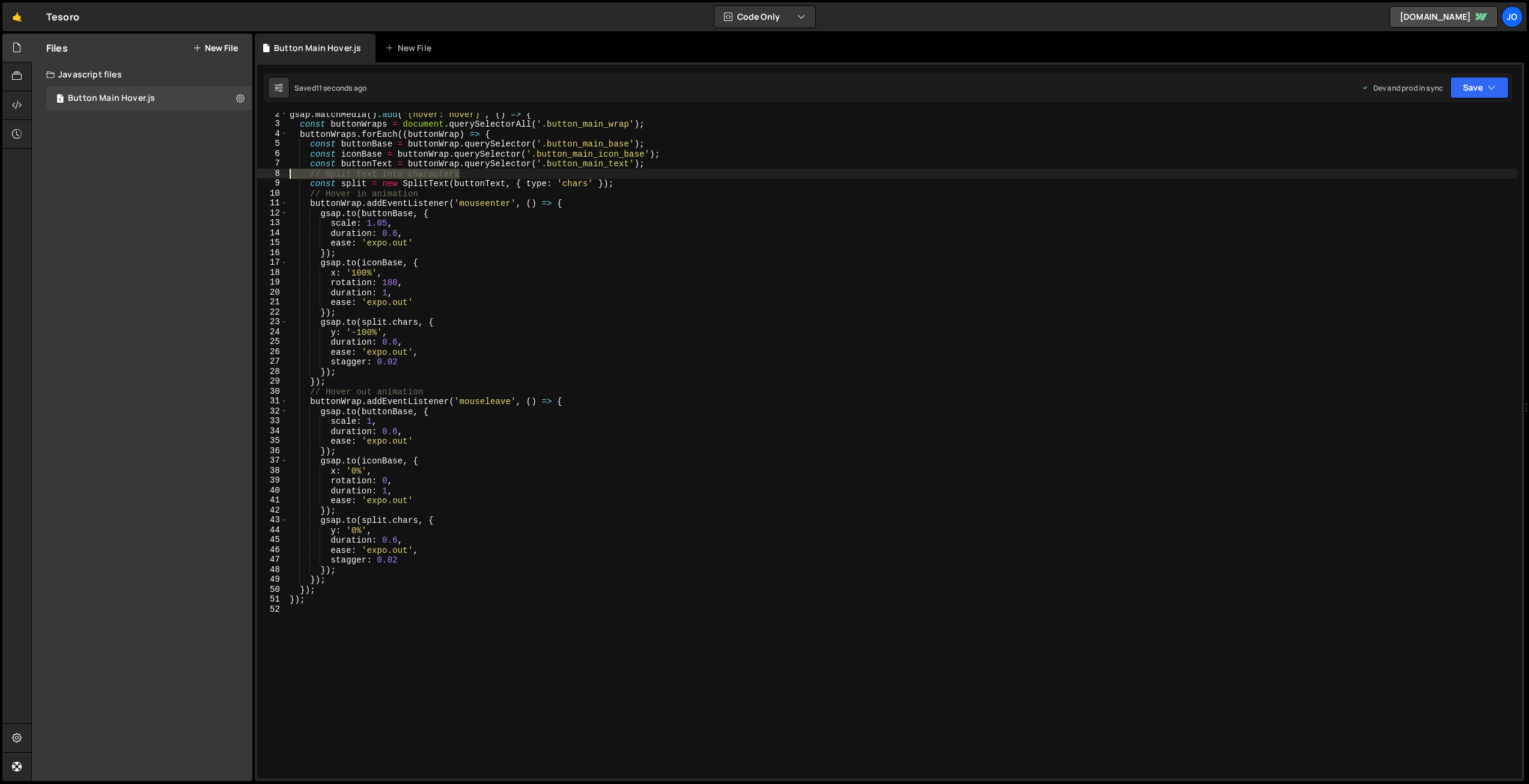
drag, startPoint x: 452, startPoint y: 173, endPoint x: 276, endPoint y: 182, distance: 176.2
click at [271, 178] on div "// Split text into characters 2 3 4 5 6 7 8 9 10 11 12 13 14 15 16 17 18 19 20 …" at bounding box center [889, 445] width 1265 height 666
click at [612, 195] on div "gsap . matchMedia ( ) . add ( "(hover: hover)" , ( ) => { const buttonWraps = d…" at bounding box center [901, 451] width 1230 height 685
drag, startPoint x: 596, startPoint y: 181, endPoint x: 605, endPoint y: 193, distance: 15.0
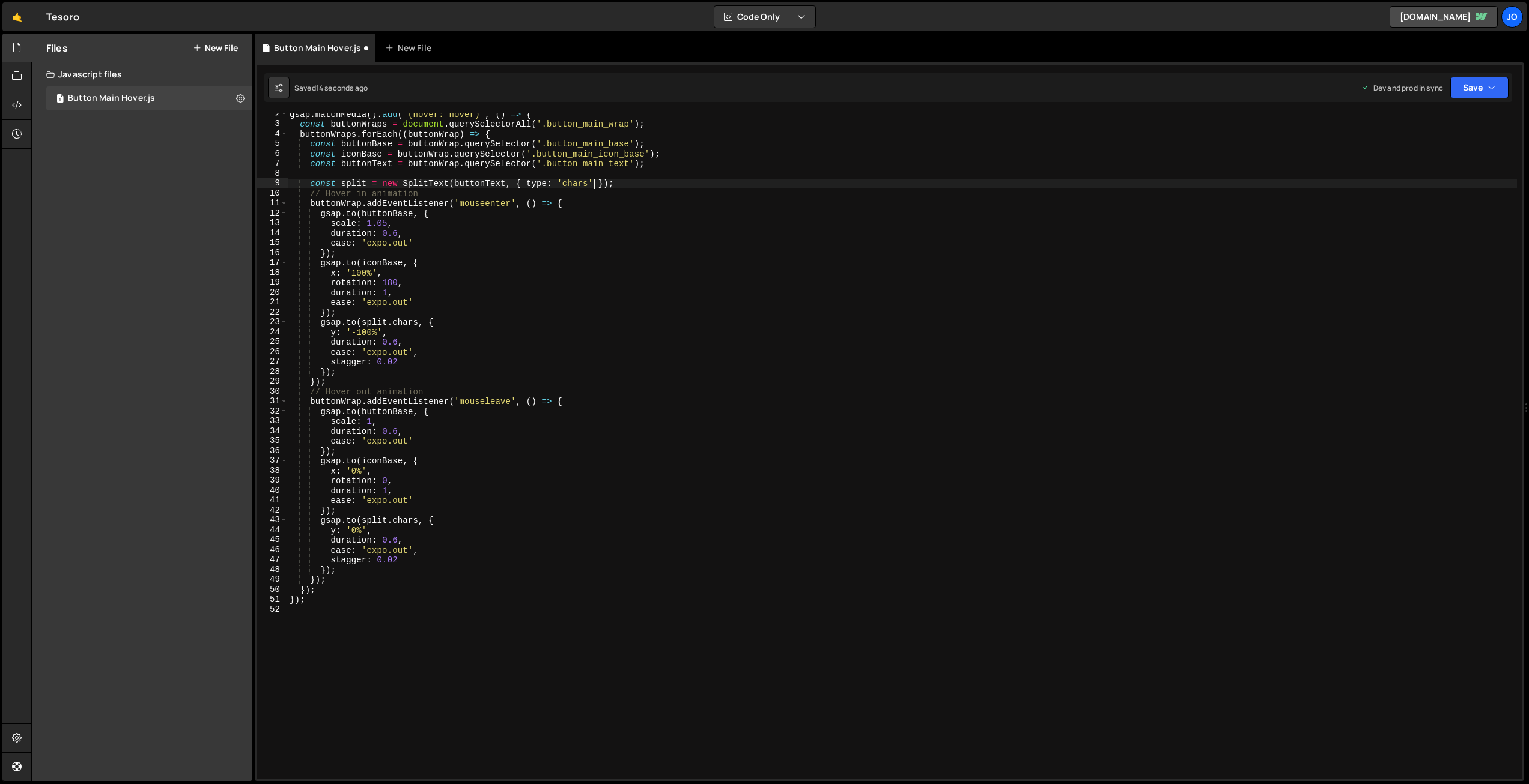
click at [599, 183] on div "gsap . matchMedia ( ) . add ( "(hover: hover)" , ( ) => { const buttonWraps = d…" at bounding box center [901, 451] width 1230 height 685
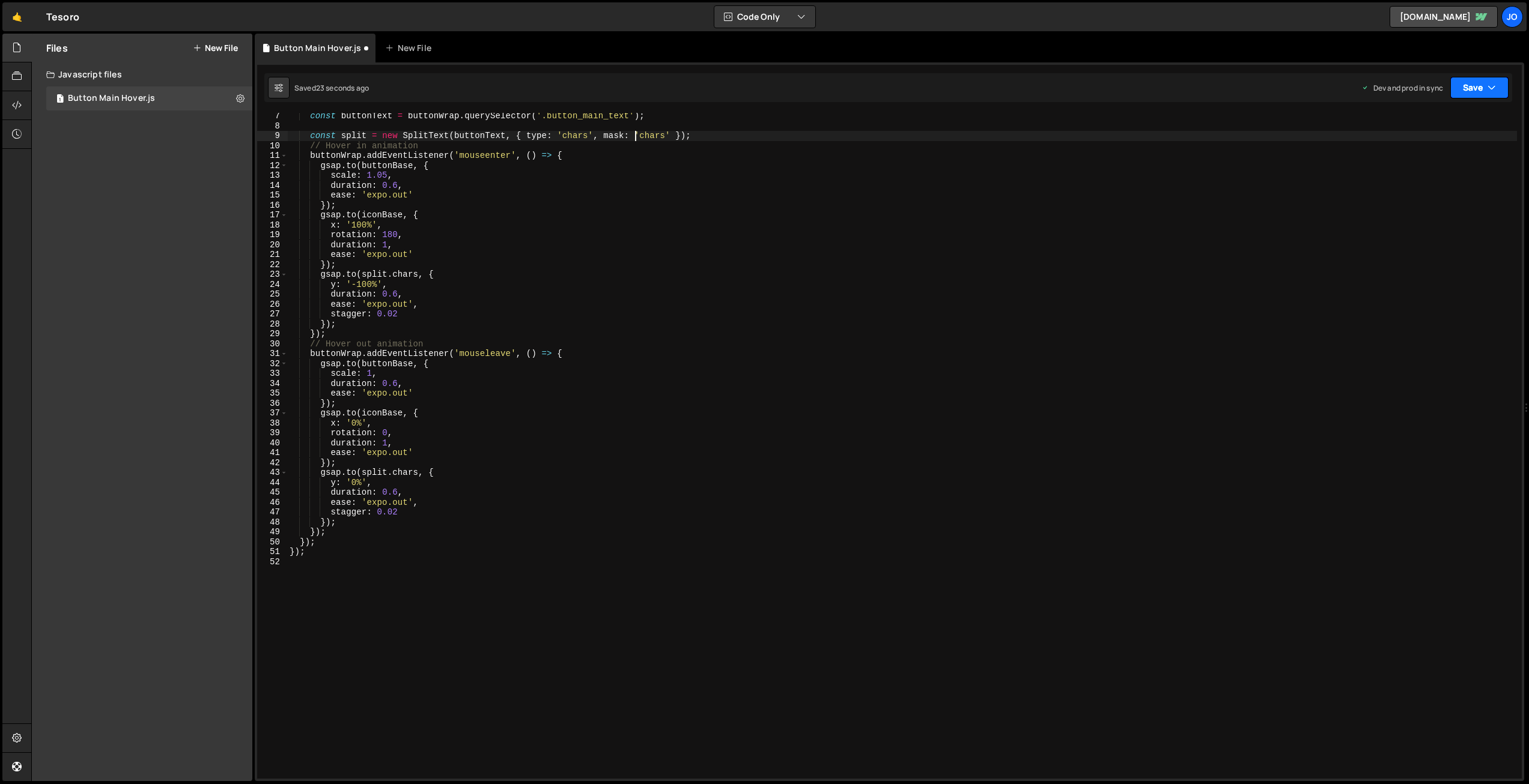
drag, startPoint x: 1476, startPoint y: 88, endPoint x: 1459, endPoint y: 106, distance: 24.8
click at [1476, 88] on button "Save" at bounding box center [1479, 87] width 58 height 22
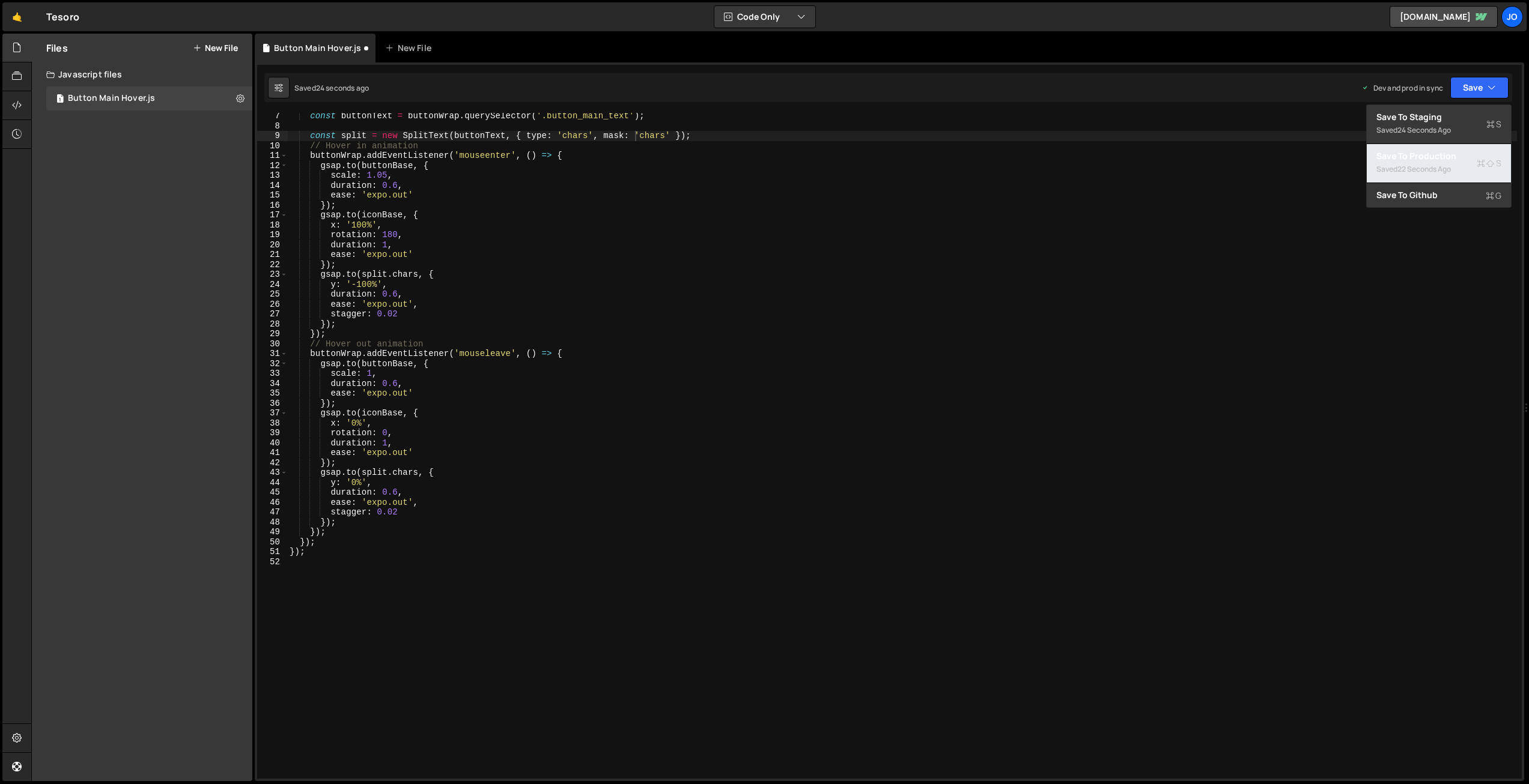
click at [1433, 152] on div "Save to Production S" at bounding box center [1439, 157] width 125 height 12
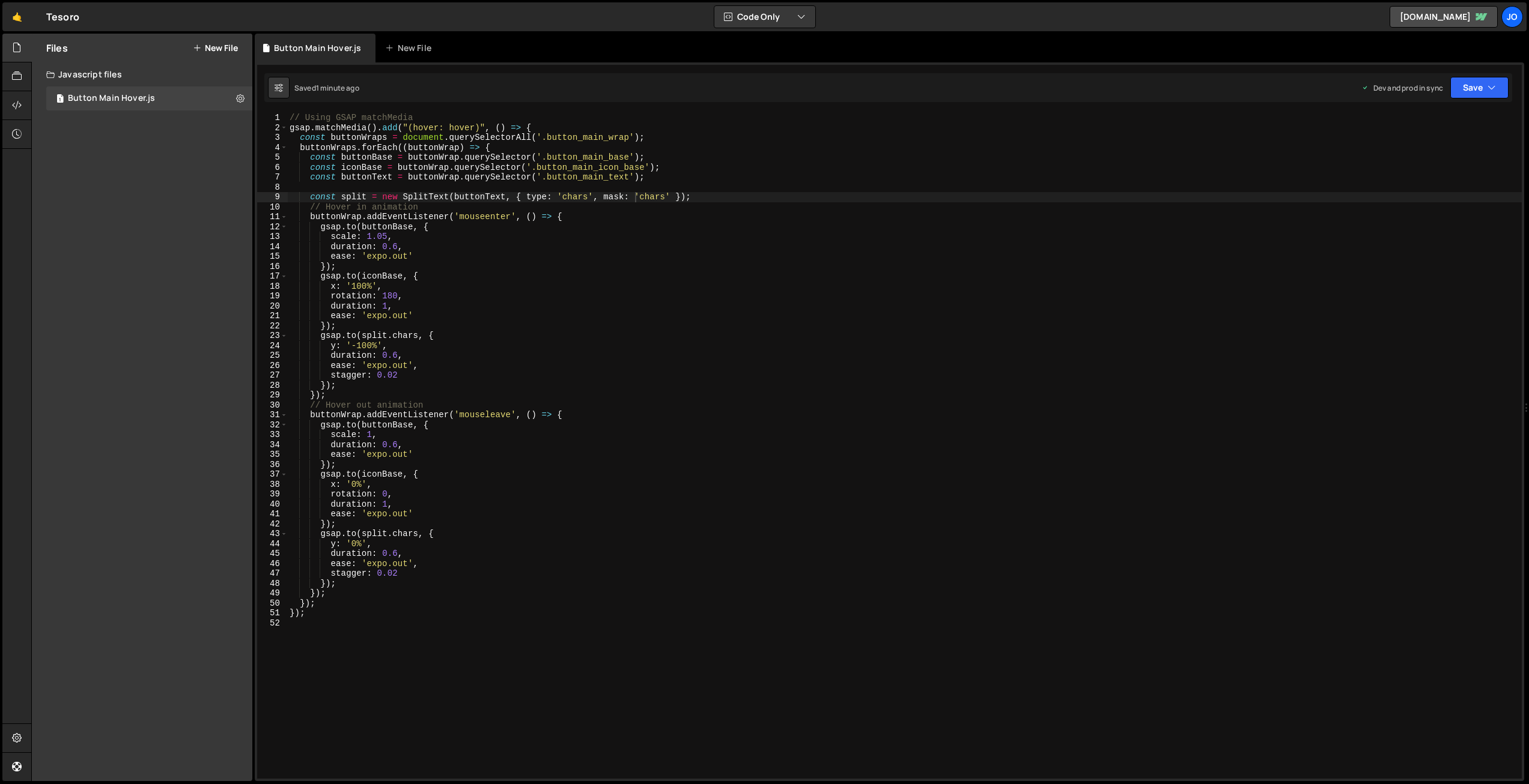
scroll to position [0, 0]
click at [494, 155] on div "// Using GSAP matchMedia gsap . matchMedia ( ) . add ( "(hover: hover)" , ( ) =…" at bounding box center [904, 455] width 1234 height 685
drag, startPoint x: 420, startPoint y: 118, endPoint x: 273, endPoint y: 114, distance: 147.1
click at [273, 114] on div "const buttonBase = buttonWrap.querySelector('.button_main_base'); 1 2 3 4 5 6 7…" at bounding box center [889, 445] width 1265 height 666
type textarea "// Using GSAP matchMedia"
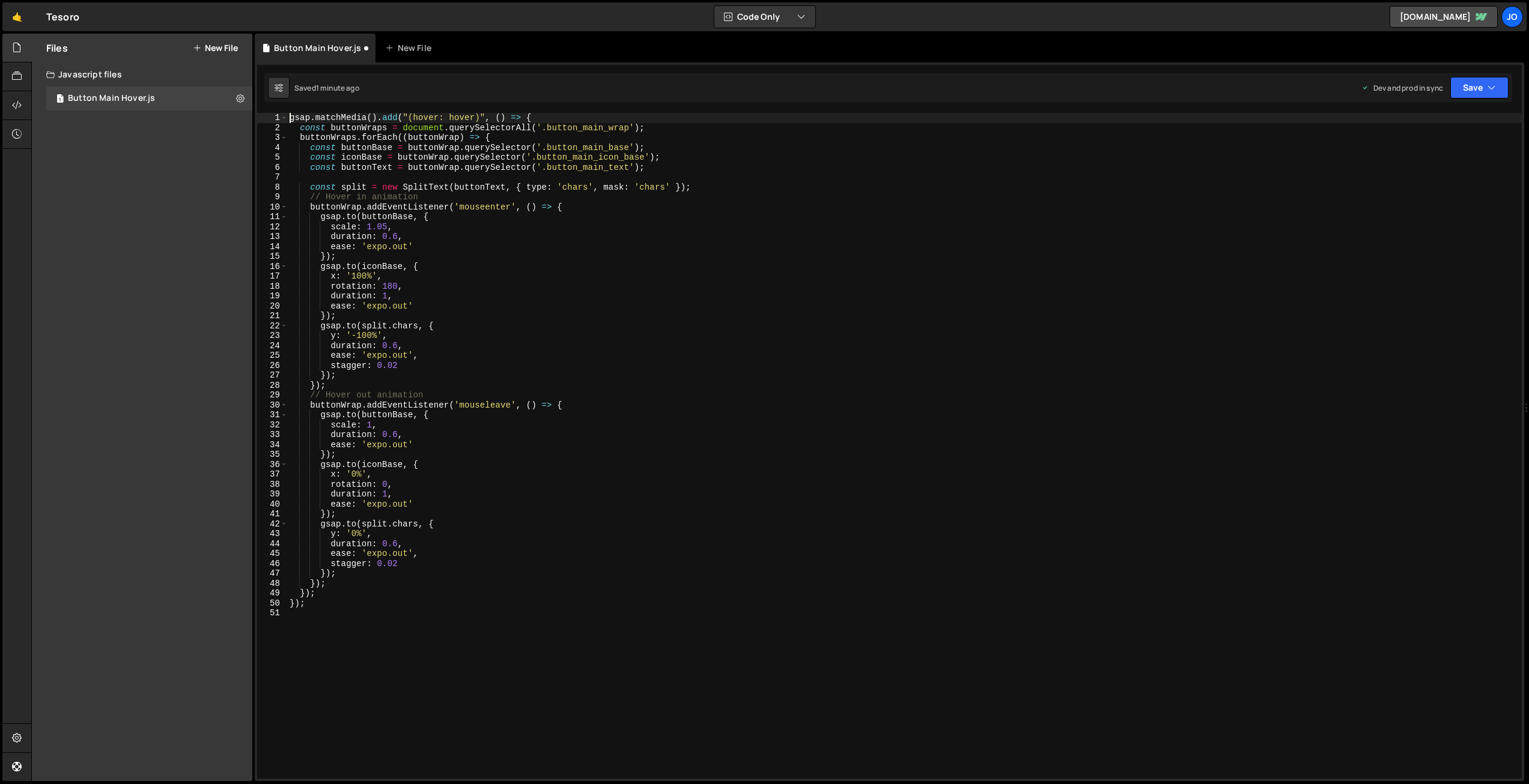
click at [646, 211] on div "gsap . matchMedia ( ) . add ( "(hover: hover)" , ( ) => { const buttonWraps = d…" at bounding box center [904, 455] width 1234 height 685
click at [533, 166] on div "gsap . matchMedia ( ) . add ( "(hover: hover)" , ( ) => { const buttonWraps = d…" at bounding box center [904, 455] width 1234 height 685
drag, startPoint x: 631, startPoint y: 167, endPoint x: 544, endPoint y: 167, distance: 87.0
click at [544, 167] on div "gsap . matchMedia ( ) . add ( "(hover: hover)" , ( ) => { const buttonWraps = d…" at bounding box center [904, 455] width 1234 height 685
drag, startPoint x: 629, startPoint y: 128, endPoint x: 543, endPoint y: 126, distance: 86.0
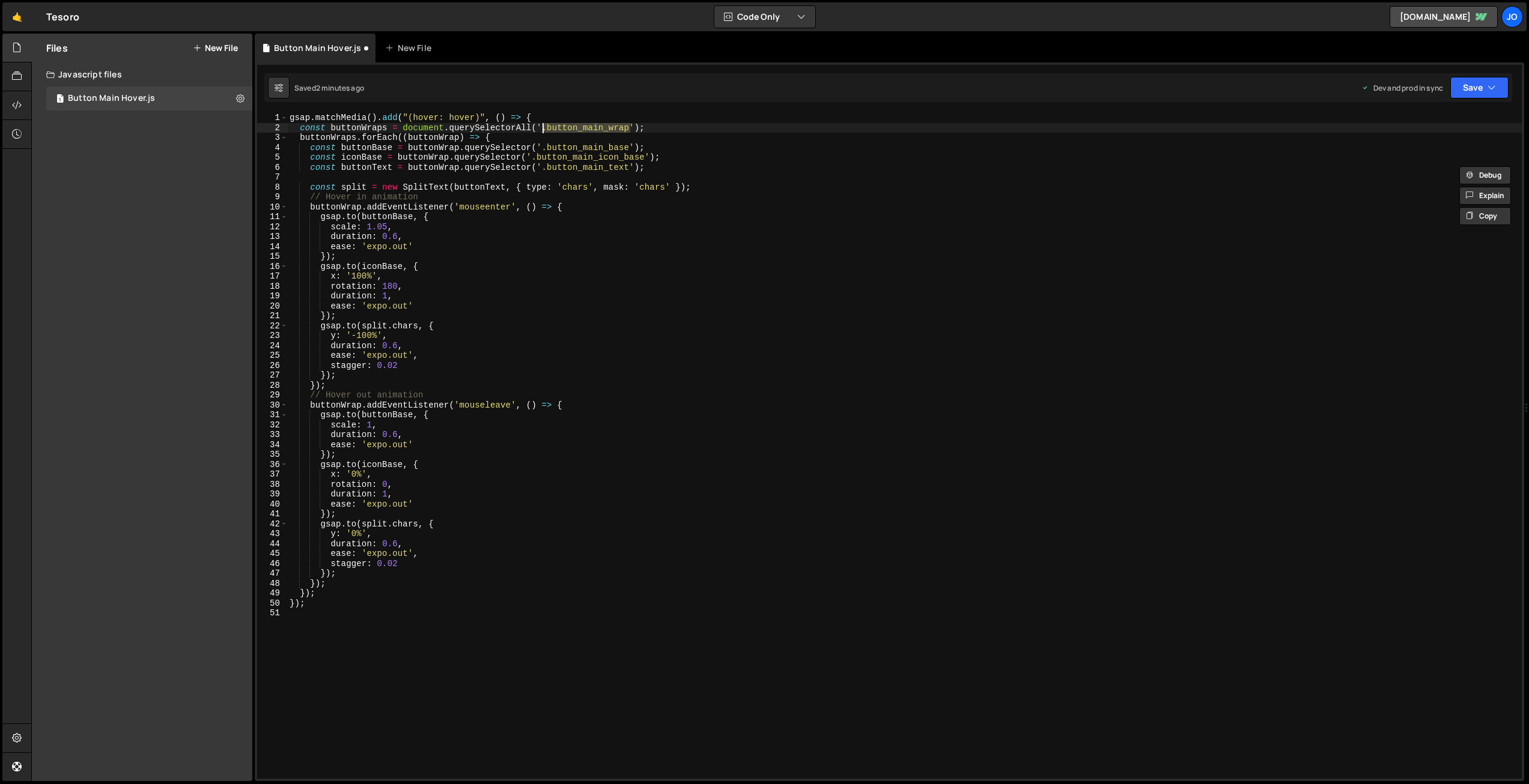
click at [543, 126] on div "gsap . matchMedia ( ) . add ( "(hover: hover)" , ( ) => { const buttonWraps = d…" at bounding box center [904, 455] width 1234 height 685
click at [604, 155] on div "gsap . matchMedia ( ) . add ( "(hover: hover)" , ( ) => { const buttonWraps = d…" at bounding box center [904, 455] width 1234 height 685
drag, startPoint x: 629, startPoint y: 146, endPoint x: 542, endPoint y: 147, distance: 87.0
click at [542, 147] on div "gsap . matchMedia ( ) . add ( "(hover: hover)" , ( ) => { const buttonWraps = d…" at bounding box center [904, 455] width 1234 height 685
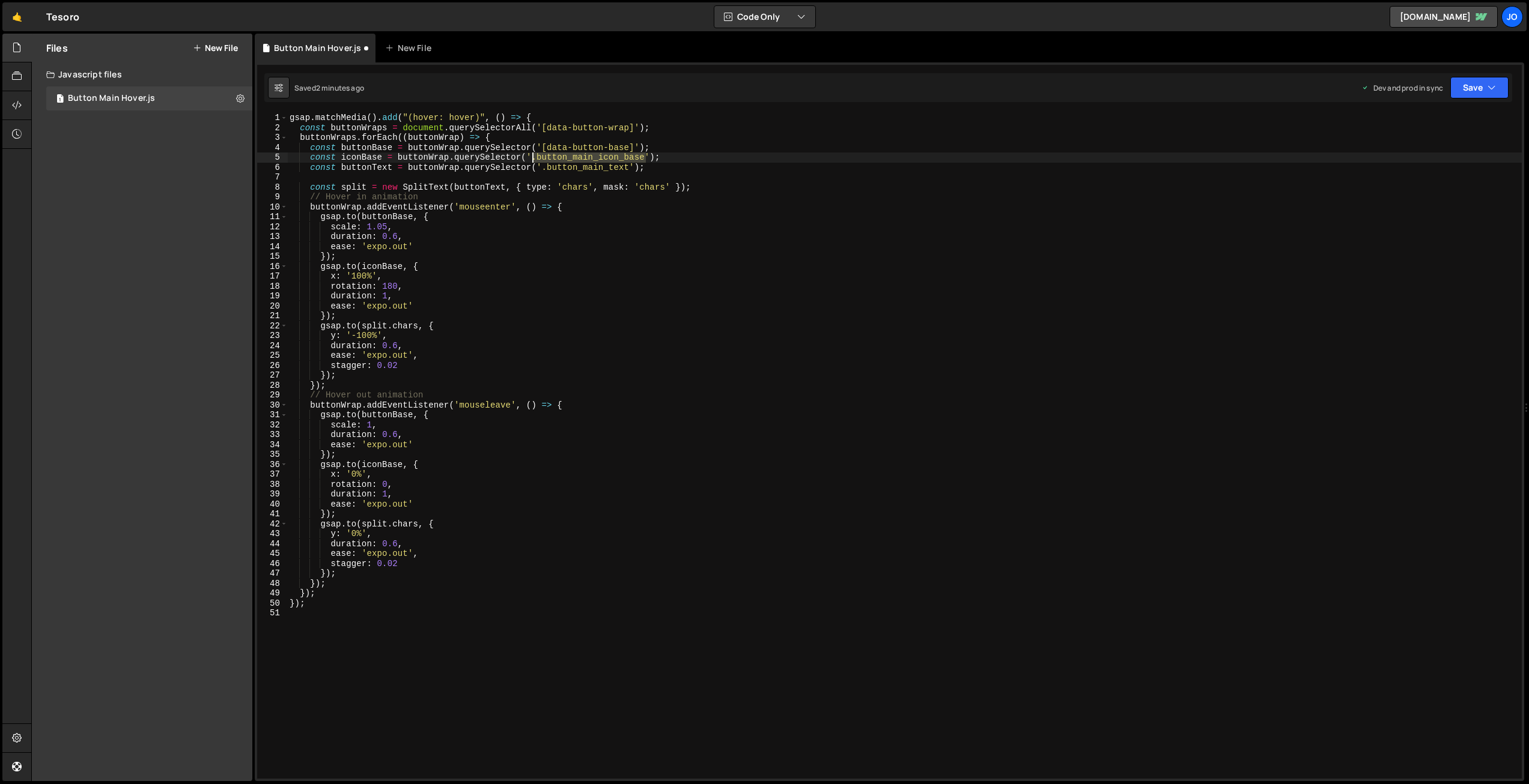
drag, startPoint x: 644, startPoint y: 158, endPoint x: 533, endPoint y: 156, distance: 111.0
click at [533, 156] on div "gsap . matchMedia ( ) . add ( "(hover: hover)" , ( ) => { const buttonWraps = d…" at bounding box center [904, 455] width 1234 height 685
drag, startPoint x: 621, startPoint y: 127, endPoint x: 551, endPoint y: 123, distance: 70.1
click at [549, 126] on div "gsap . matchMedia ( ) . add ( "(hover: hover)" , ( ) => { const buttonWraps = d…" at bounding box center [904, 455] width 1234 height 685
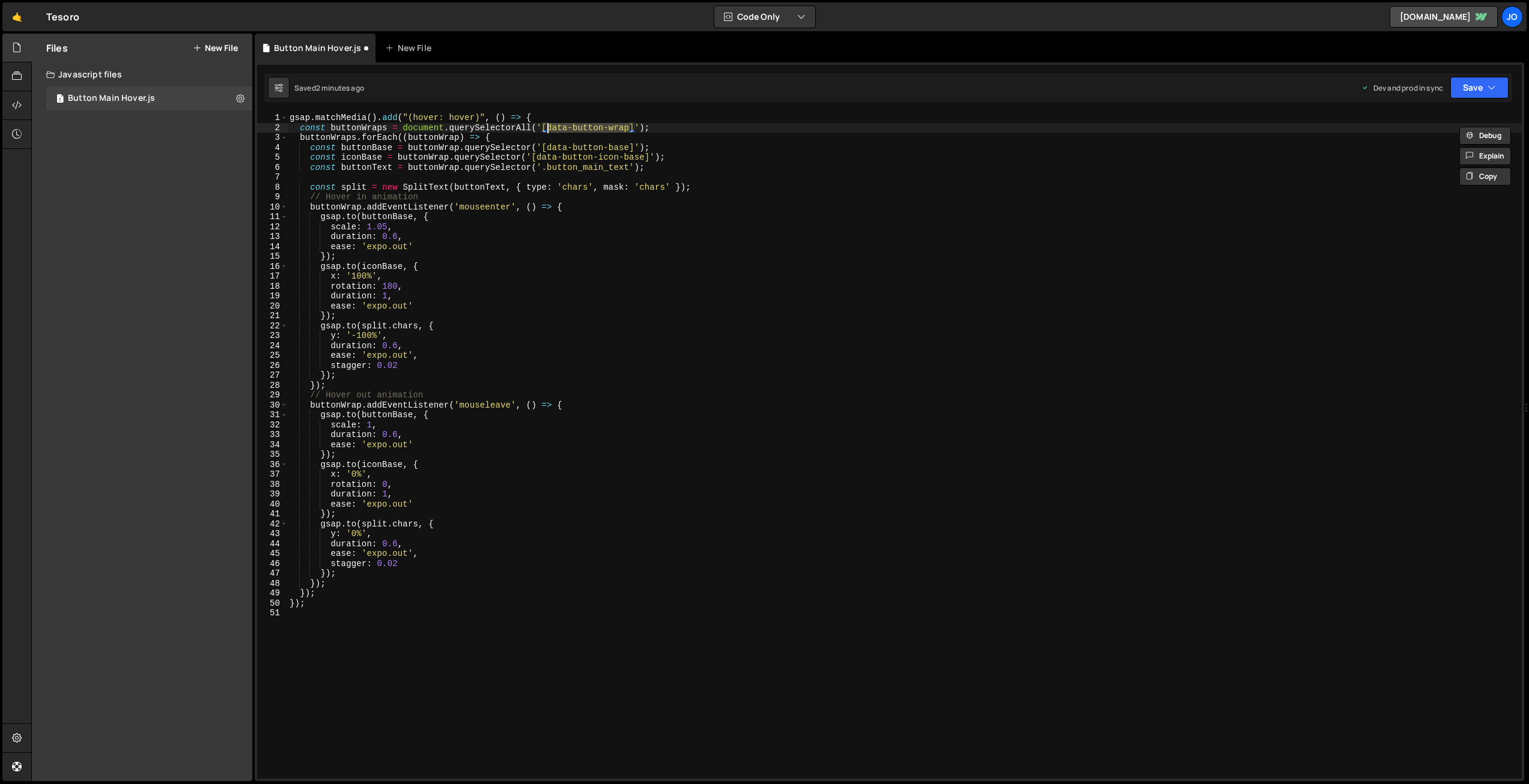
drag, startPoint x: 589, startPoint y: 122, endPoint x: 607, endPoint y: 125, distance: 18.2
click at [589, 122] on div "gsap . matchMedia ( ) . add ( "(hover: hover)" , ( ) => { const buttonWraps = d…" at bounding box center [904, 455] width 1234 height 685
click at [629, 127] on div "gsap . matchMedia ( ) . add ( "(hover: hover)" , ( ) => { const buttonWraps = d…" at bounding box center [904, 455] width 1234 height 685
click at [621, 160] on div "gsap . matchMedia ( ) . add ( "(hover: hover)" , ( ) => { const buttonWraps = d…" at bounding box center [904, 455] width 1234 height 685
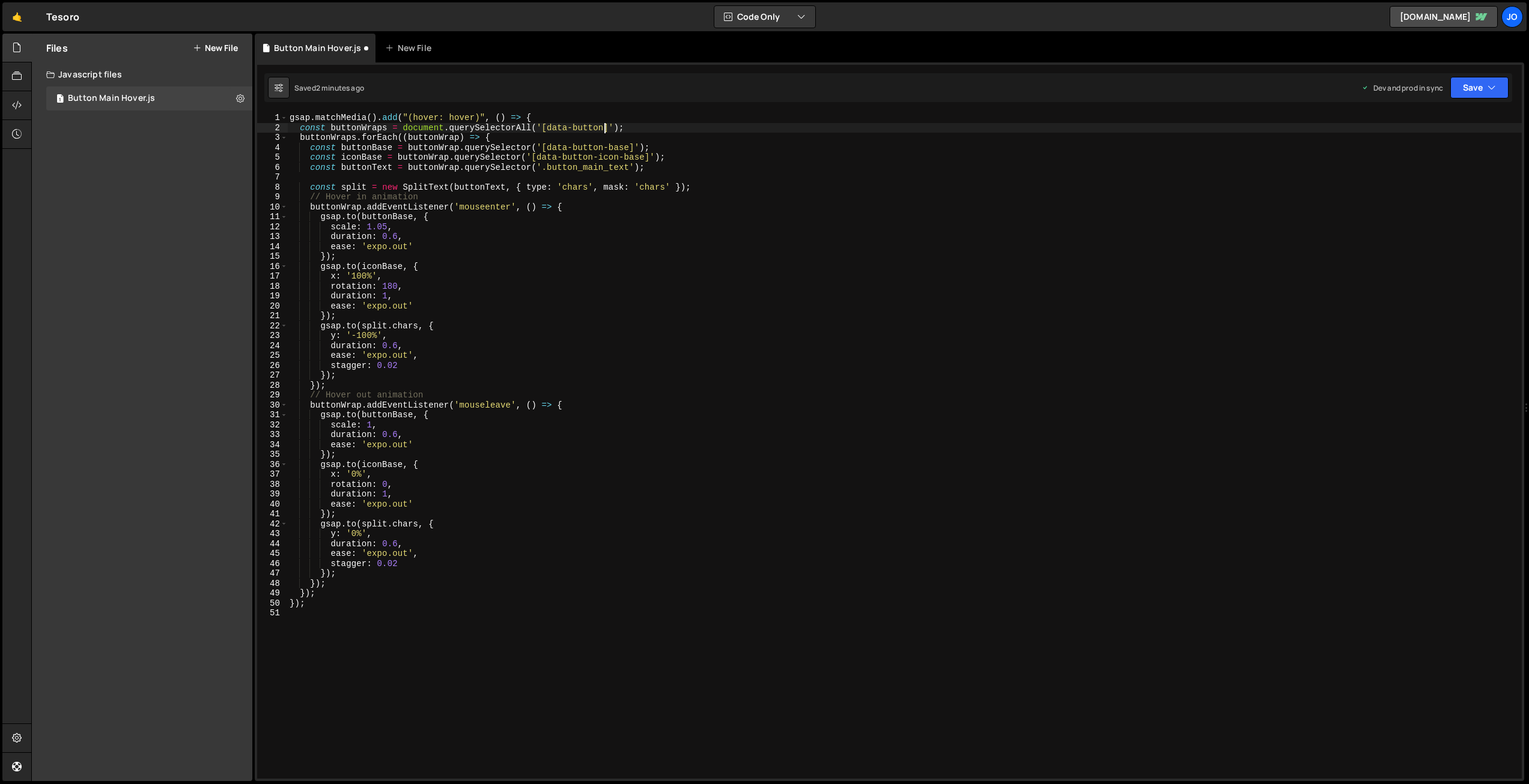
click at [602, 126] on div "gsap . matchMedia ( ) . add ( "(hover: hover)" , ( ) => { const buttonWraps = d…" at bounding box center [904, 455] width 1234 height 685
drag, startPoint x: 635, startPoint y: 158, endPoint x: 696, endPoint y: 71, distance: 106.3
click at [635, 158] on div "gsap . matchMedia ( ) . add ( "(hover: hover)" , ( ) => { const buttonWraps = d…" at bounding box center [904, 455] width 1234 height 685
click at [618, 167] on div "gsap . matchMedia ( ) . add ( "(hover: hover)" , ( ) => { const buttonWraps = d…" at bounding box center [904, 455] width 1234 height 685
drag, startPoint x: 596, startPoint y: 168, endPoint x: 546, endPoint y: 166, distance: 50.0
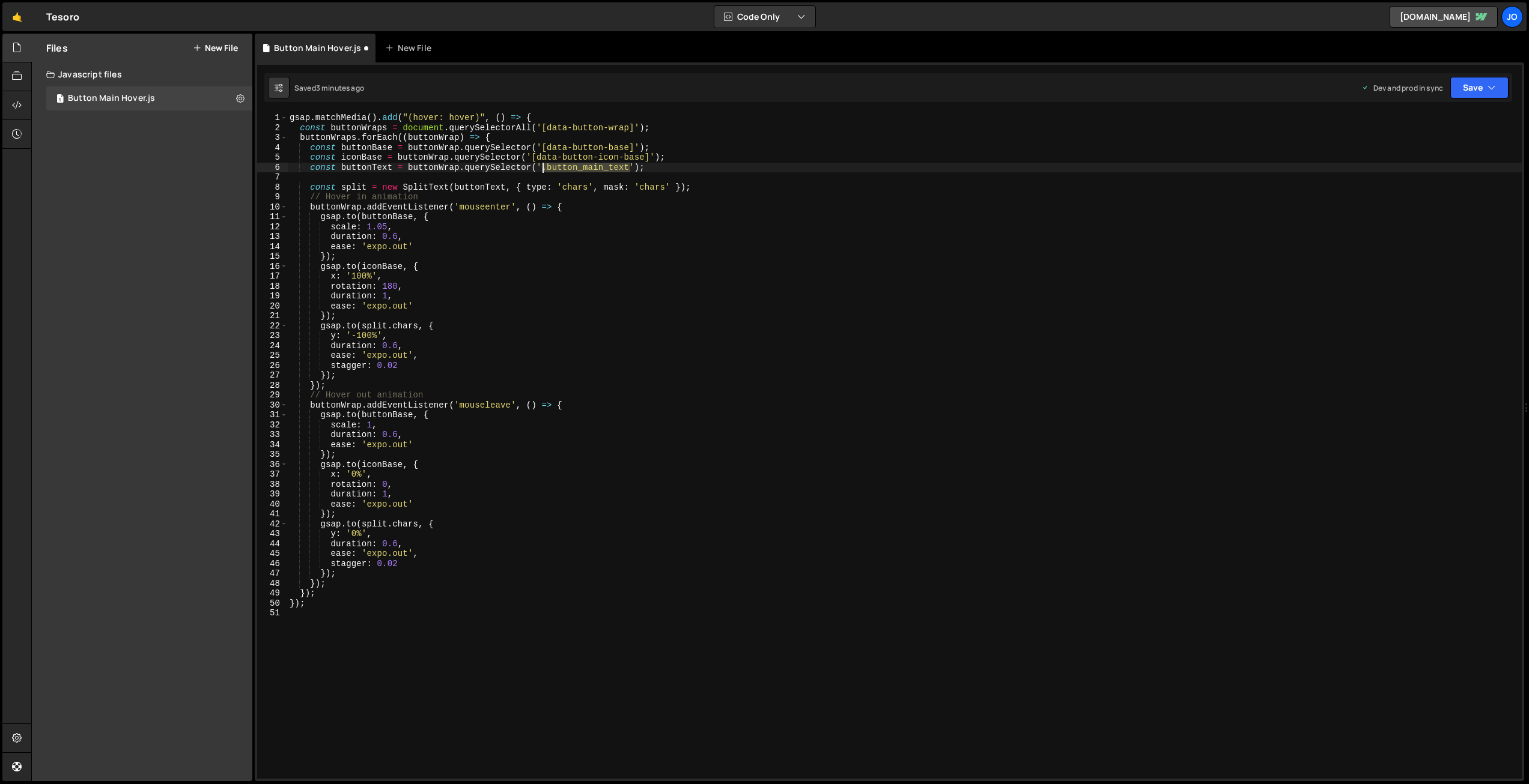
click at [546, 166] on div "gsap . matchMedia ( ) . add ( "(hover: hover)" , ( ) => { const buttonWraps = d…" at bounding box center [904, 455] width 1234 height 685
paste textarea "data-button-wrap]"
click at [1467, 93] on button "Save" at bounding box center [1479, 87] width 58 height 22
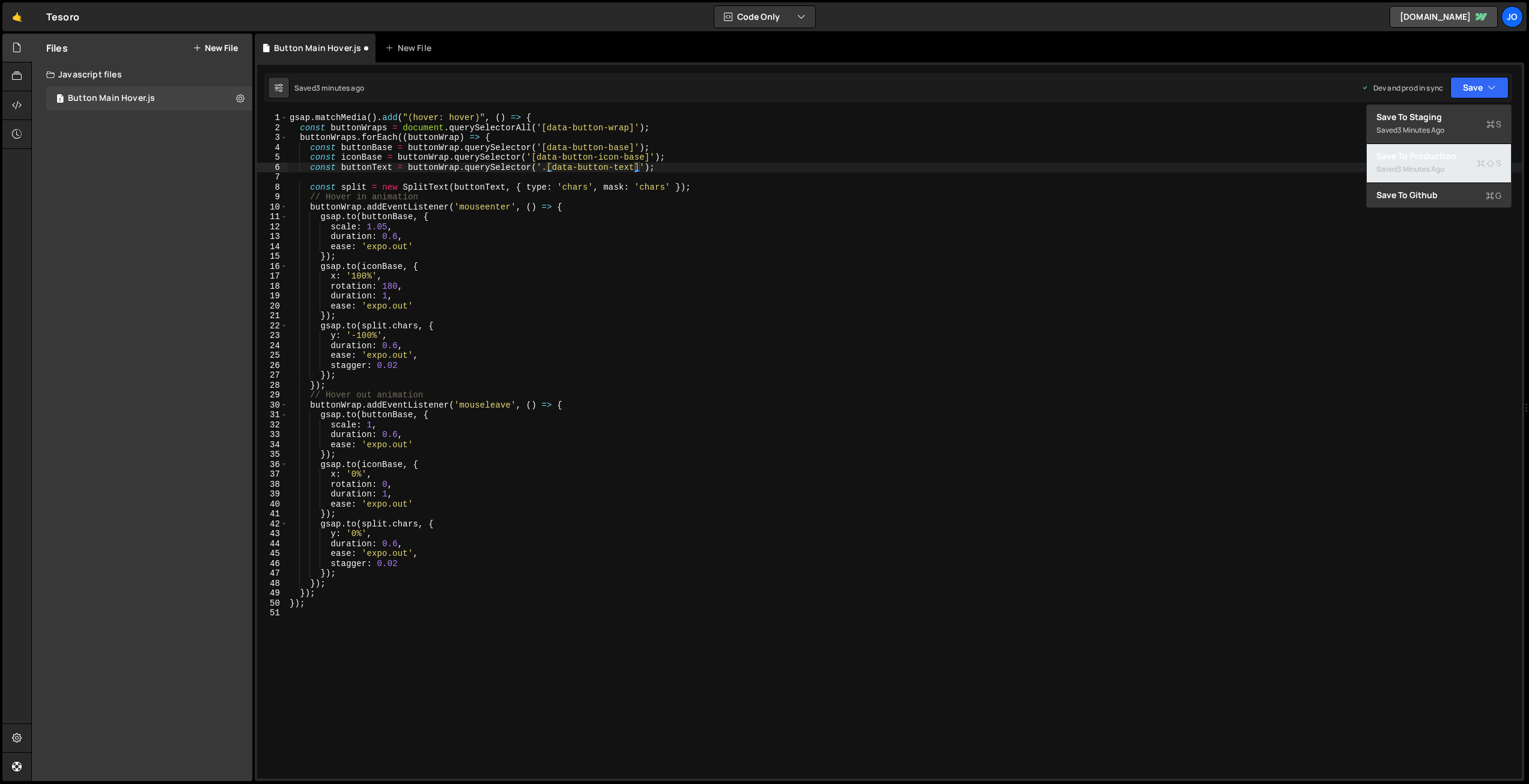
click at [1426, 159] on div "Save to Production S" at bounding box center [1439, 157] width 125 height 12
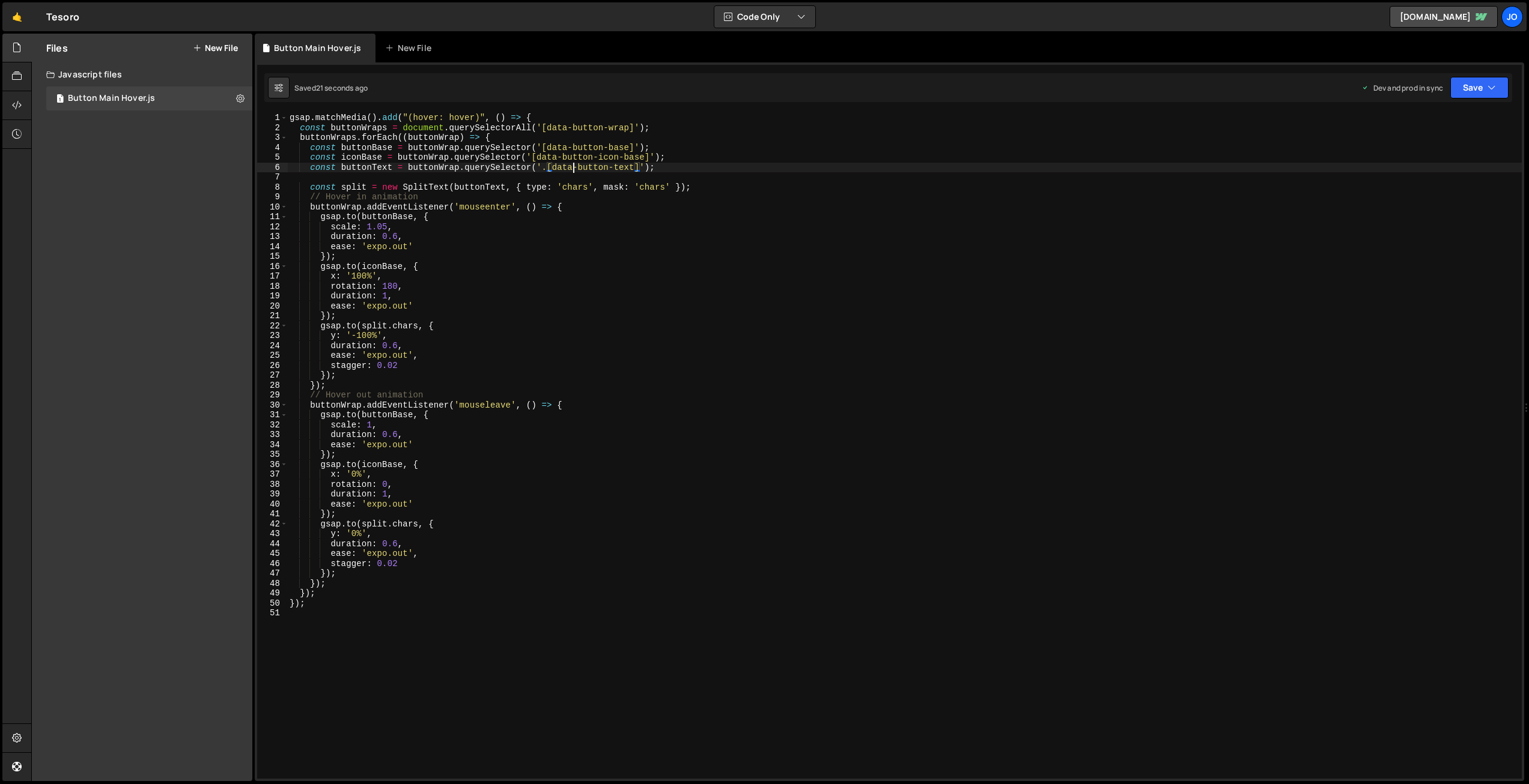
click at [573, 167] on div "gsap . matchMedia ( ) . add ( "(hover: hover)" , ( ) => { const buttonWraps = d…" at bounding box center [904, 455] width 1234 height 685
drag, startPoint x: 546, startPoint y: 167, endPoint x: 574, endPoint y: 182, distance: 31.8
click at [546, 168] on div "gsap . matchMedia ( ) . add ( "(hover: hover)" , ( ) => { const buttonWraps = d…" at bounding box center [904, 455] width 1234 height 685
drag, startPoint x: 1450, startPoint y: 86, endPoint x: 1471, endPoint y: 85, distance: 21.0
click at [1452, 86] on button "Save" at bounding box center [1479, 87] width 58 height 22
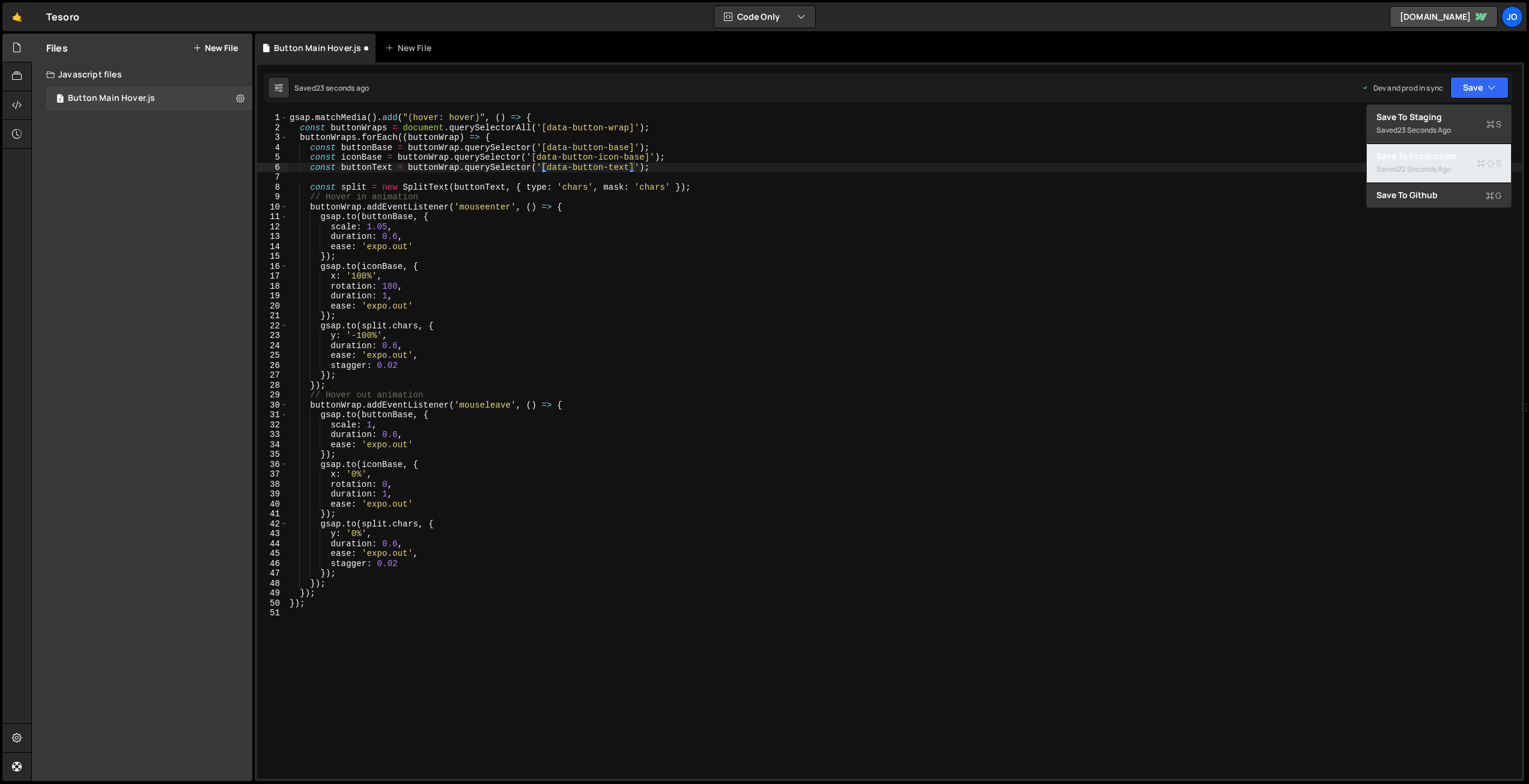
drag, startPoint x: 1437, startPoint y: 161, endPoint x: 1267, endPoint y: 128, distance: 173.2
click at [1437, 161] on div "Save to Production S" at bounding box center [1439, 157] width 125 height 12
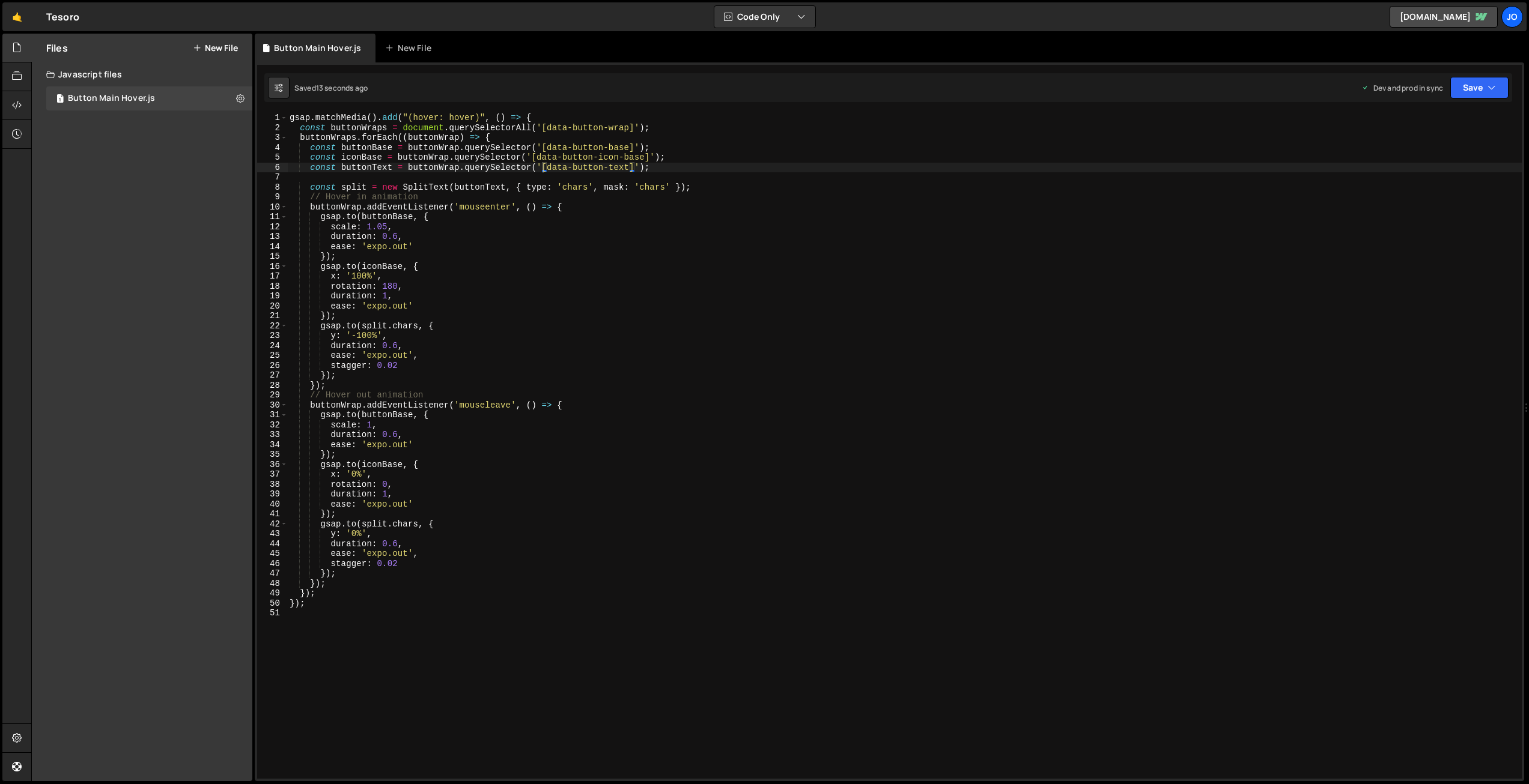
click at [533, 165] on div "gsap . matchMedia ( ) . add ( "(hover: hover)" , ( ) => { const buttonWraps = d…" at bounding box center [904, 455] width 1234 height 685
type textarea "const buttonText = buttonWrap.querySelectorAll('[data-button-text]');"
drag, startPoint x: 1494, startPoint y: 85, endPoint x: 1479, endPoint y: 99, distance: 20.5
click at [1494, 85] on icon "button" at bounding box center [1492, 88] width 9 height 12
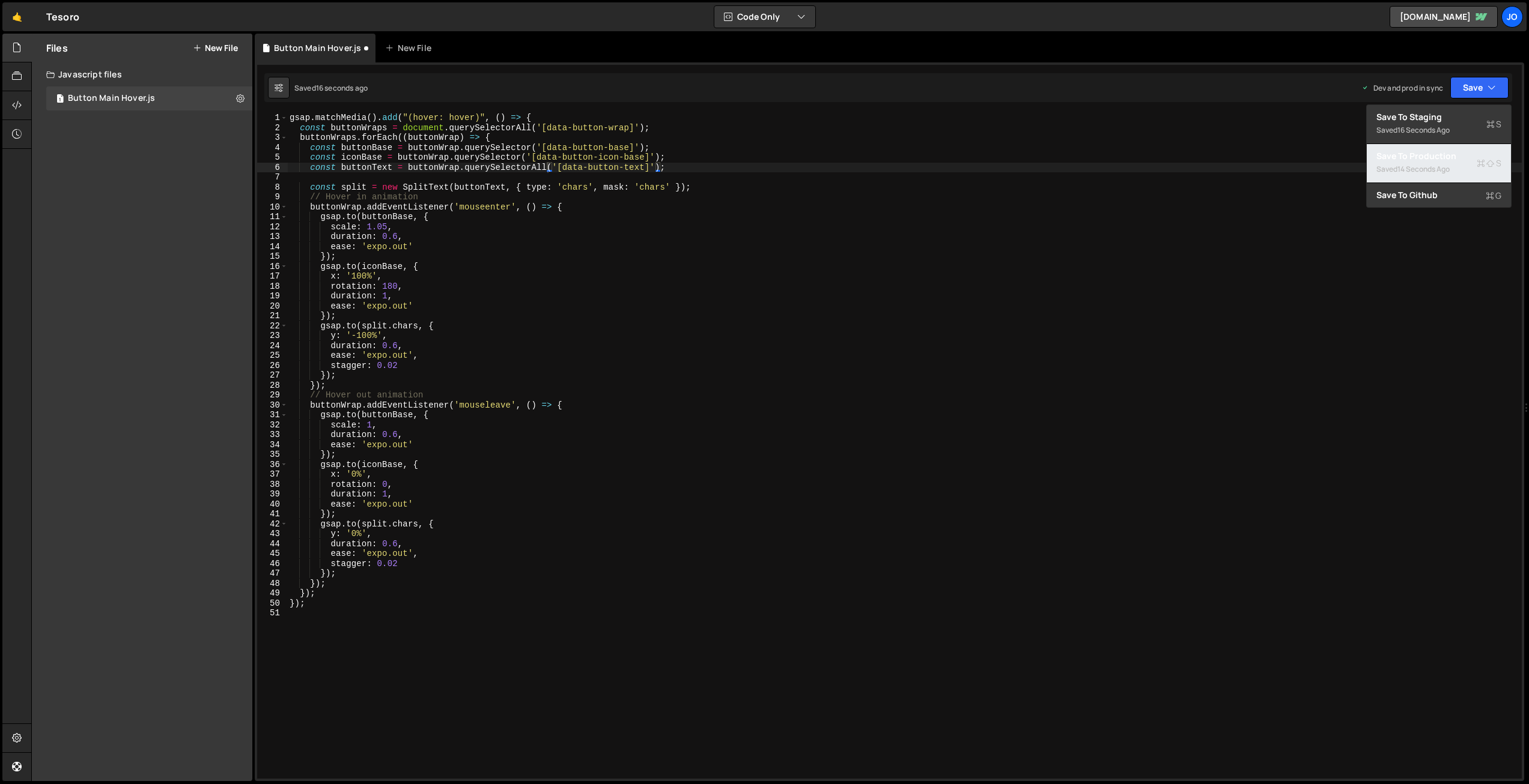
drag, startPoint x: 1437, startPoint y: 156, endPoint x: 1395, endPoint y: 144, distance: 43.7
click at [1437, 156] on div "Save to Production S" at bounding box center [1439, 157] width 125 height 12
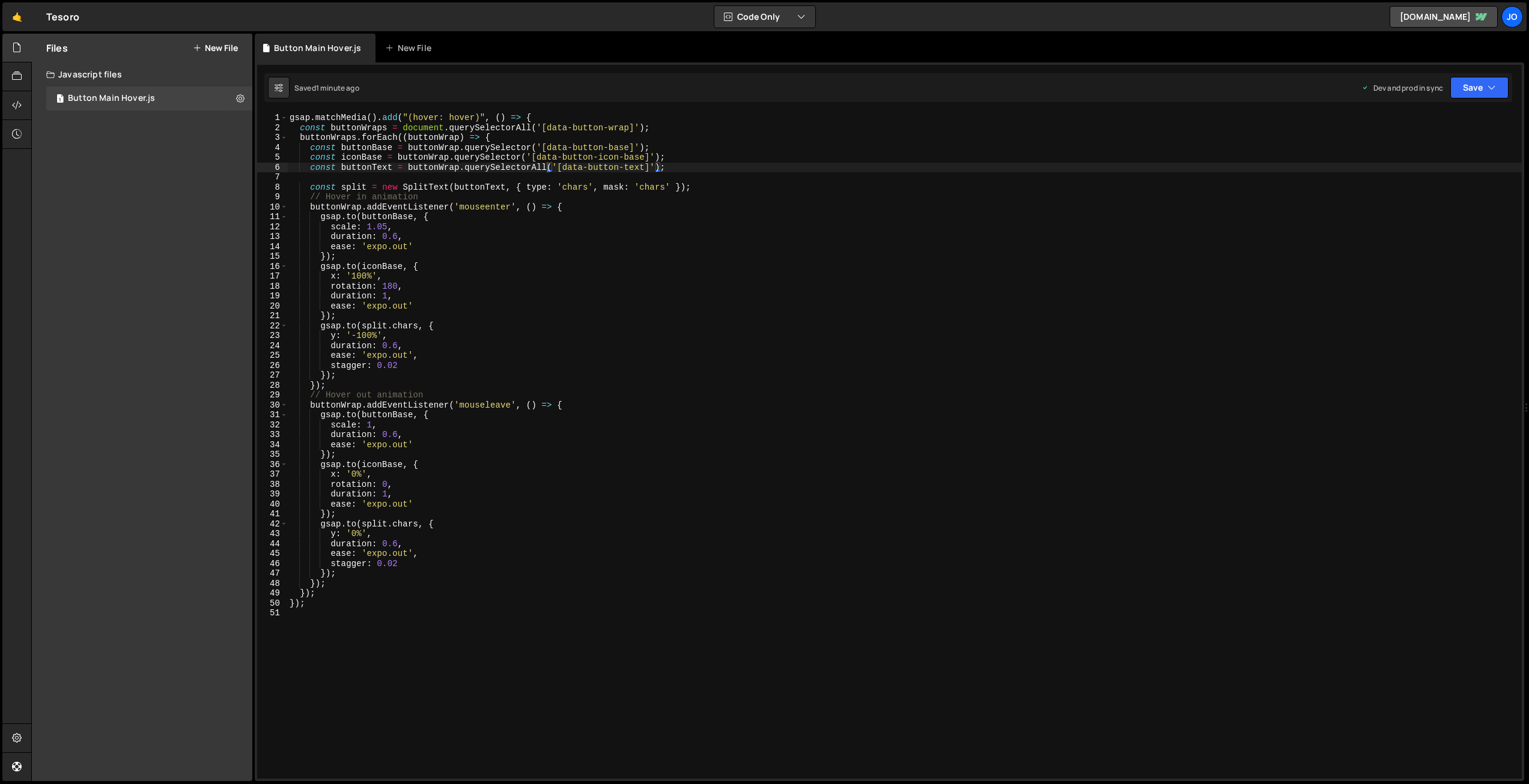
click at [358, 179] on div "gsap . matchMedia ( ) . add ( "(hover: hover)" , ( ) => { const buttonWraps = d…" at bounding box center [904, 455] width 1234 height 685
drag, startPoint x: 671, startPoint y: 187, endPoint x: 596, endPoint y: 187, distance: 75.0
click at [596, 187] on div "gsap . matchMedia ( ) . add ( "(hover: hover)" , ( ) => { const buttonWraps = d…" at bounding box center [904, 455] width 1234 height 685
drag, startPoint x: 1476, startPoint y: 83, endPoint x: 1464, endPoint y: 92, distance: 15.0
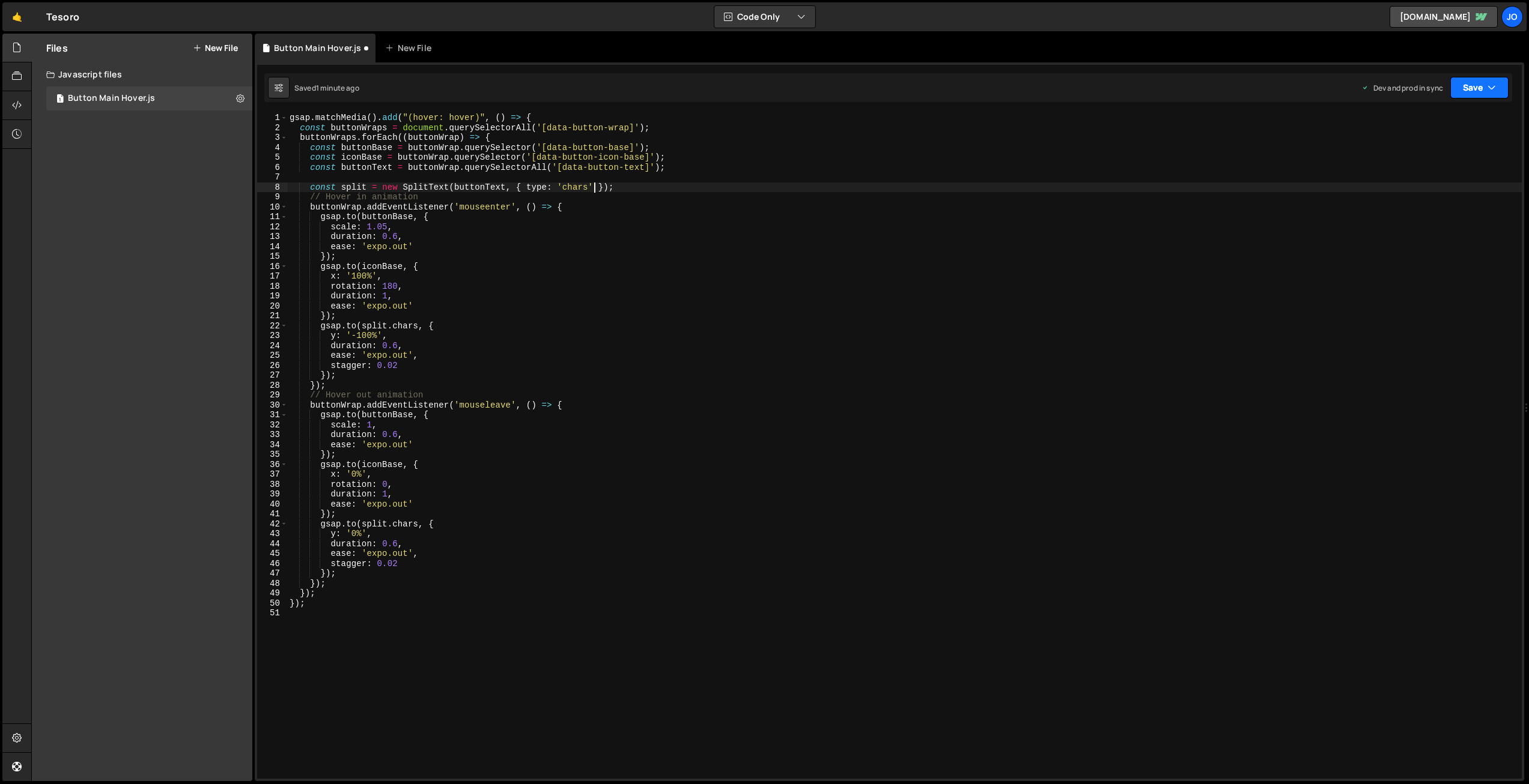
click at [1476, 83] on button "Save" at bounding box center [1479, 87] width 58 height 22
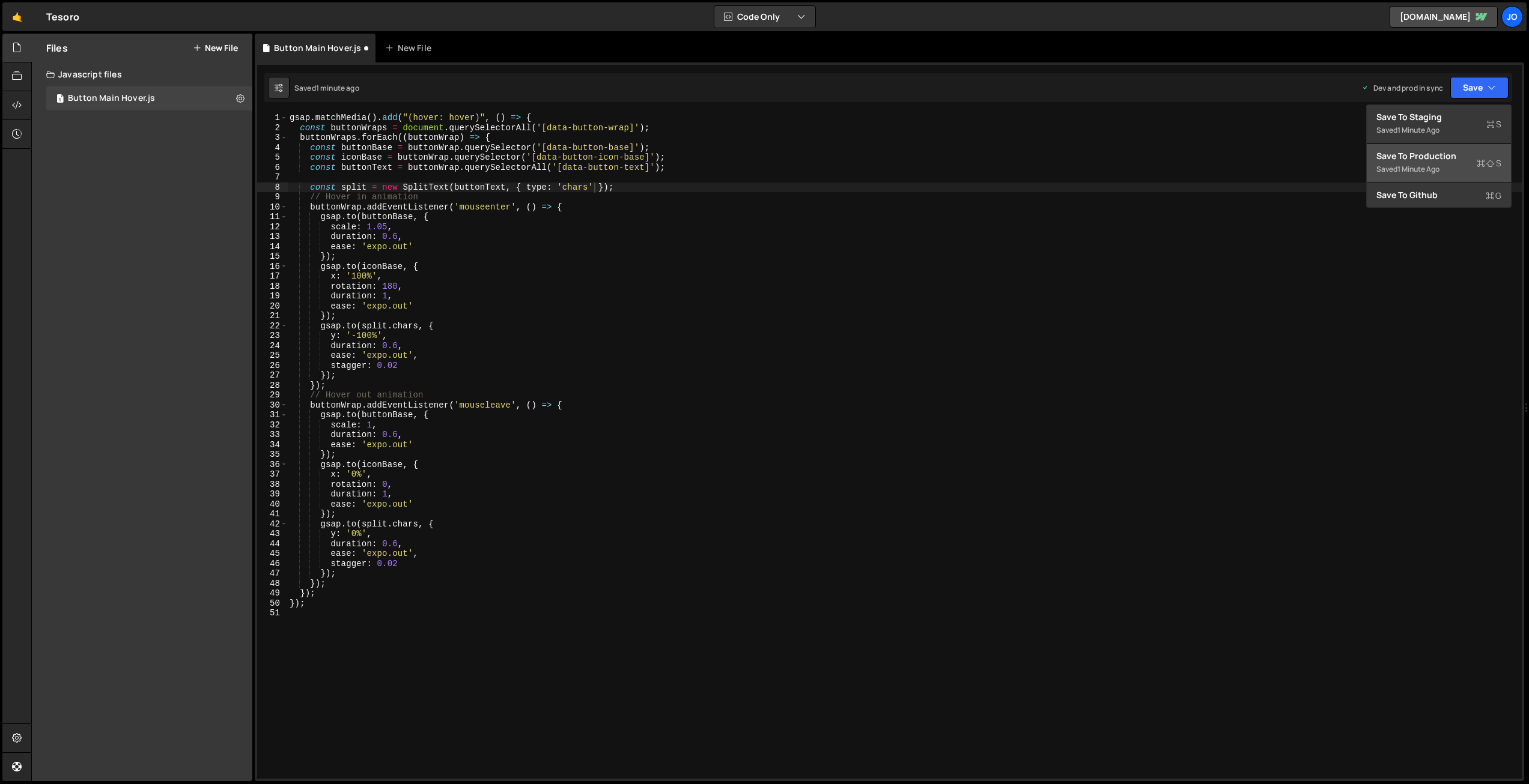
click at [1402, 160] on div "Save to Production S" at bounding box center [1439, 157] width 125 height 12
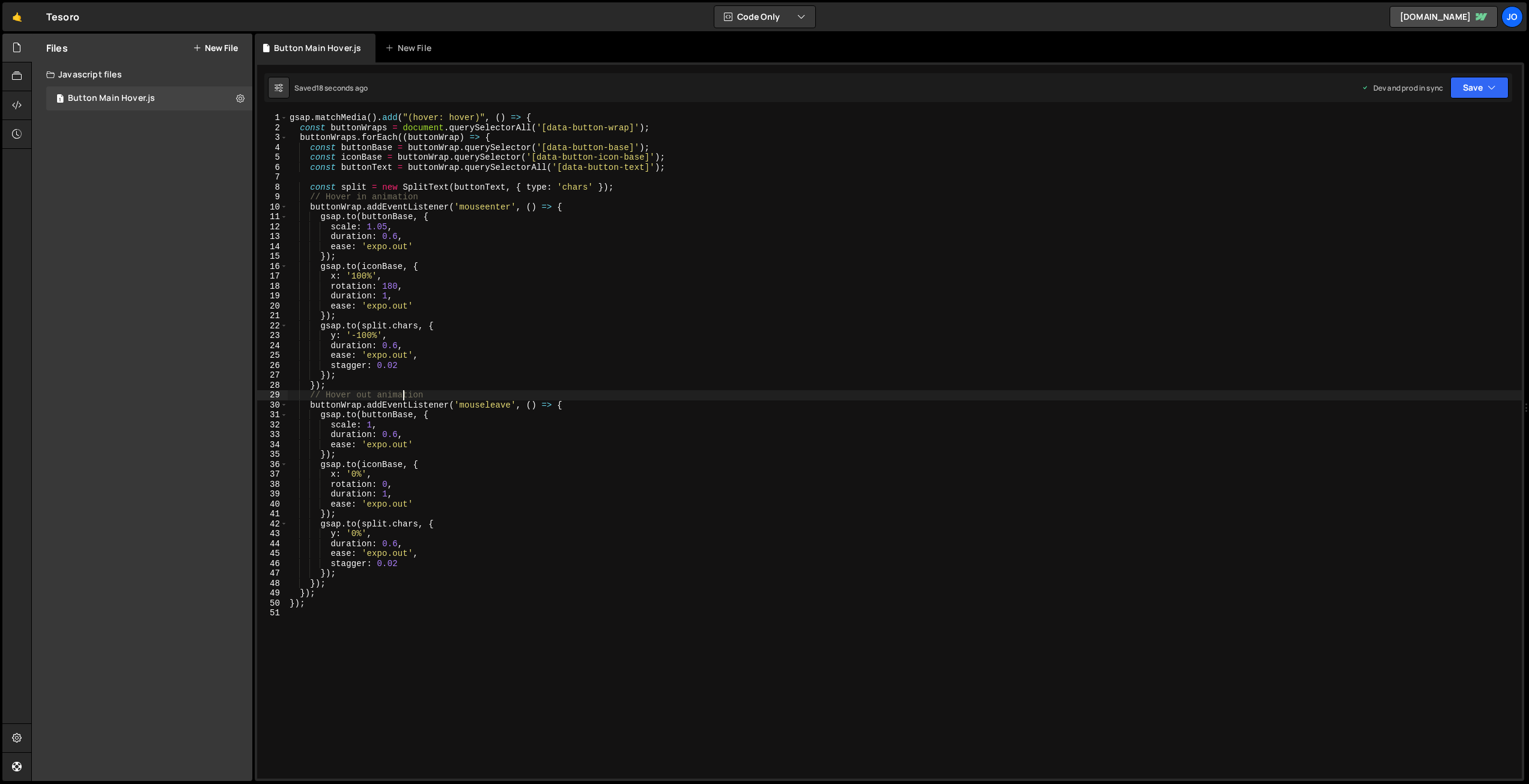
click at [404, 392] on div "gsap . matchMedia ( ) . add ( "(hover: hover)" , ( ) => { const buttonWraps = d…" at bounding box center [904, 455] width 1234 height 685
drag, startPoint x: 334, startPoint y: 337, endPoint x: 356, endPoint y: 361, distance: 32.6
click at [334, 338] on div "gsap . matchMedia ( ) . add ( "(hover: hover)" , ( ) => { const buttonWraps = d…" at bounding box center [904, 455] width 1234 height 685
click at [335, 533] on div "gsap . matchMedia ( ) . add ( "(hover: hover)" , ( ) => { const buttonWraps = d…" at bounding box center [904, 455] width 1234 height 685
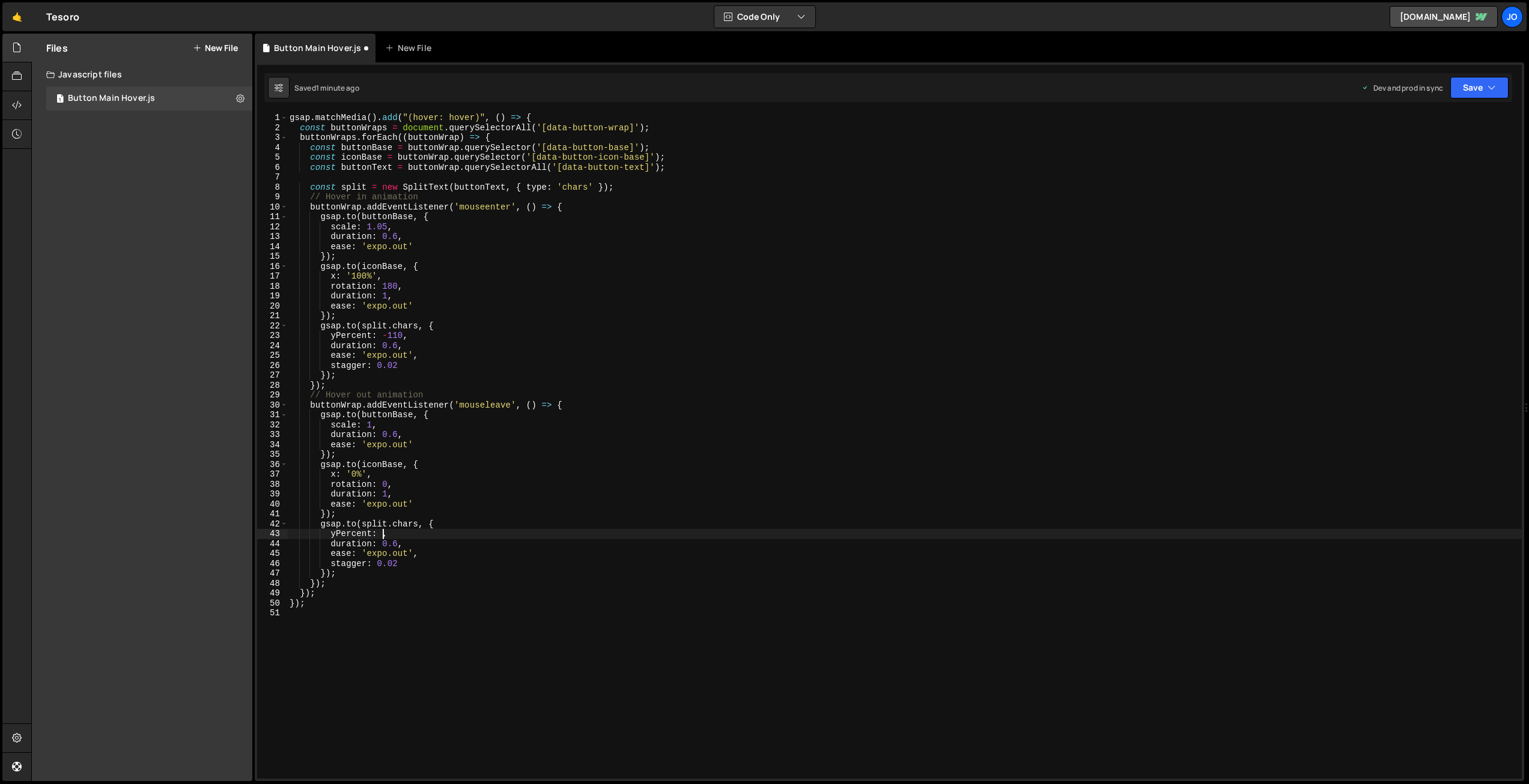
scroll to position [0, 7]
click at [519, 364] on div "gsap . matchMedia ( ) . add ( "(hover: hover)" , ( ) => { const buttonWraps = d…" at bounding box center [904, 455] width 1234 height 685
click at [1478, 92] on button "Save" at bounding box center [1479, 87] width 58 height 22
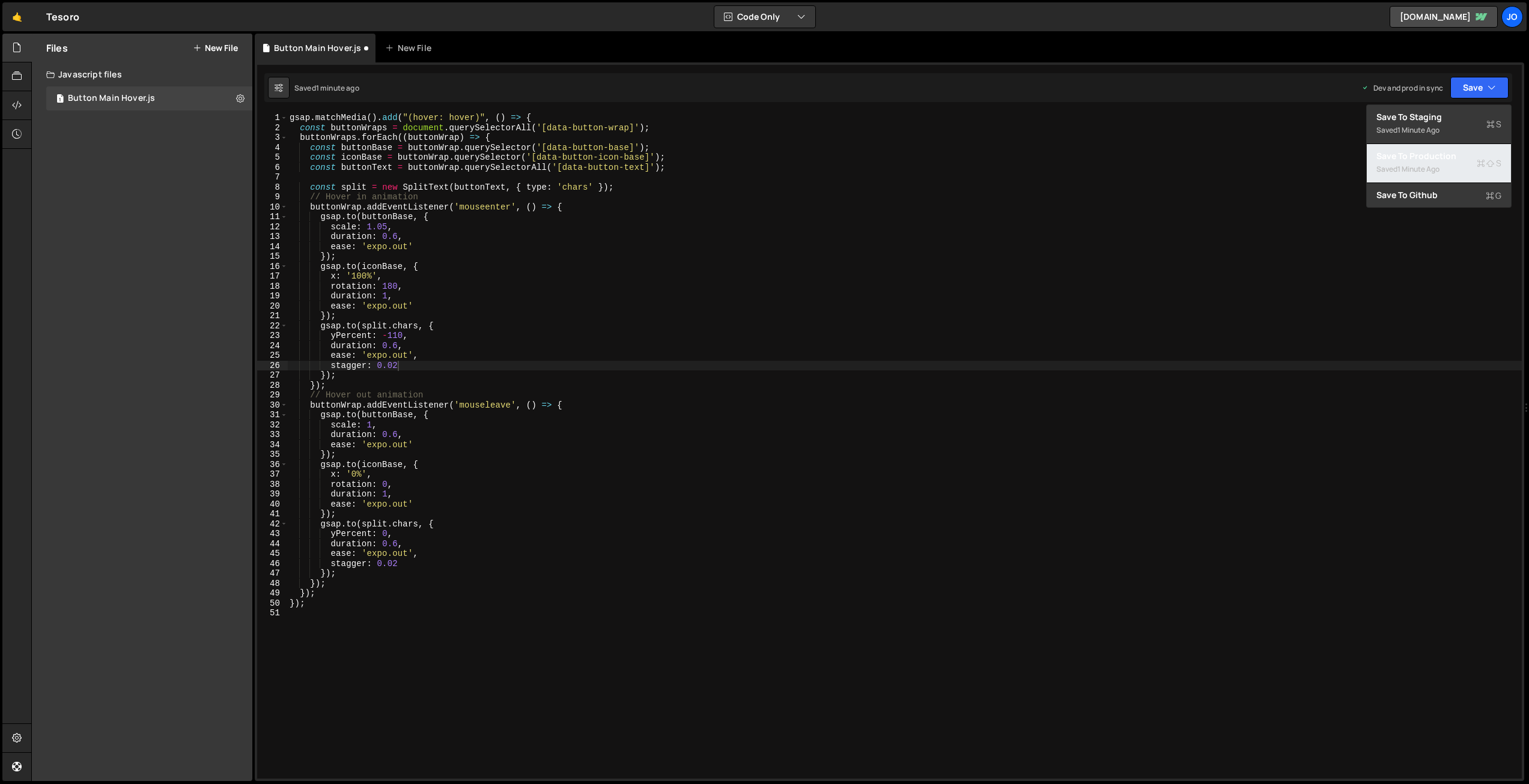
drag, startPoint x: 1441, startPoint y: 154, endPoint x: 1128, endPoint y: 55, distance: 328.3
click at [1441, 154] on div "Save to Production S" at bounding box center [1439, 157] width 125 height 12
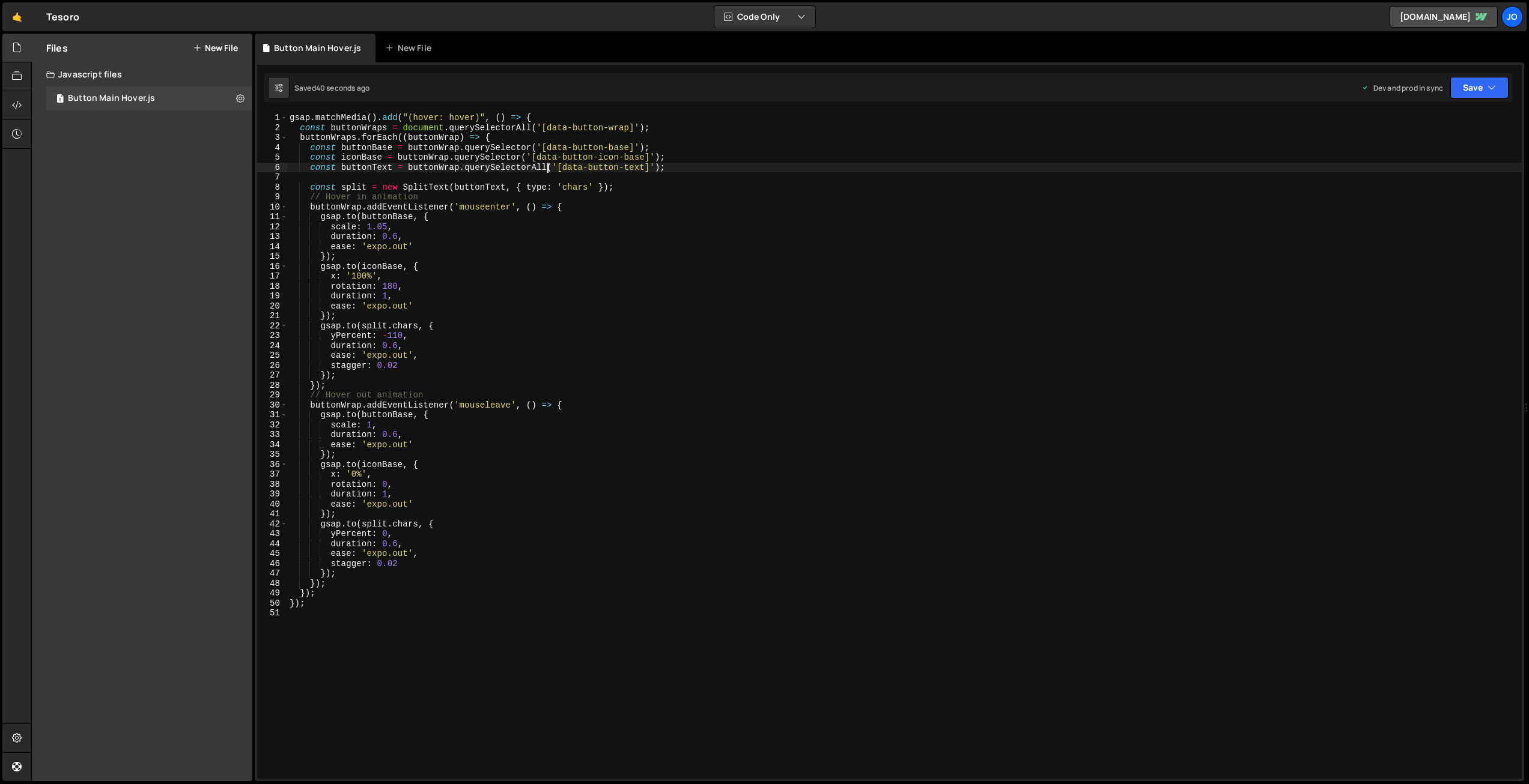
drag, startPoint x: 549, startPoint y: 166, endPoint x: 560, endPoint y: 175, distance: 14.2
click at [549, 166] on div "gsap . matchMedia ( ) . add ( "(hover: hover)" , ( ) => { const buttonWraps = d…" at bounding box center [904, 455] width 1234 height 685
type textarea "const buttonText = buttonWrap.querySelector('[data-button-text]');"
drag, startPoint x: 659, startPoint y: 165, endPoint x: 311, endPoint y: 167, distance: 348.0
click at [311, 167] on div "gsap . matchMedia ( ) . add ( "(hover: hover)" , ( ) => { const buttonWraps = d…" at bounding box center [904, 455] width 1234 height 685
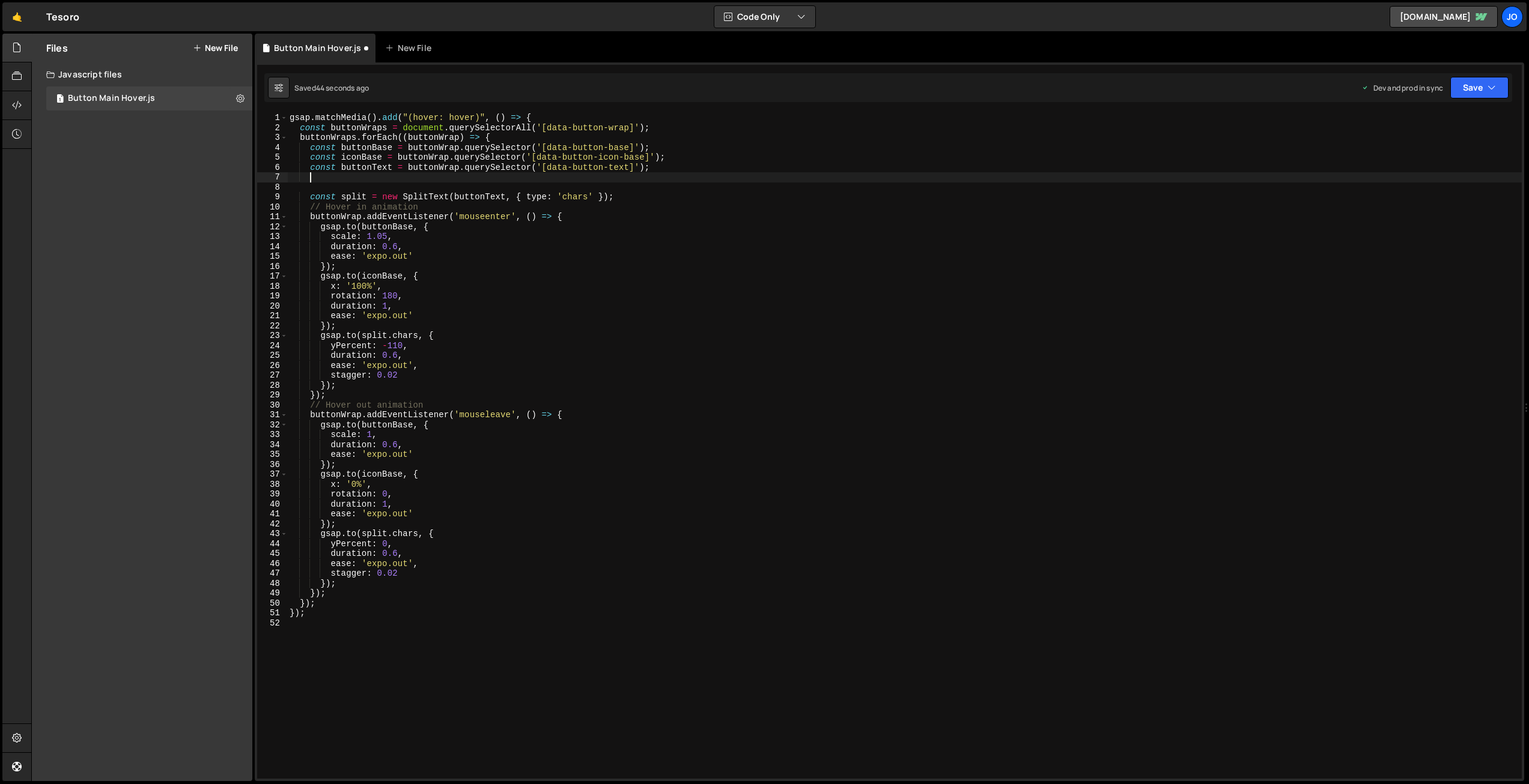
scroll to position [0, 1]
paste textarea "const buttonText = buttonWrap.querySelector('[data-button-text]');"
drag, startPoint x: 393, startPoint y: 177, endPoint x: 393, endPoint y: 201, distance: 24.0
click at [393, 179] on div "gsap . matchMedia ( ) . add ( "(hover: hover)" , ( ) => { const buttonWraps = d…" at bounding box center [904, 455] width 1234 height 685
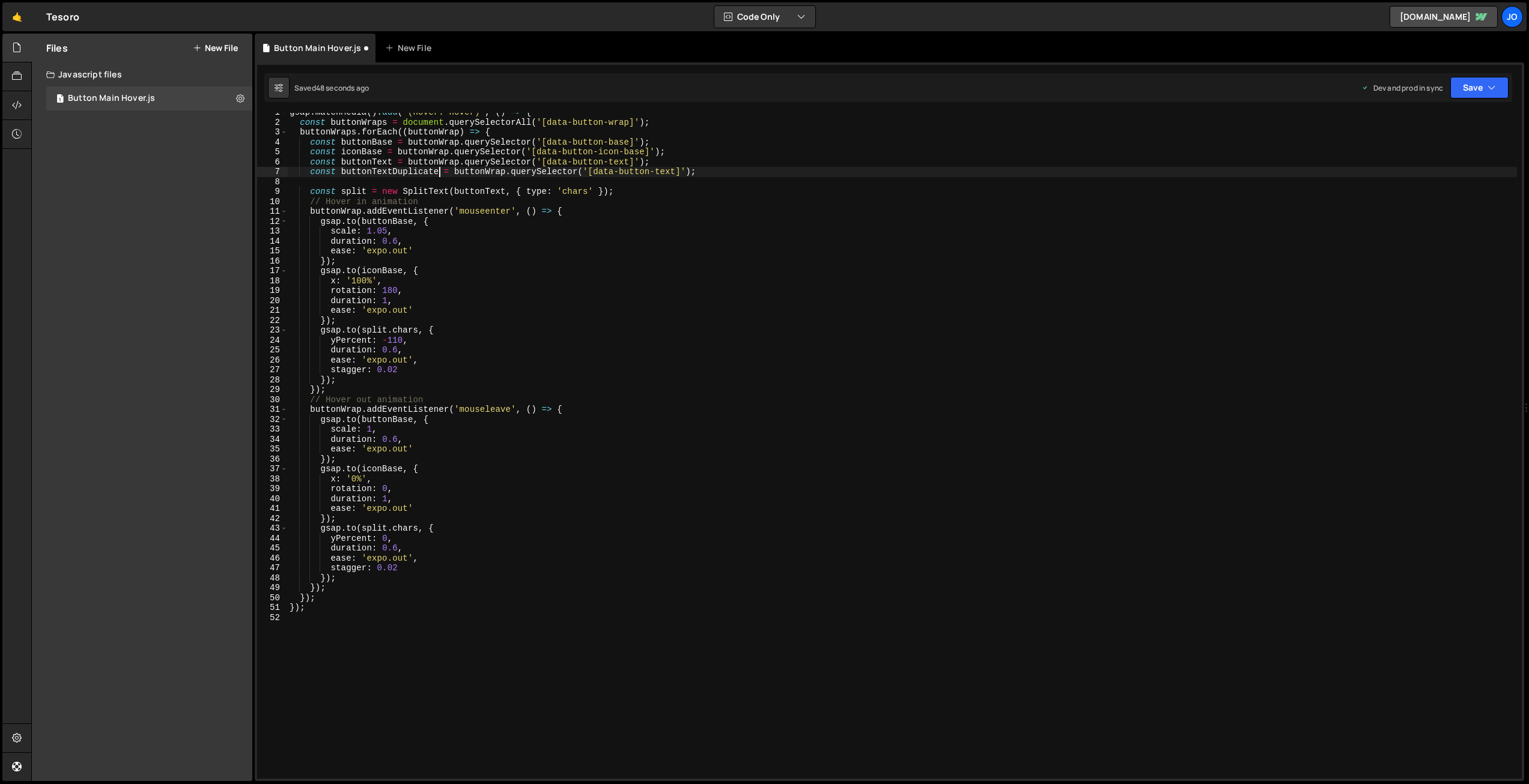
drag, startPoint x: 678, startPoint y: 169, endPoint x: 680, endPoint y: 198, distance: 29.1
click at [678, 172] on div "gsap . matchMedia ( ) . add ( "(hover: hover)" , ( ) => { const buttonWraps = d…" at bounding box center [901, 450] width 1230 height 685
click at [579, 294] on div "gsap . matchMedia ( ) . add ( "(hover: hover)" , ( ) => { const buttonWraps = d…" at bounding box center [901, 450] width 1230 height 685
drag, startPoint x: 439, startPoint y: 170, endPoint x: 342, endPoint y: 169, distance: 97.0
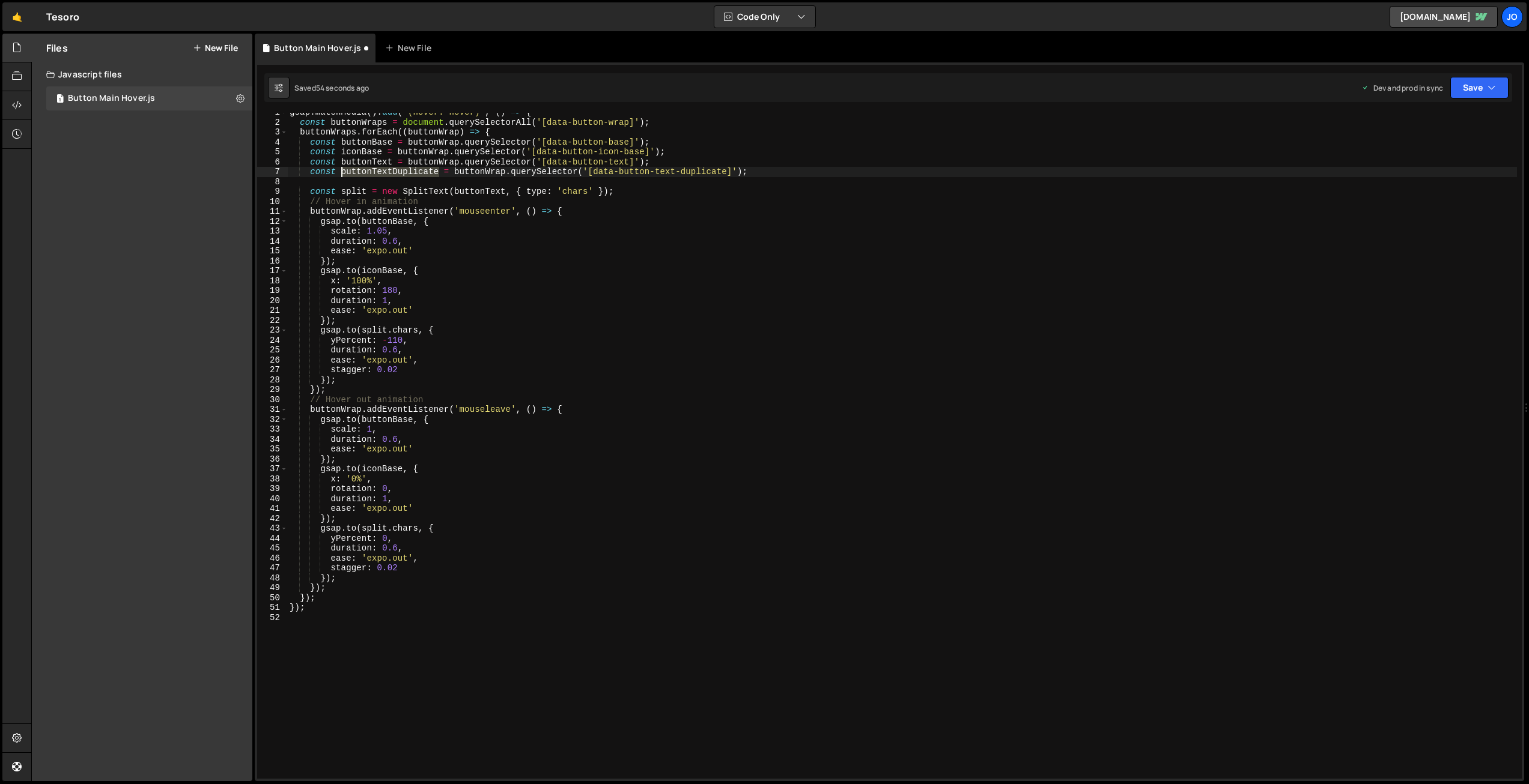
click at [342, 169] on div "gsap . matchMedia ( ) . add ( "(hover: hover)" , ( ) => { const buttonWraps = d…" at bounding box center [901, 450] width 1230 height 685
click at [474, 289] on div "gsap . matchMedia ( ) . add ( "(hover: hover)" , ( ) => { const buttonWraps = d…" at bounding box center [901, 450] width 1230 height 685
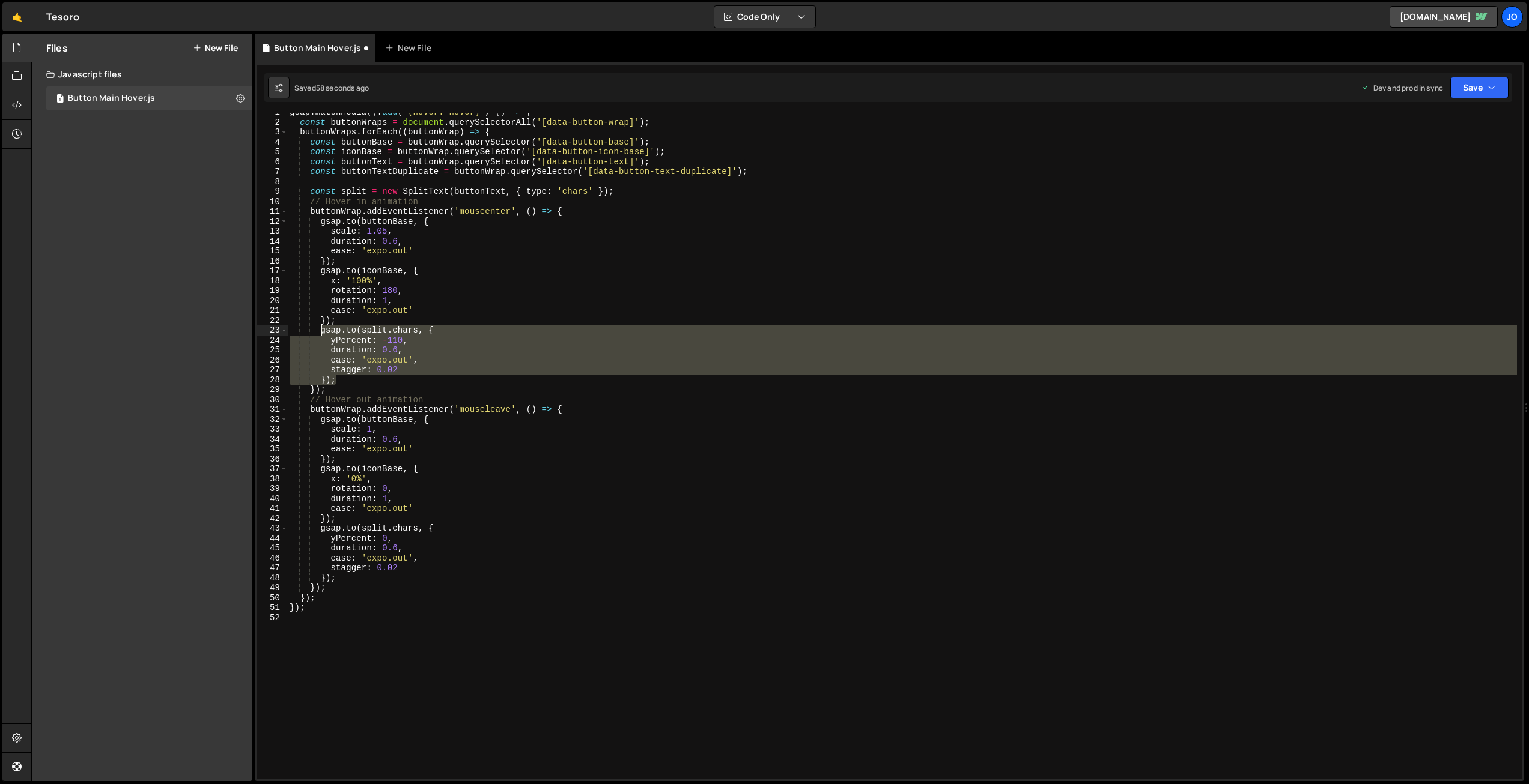
drag, startPoint x: 334, startPoint y: 377, endPoint x: 320, endPoint y: 333, distance: 46.2
click at [320, 333] on div "gsap . matchMedia ( ) . add ( "(hover: hover)" , ( ) => { const buttonWraps = d…" at bounding box center [901, 450] width 1230 height 685
click at [345, 377] on div "gsap . matchMedia ( ) . add ( "(hover: hover)" , ( ) => { const buttonWraps = d…" at bounding box center [901, 445] width 1230 height 666
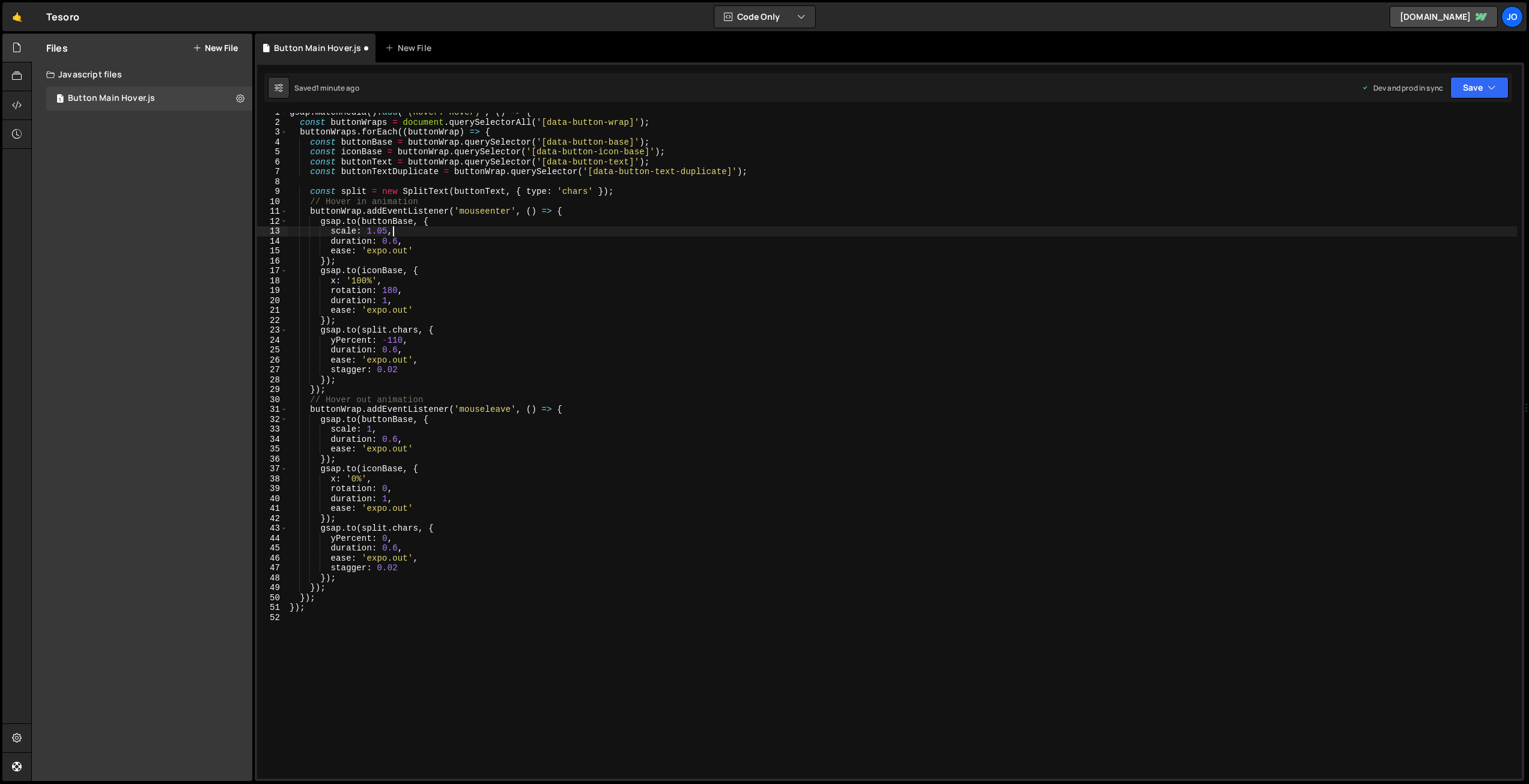
click at [474, 234] on div "gsap . matchMedia ( ) . add ( "(hover: hover)" , ( ) => { const buttonWraps = d…" at bounding box center [901, 450] width 1230 height 685
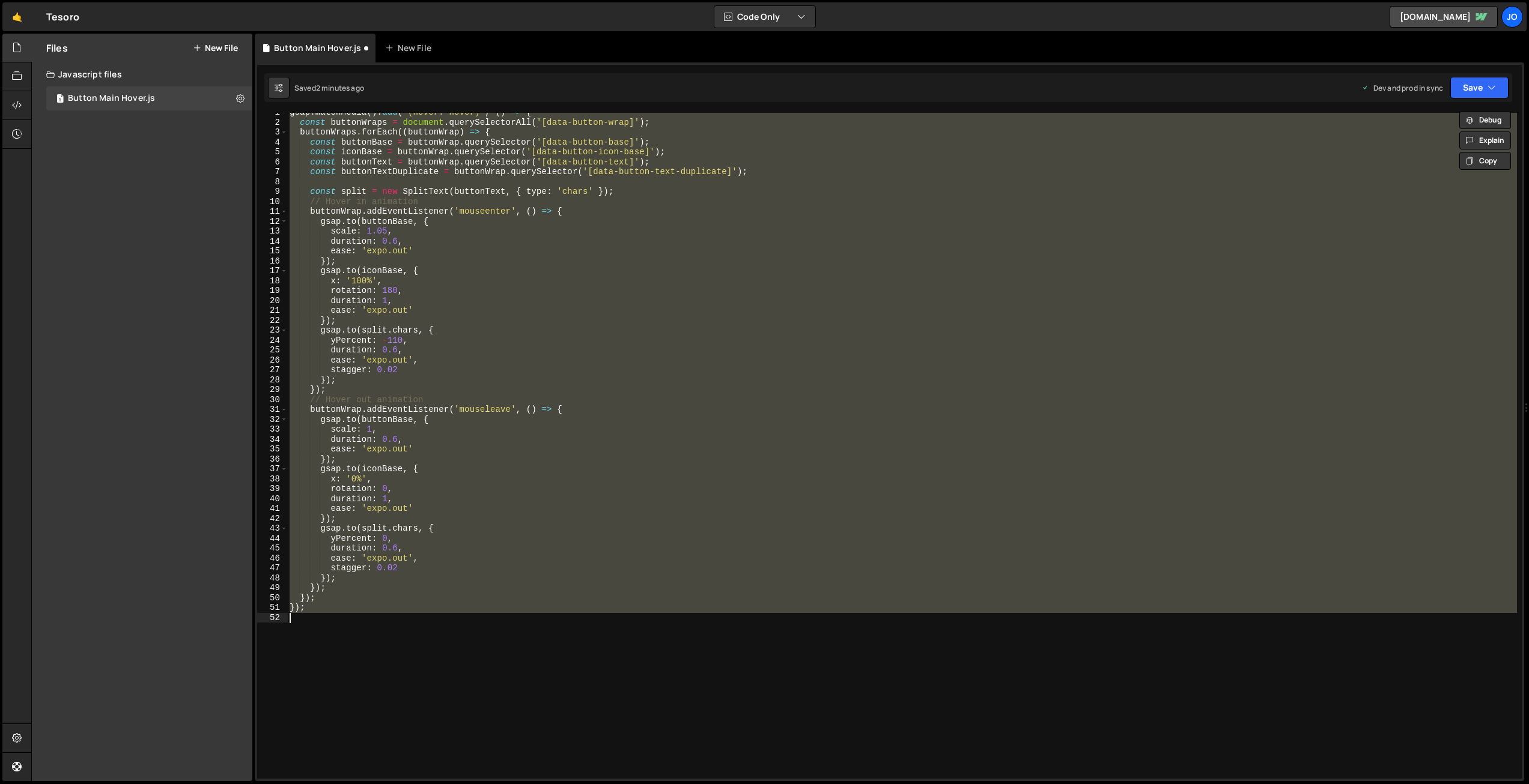
click at [504, 358] on div "gsap . matchMedia ( ) . add ( "(hover: hover)" , ( ) => { const buttonWraps = d…" at bounding box center [901, 445] width 1230 height 666
paste textarea
type textarea "});"
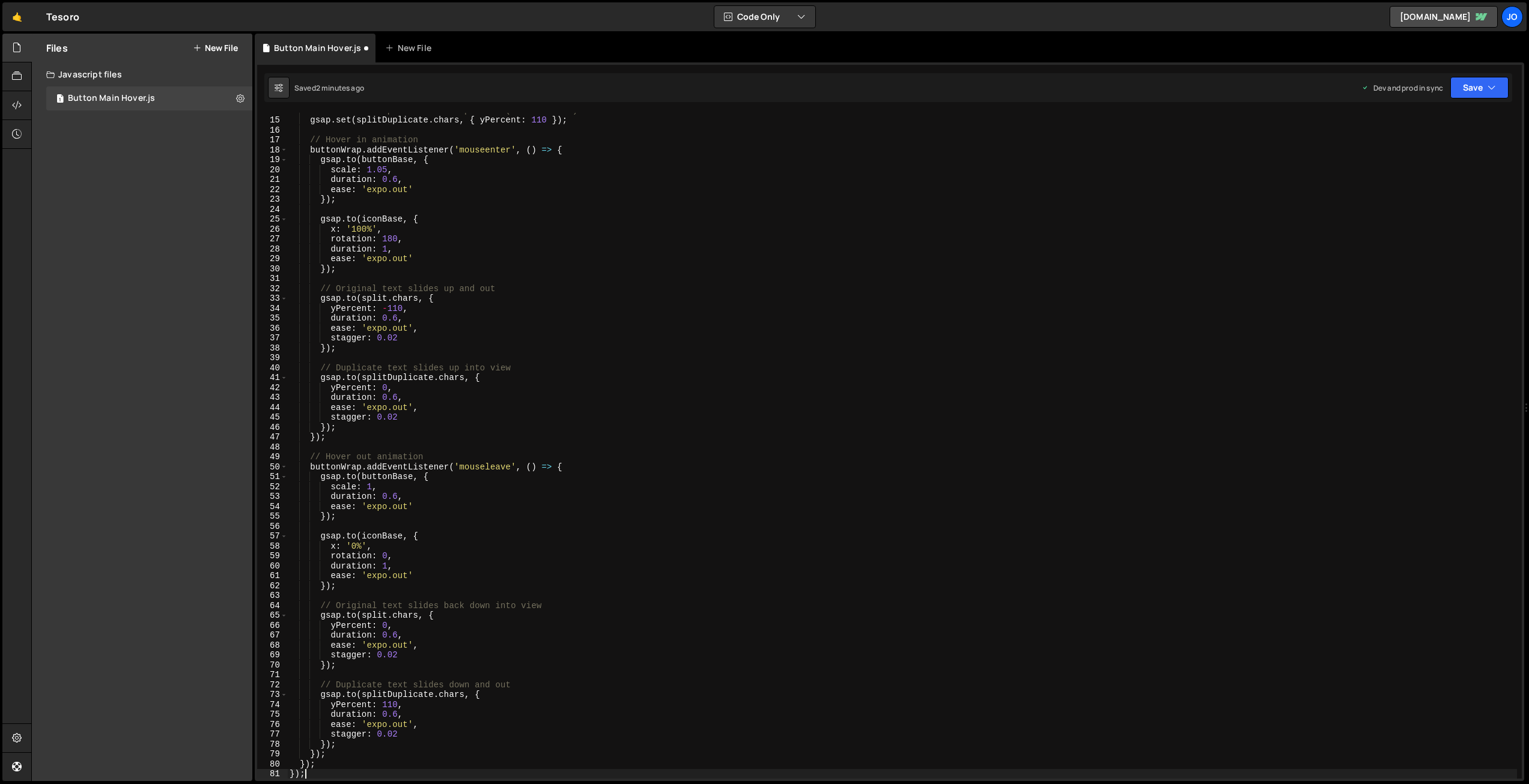
scroll to position [0, 0]
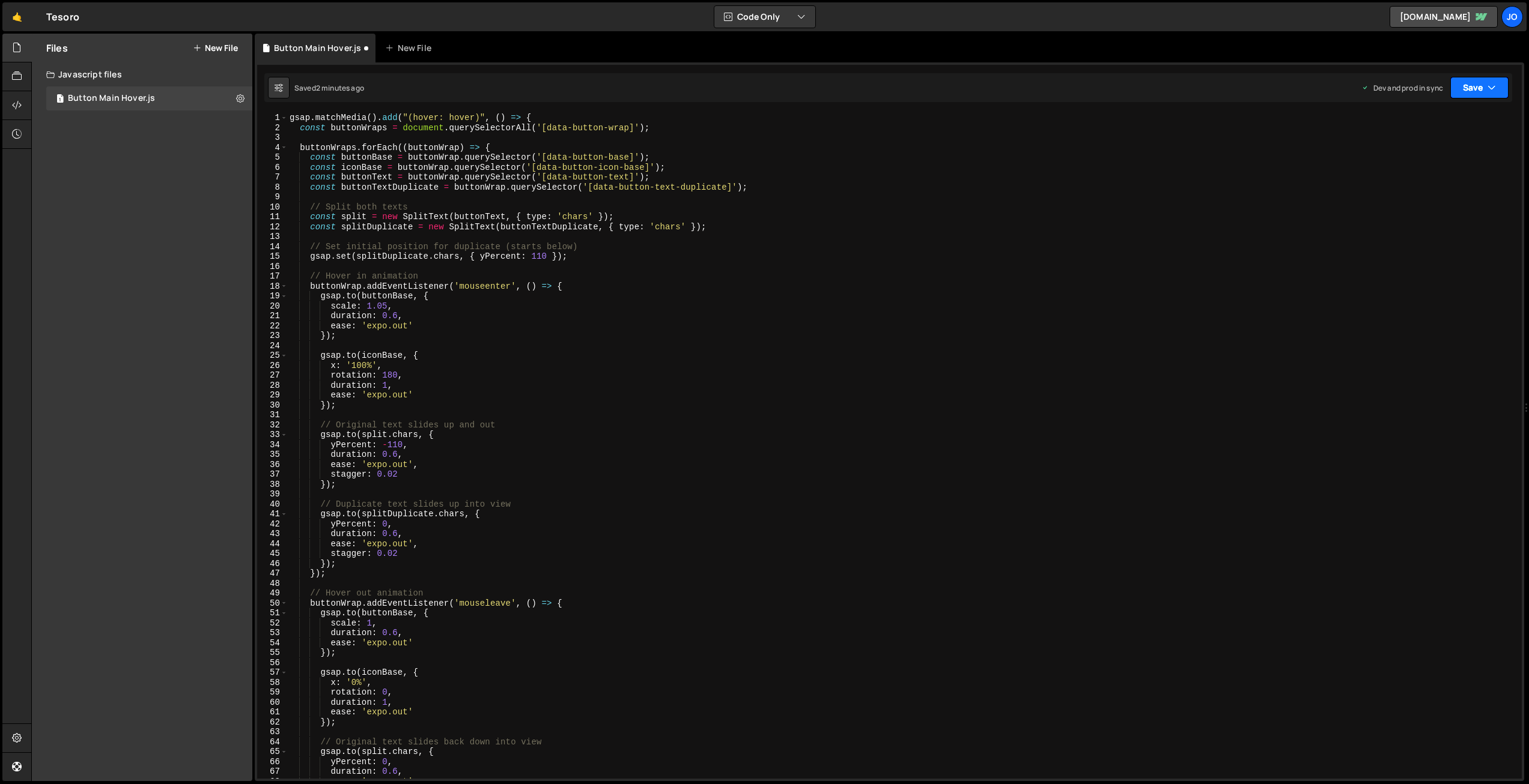
click at [1466, 89] on button "Save" at bounding box center [1479, 87] width 58 height 22
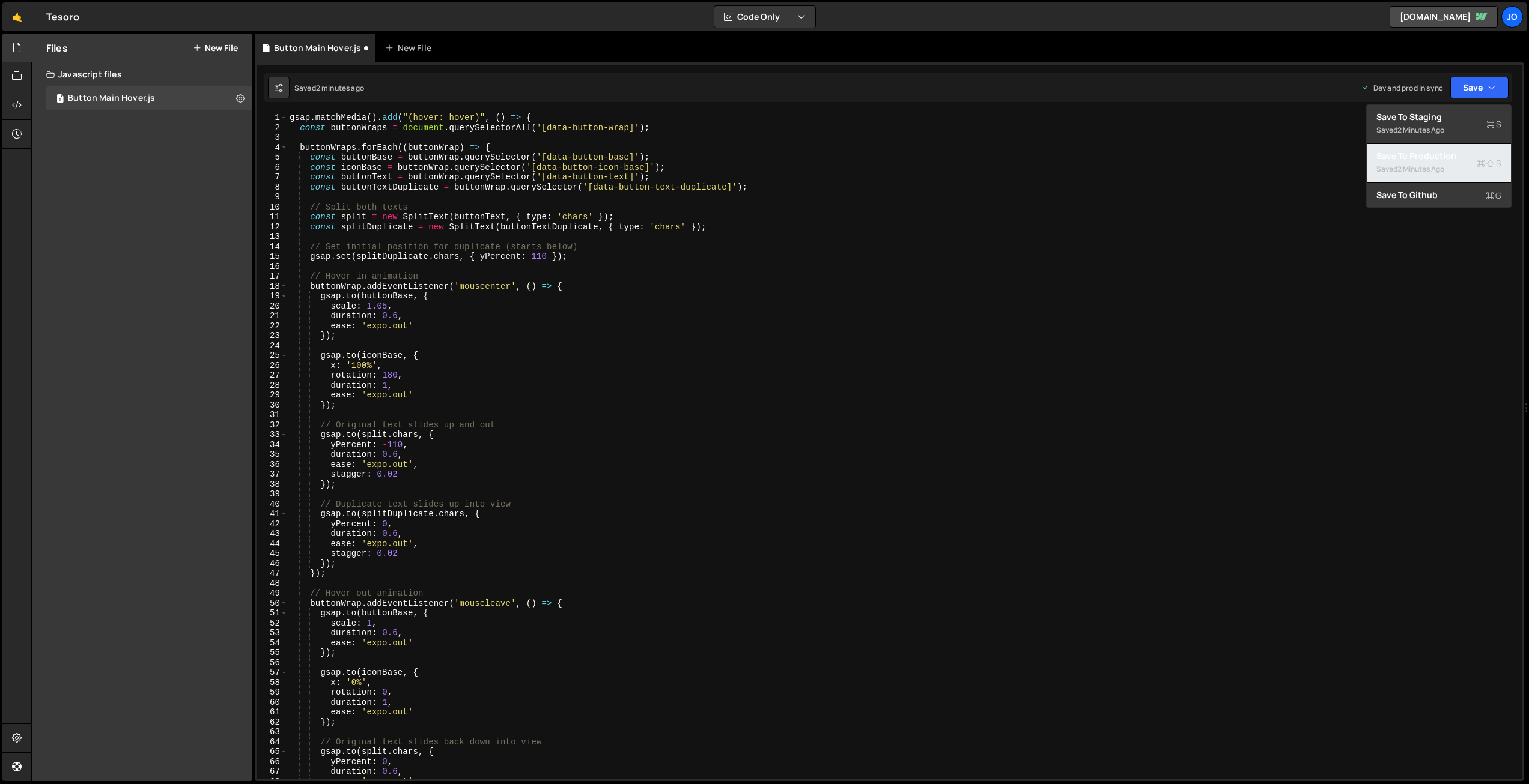
click at [1433, 162] on div "Saved 2 minutes ago" at bounding box center [1439, 169] width 125 height 14
